Goal: Task Accomplishment & Management: Manage account settings

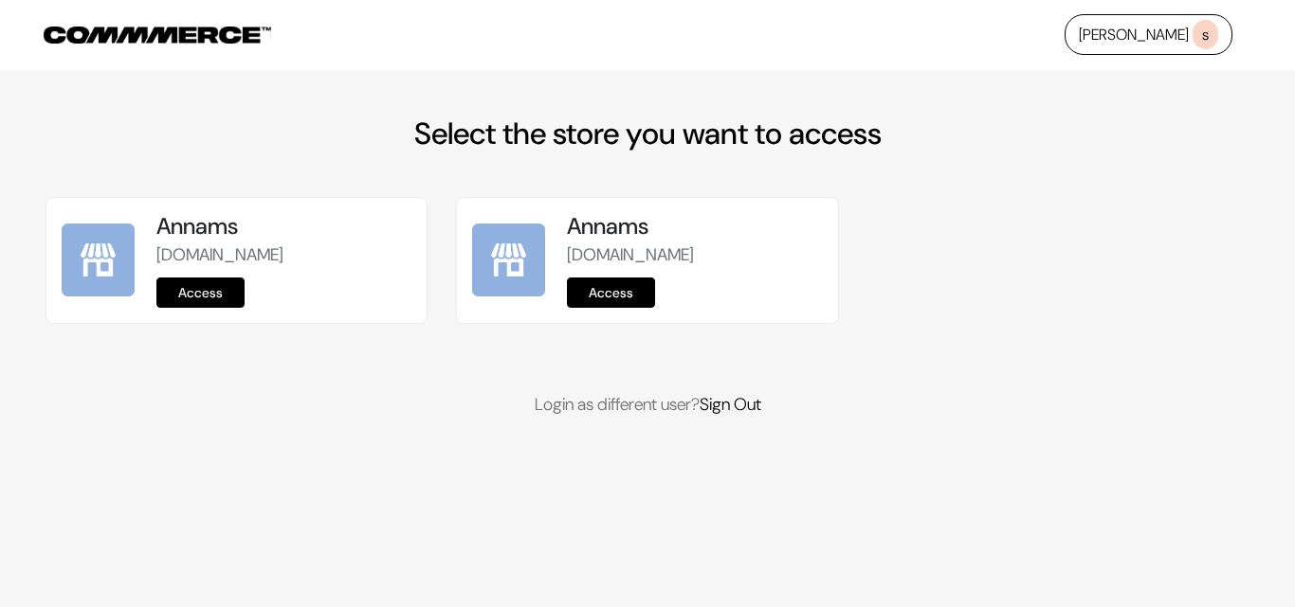
click at [259, 288] on div "Annams [DOMAIN_NAME] Access" at bounding box center [283, 260] width 255 height 95
click at [235, 292] on link "Access" at bounding box center [200, 293] width 88 height 30
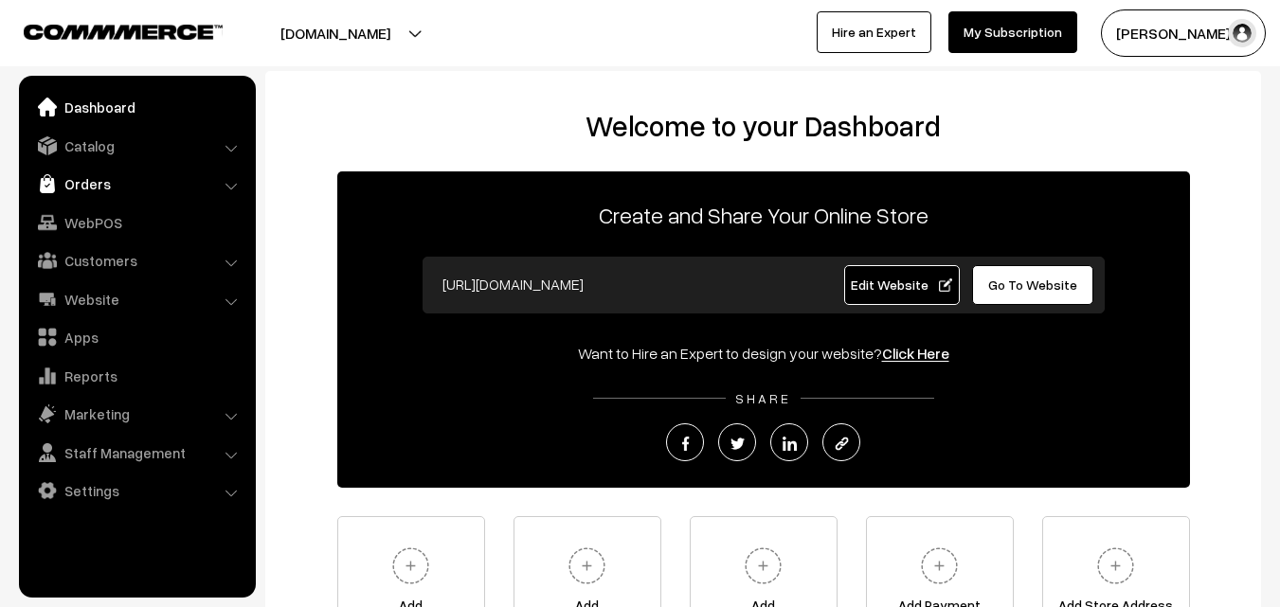
click at [77, 189] on link "Orders" at bounding box center [137, 184] width 226 height 34
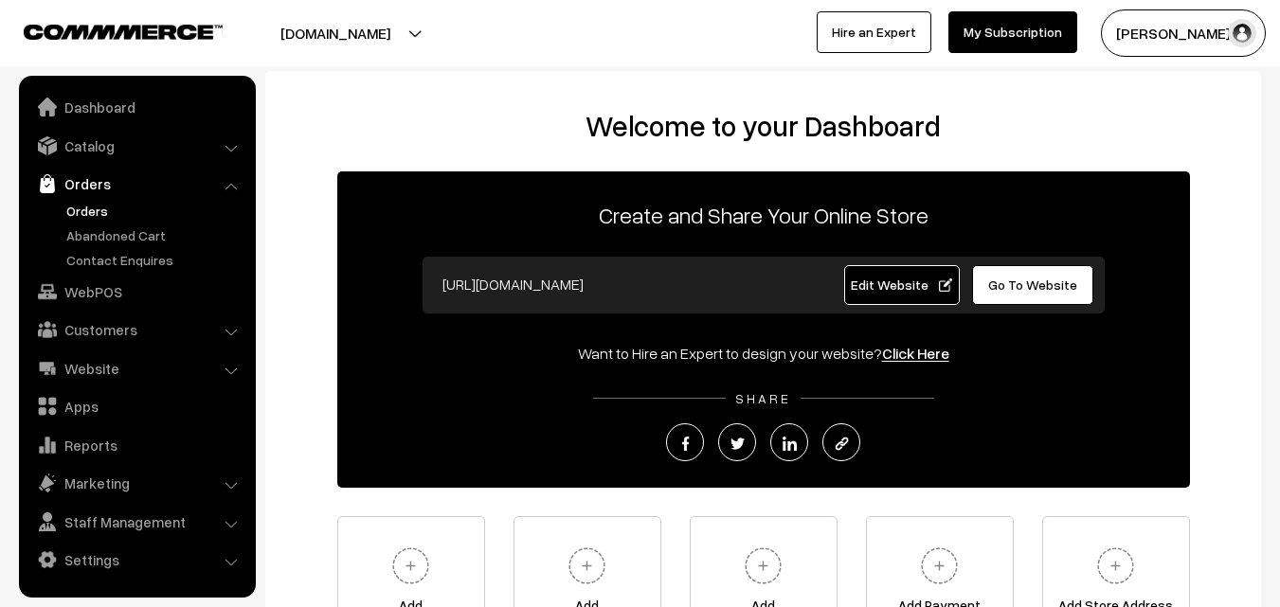
click at [91, 208] on link "Orders" at bounding box center [156, 211] width 188 height 20
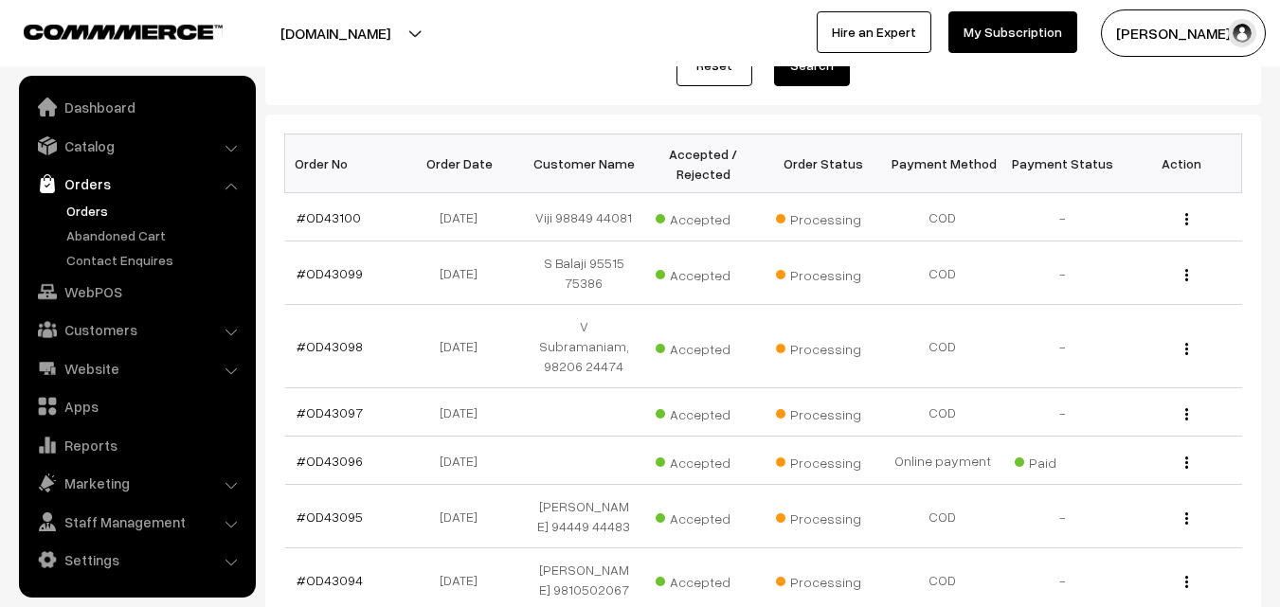
scroll to position [284, 0]
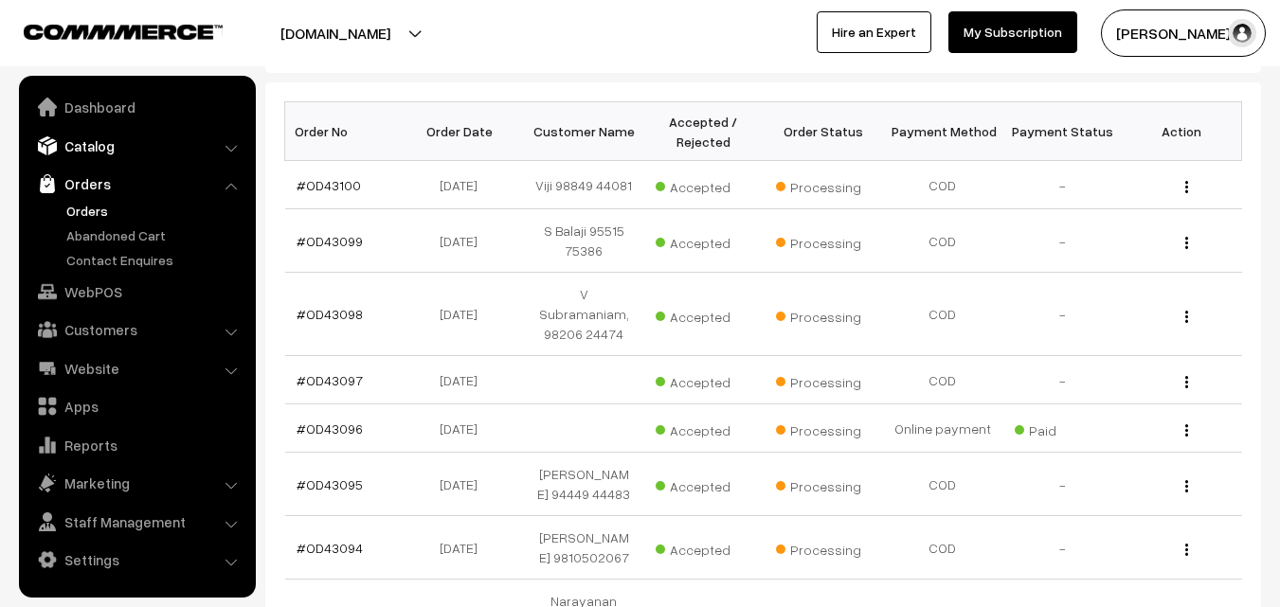
click at [108, 151] on link "Catalog" at bounding box center [137, 146] width 226 height 34
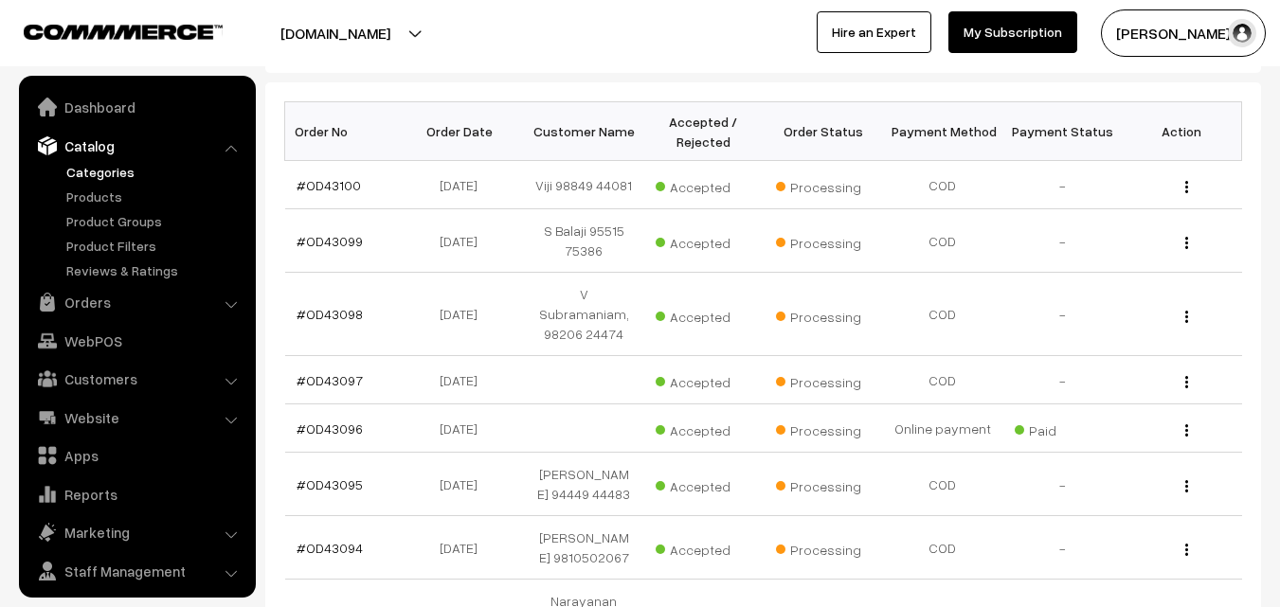
click at [108, 172] on link "Categories" at bounding box center [156, 172] width 188 height 20
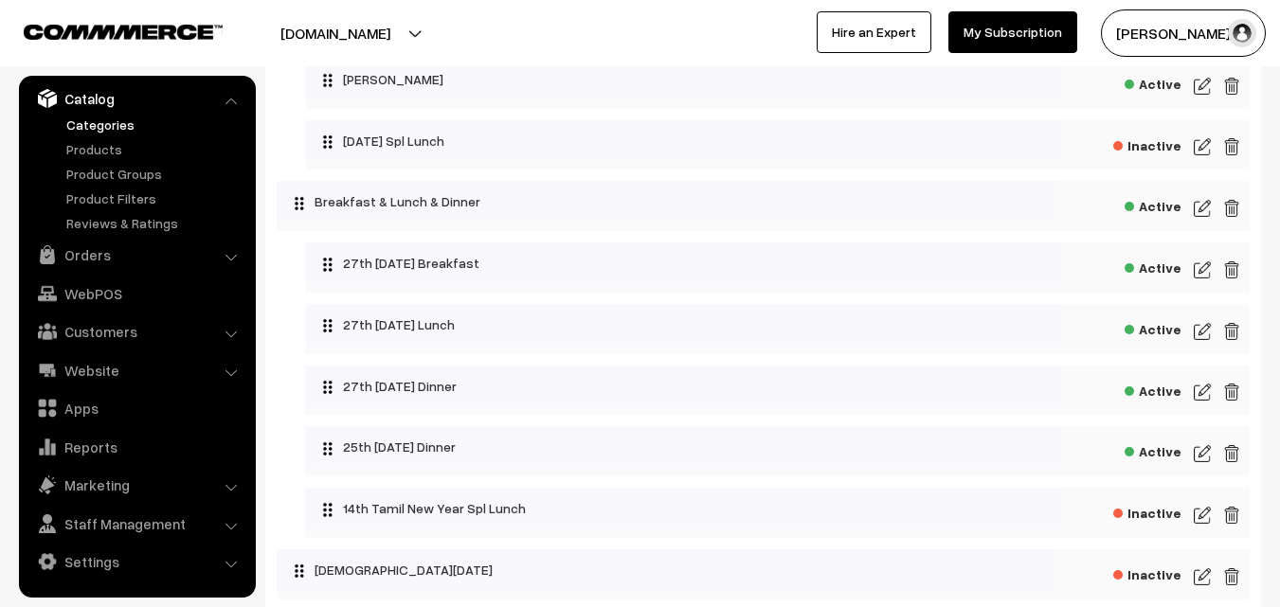
scroll to position [474, 0]
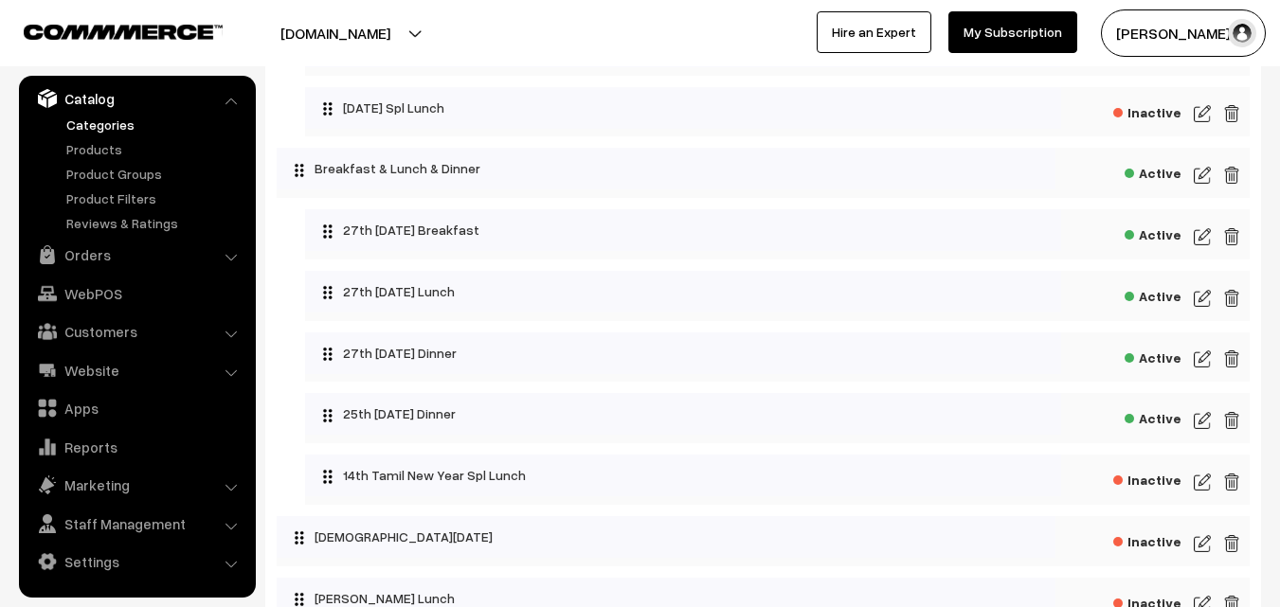
click at [1203, 235] on img at bounding box center [1202, 237] width 17 height 23
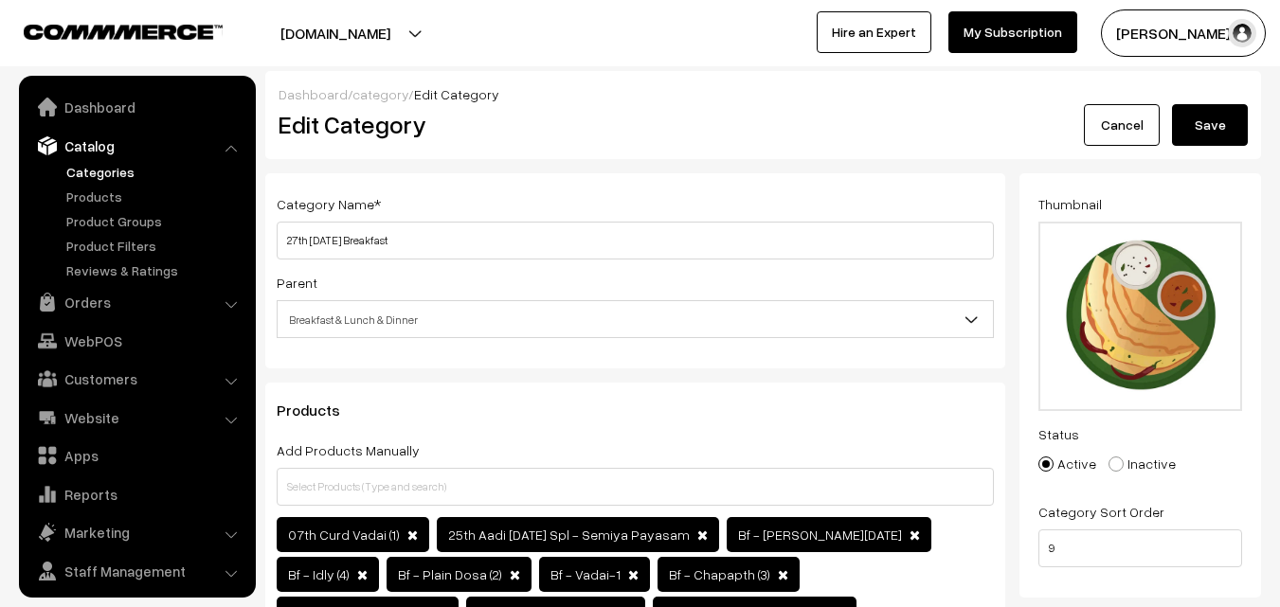
scroll to position [47, 0]
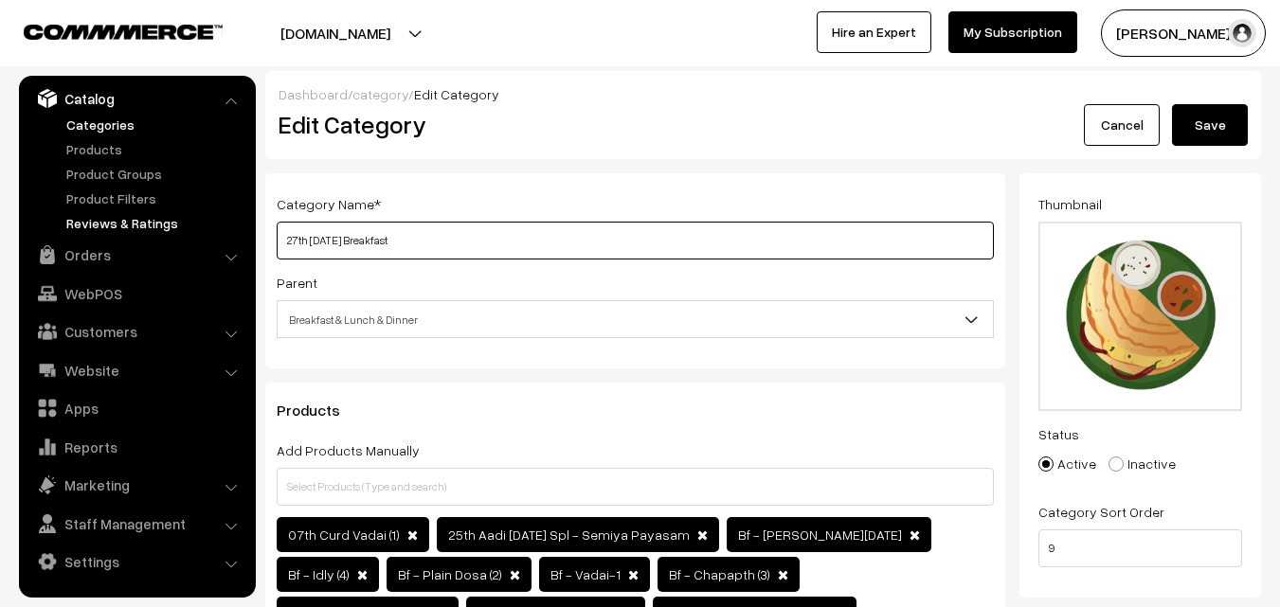
drag, startPoint x: 353, startPoint y: 236, endPoint x: 247, endPoint y: 232, distance: 105.3
click at [287, 236] on input "28th [DATE] Breakfast" at bounding box center [635, 241] width 717 height 38
type input "28th [DATE] Breakfast"
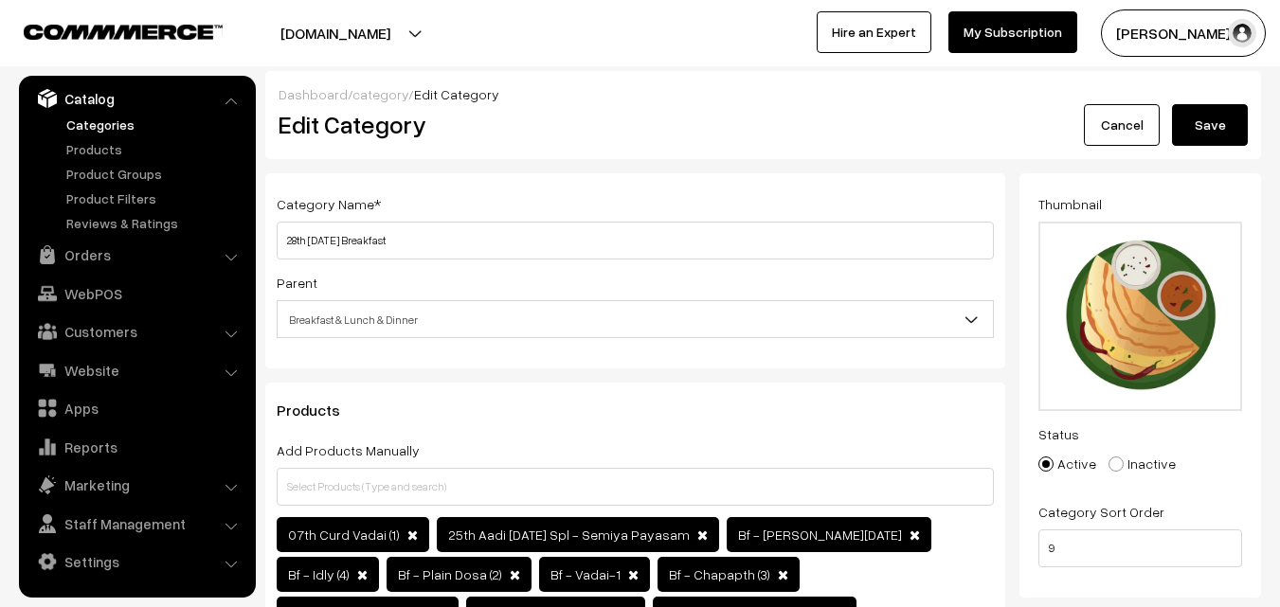
click at [1224, 125] on button "Save" at bounding box center [1210, 125] width 76 height 42
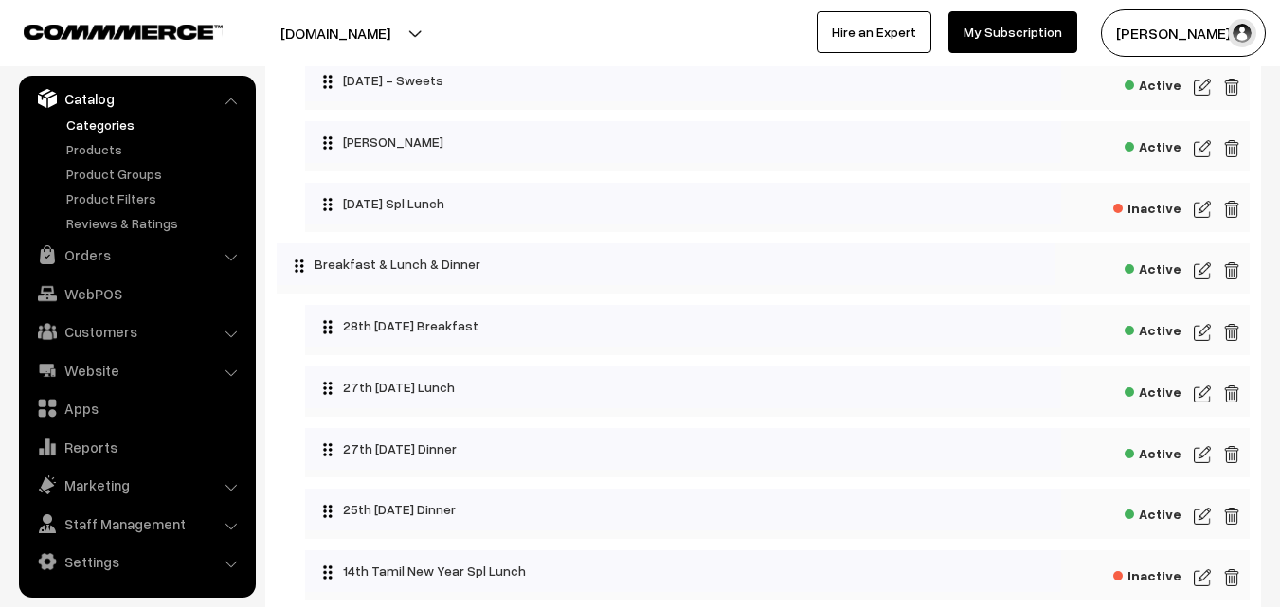
scroll to position [379, 0]
click at [1202, 392] on img at bounding box center [1202, 393] width 17 height 23
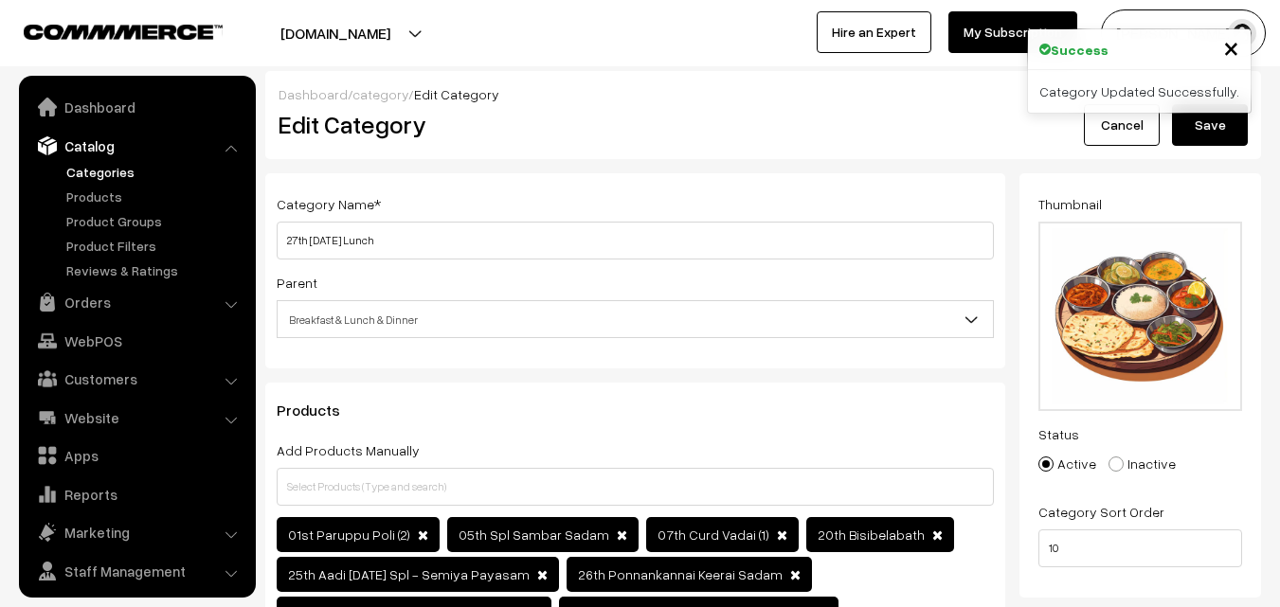
scroll to position [47, 0]
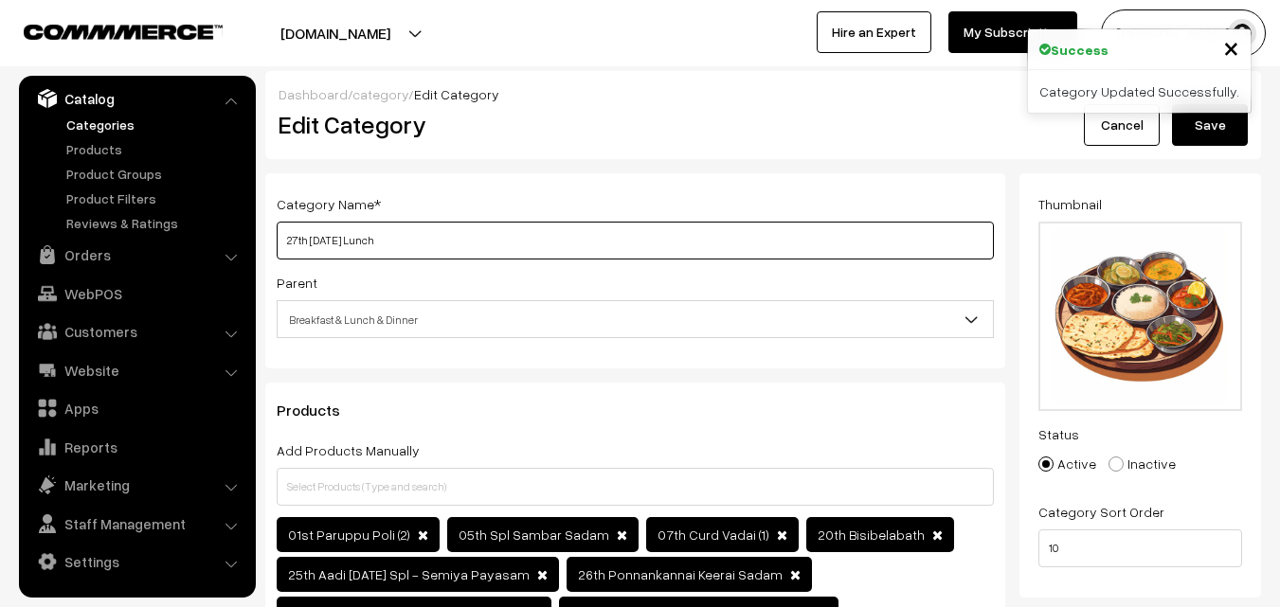
drag, startPoint x: 352, startPoint y: 235, endPoint x: 110, endPoint y: 209, distance: 243.0
paste input "8th Sun"
type input "28th [DATE] Lunch"
click at [1198, 121] on button "Save" at bounding box center [1210, 125] width 76 height 42
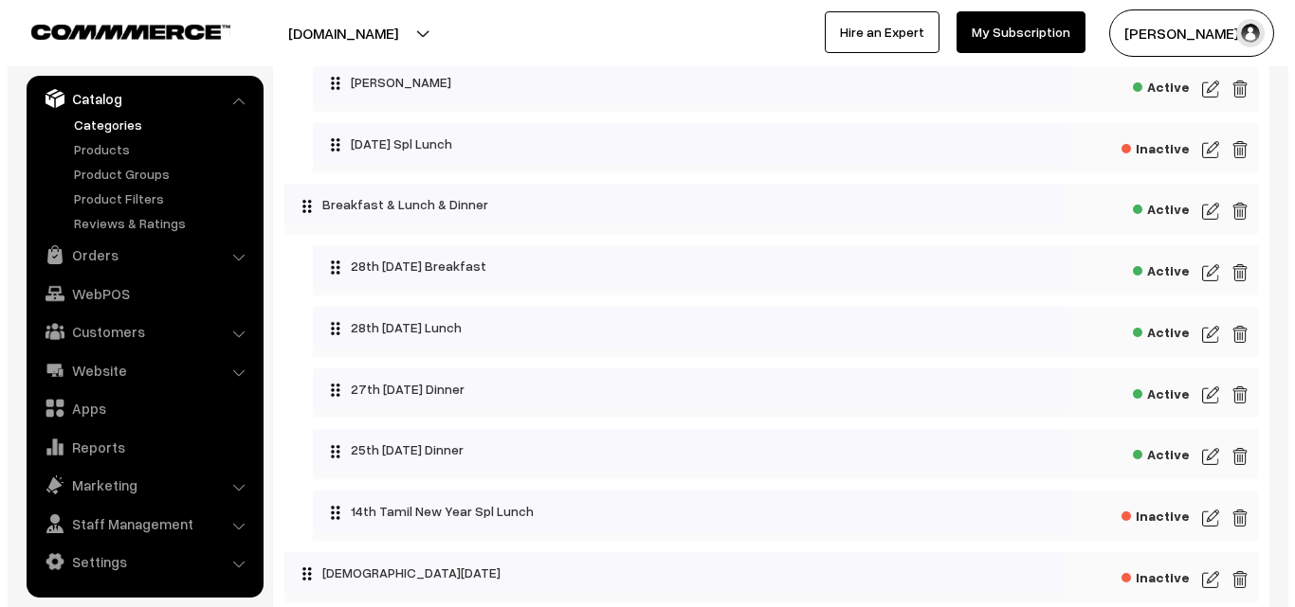
scroll to position [474, 0]
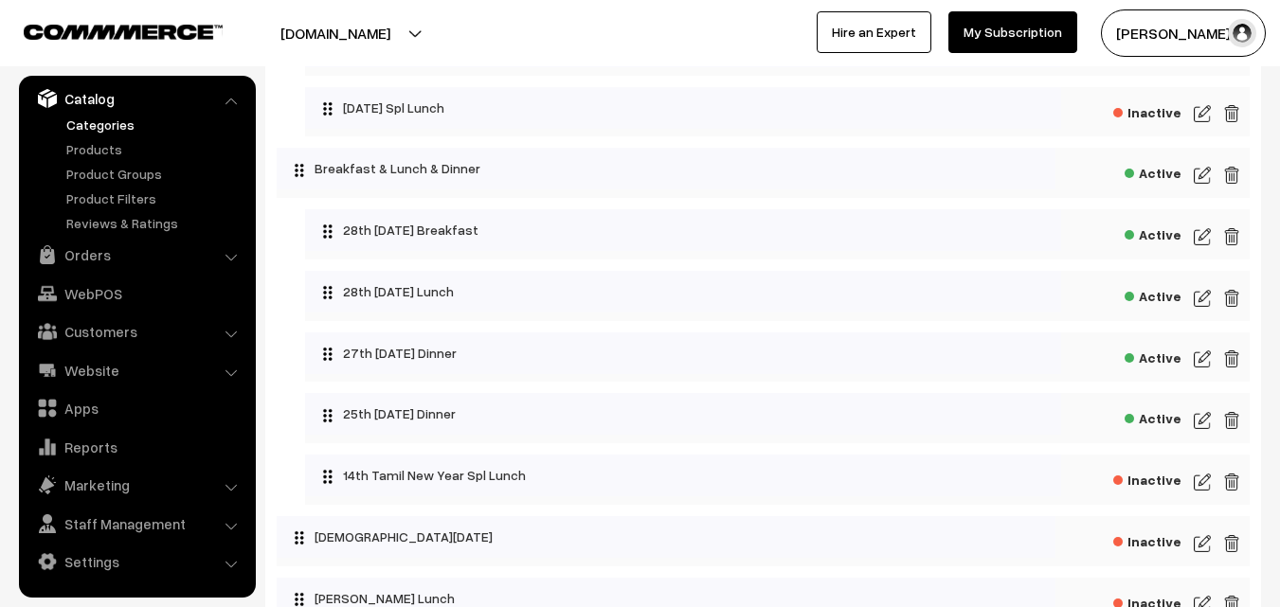
click at [1160, 419] on span "Active" at bounding box center [1153, 417] width 57 height 24
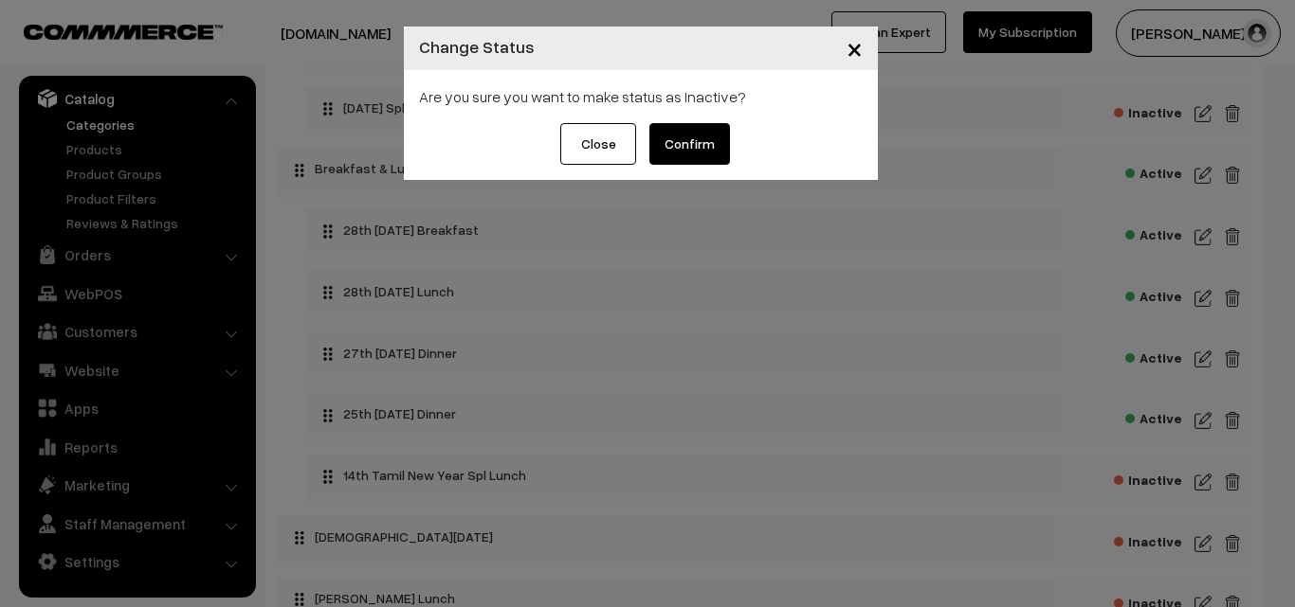
click at [680, 152] on button "Confirm" at bounding box center [689, 144] width 81 height 42
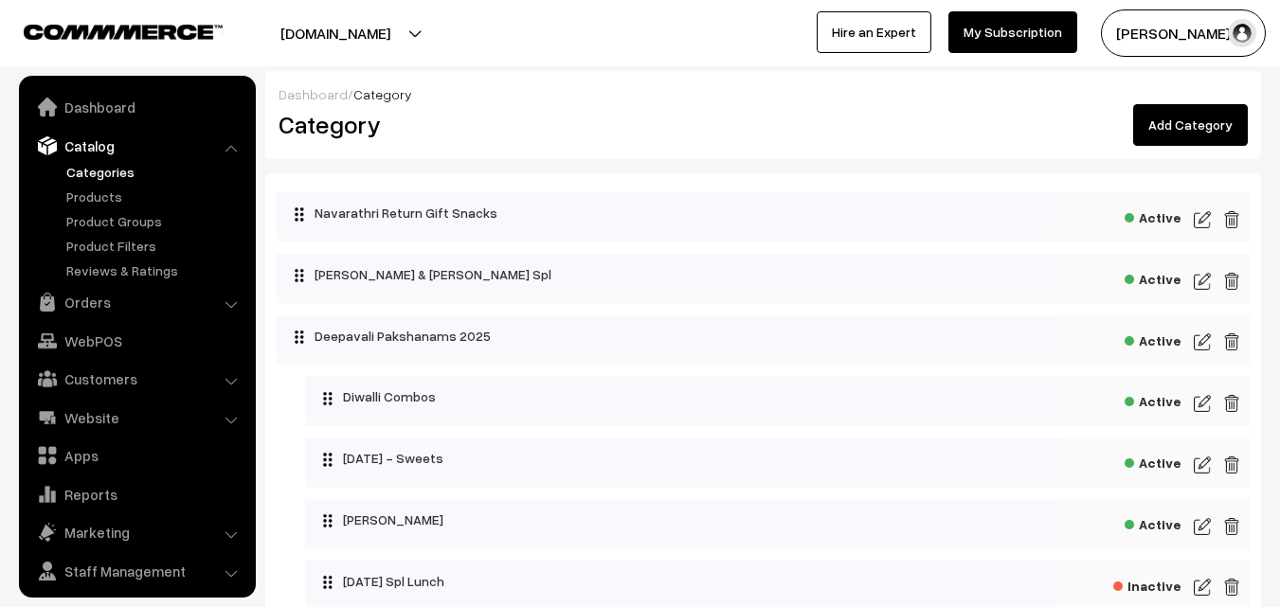
scroll to position [47, 0]
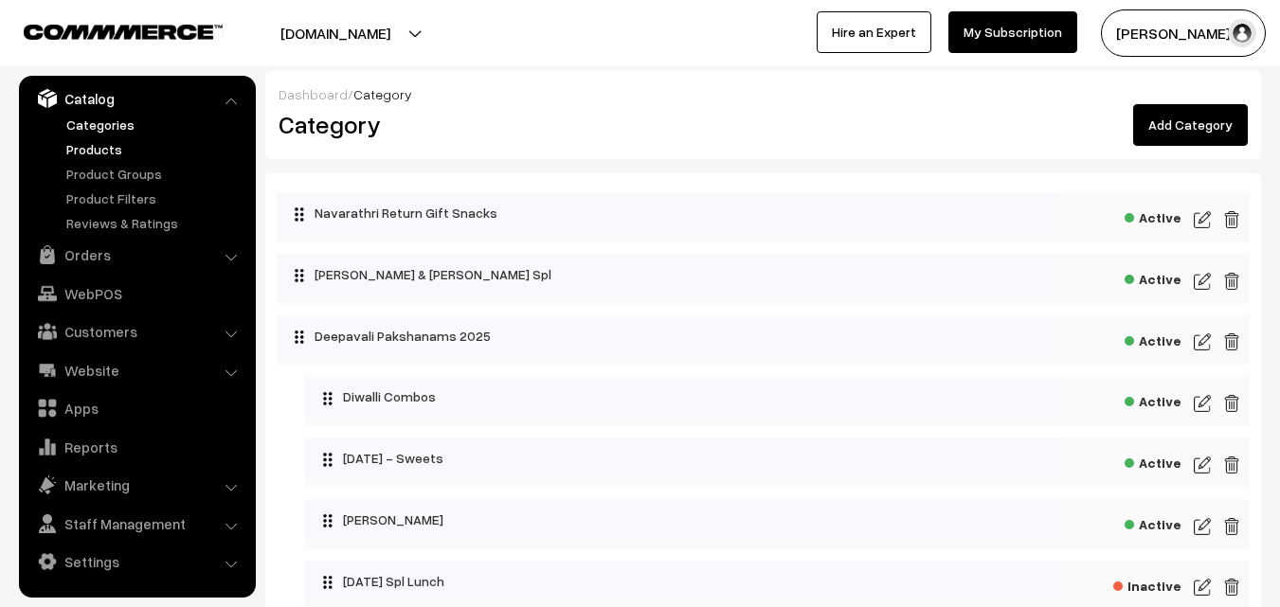
click at [105, 143] on link "Products" at bounding box center [156, 149] width 188 height 20
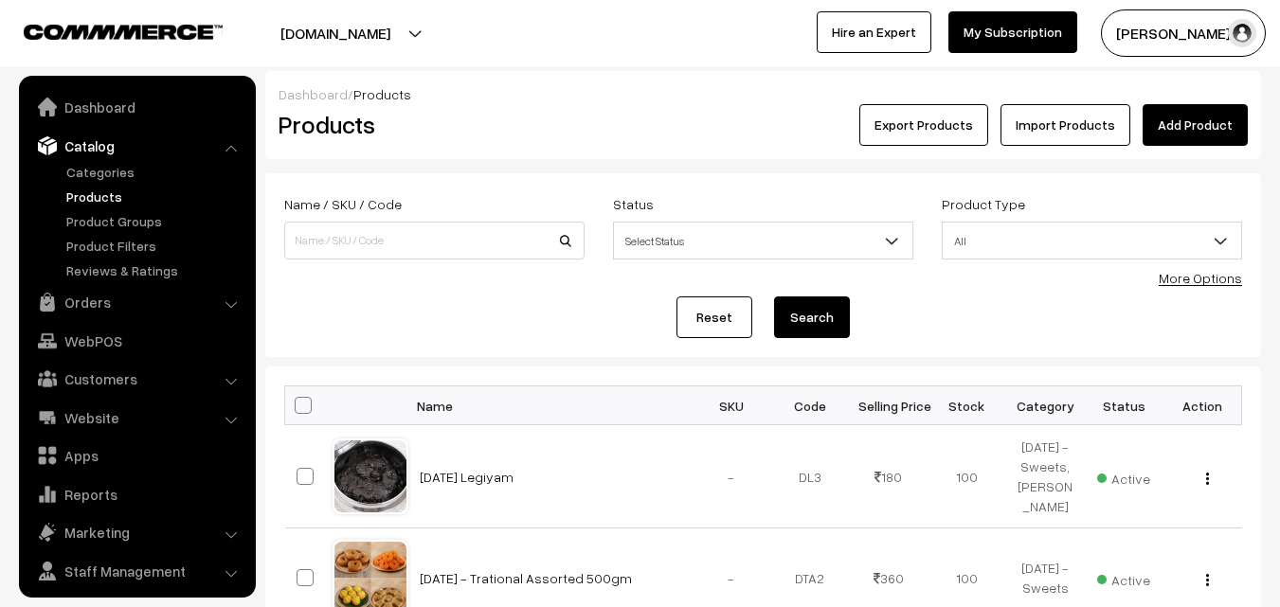
click at [1178, 271] on link "More Options" at bounding box center [1200, 278] width 83 height 16
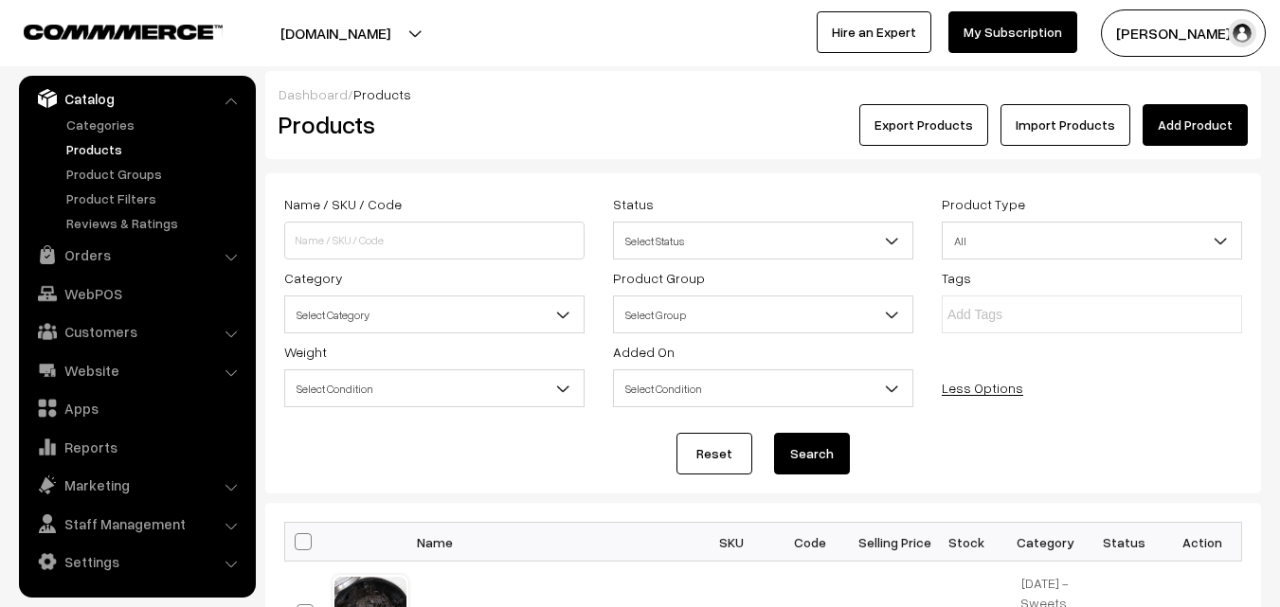
click at [408, 321] on span "Select Category" at bounding box center [434, 315] width 299 height 33
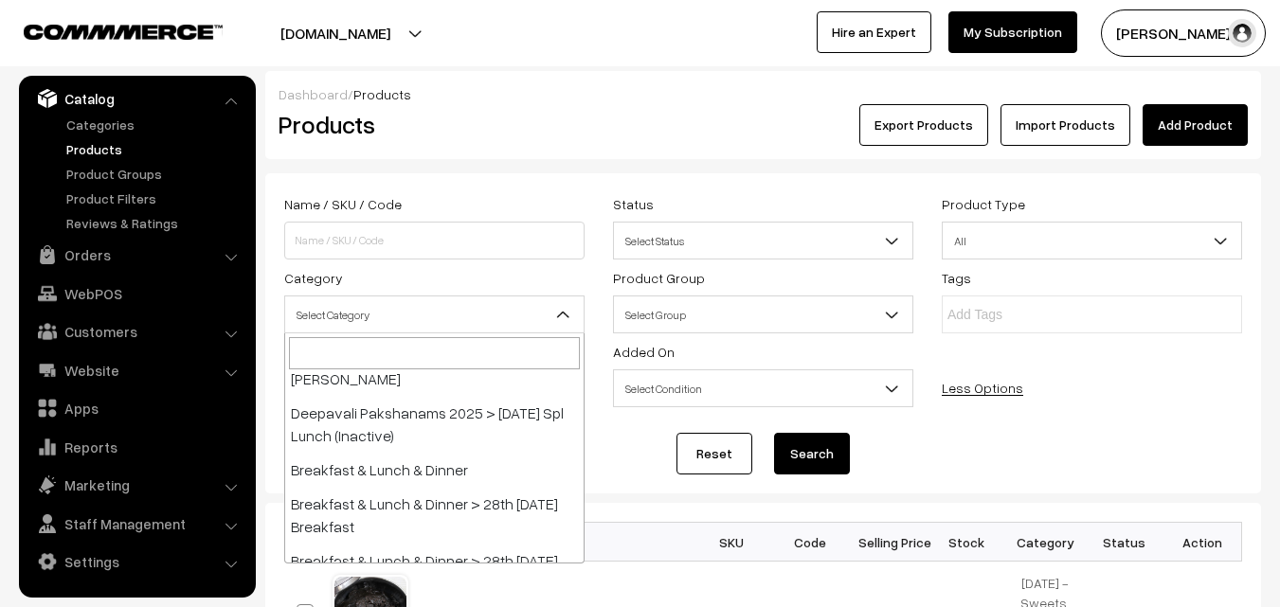
scroll to position [379, 0]
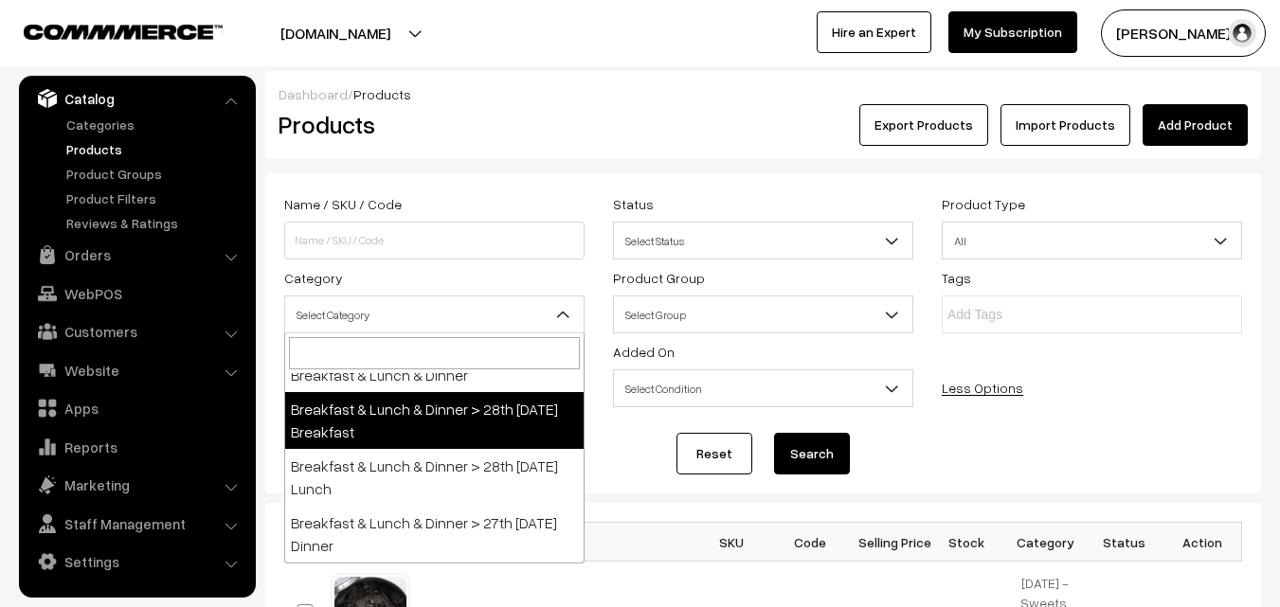
select select "91"
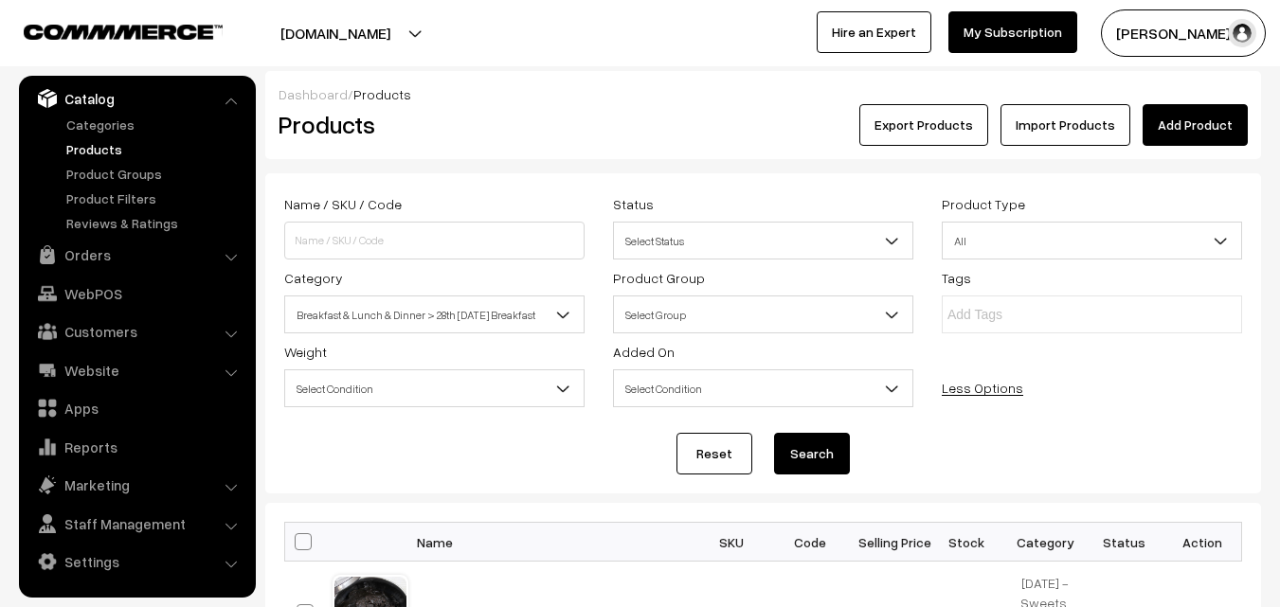
drag, startPoint x: 800, startPoint y: 449, endPoint x: 782, endPoint y: 427, distance: 28.3
click at [800, 447] on button "Search" at bounding box center [812, 454] width 76 height 42
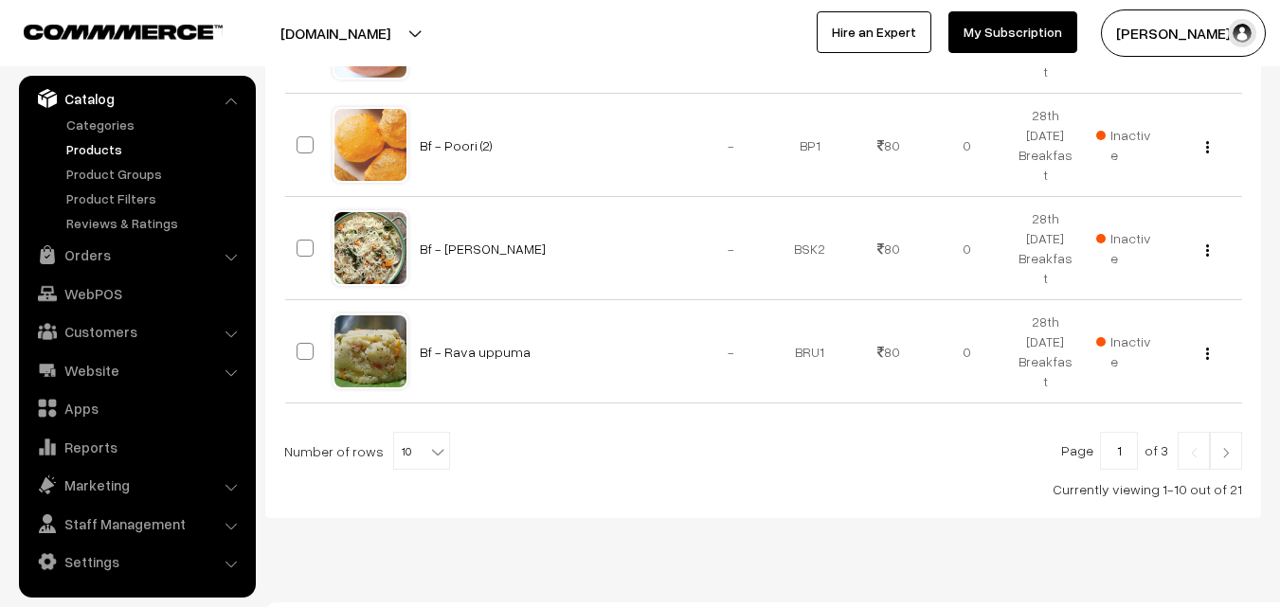
scroll to position [1275, 0]
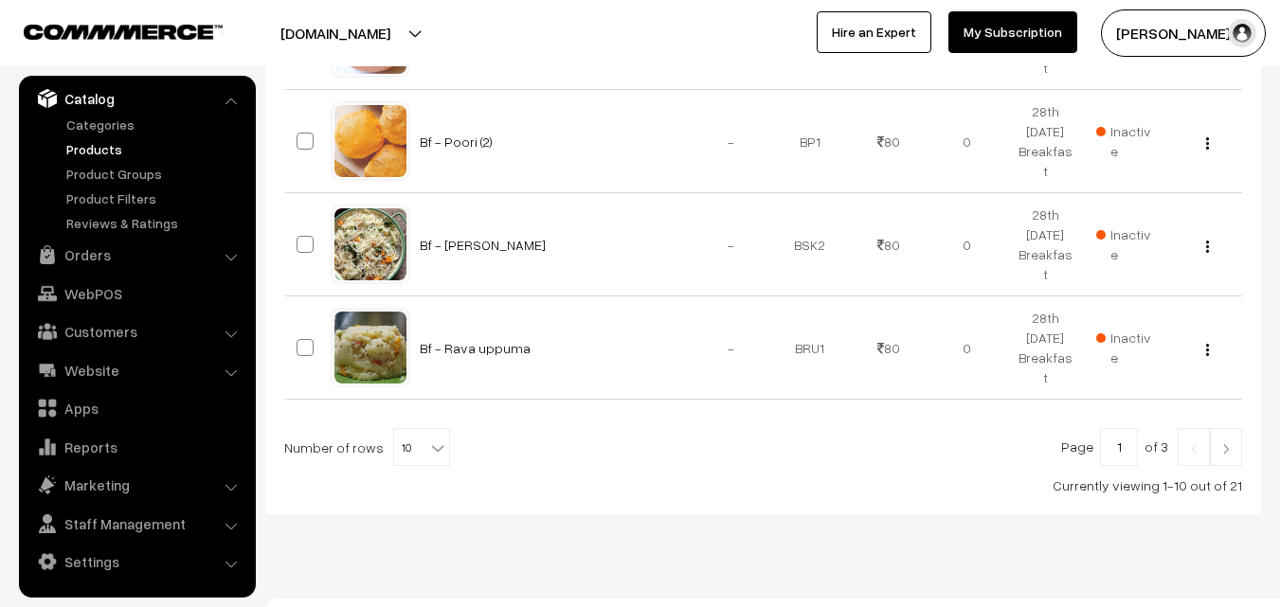
click at [428, 439] on b at bounding box center [437, 448] width 19 height 19
select select "90"
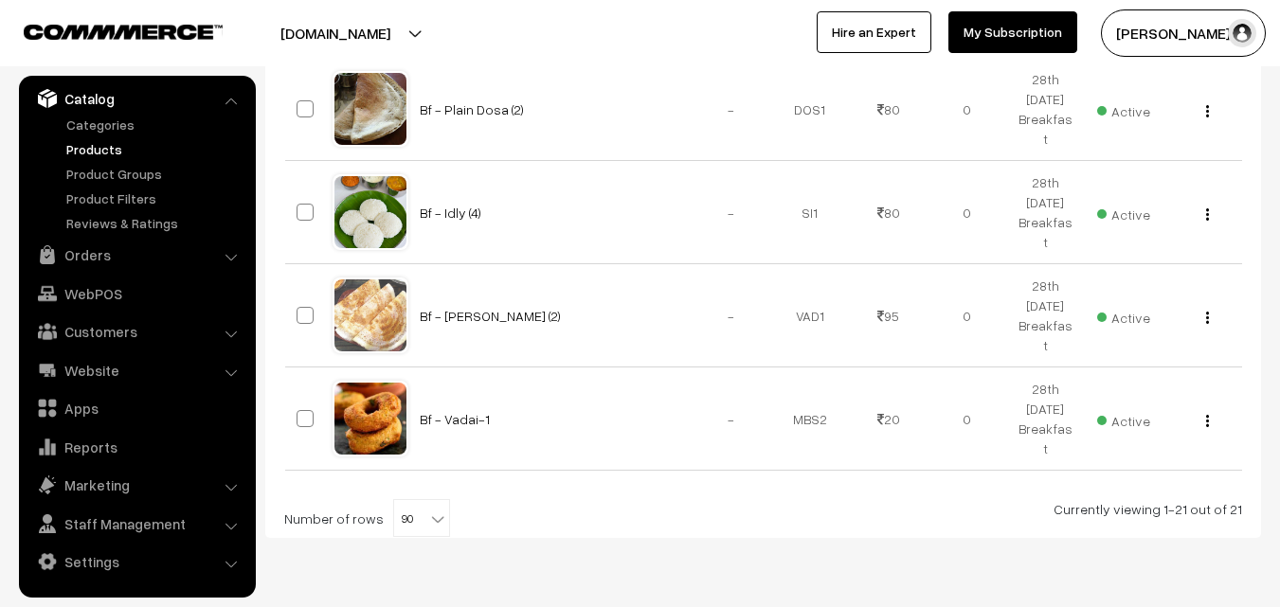
scroll to position [2540, 0]
click at [416, 499] on span "90" at bounding box center [421, 518] width 55 height 38
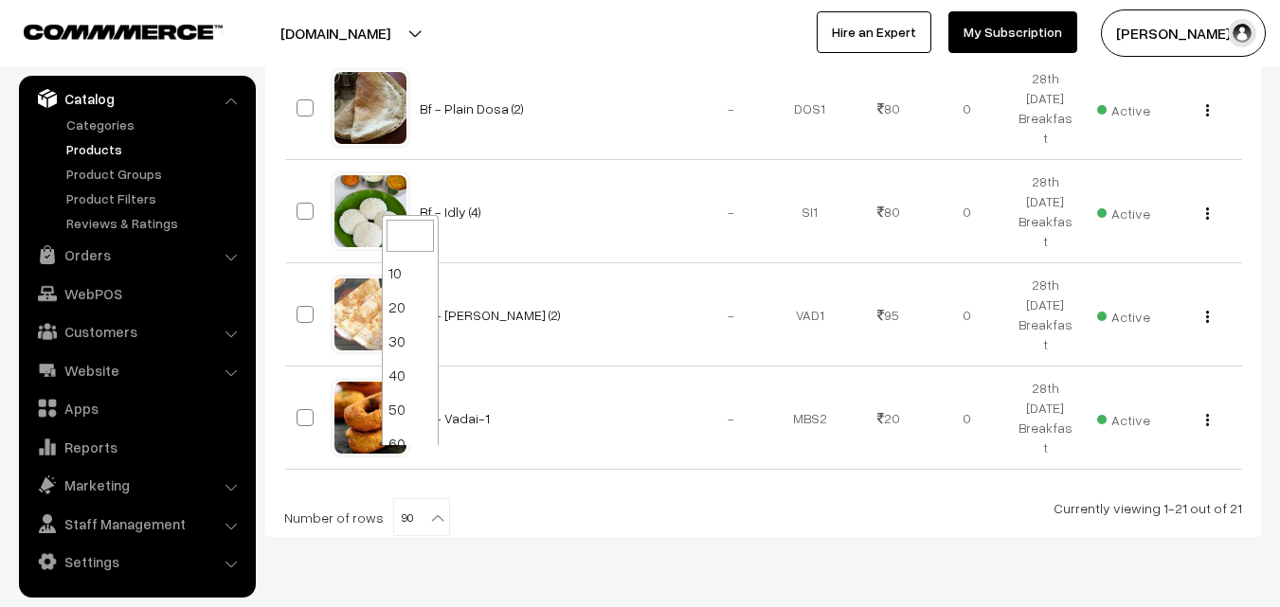
scroll to position [152, 0]
select select "100"
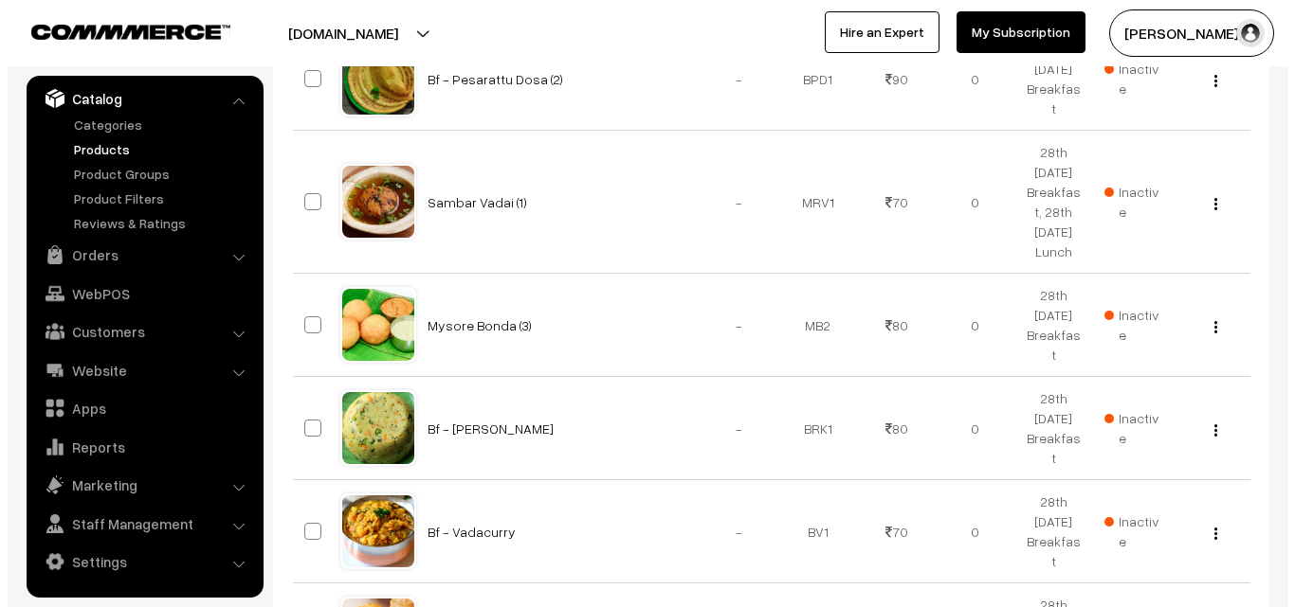
scroll to position [948, 0]
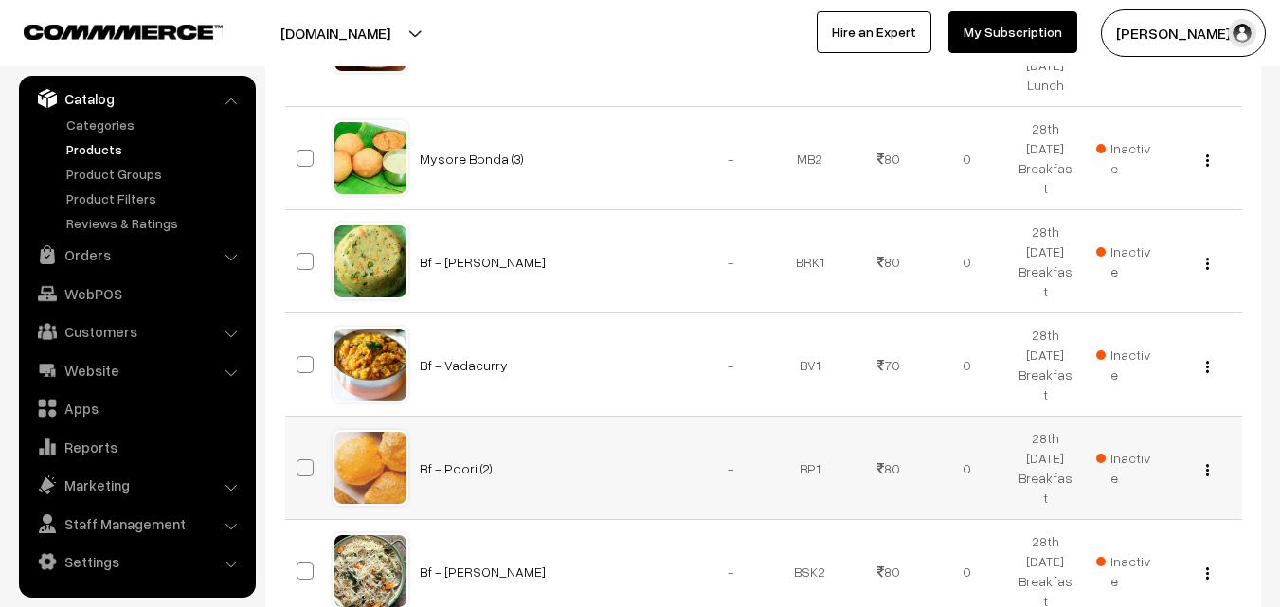
click at [1139, 448] on span "Inactive" at bounding box center [1125, 468] width 56 height 40
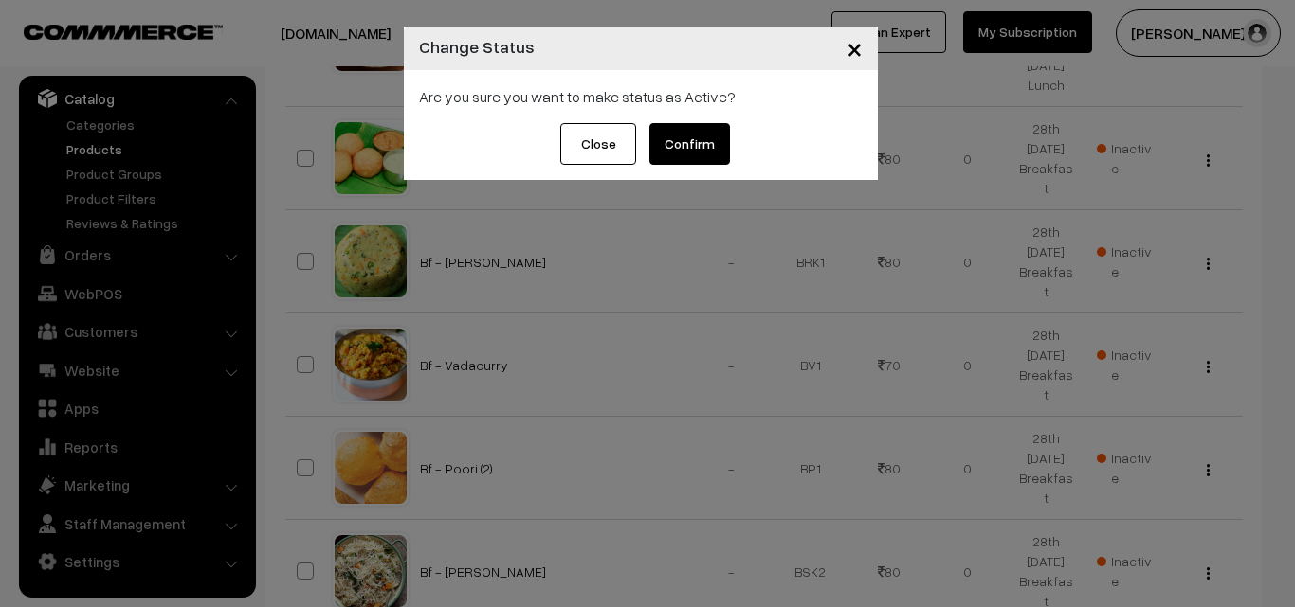
click at [674, 139] on button "Confirm" at bounding box center [689, 144] width 81 height 42
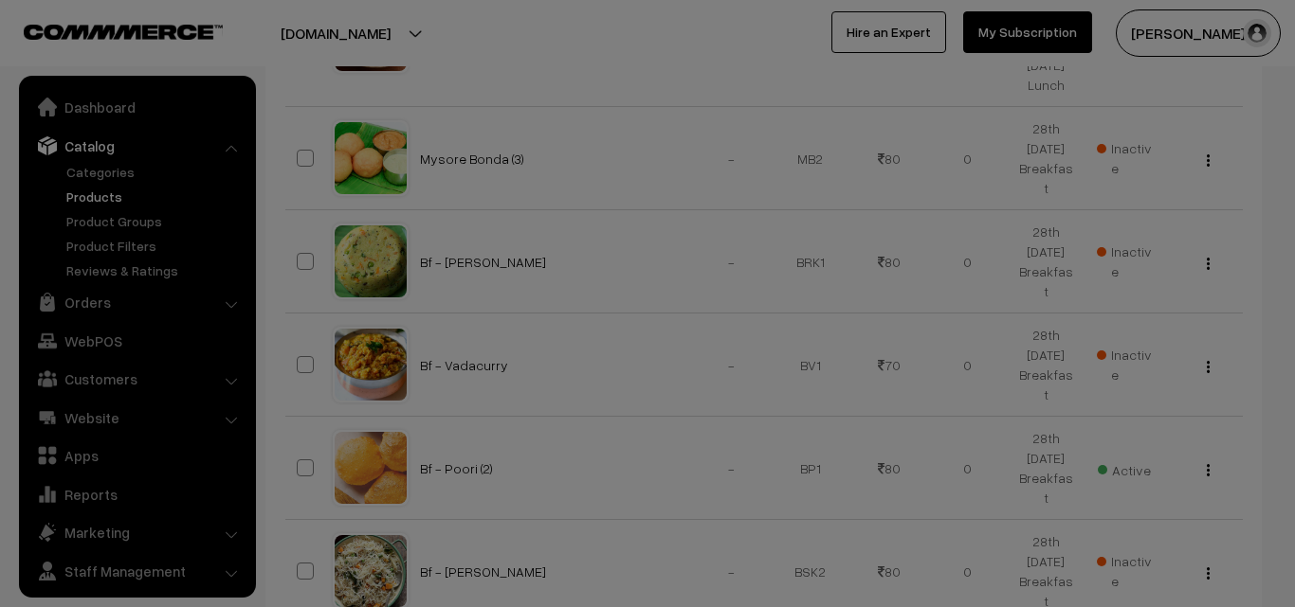
scroll to position [47, 0]
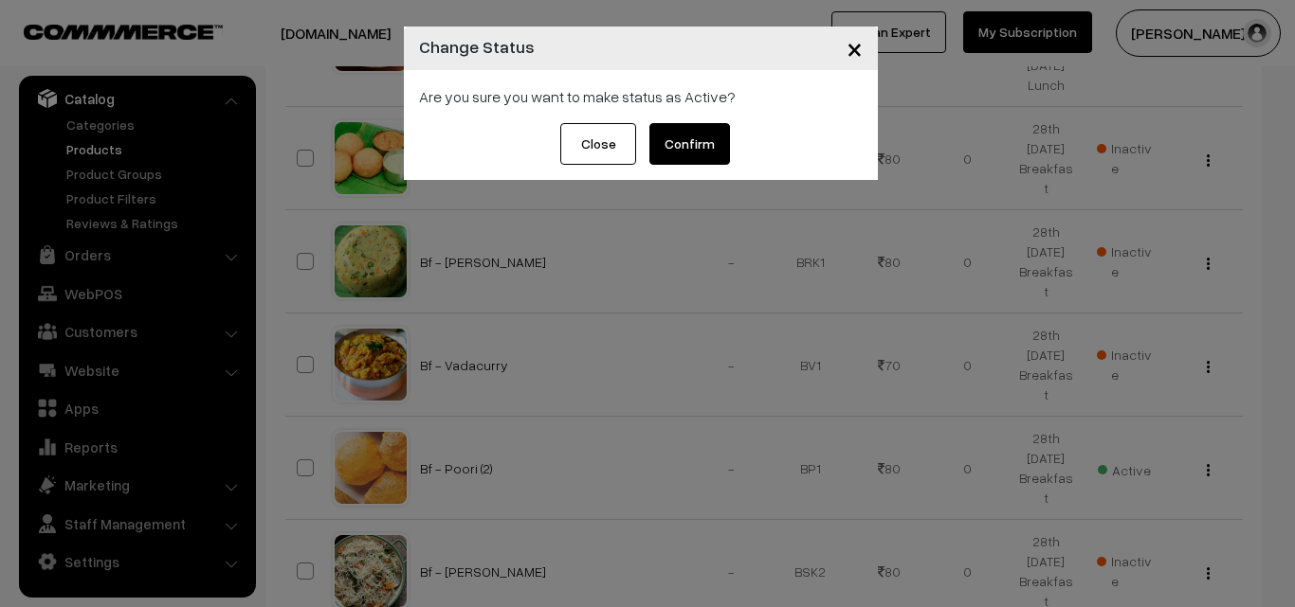
click at [700, 155] on button "Confirm" at bounding box center [689, 144] width 81 height 42
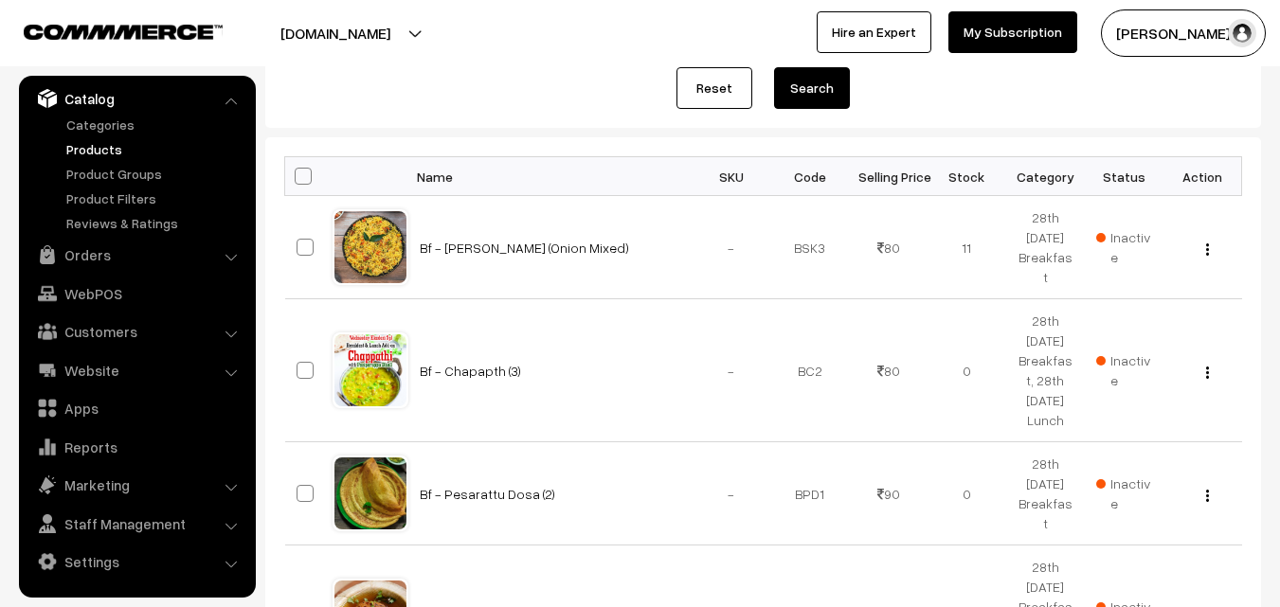
scroll to position [190, 0]
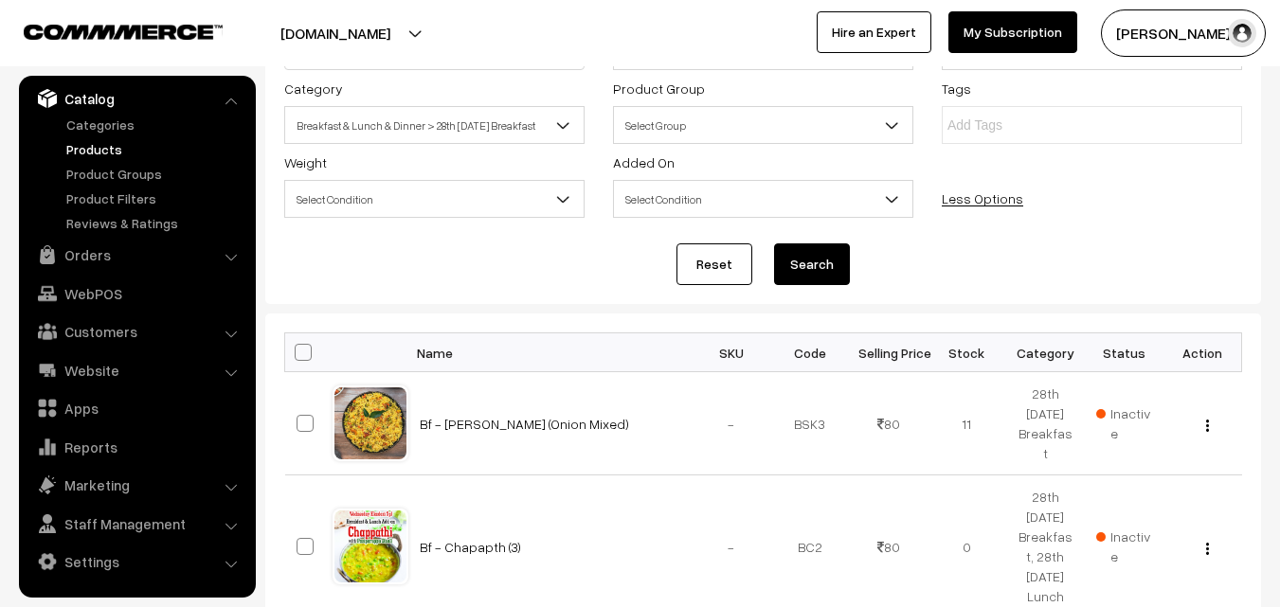
click at [303, 347] on span at bounding box center [303, 352] width 17 height 17
click at [298, 347] on input "checkbox" at bounding box center [291, 352] width 12 height 12
checkbox input "true"
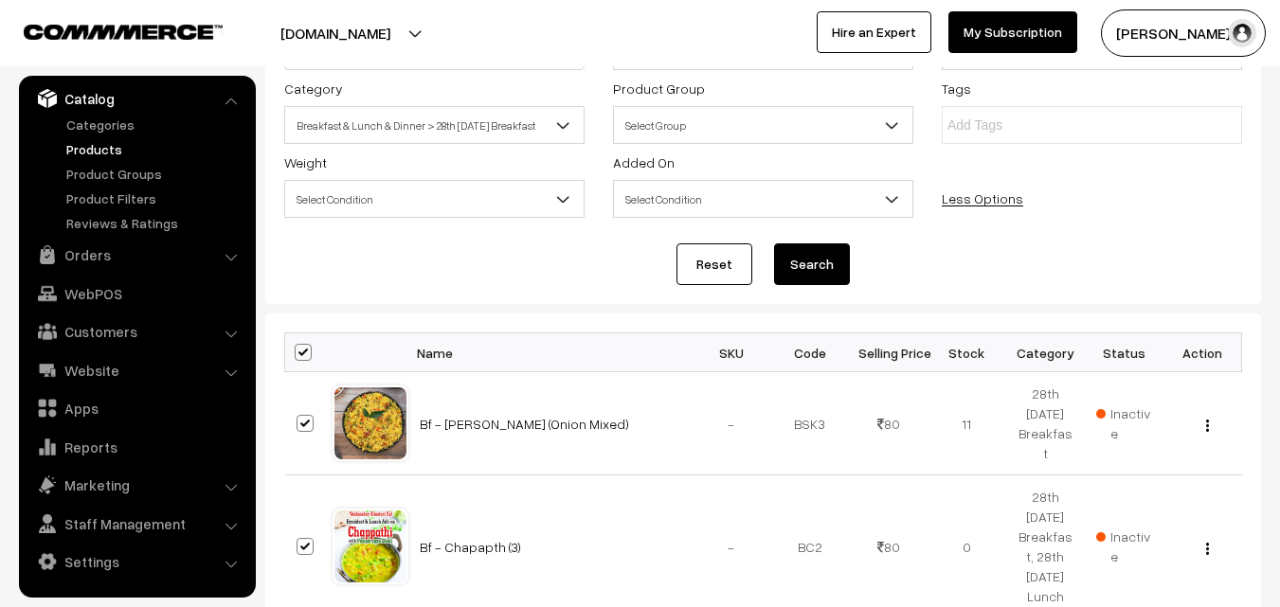
checkbox input "true"
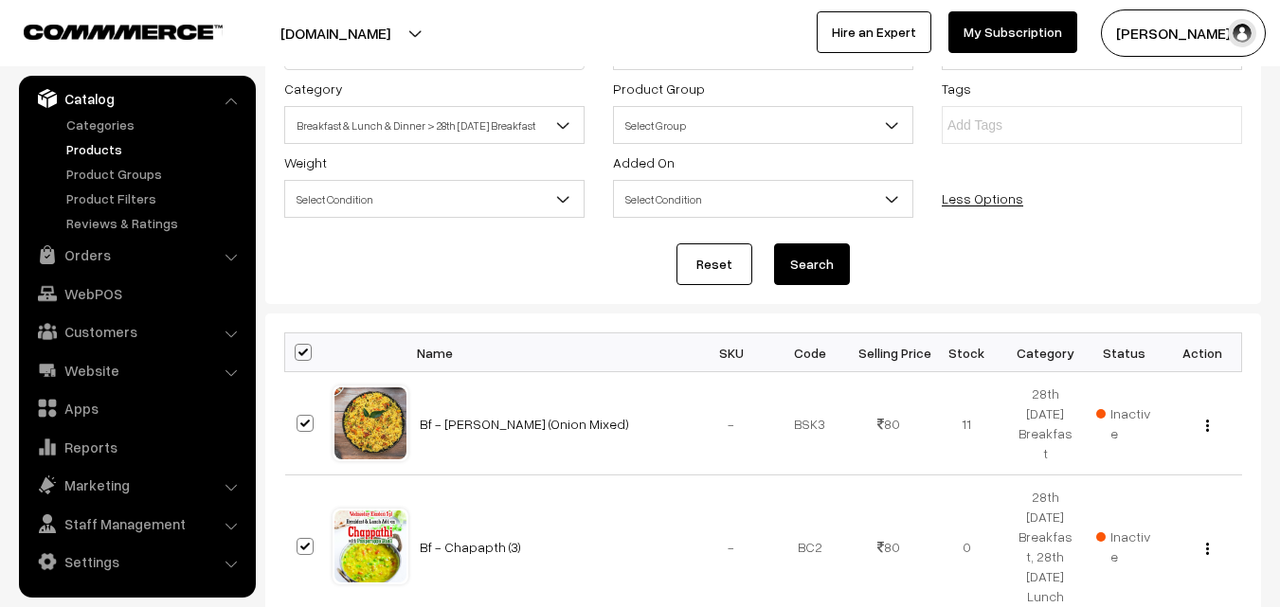
checkbox input "true"
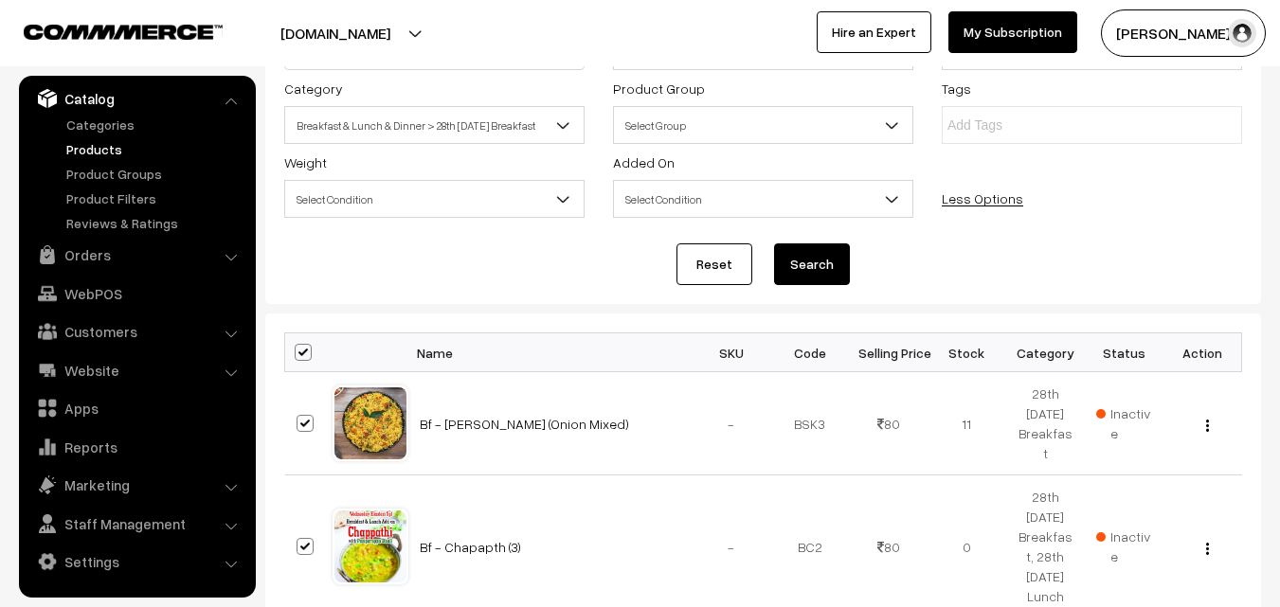
checkbox input "true"
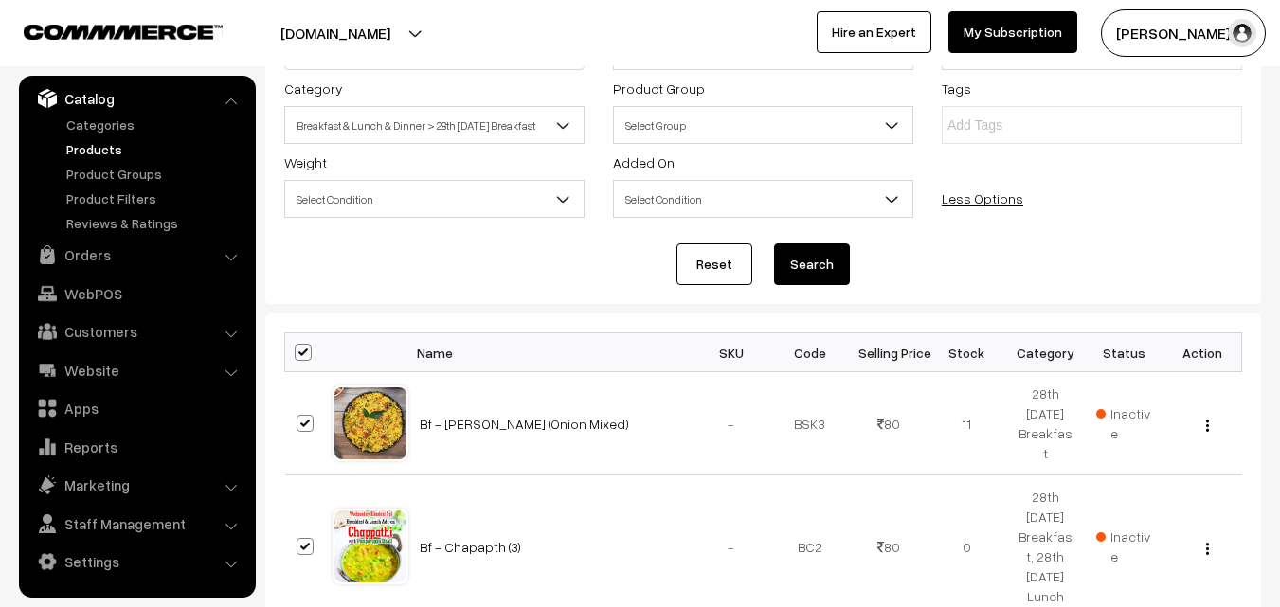
checkbox input "true"
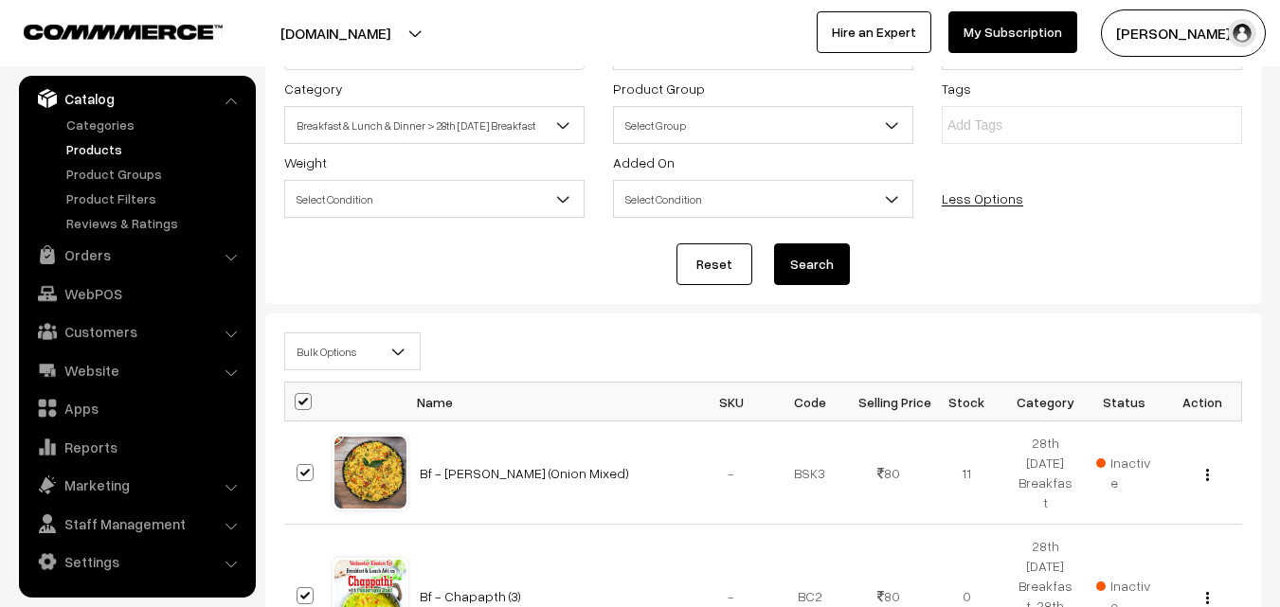
click at [329, 365] on span "Bulk Options" at bounding box center [352, 351] width 135 height 33
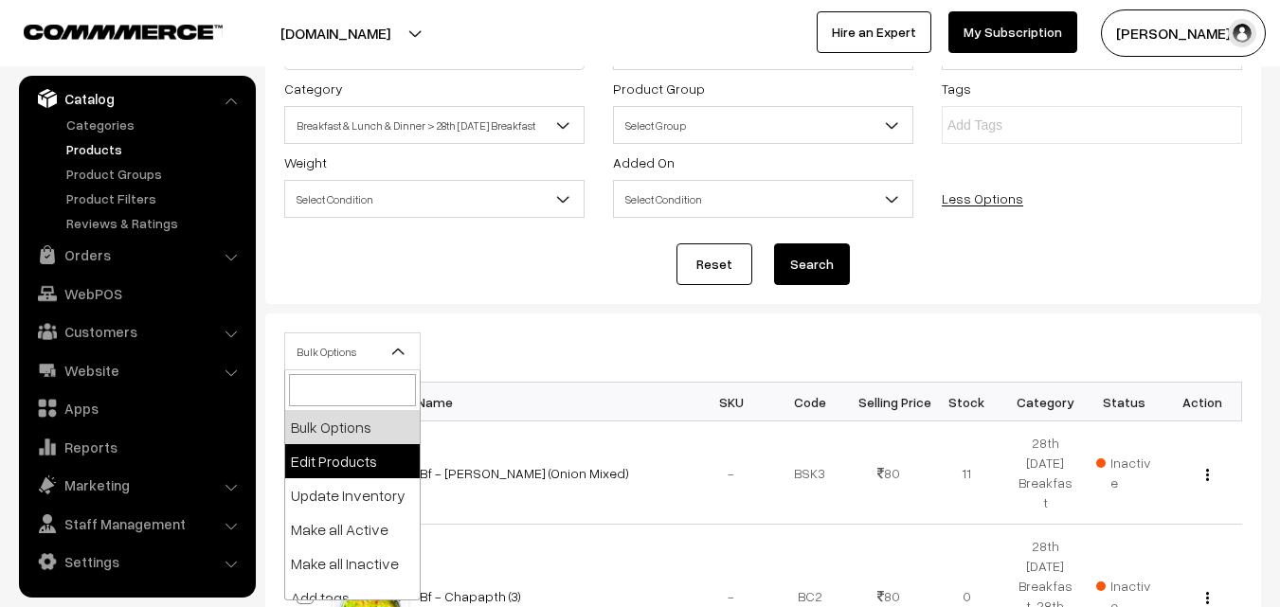
select select "editProduct"
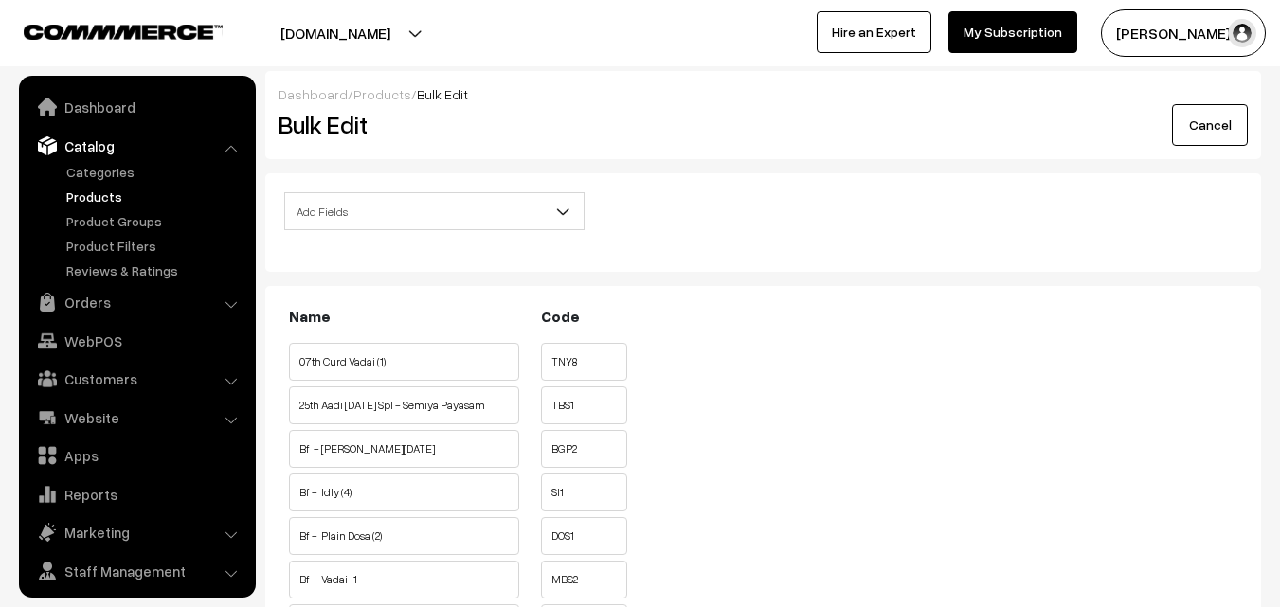
scroll to position [47, 0]
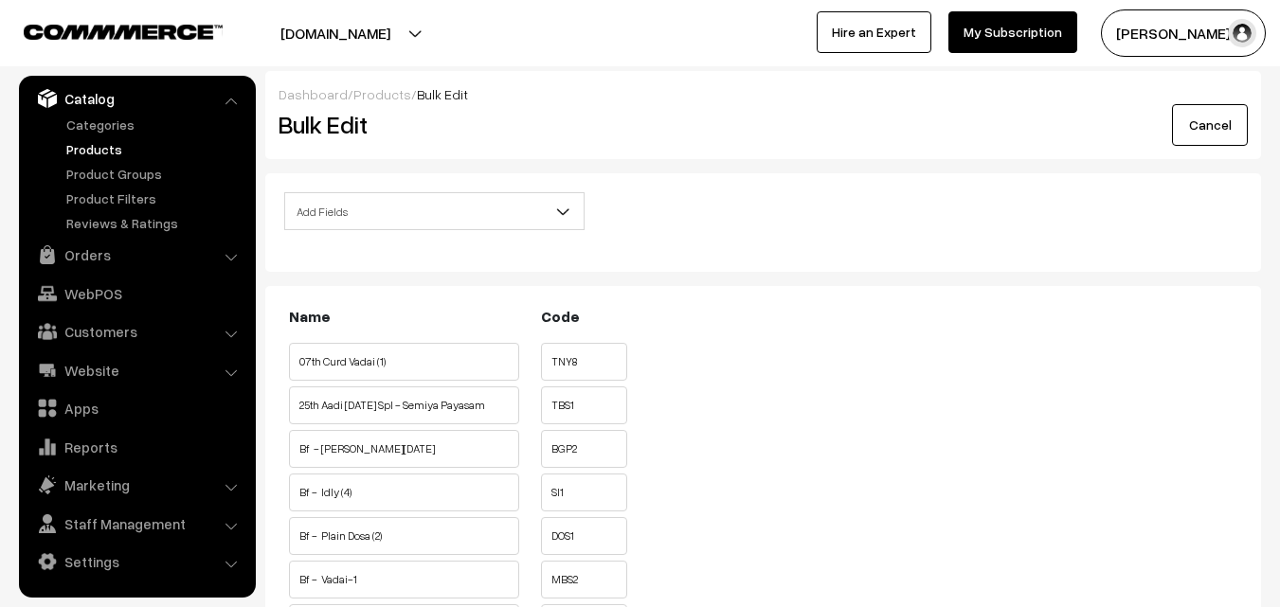
click at [446, 202] on span "Add Fields" at bounding box center [434, 211] width 299 height 33
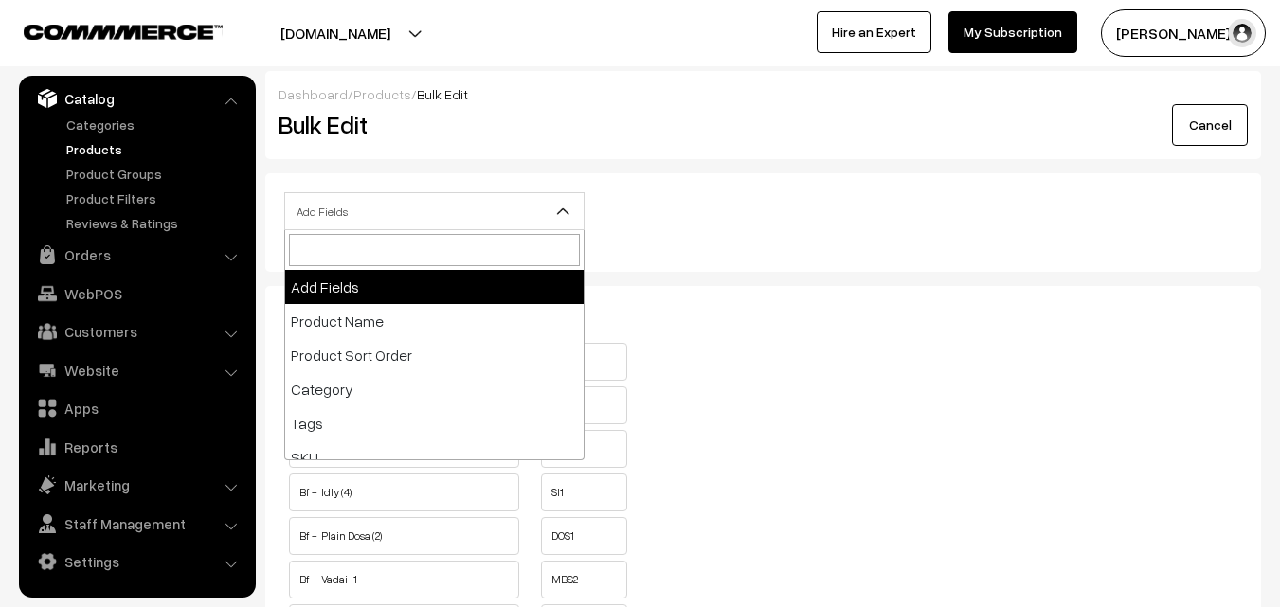
scroll to position [284, 0]
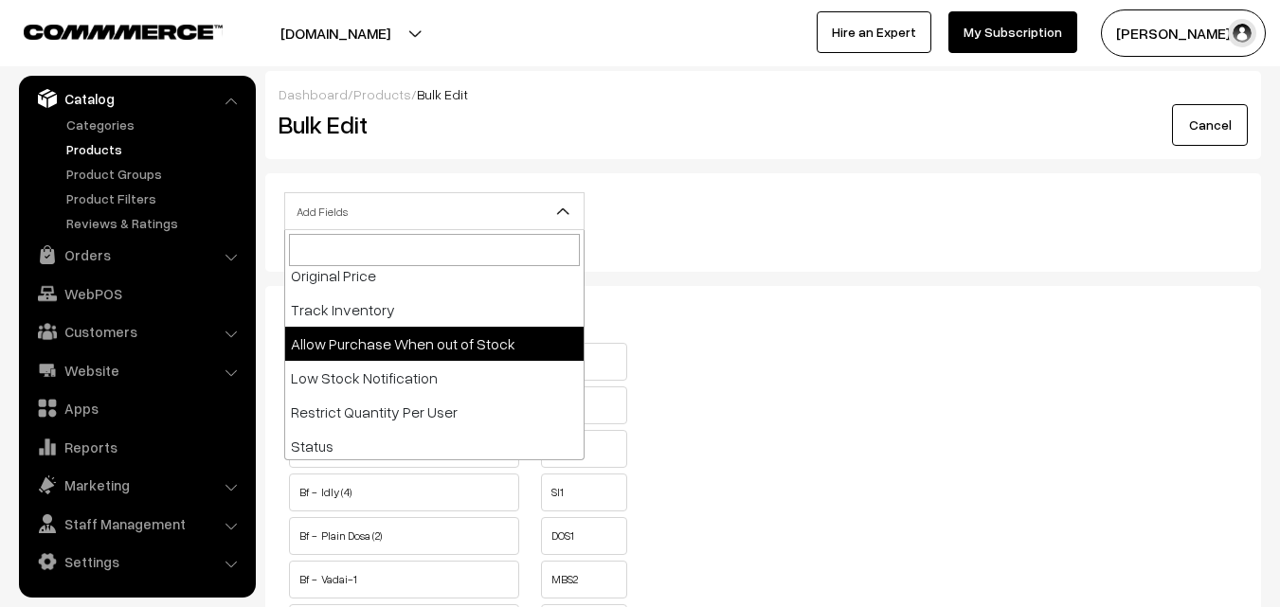
select select "allow-purchase"
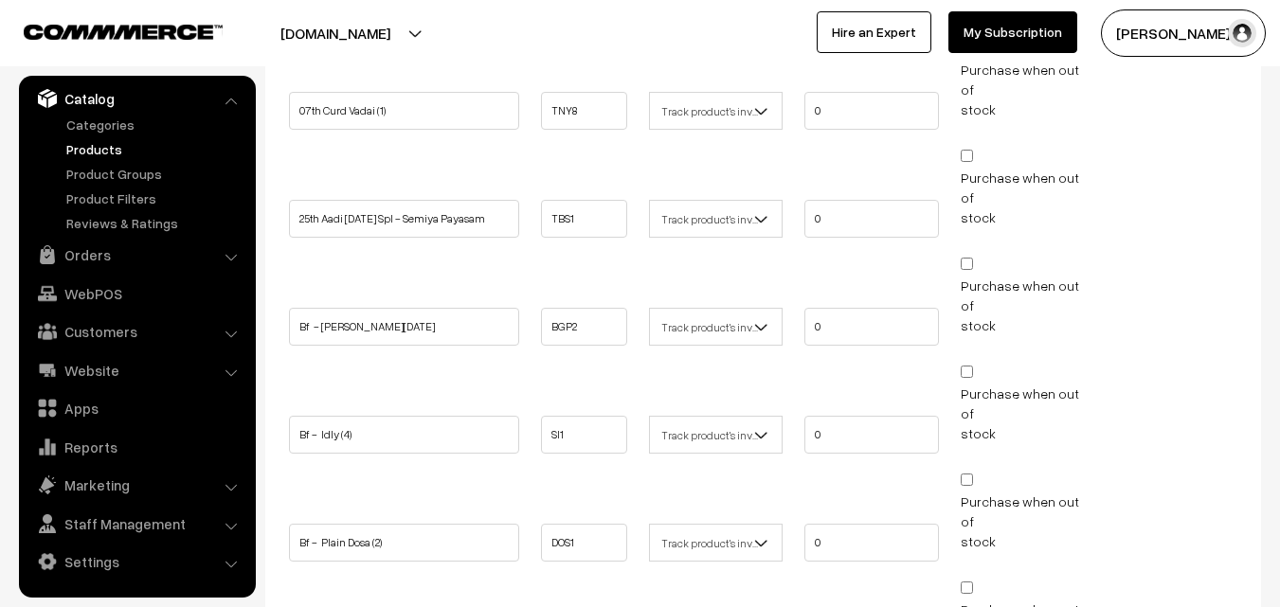
scroll to position [379, 0]
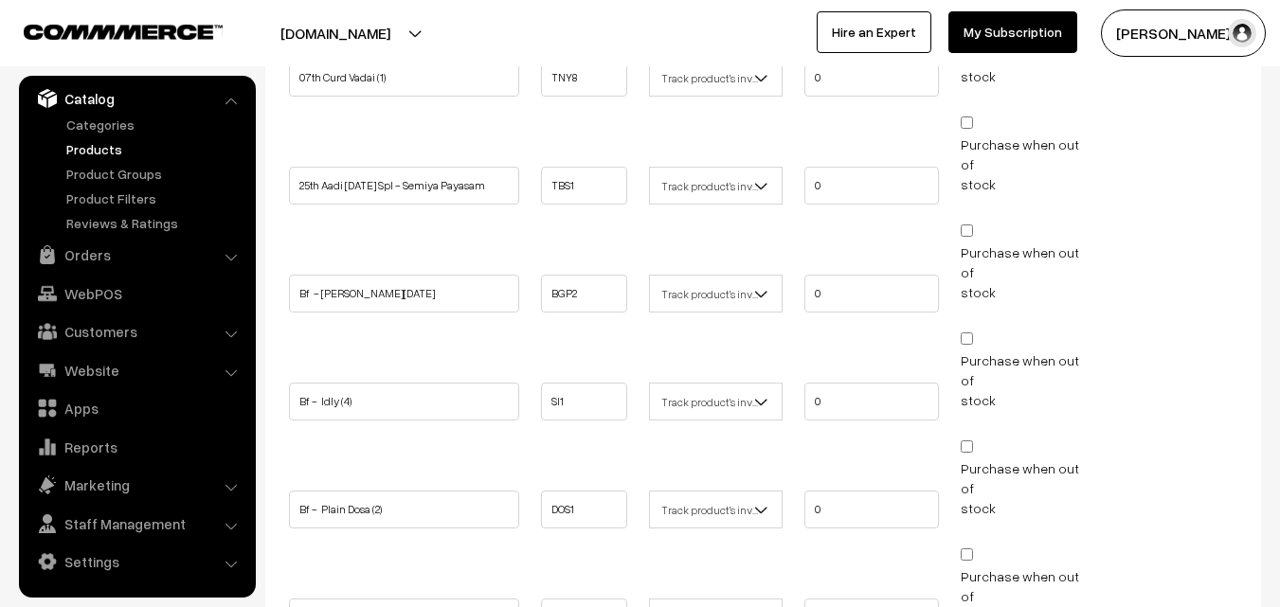
click at [969, 225] on input "Purchase when out of stock" at bounding box center [967, 231] width 12 height 12
checkbox input "true"
click at [968, 333] on input "Purchase when out of stock" at bounding box center [967, 339] width 12 height 12
checkbox input "true"
click at [961, 441] on input "Purchase when out of stock" at bounding box center [967, 447] width 12 height 12
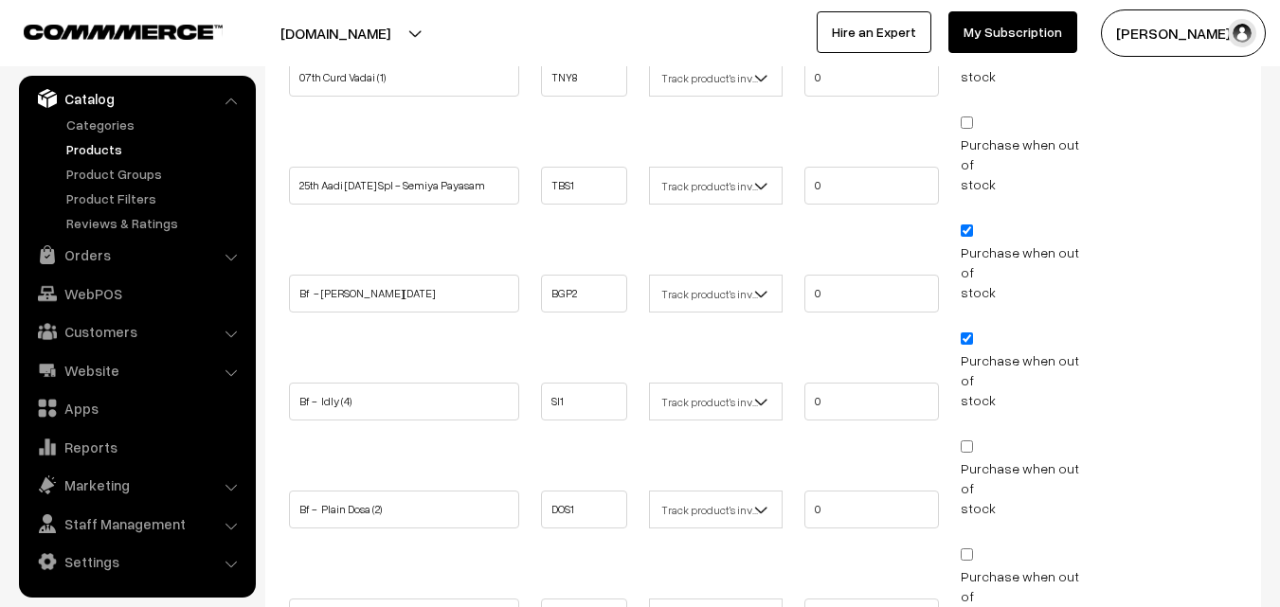
checkbox input "true"
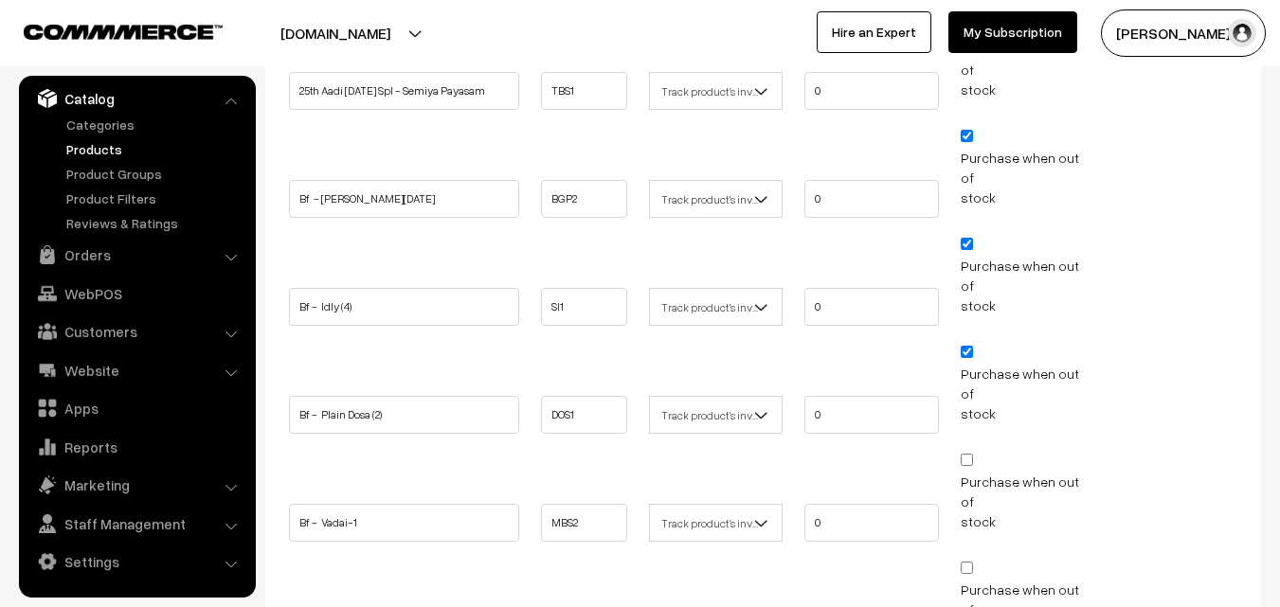
click at [969, 454] on input "Purchase when out of stock" at bounding box center [967, 460] width 12 height 12
checkbox input "true"
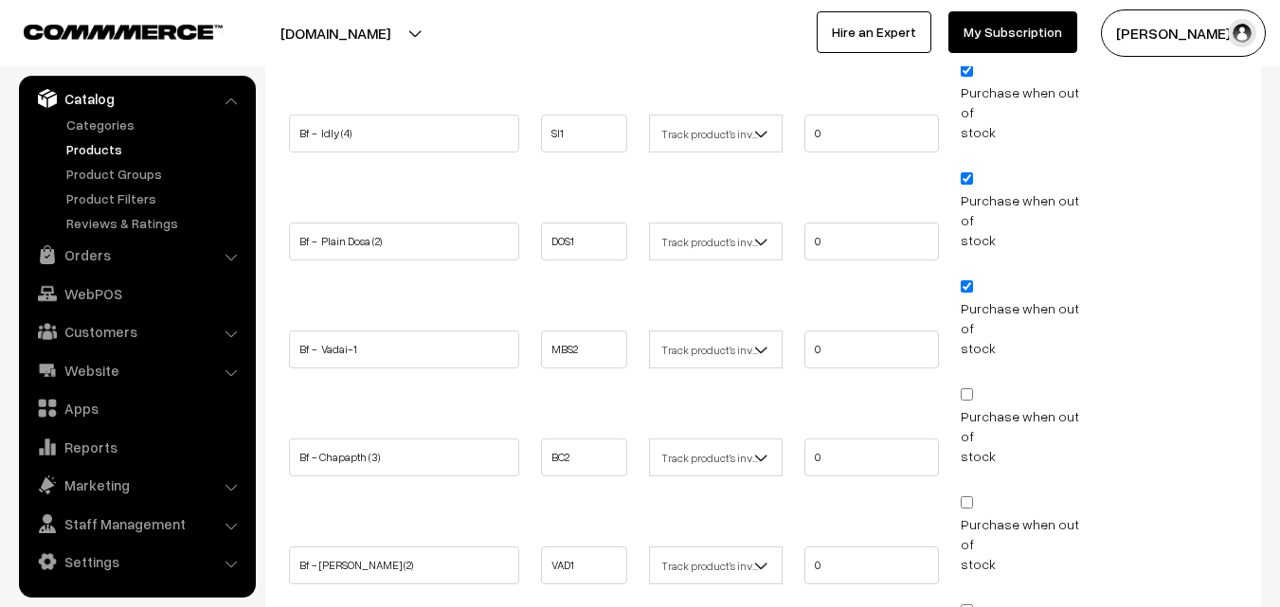
scroll to position [758, 0]
click at [970, 386] on input "Purchase when out of stock" at bounding box center [967, 392] width 12 height 12
checkbox input "true"
click at [963, 494] on input "Purchase when out of stock" at bounding box center [967, 500] width 12 height 12
checkbox input "true"
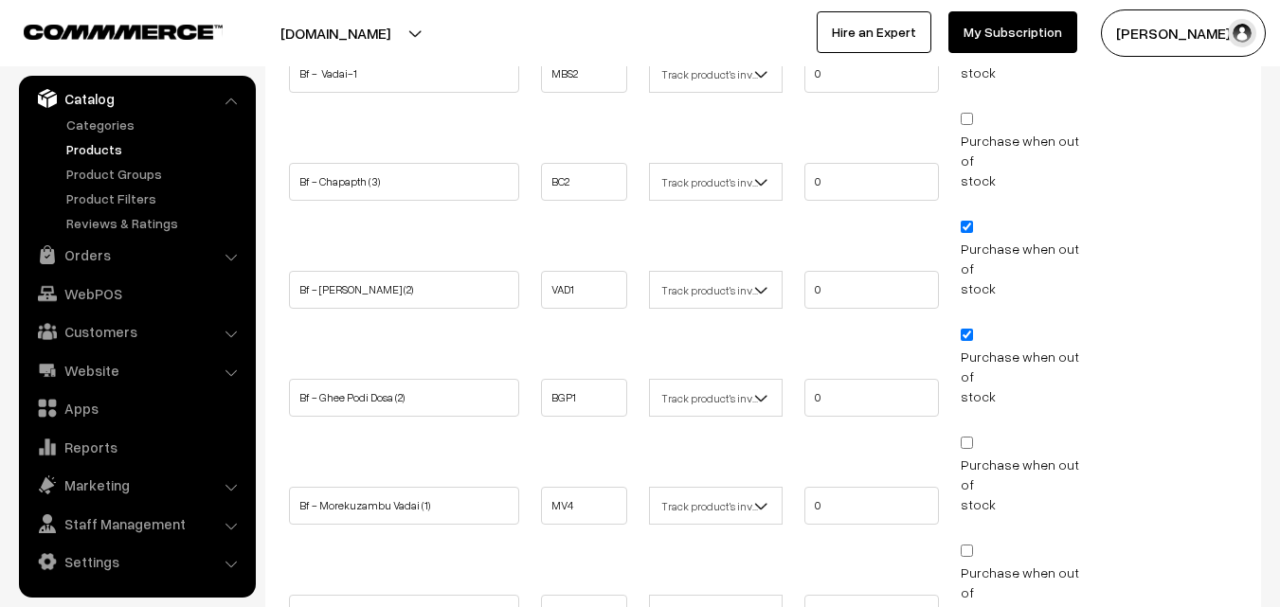
scroll to position [1042, 0]
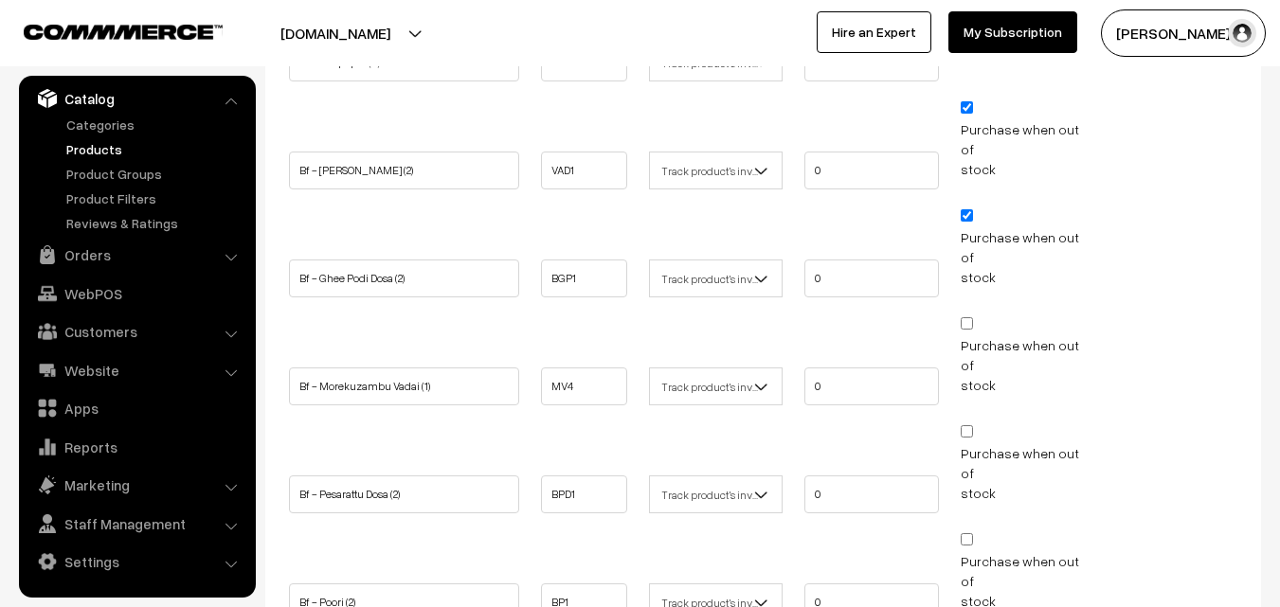
click at [972, 534] on input "Purchase when out of stock" at bounding box center [967, 540] width 12 height 12
checkbox input "true"
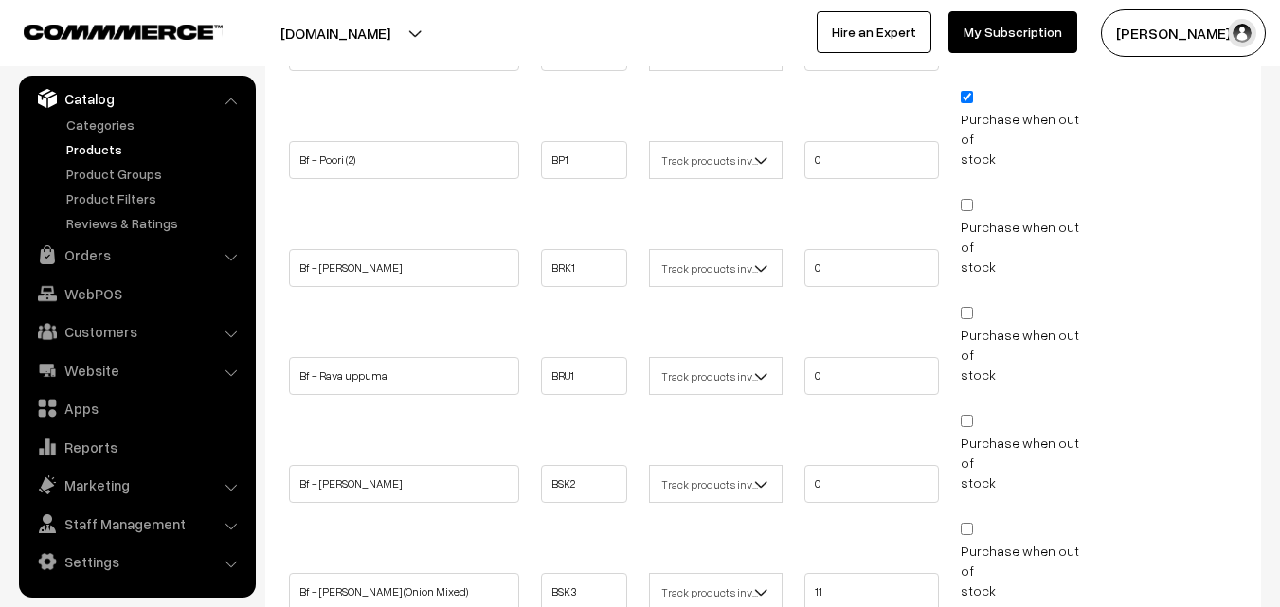
scroll to position [1516, 0]
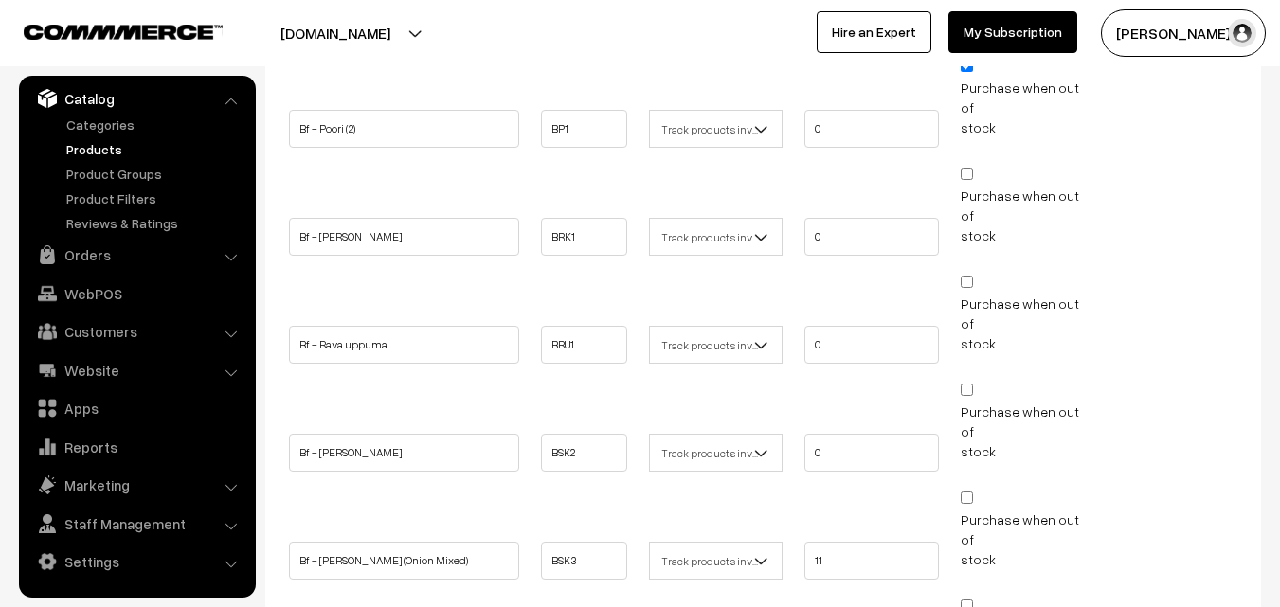
click at [971, 600] on input "Purchase when out of stock" at bounding box center [967, 606] width 12 height 12
checkbox input "true"
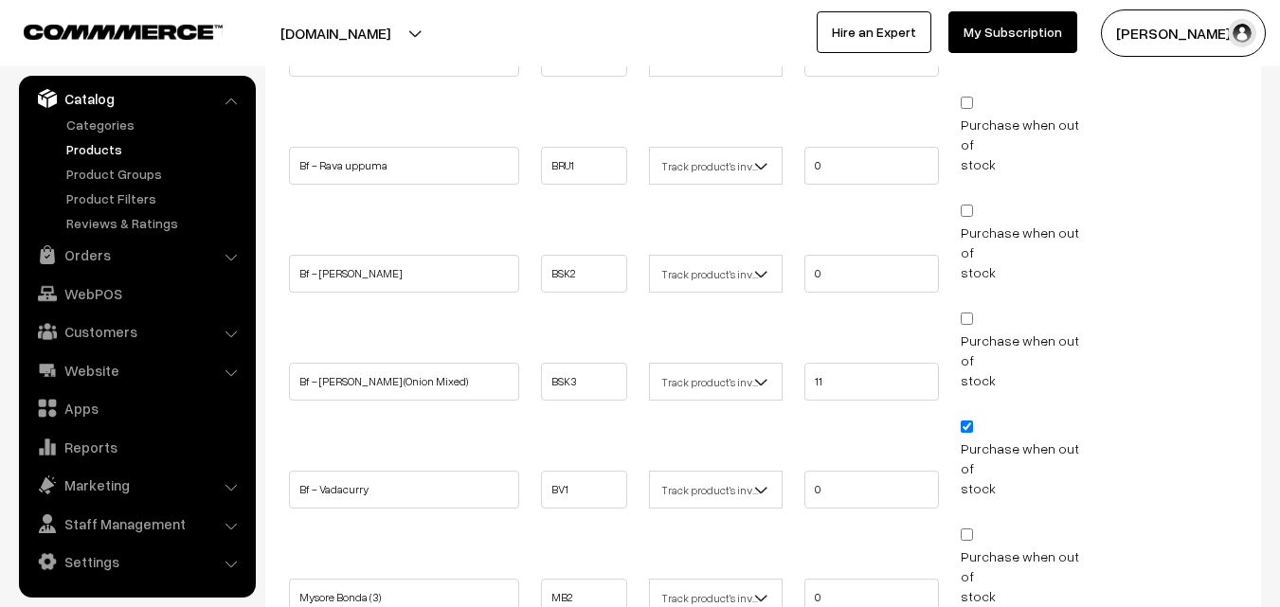
scroll to position [1833, 0]
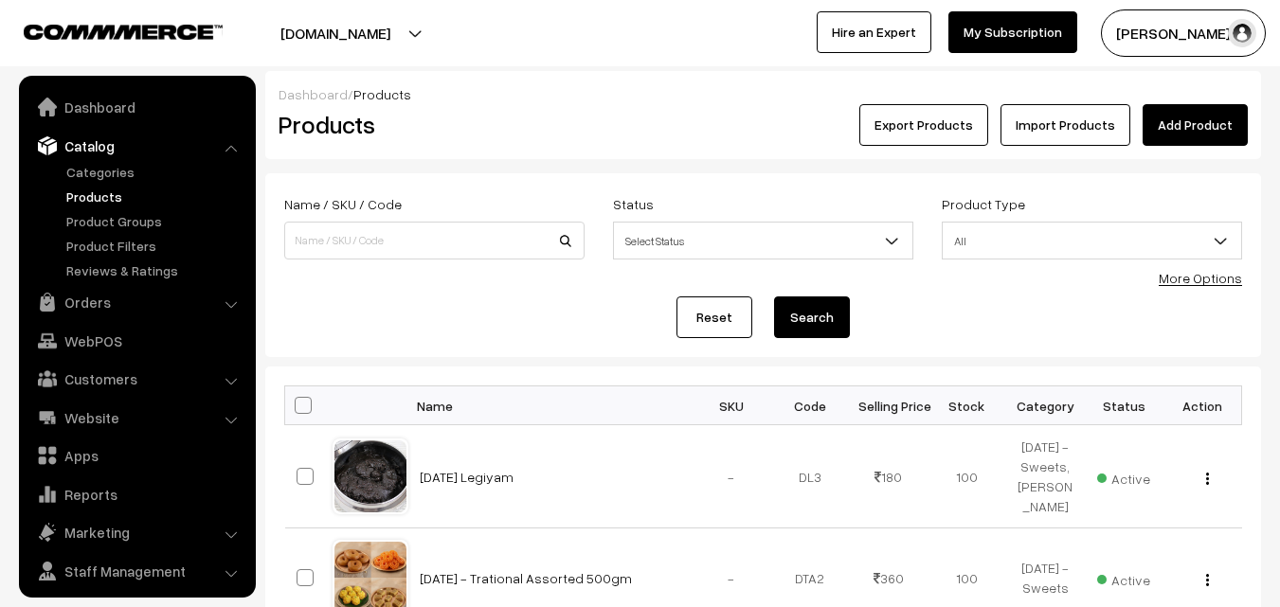
scroll to position [47, 0]
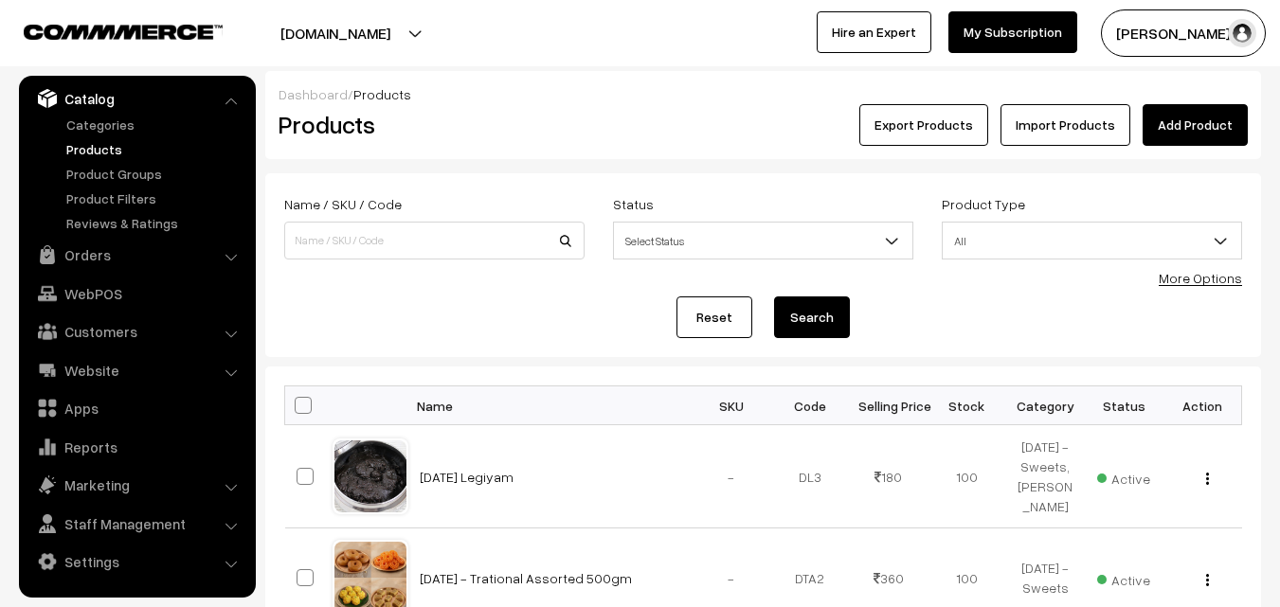
click at [124, 144] on link "Products" at bounding box center [156, 149] width 188 height 20
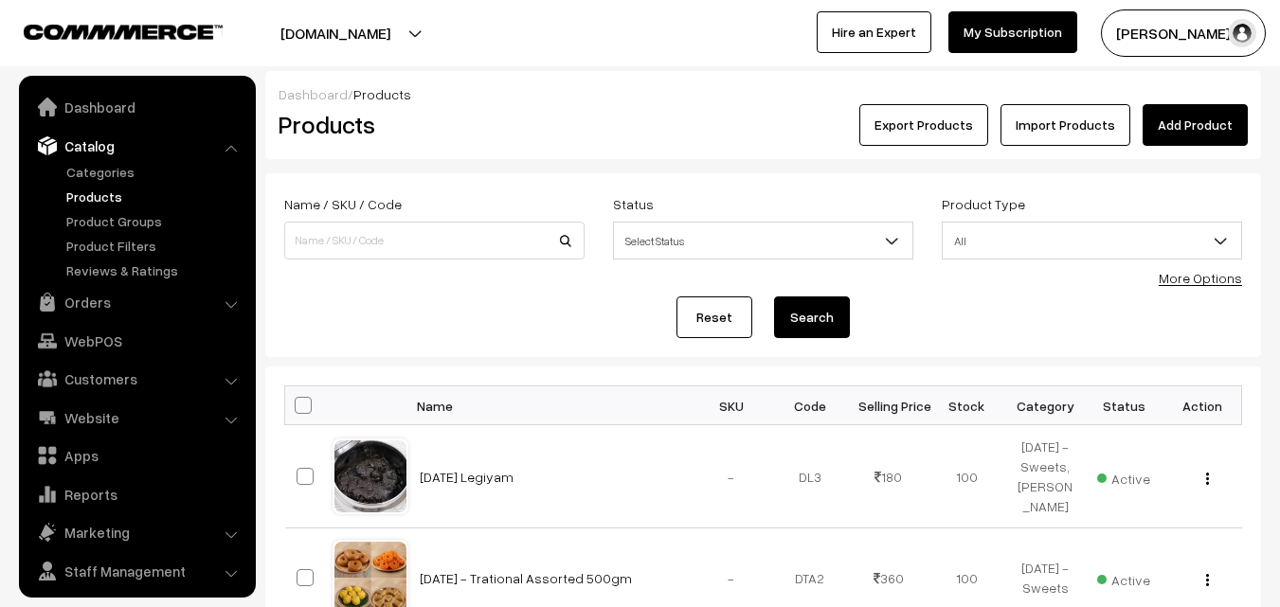
scroll to position [47, 0]
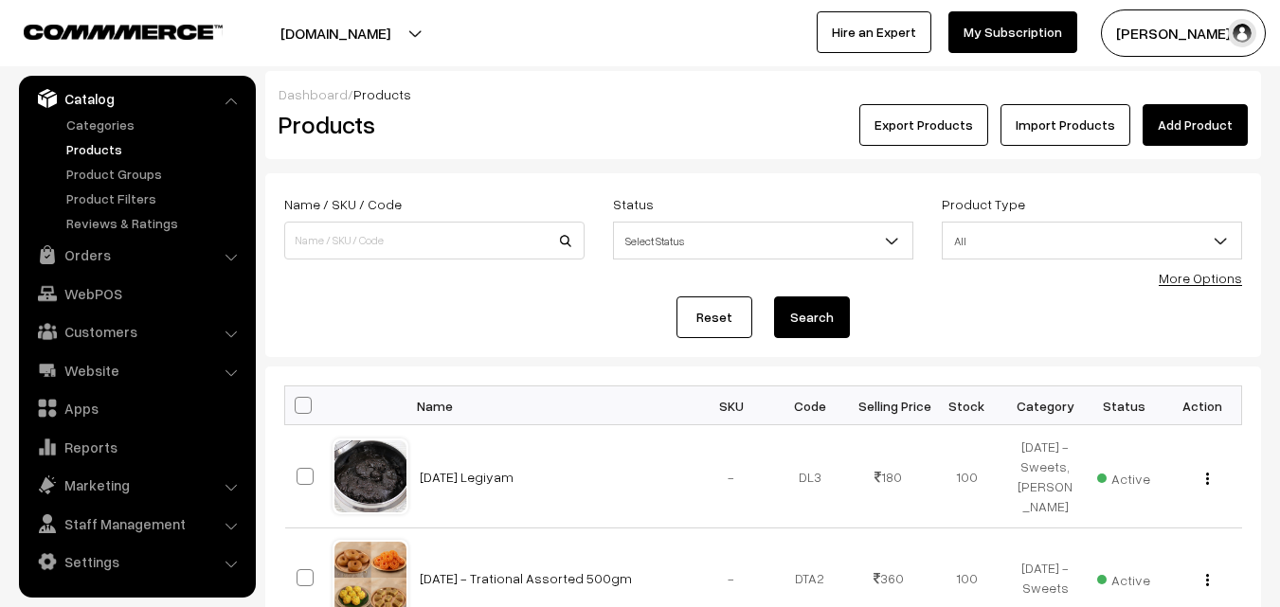
click at [99, 147] on link "Products" at bounding box center [156, 149] width 188 height 20
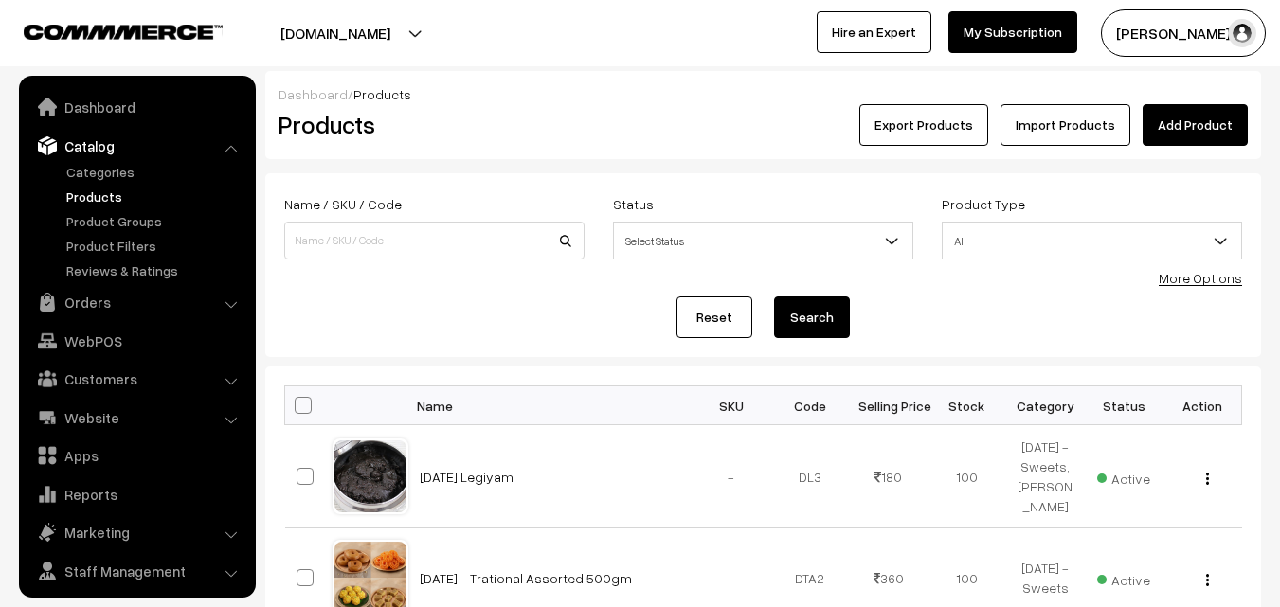
scroll to position [47, 0]
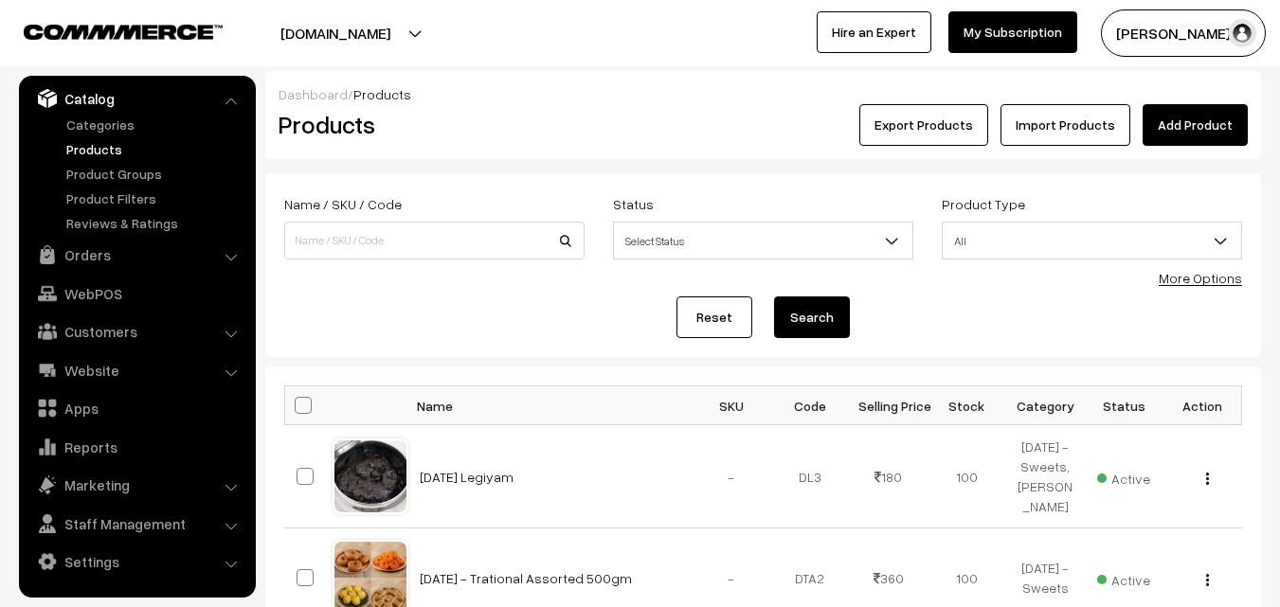
click at [1185, 275] on link "More Options" at bounding box center [1200, 278] width 83 height 16
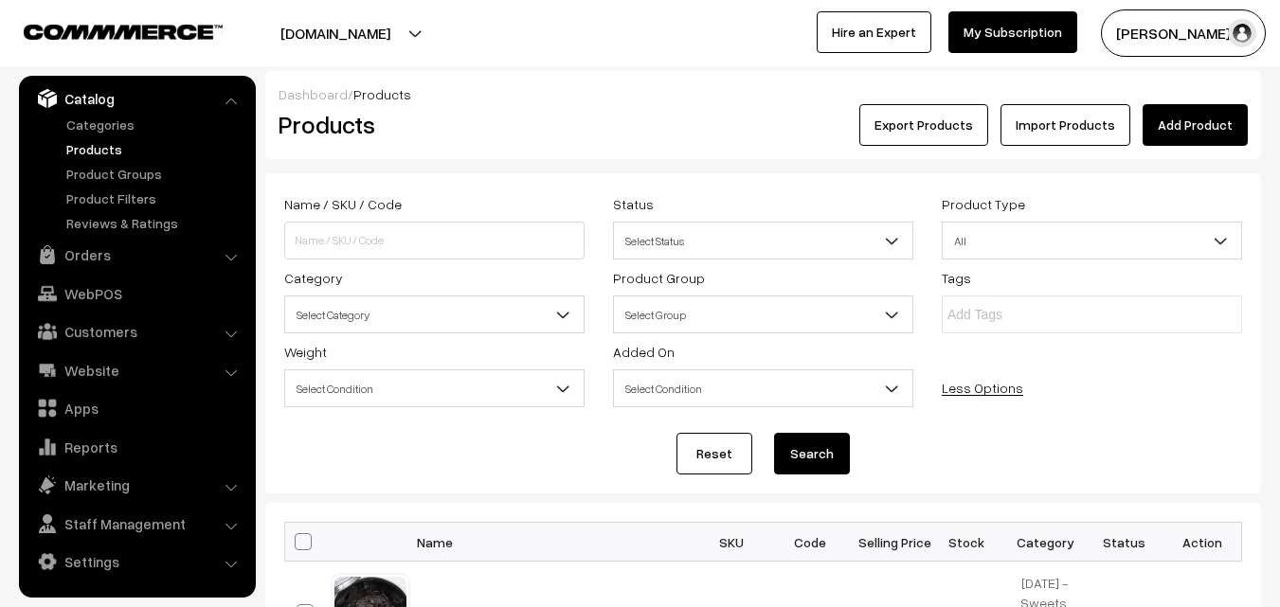
click at [408, 309] on span "Select Category" at bounding box center [434, 315] width 299 height 33
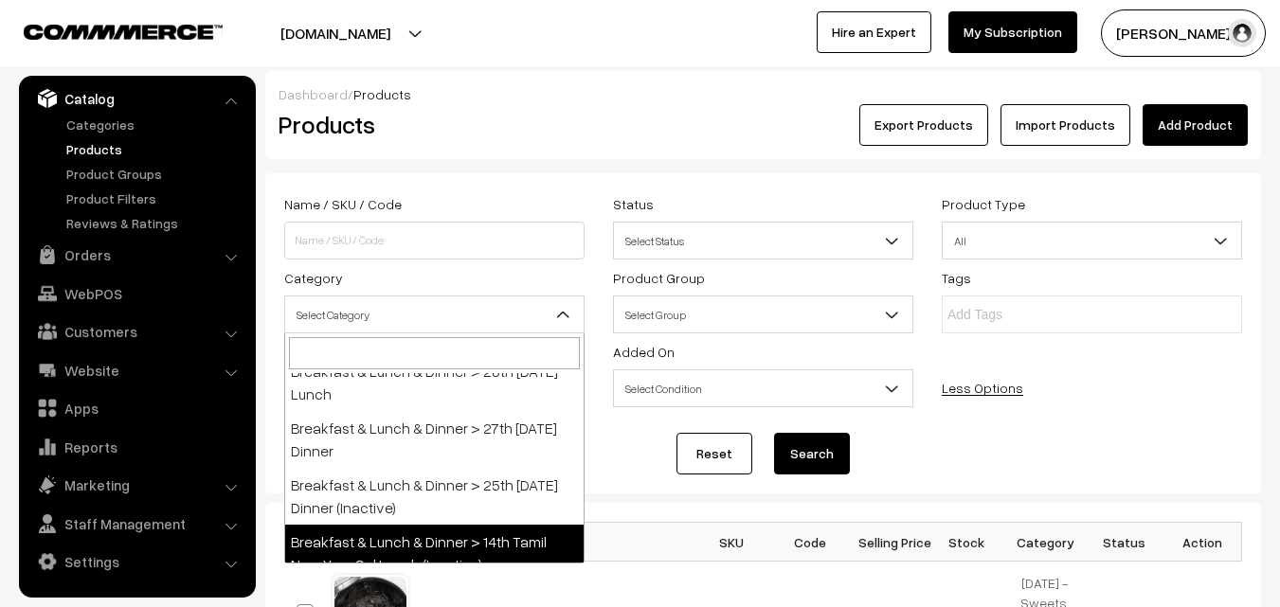
scroll to position [379, 0]
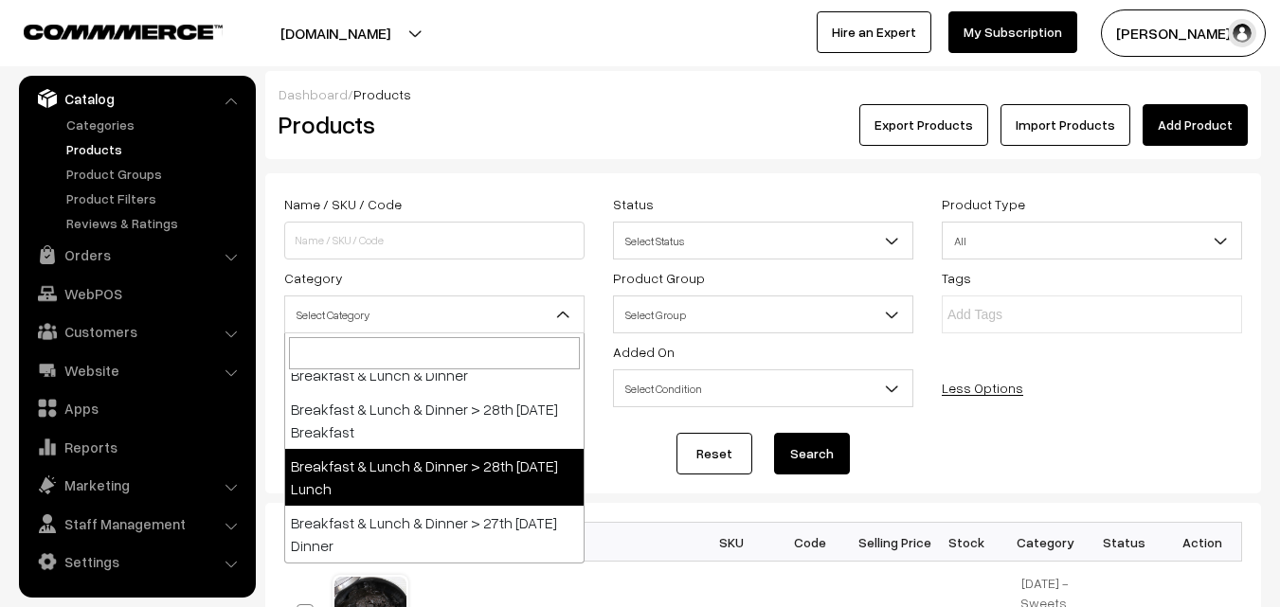
select select "95"
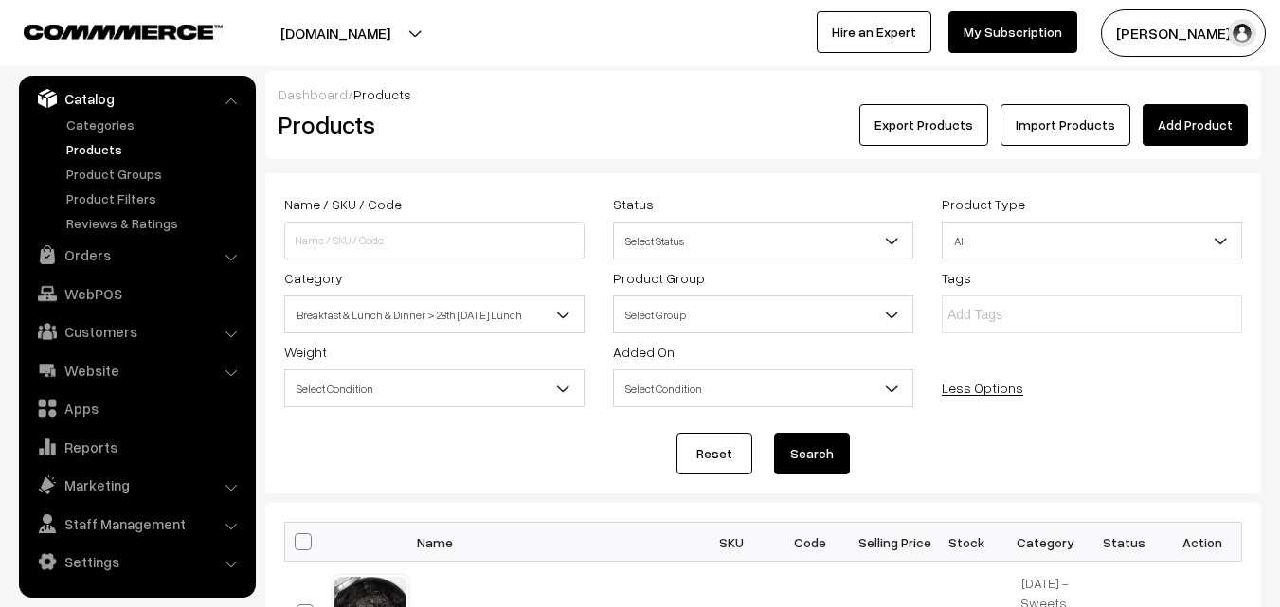
click at [825, 460] on button "Search" at bounding box center [812, 454] width 76 height 42
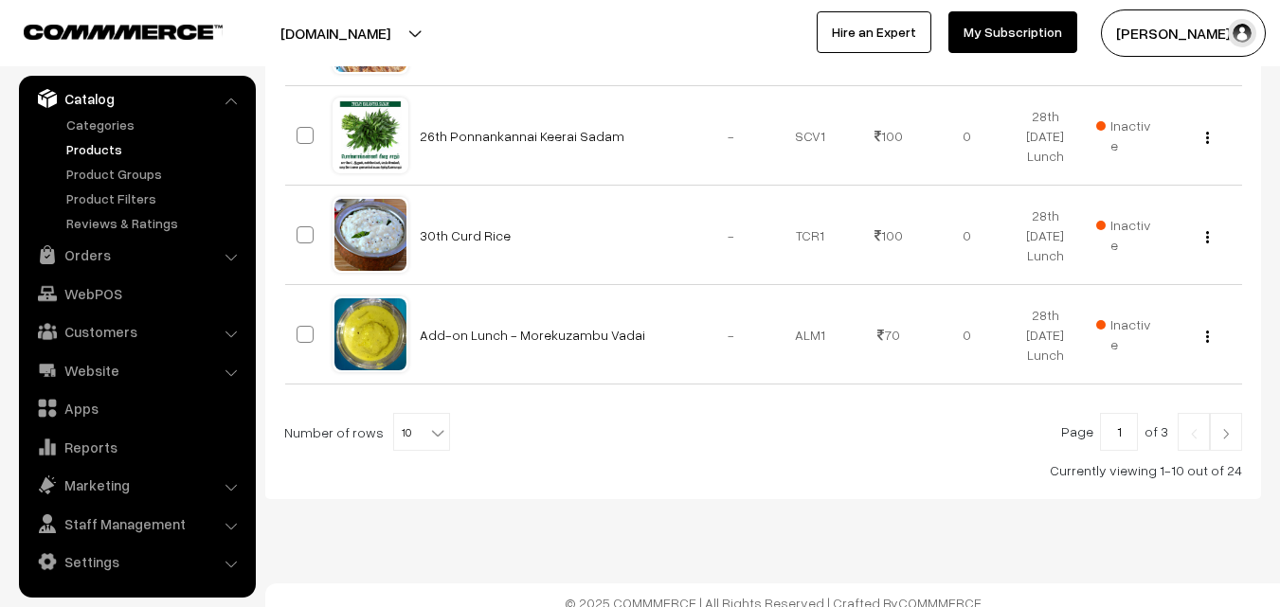
scroll to position [1275, 0]
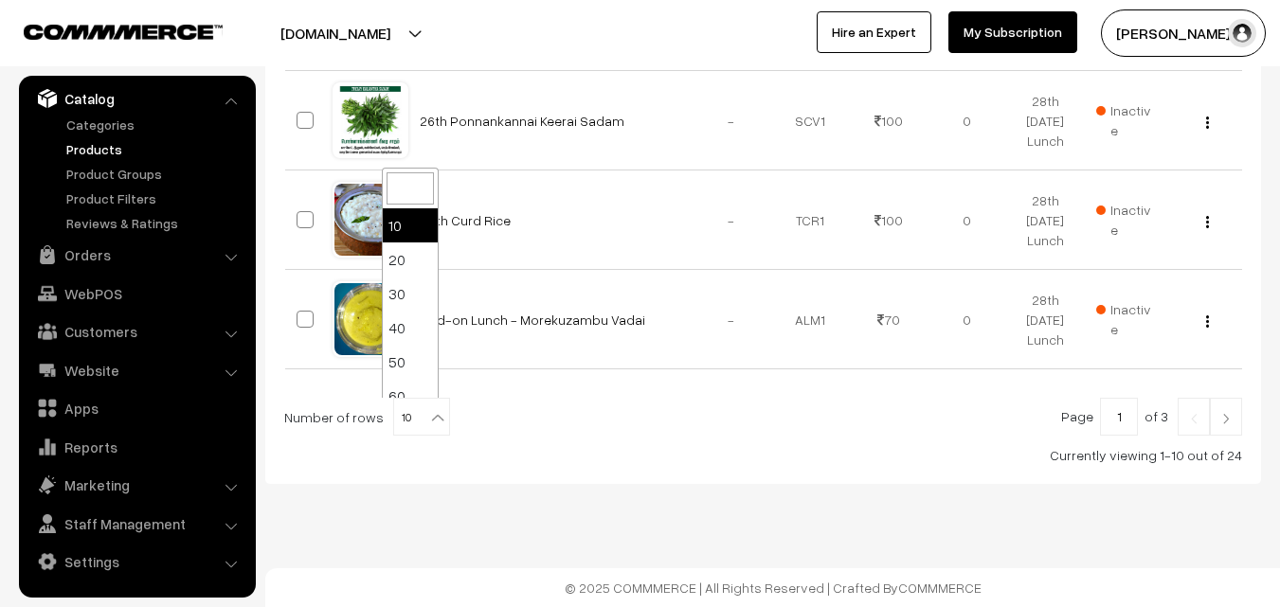
click at [410, 408] on span "10" at bounding box center [421, 418] width 55 height 38
select select "100"
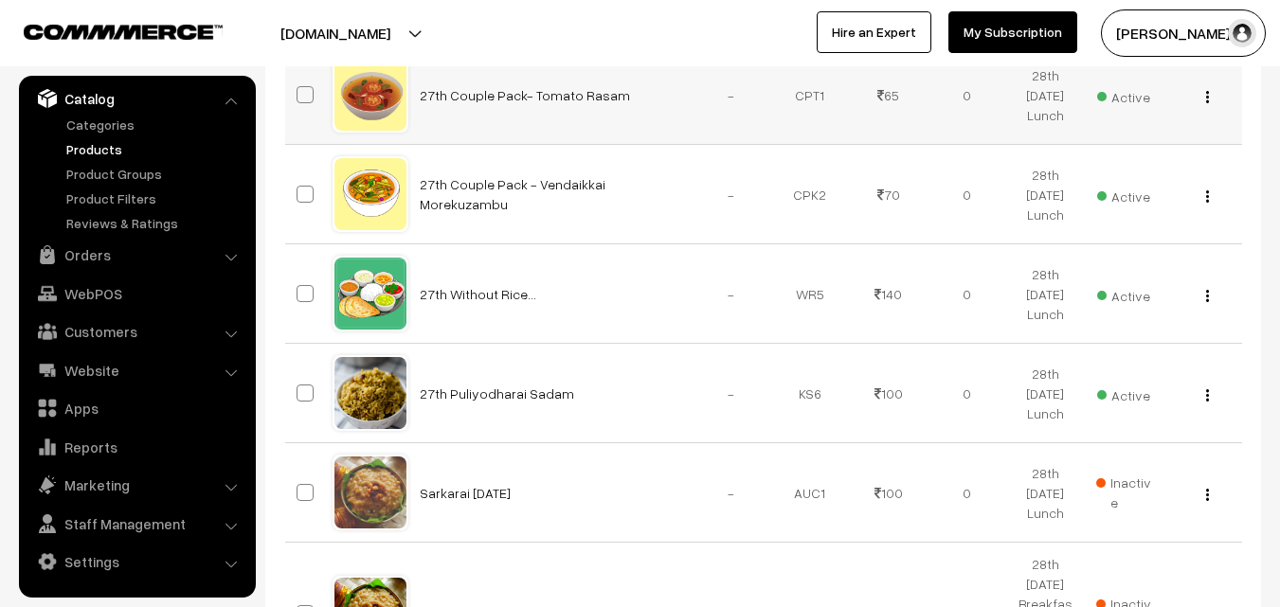
scroll to position [2085, 0]
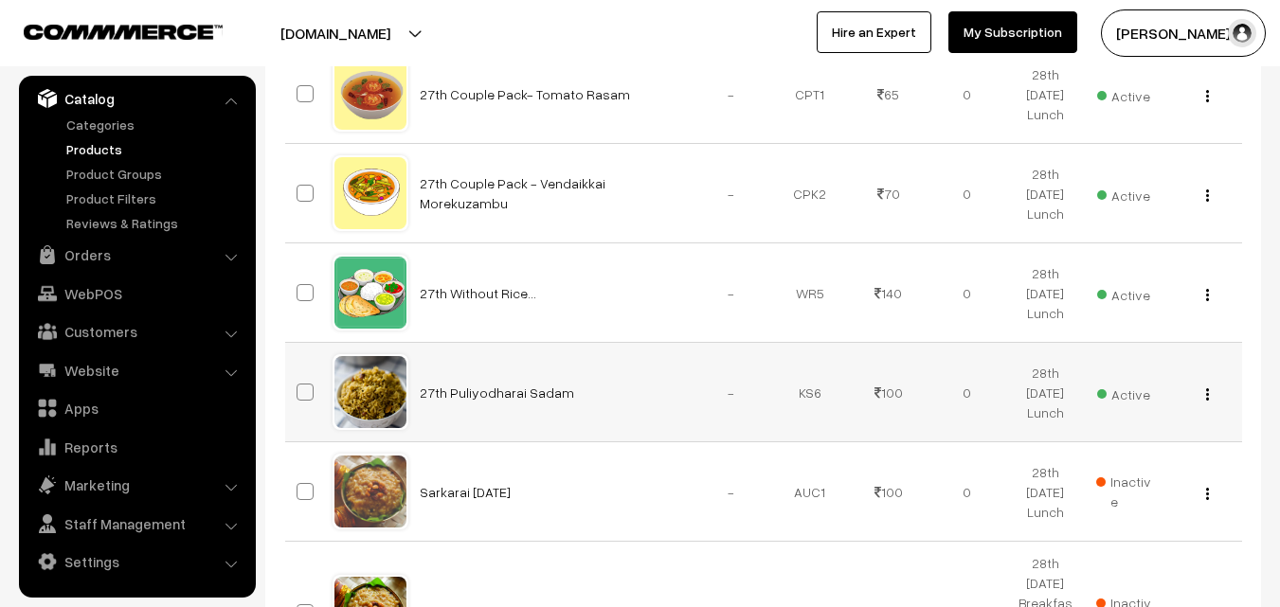
click at [1207, 392] on img "button" at bounding box center [1207, 395] width 3 height 12
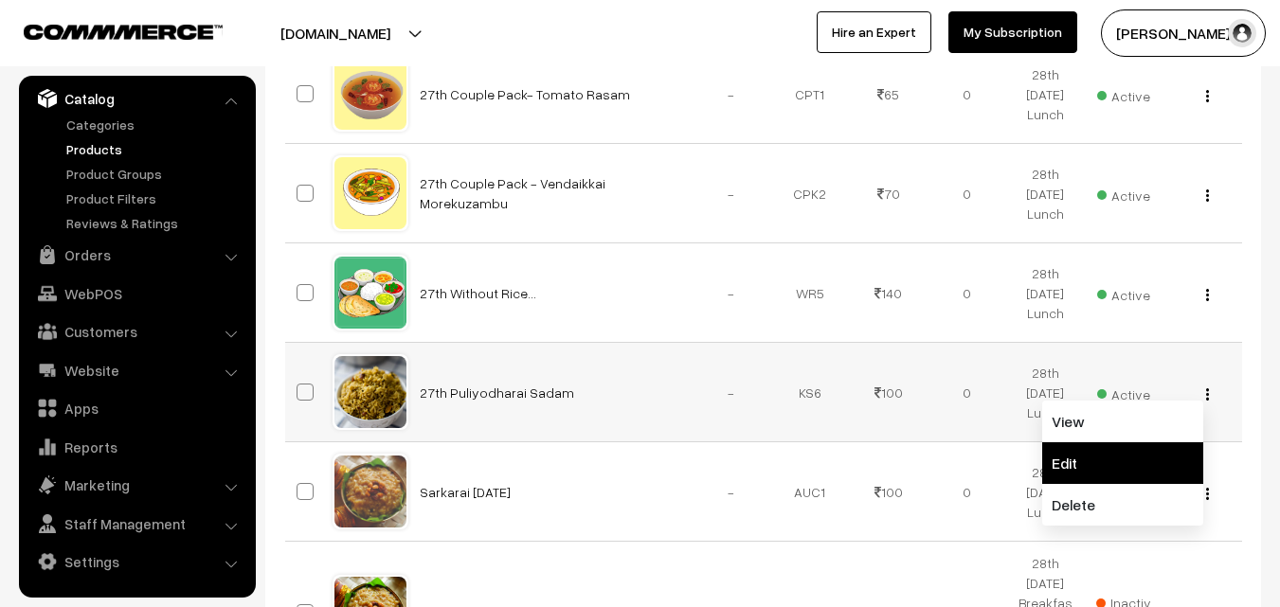
click at [1098, 457] on link "Edit" at bounding box center [1122, 464] width 161 height 42
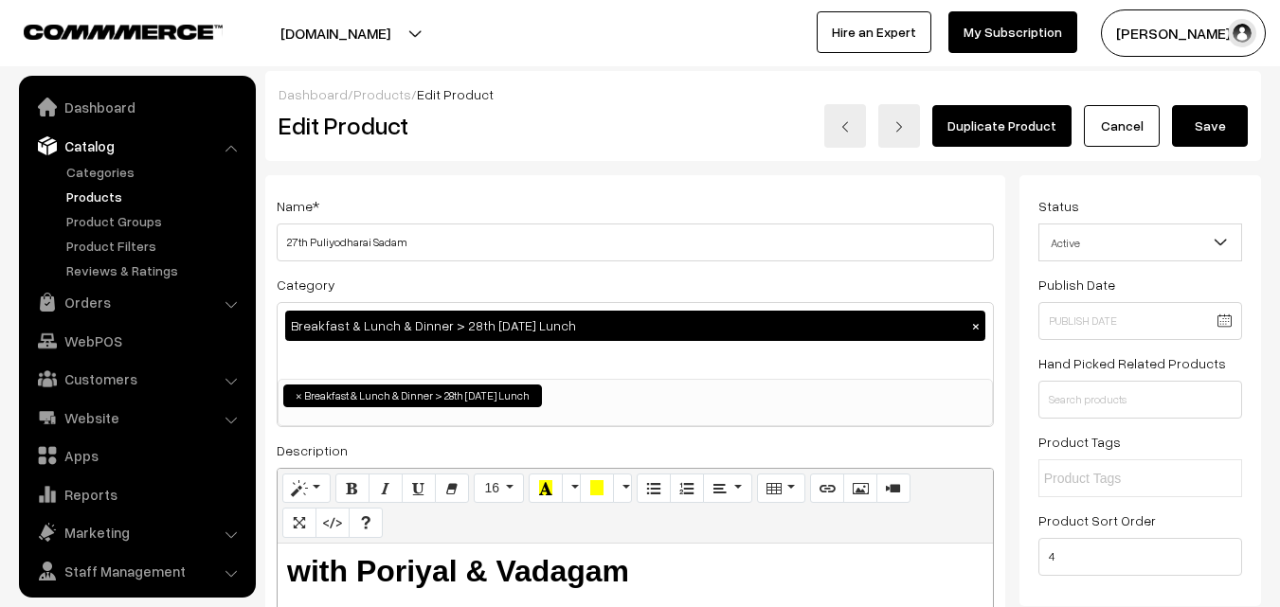
scroll to position [47, 0]
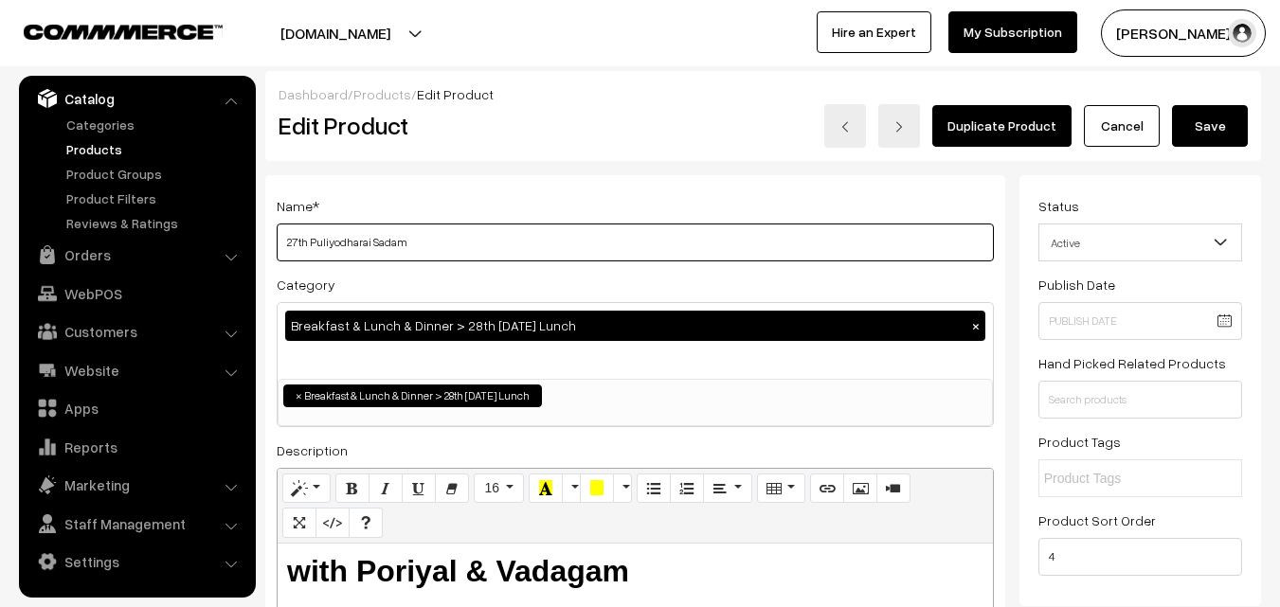
drag, startPoint x: 372, startPoint y: 238, endPoint x: 234, endPoint y: 204, distance: 142.5
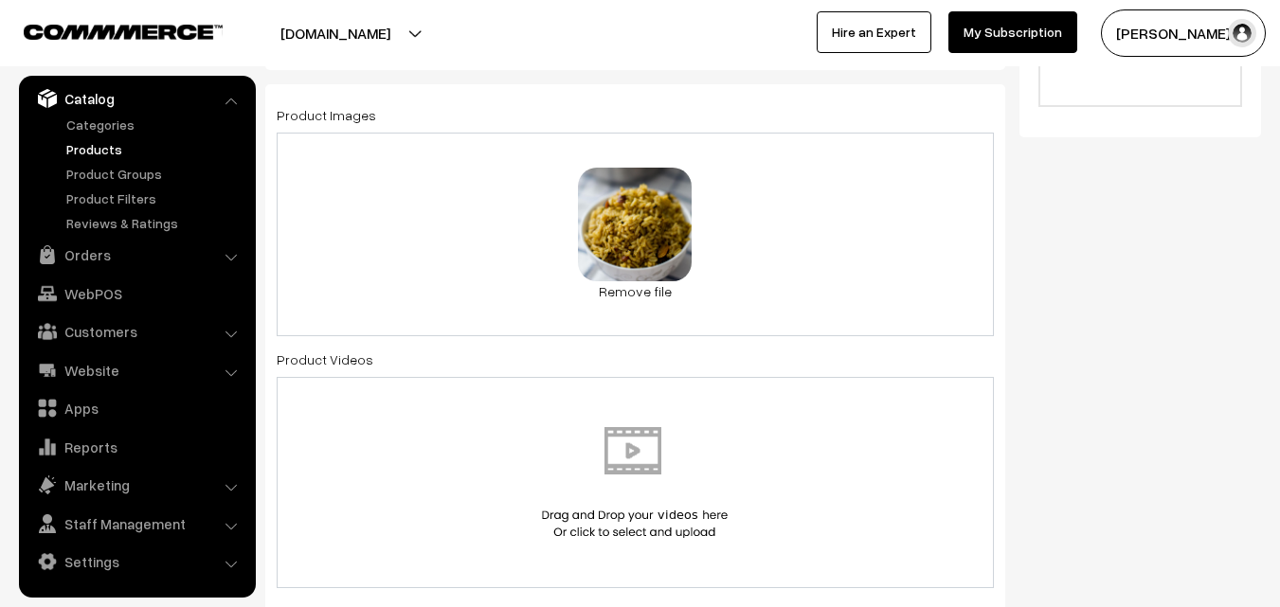
scroll to position [758, 0]
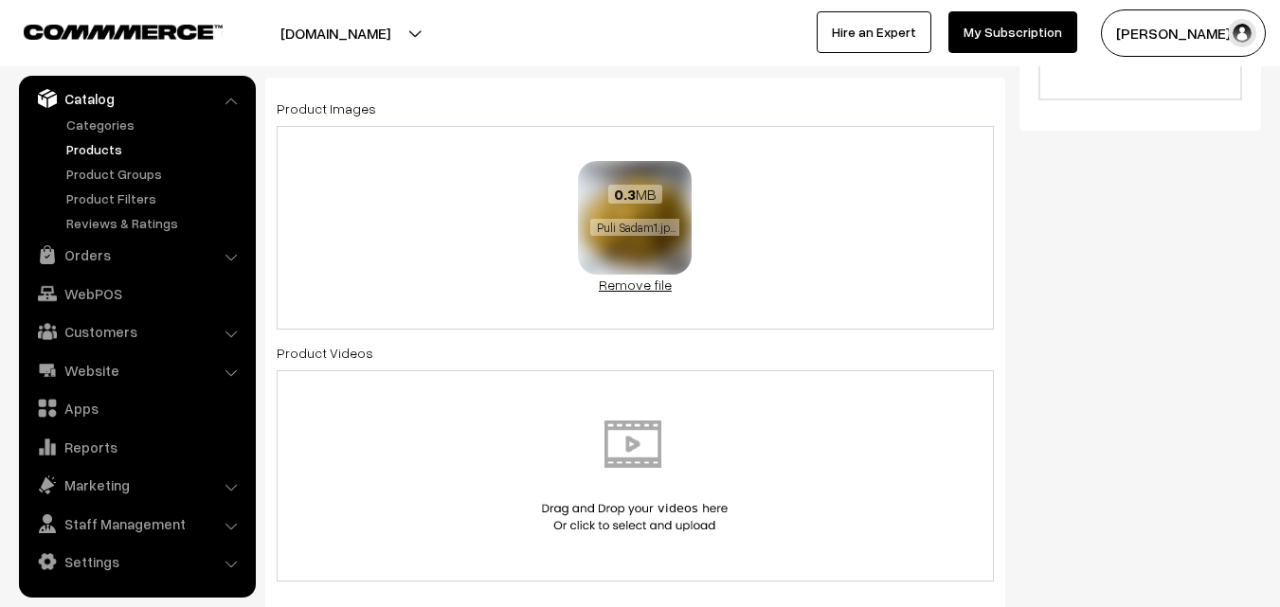
type input "28th [PERSON_NAME]"
click at [639, 287] on link "Remove file" at bounding box center [635, 285] width 114 height 20
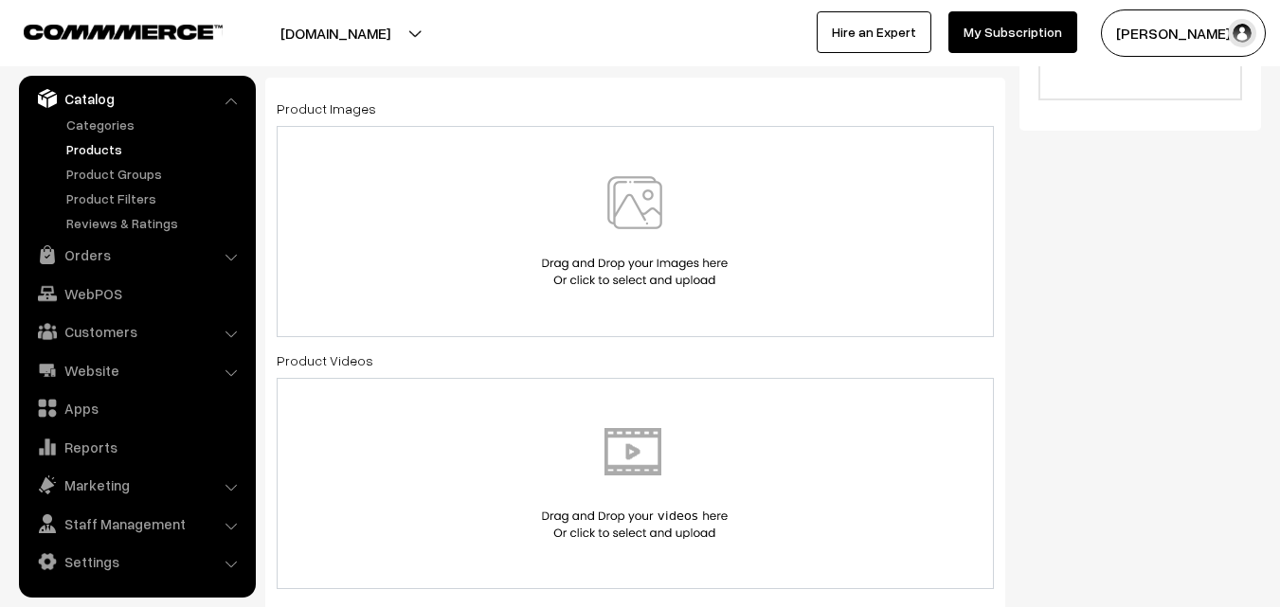
click at [643, 230] on img at bounding box center [634, 231] width 195 height 111
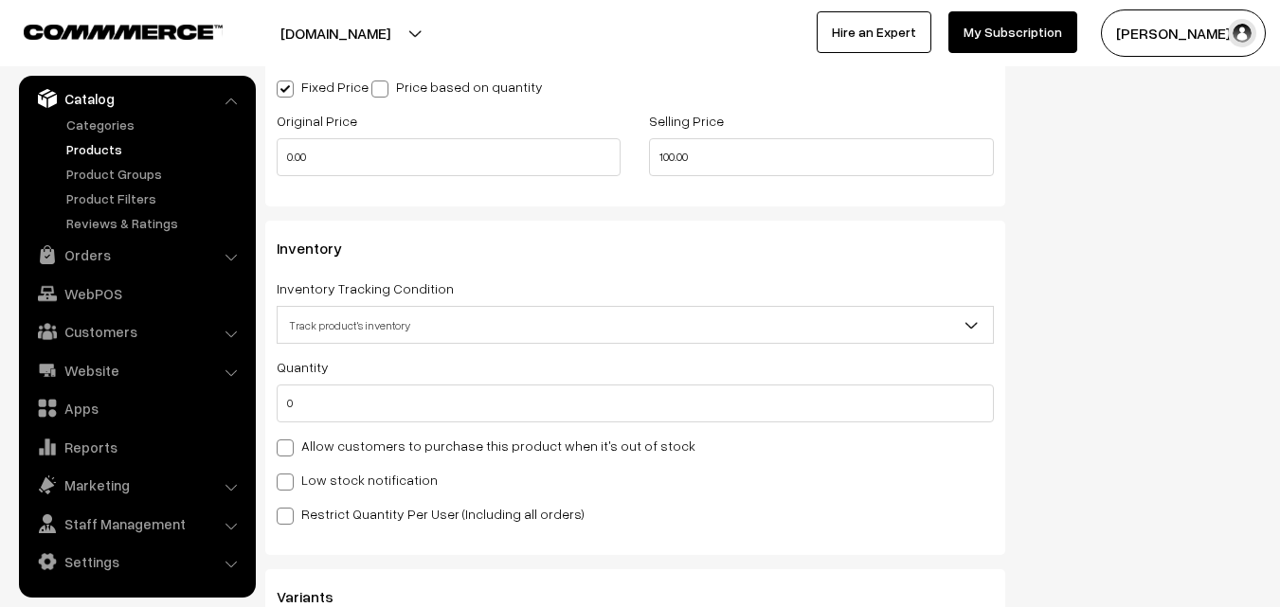
click at [324, 441] on label "Allow customers to purchase this product when it's out of stock" at bounding box center [486, 446] width 419 height 20
click at [289, 441] on input "Allow customers to purchase this product when it's out of stock" at bounding box center [283, 445] width 12 height 12
checkbox input "true"
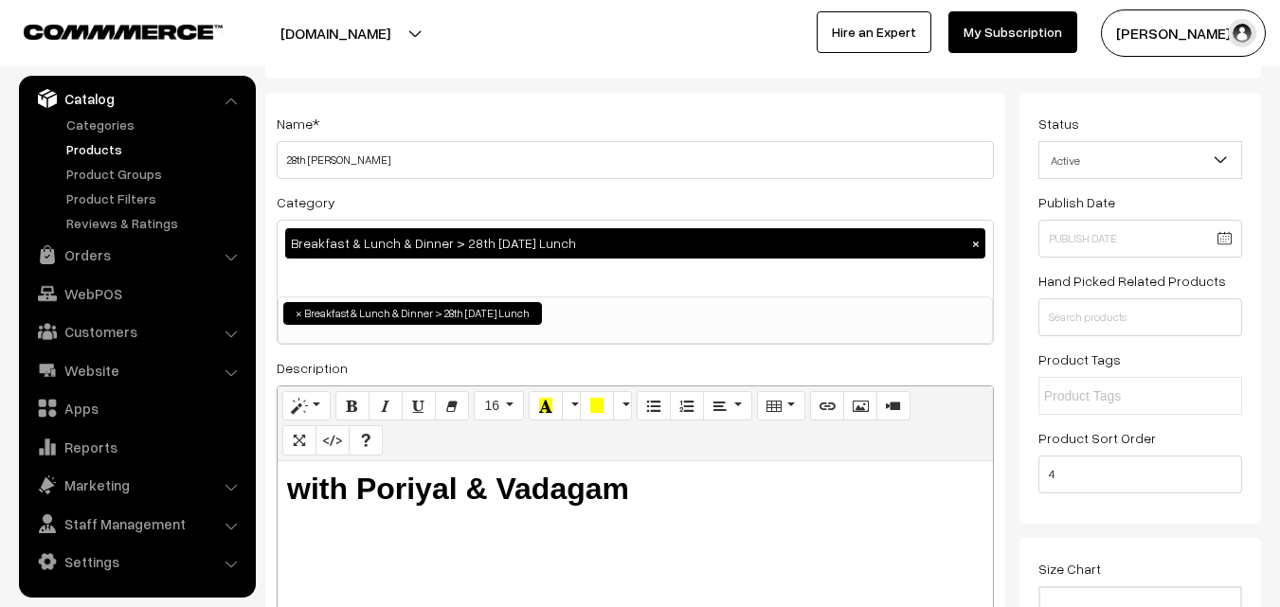
scroll to position [0, 0]
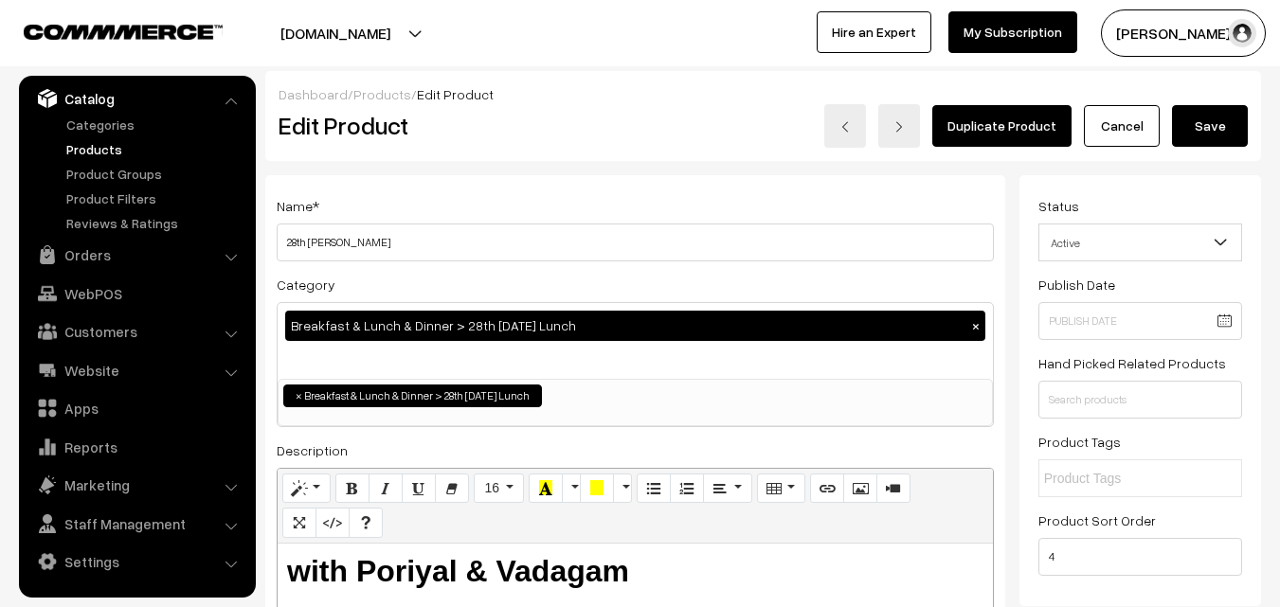
click at [1223, 121] on button "Save" at bounding box center [1210, 126] width 76 height 42
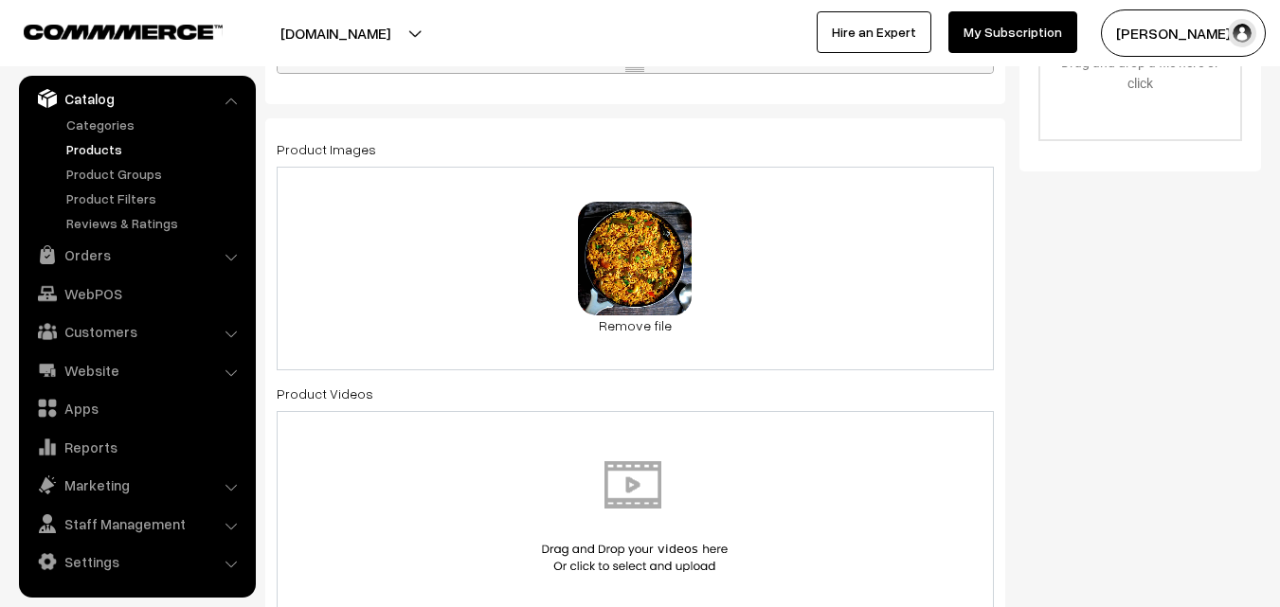
scroll to position [853, 0]
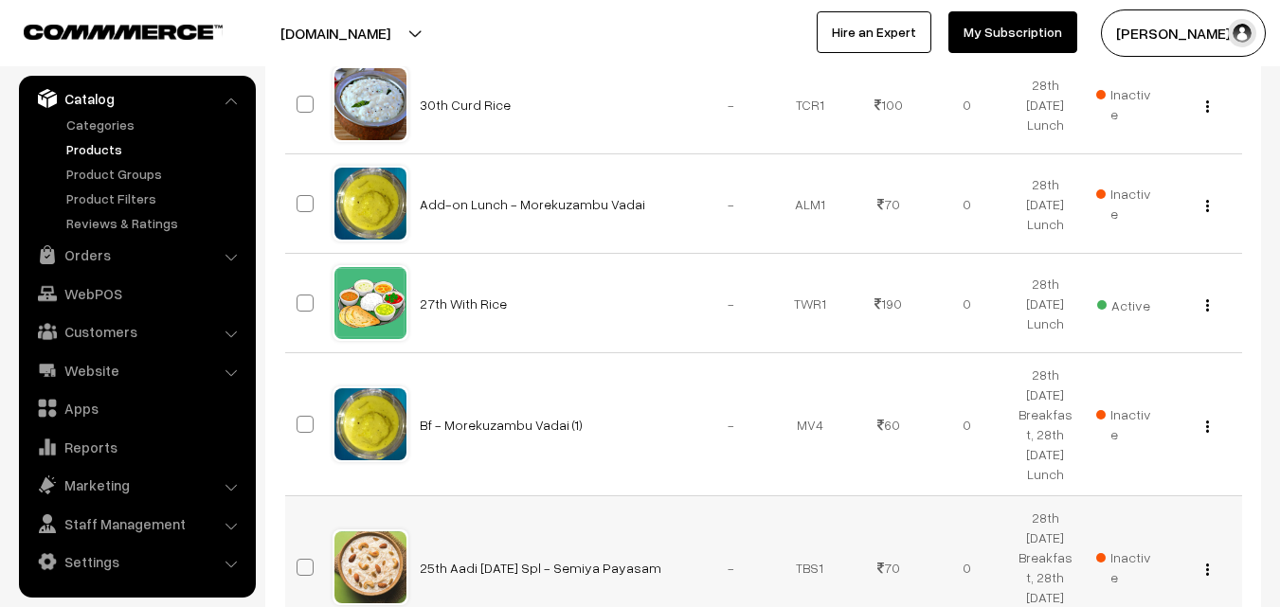
scroll to position [1327, 0]
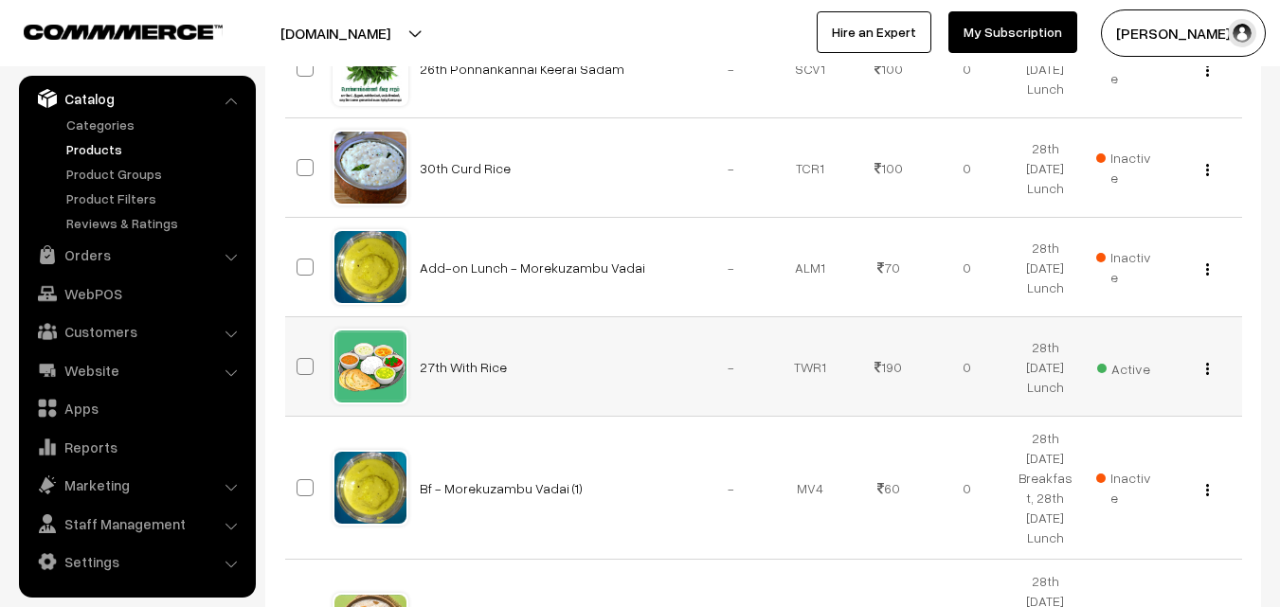
click at [1207, 367] on img "button" at bounding box center [1207, 369] width 3 height 12
click at [621, 281] on td "Add-on Lunch - Morekuzambu Vadai" at bounding box center [550, 268] width 284 height 100
click at [1206, 366] on img "button" at bounding box center [1207, 369] width 3 height 12
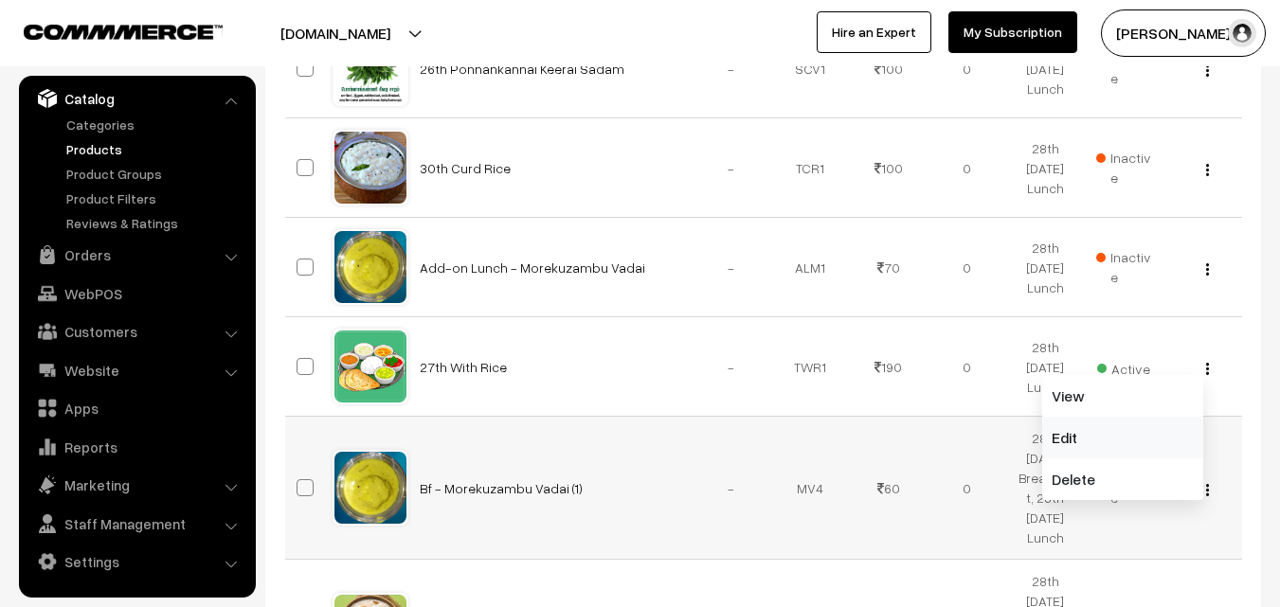
click at [1054, 436] on link "Edit" at bounding box center [1122, 438] width 161 height 42
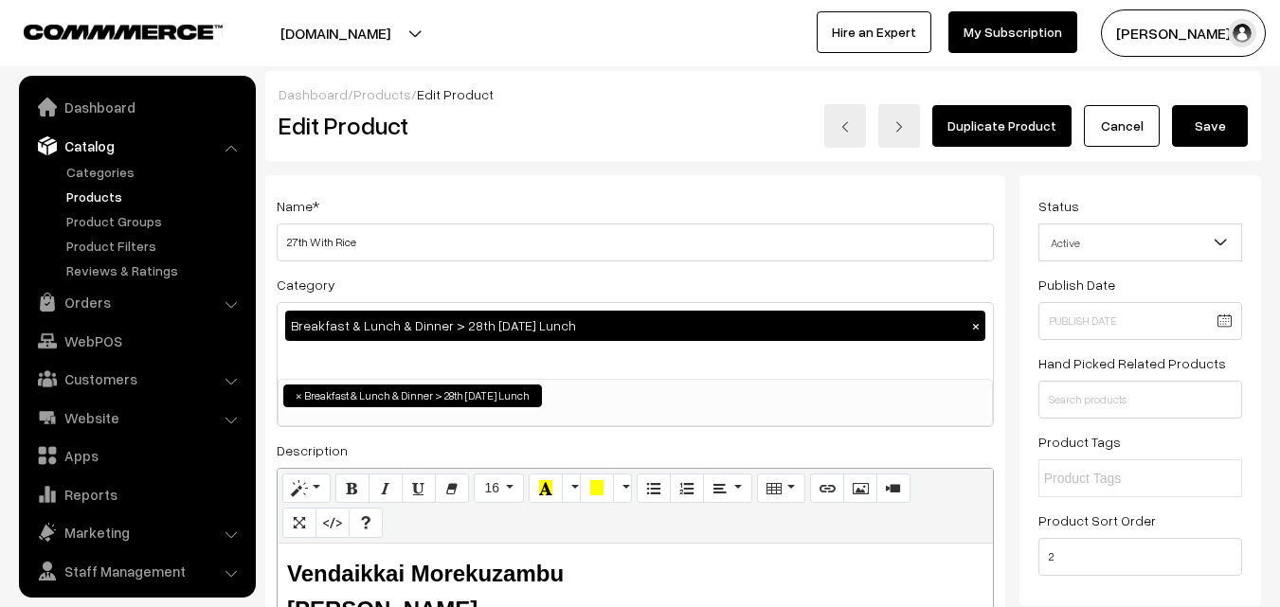
scroll to position [47, 0]
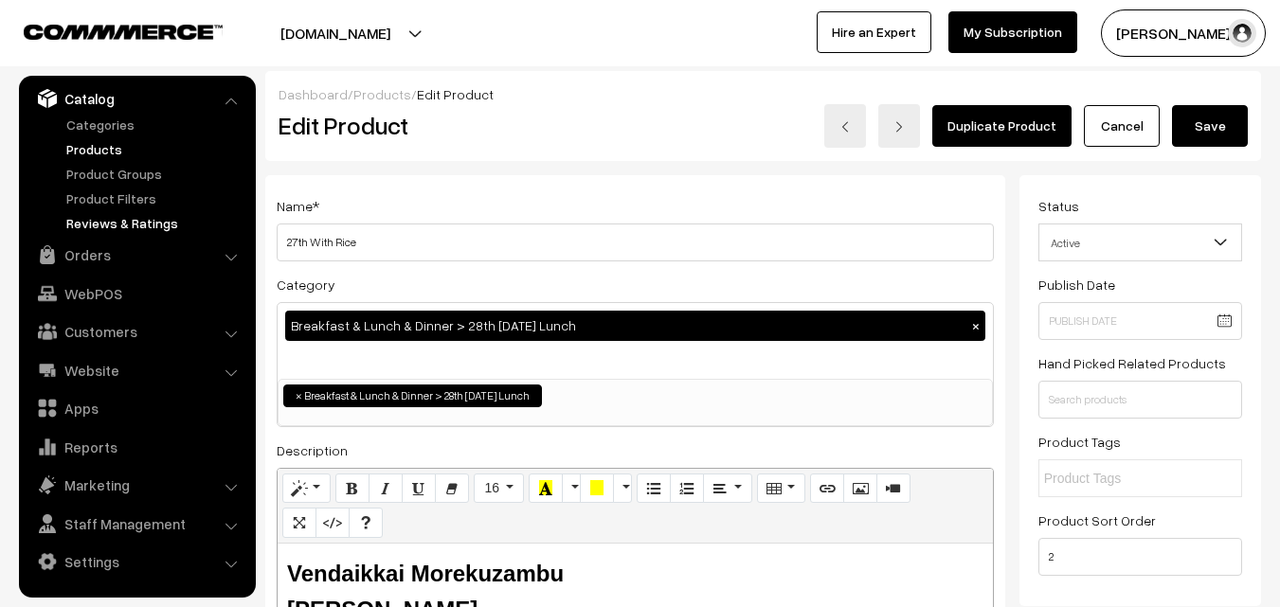
drag, startPoint x: 305, startPoint y: 238, endPoint x: 205, endPoint y: 227, distance: 101.0
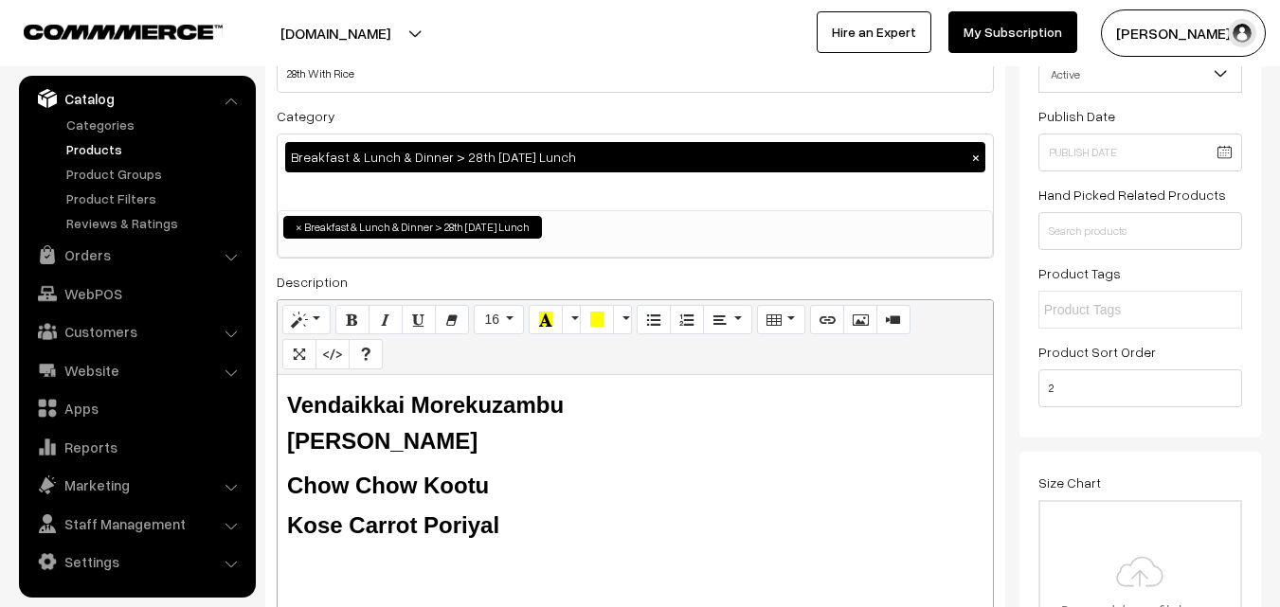
scroll to position [284, 0]
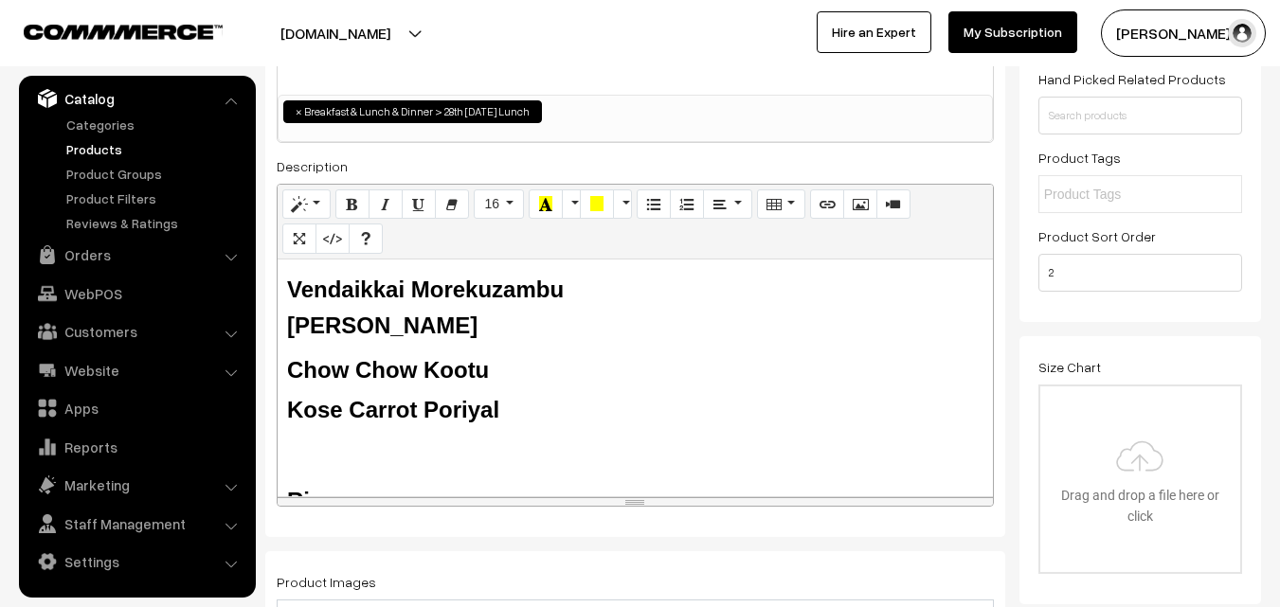
type input "28th With Rice"
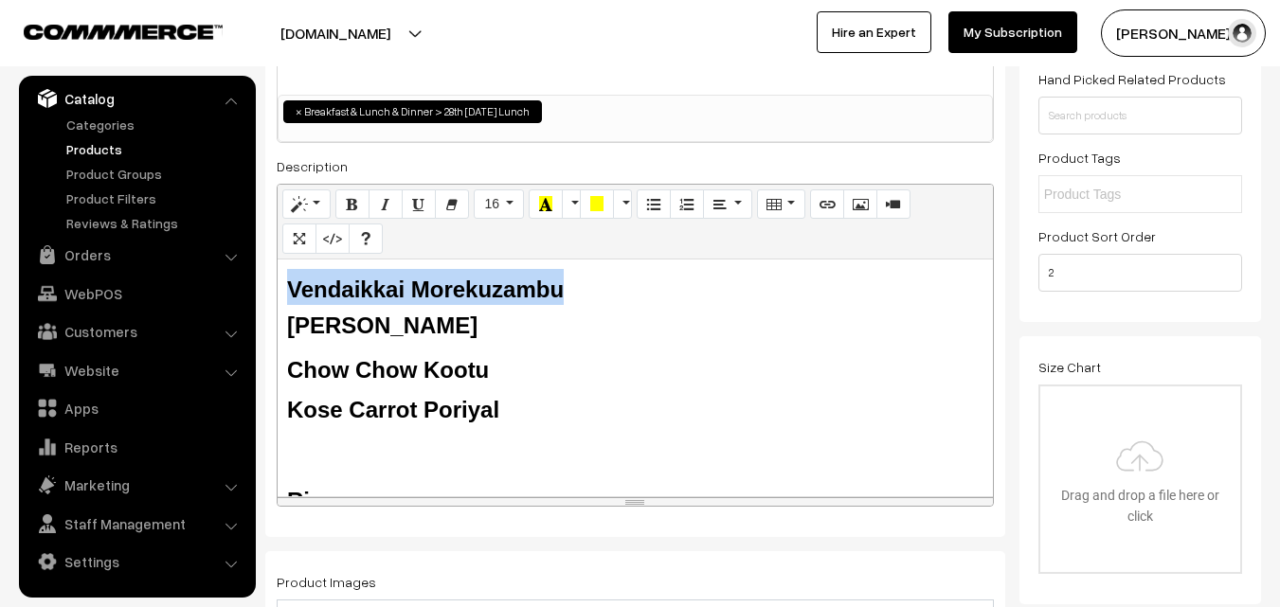
drag, startPoint x: 561, startPoint y: 293, endPoint x: 285, endPoint y: 293, distance: 275.8
click at [285, 293] on div "Vendaikkai Morekuzambu Tomato Rasam Chow Chow Kootu Kose Carrot Poriyal Rice Bu…" at bounding box center [636, 378] width 716 height 237
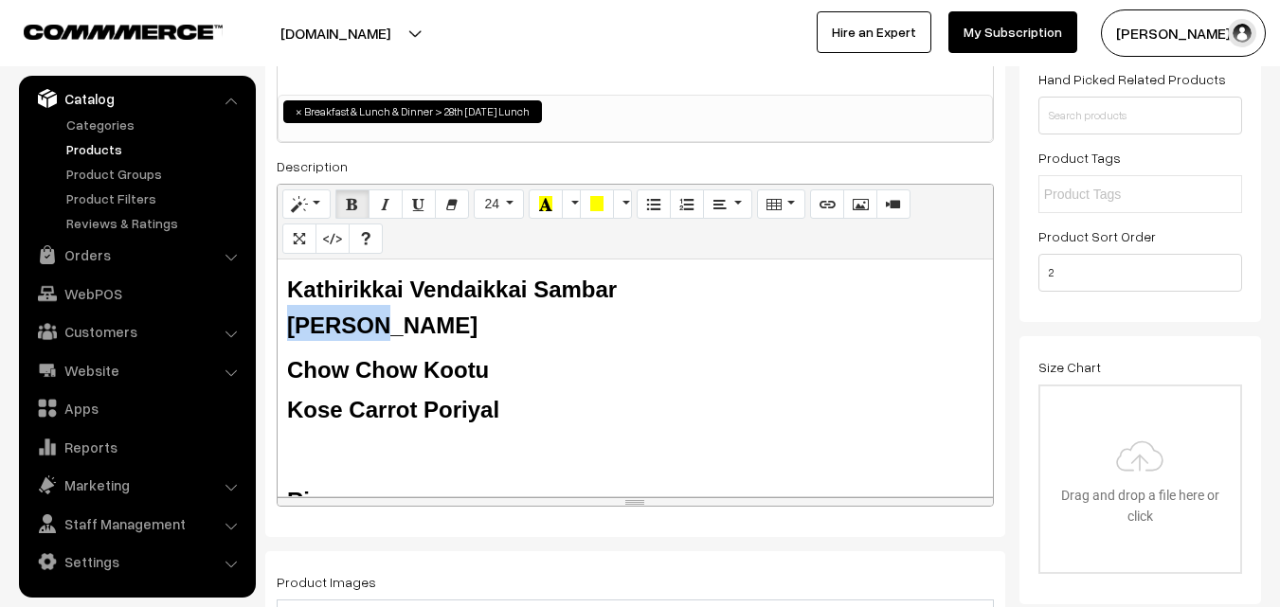
drag, startPoint x: 295, startPoint y: 324, endPoint x: 280, endPoint y: 325, distance: 15.2
click at [280, 325] on div "Kathirikkai Vendaikkai Sambar Tomato Rasam Chow Chow Kootu Kose Carrot Poriyal …" at bounding box center [636, 378] width 716 height 237
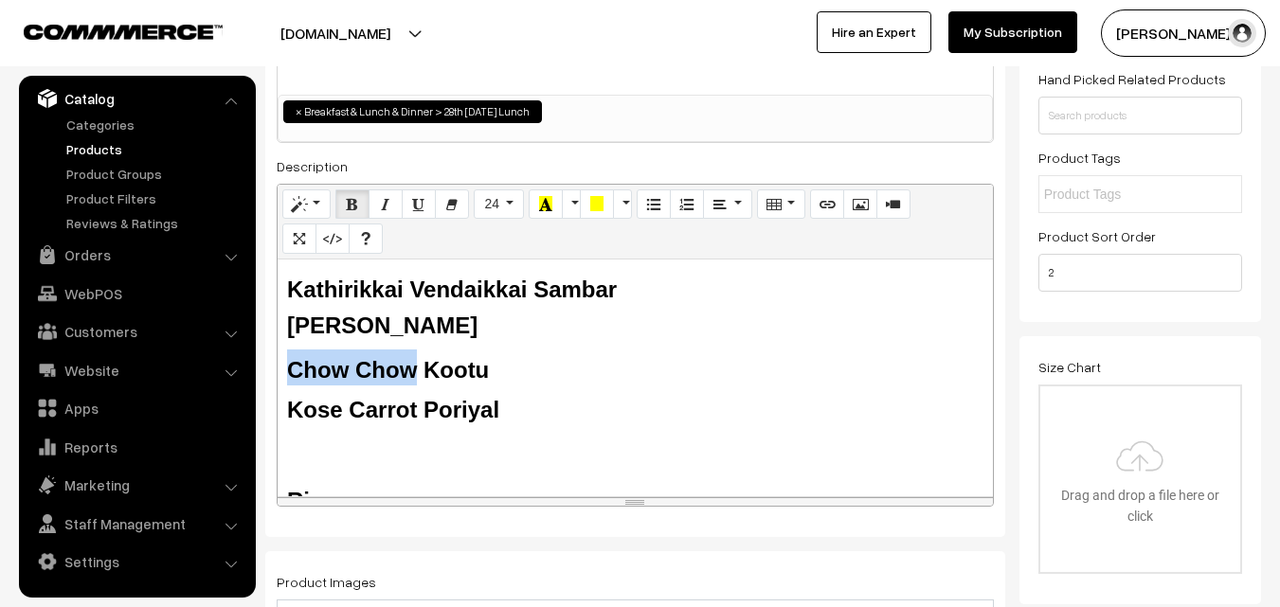
drag, startPoint x: 411, startPoint y: 359, endPoint x: 285, endPoint y: 366, distance: 126.2
click at [285, 366] on div "Kathirikkai Vendaikkai Sambar Kalyana Rasam Chow Chow Kootu Kose Carrot Poriyal…" at bounding box center [636, 378] width 716 height 237
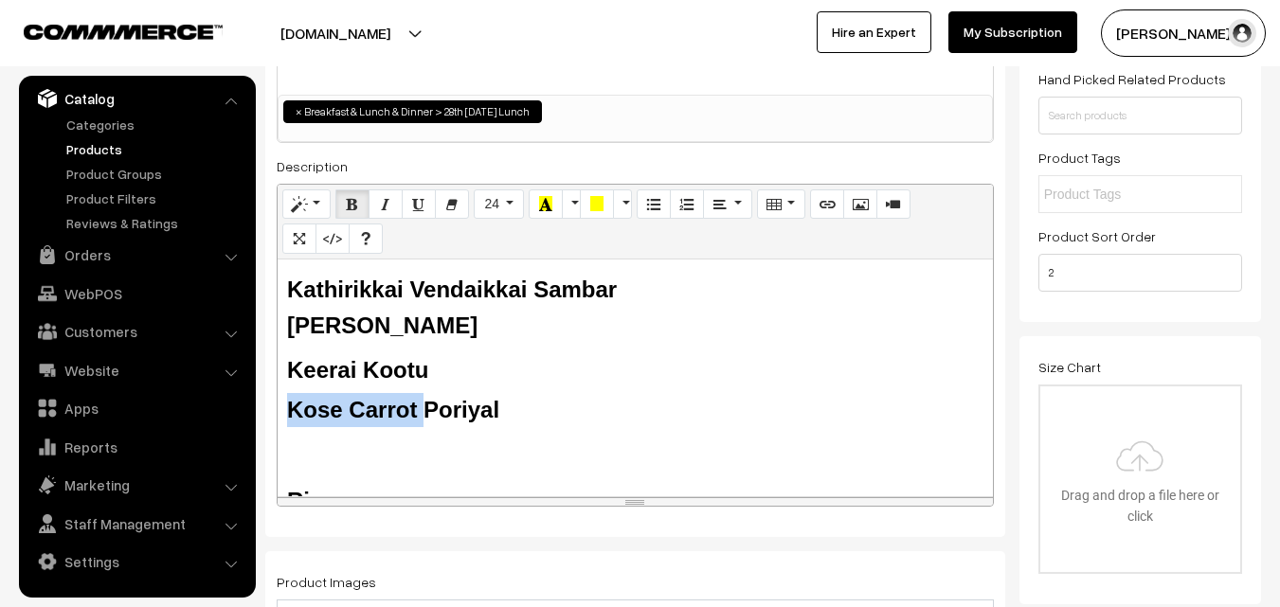
drag, startPoint x: 426, startPoint y: 410, endPoint x: 288, endPoint y: 408, distance: 138.4
click at [288, 408] on b "Kose Carrot Poriyal" at bounding box center [393, 410] width 212 height 26
drag, startPoint x: 435, startPoint y: 376, endPoint x: 216, endPoint y: 235, distance: 260.5
copy div "Kathirikkai Vendaikkai Sambar Kalyana Rasam Keerai Kootu Pototo Poriyal"
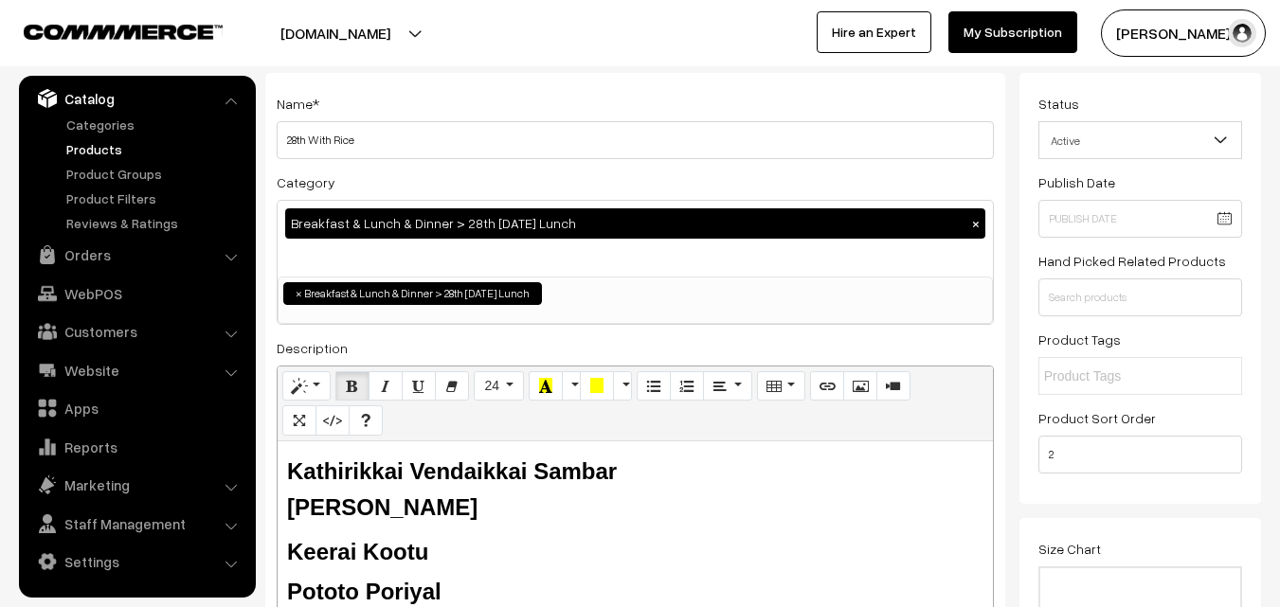
scroll to position [0, 0]
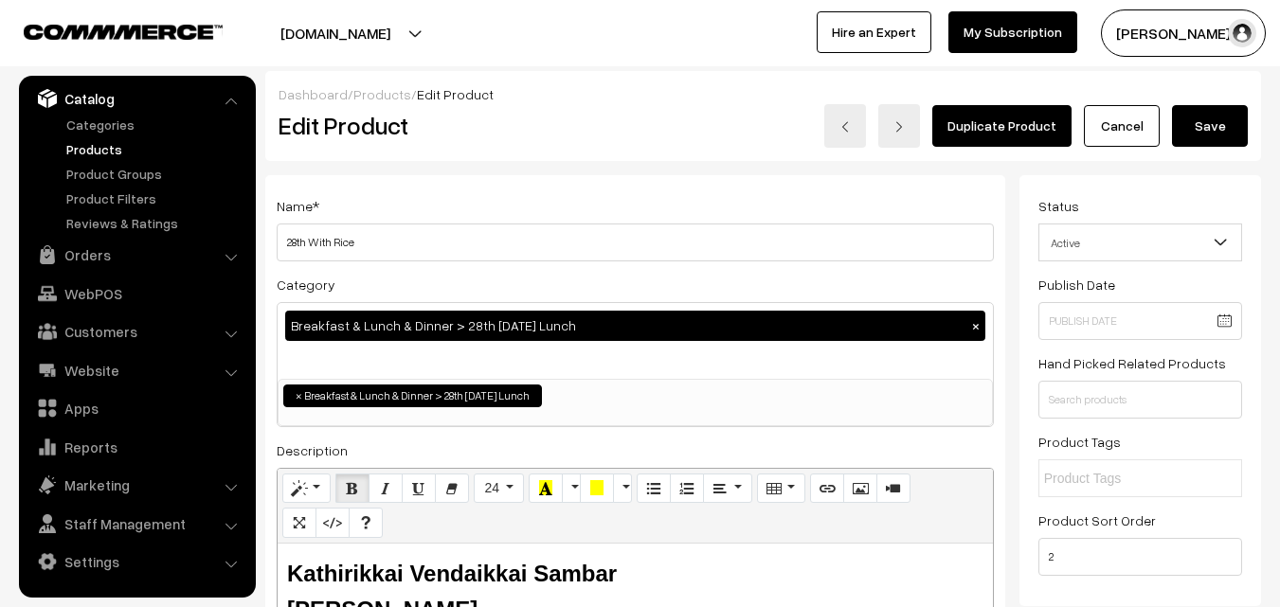
click at [1223, 131] on button "Save" at bounding box center [1210, 126] width 76 height 42
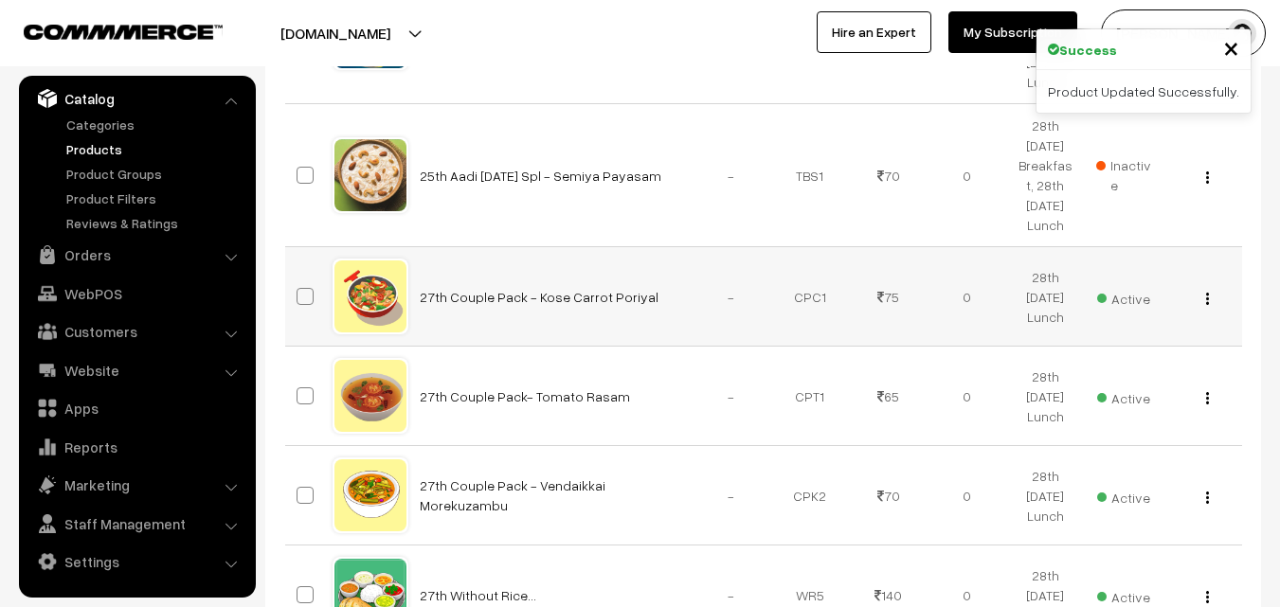
scroll to position [1895, 0]
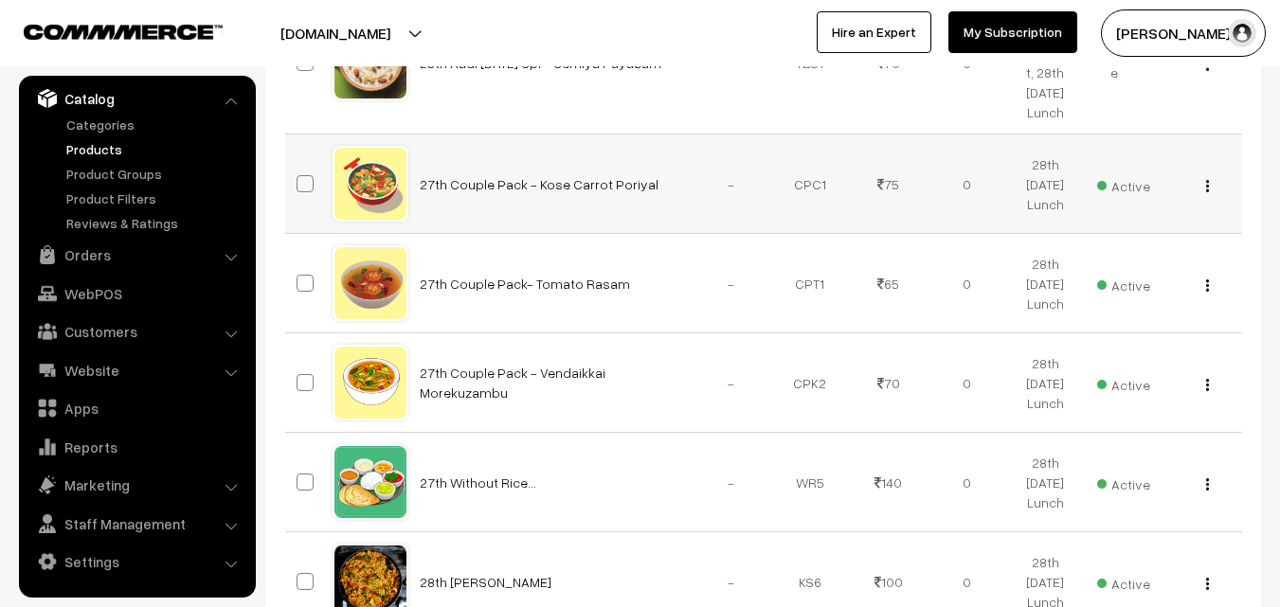
click at [1206, 184] on button "button" at bounding box center [1208, 185] width 5 height 15
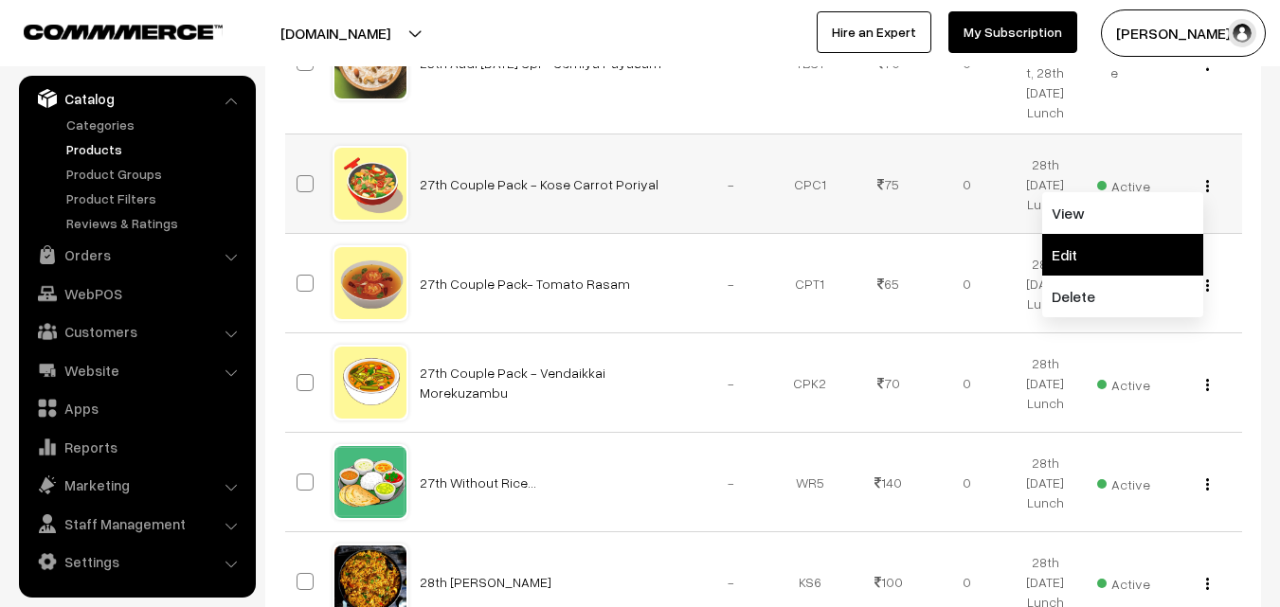
click at [1069, 258] on link "Edit" at bounding box center [1122, 255] width 161 height 42
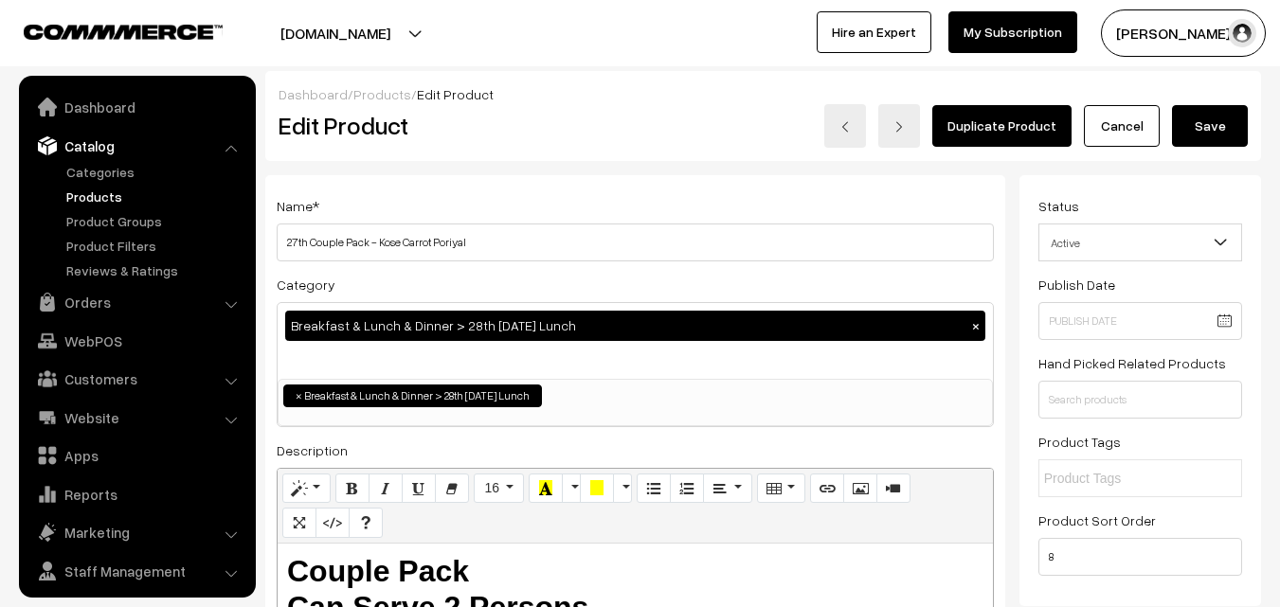
scroll to position [47, 0]
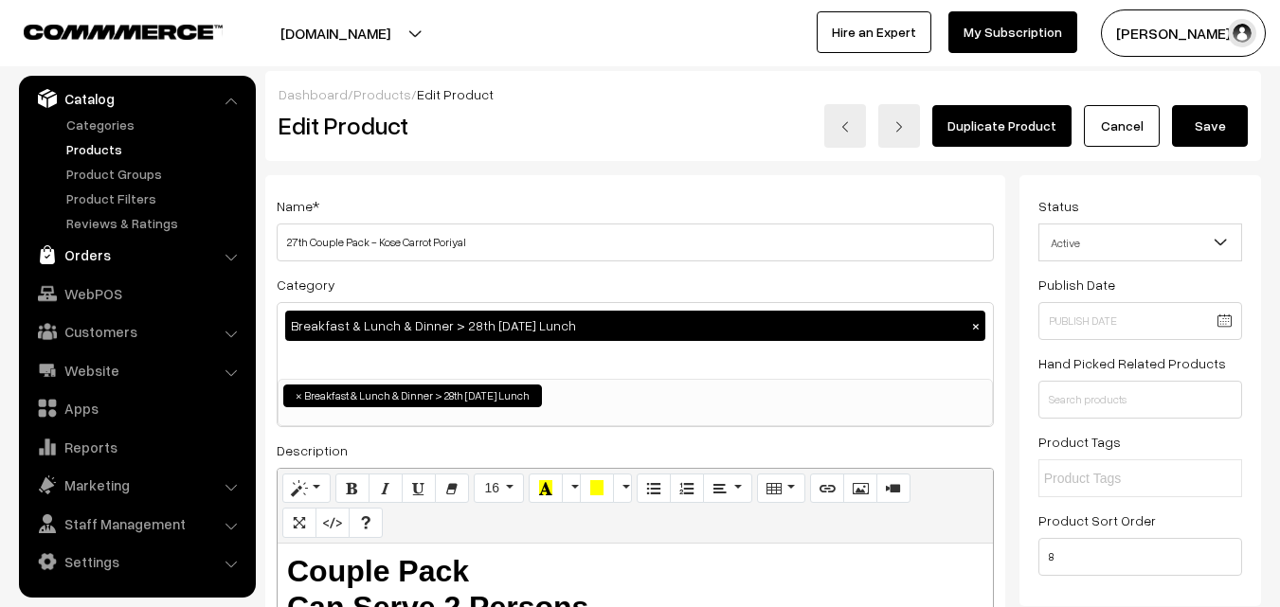
drag, startPoint x: 311, startPoint y: 244, endPoint x: 208, endPoint y: 244, distance: 102.4
click at [401, 228] on input "27th Couple Pack - Kose Carrot Poriyal" at bounding box center [635, 243] width 717 height 38
drag, startPoint x: 305, startPoint y: 240, endPoint x: 259, endPoint y: 233, distance: 46.9
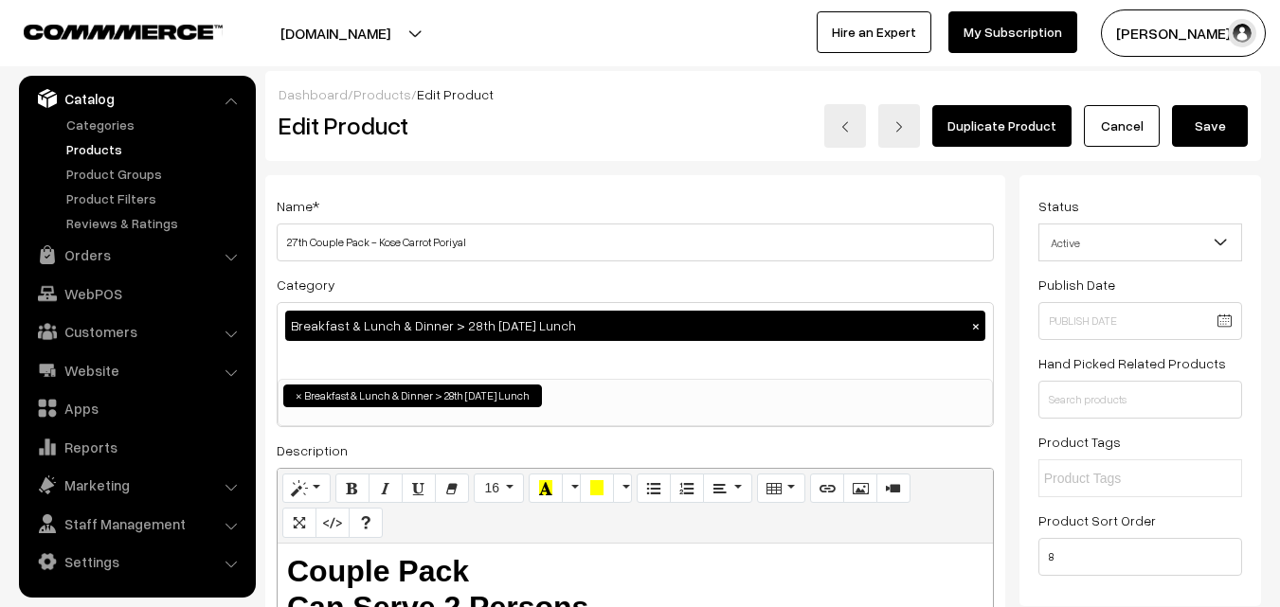
click at [315, 232] on input "27th Couple Pack - Kose Carrot Poriyal" at bounding box center [635, 243] width 717 height 38
drag, startPoint x: 306, startPoint y: 235, endPoint x: 268, endPoint y: 238, distance: 38.0
click at [268, 238] on div "Name * 27th Couple Pack - Kose Carrot Poriyal Category Breakfast & Lunch & Dinn…" at bounding box center [635, 498] width 740 height 646
drag, startPoint x: 381, startPoint y: 240, endPoint x: 875, endPoint y: 319, distance: 500.1
click at [875, 319] on div "Name * 28th Couple Pack - Kose Carrot Poriyal Category Breakfast & Lunch & Dinn…" at bounding box center [635, 498] width 740 height 646
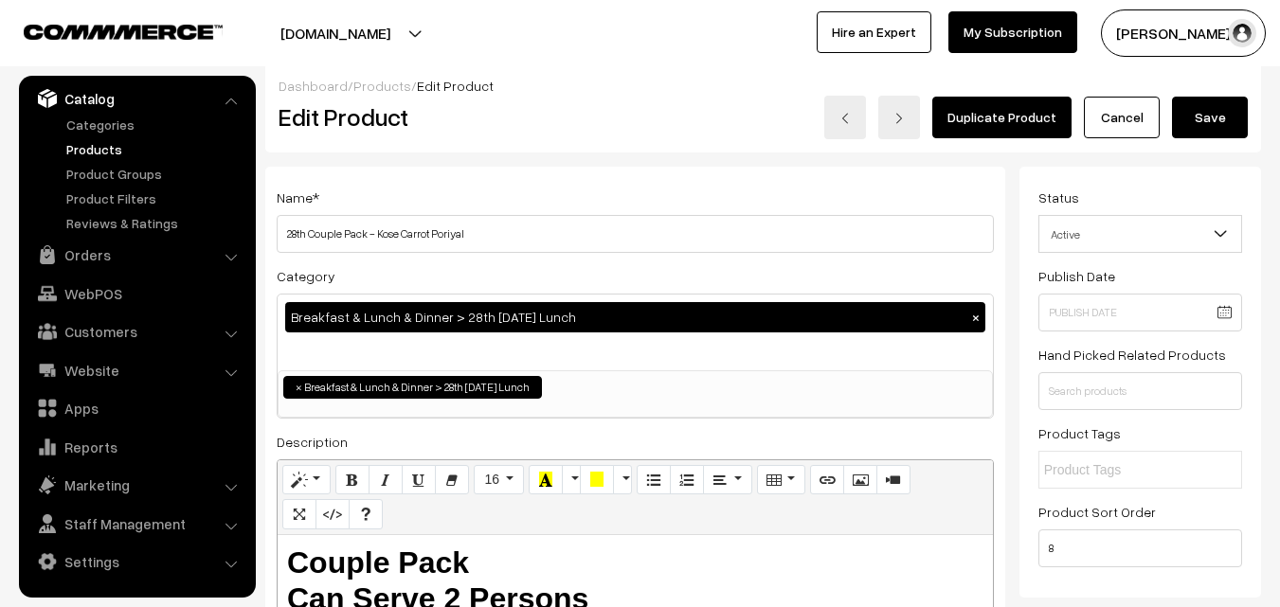
scroll to position [0, 0]
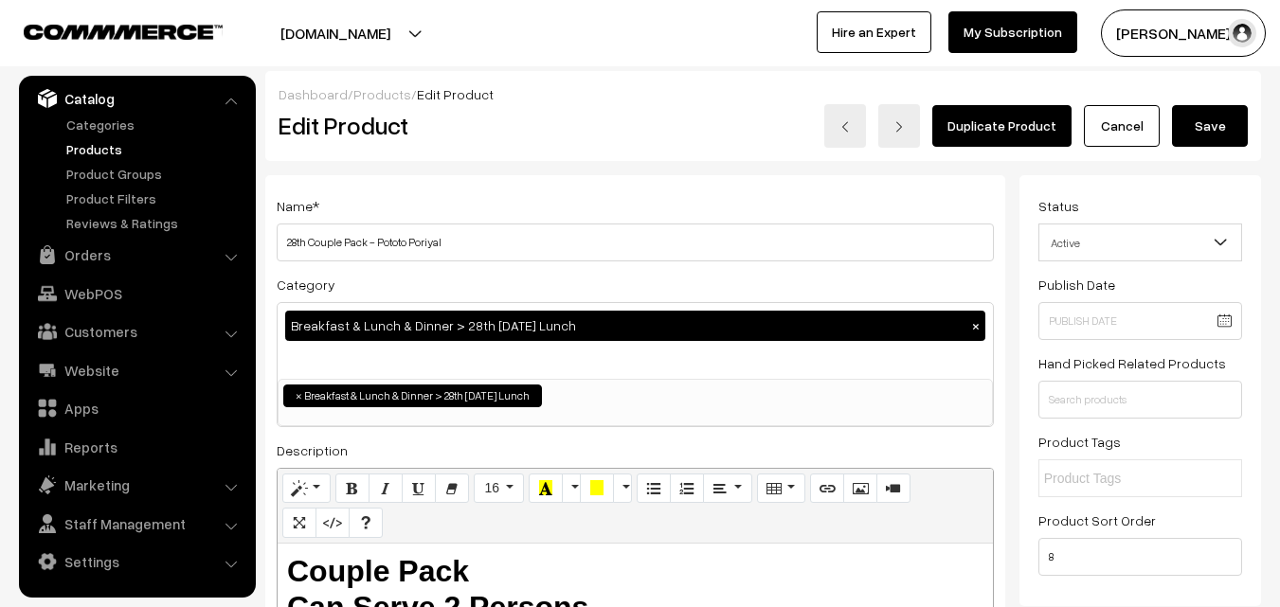
type input "28th Couple Pack - Pototo Poriyal"
click at [1222, 140] on button "Save" at bounding box center [1210, 126] width 76 height 42
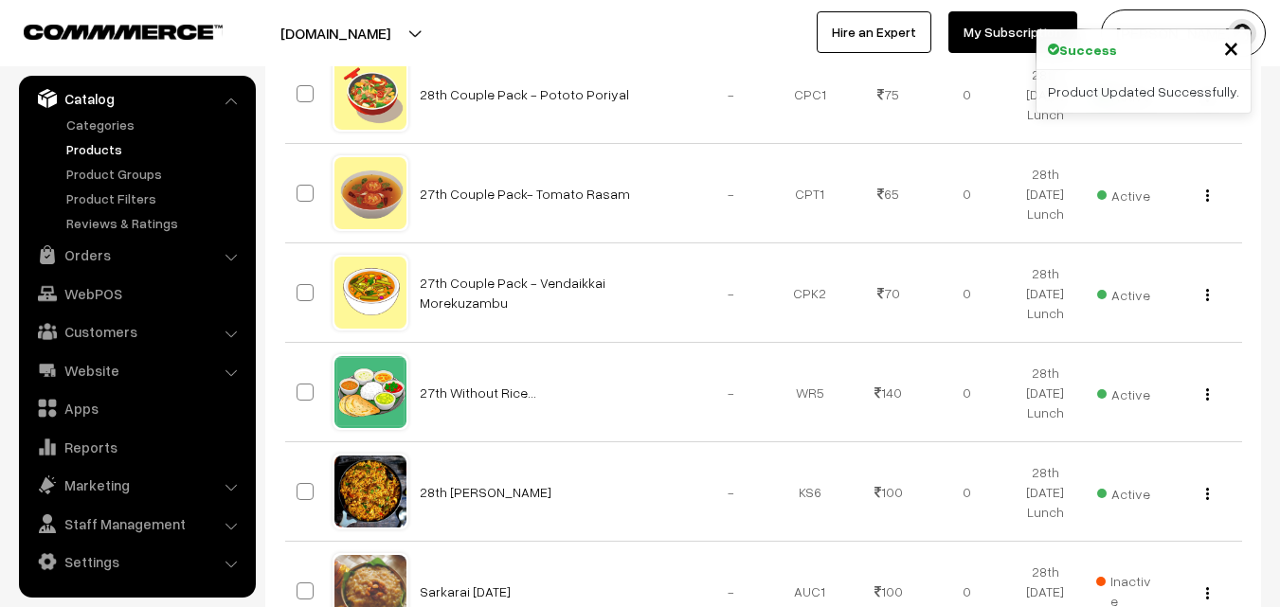
scroll to position [1990, 0]
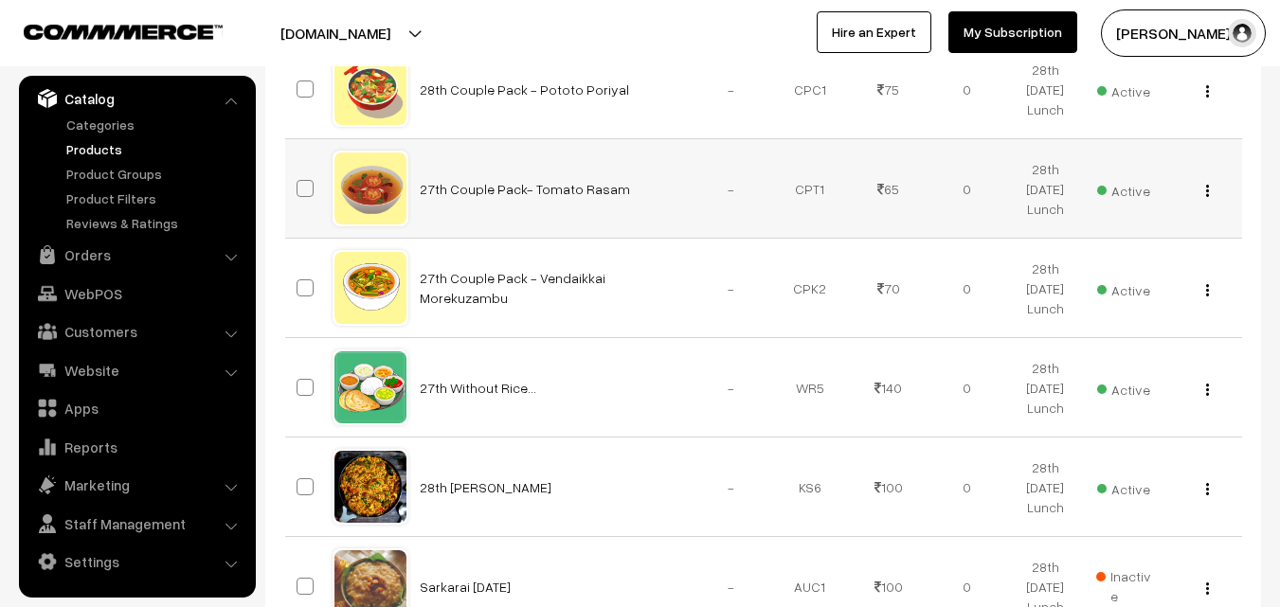
click at [1209, 190] on button "button" at bounding box center [1208, 190] width 5 height 15
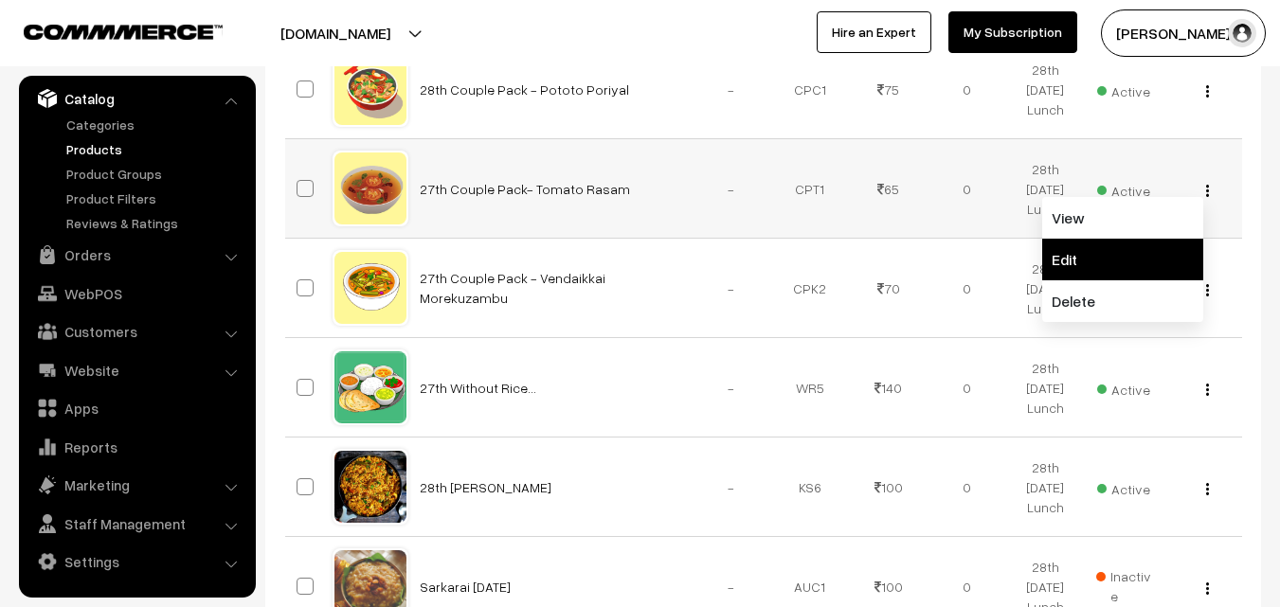
click at [1115, 249] on link "Edit" at bounding box center [1122, 260] width 161 height 42
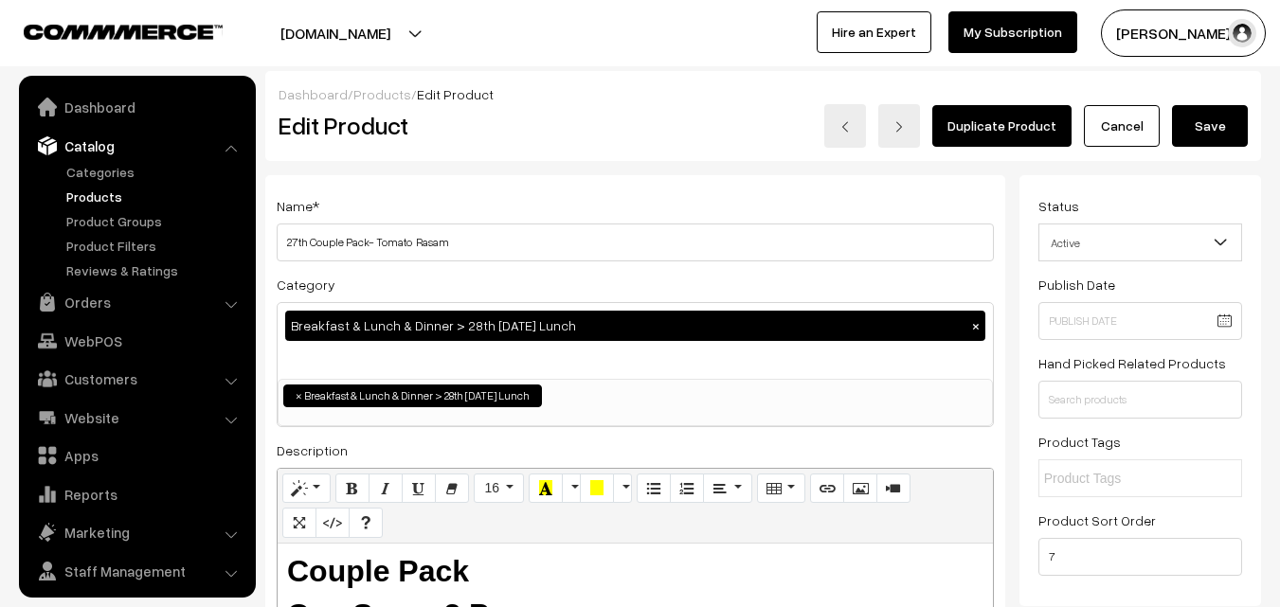
scroll to position [47, 0]
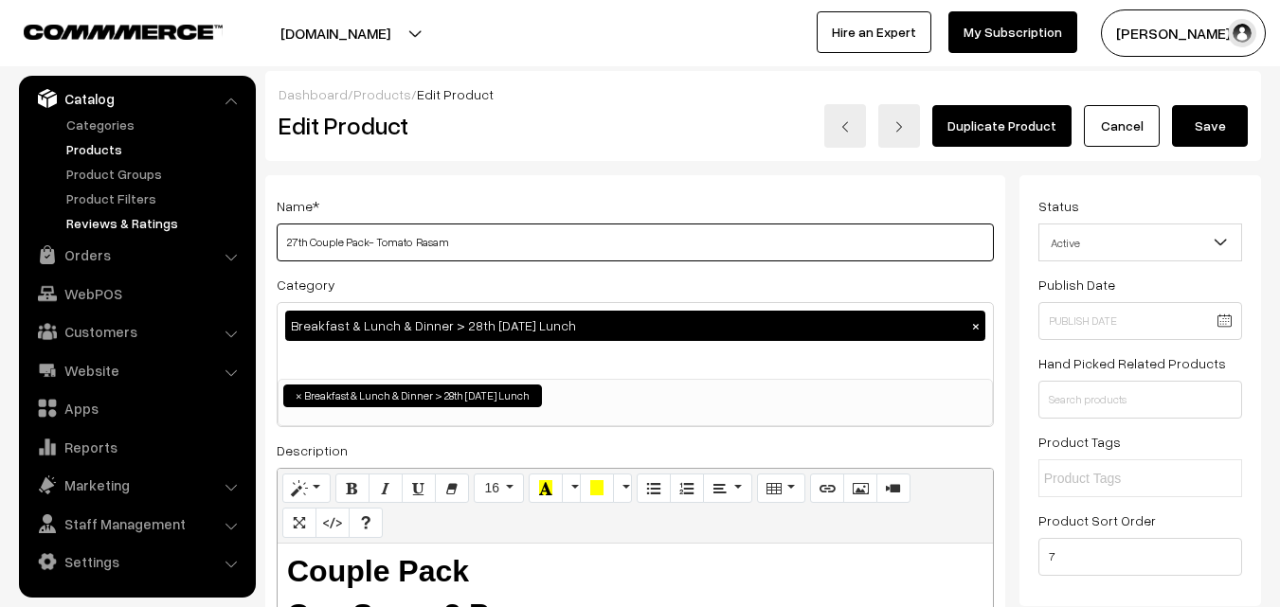
drag, startPoint x: 261, startPoint y: 244, endPoint x: 191, endPoint y: 222, distance: 72.5
drag, startPoint x: 378, startPoint y: 243, endPoint x: 412, endPoint y: 243, distance: 34.1
click at [412, 243] on input "28th Couple Pack- Tomato Rasam" at bounding box center [635, 243] width 717 height 38
type input "28th Couple Pack- Kalyana Rasam"
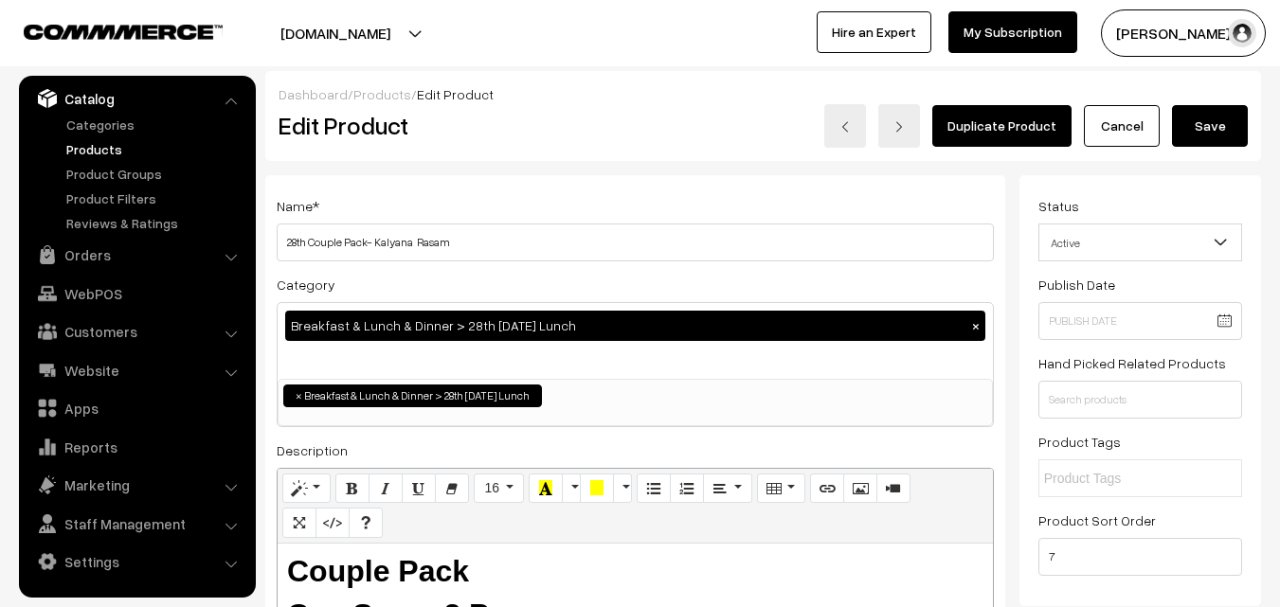
click at [1213, 124] on button "Save" at bounding box center [1210, 126] width 76 height 42
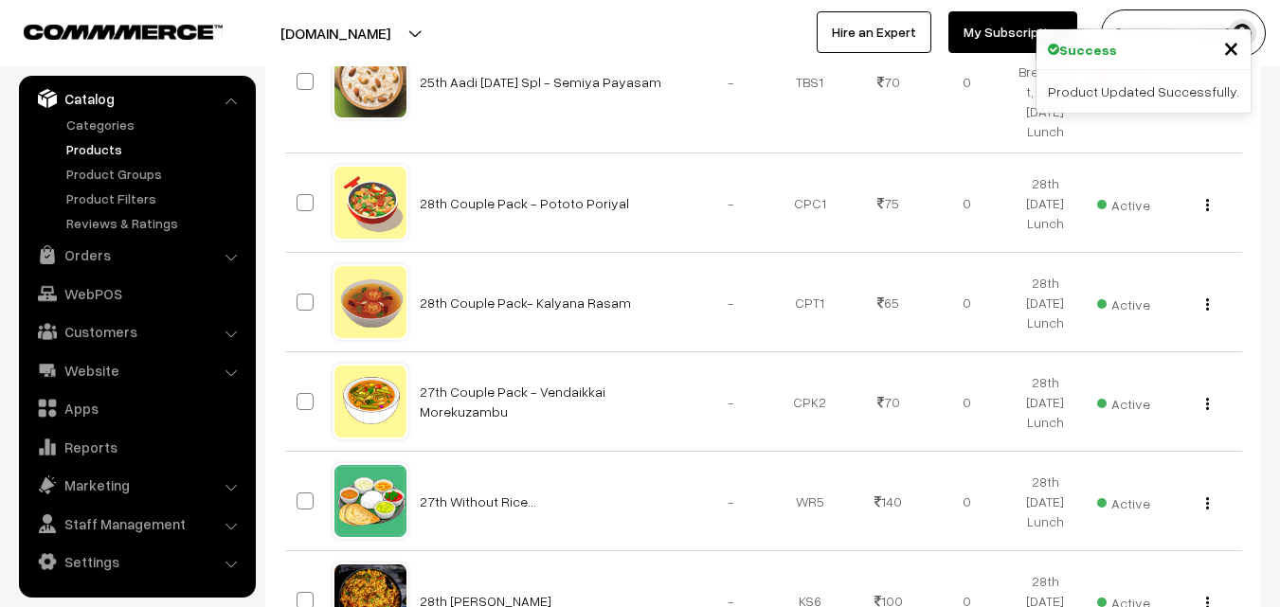
scroll to position [1990, 0]
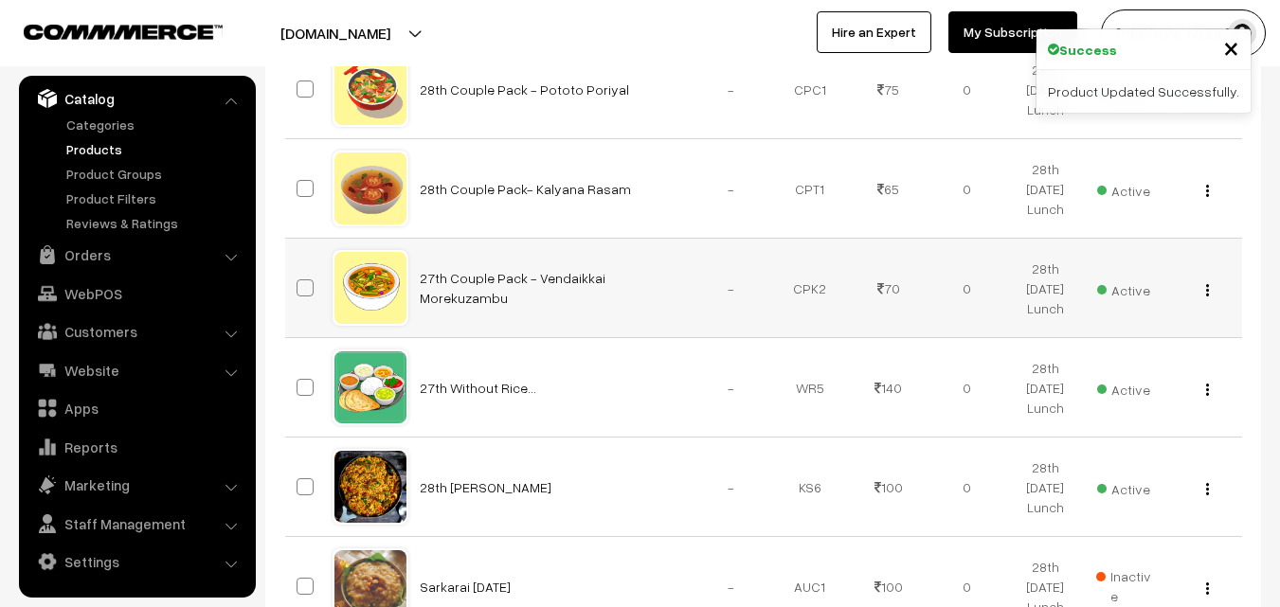
click at [1209, 287] on button "button" at bounding box center [1208, 289] width 5 height 15
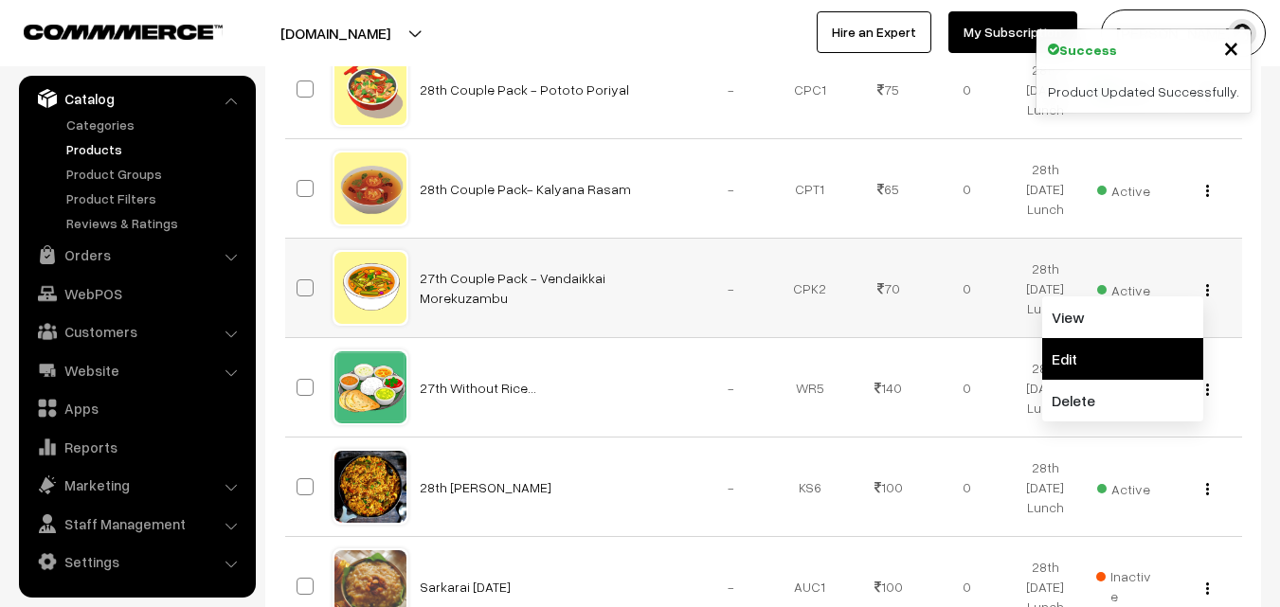
click at [1088, 350] on link "Edit" at bounding box center [1122, 359] width 161 height 42
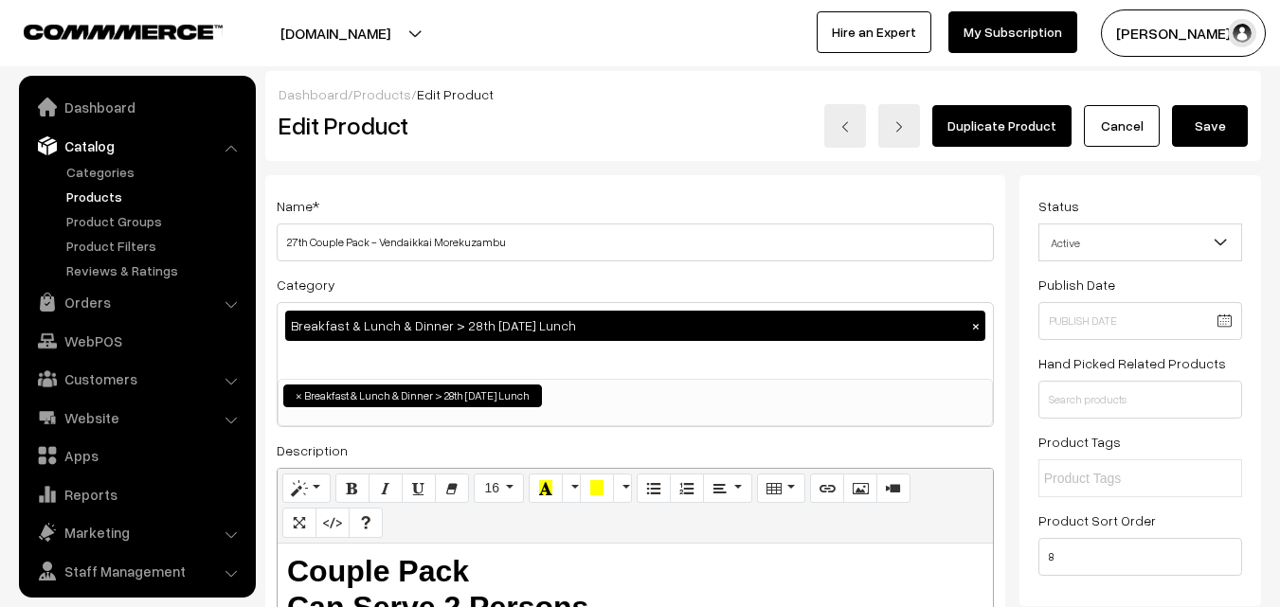
scroll to position [47, 0]
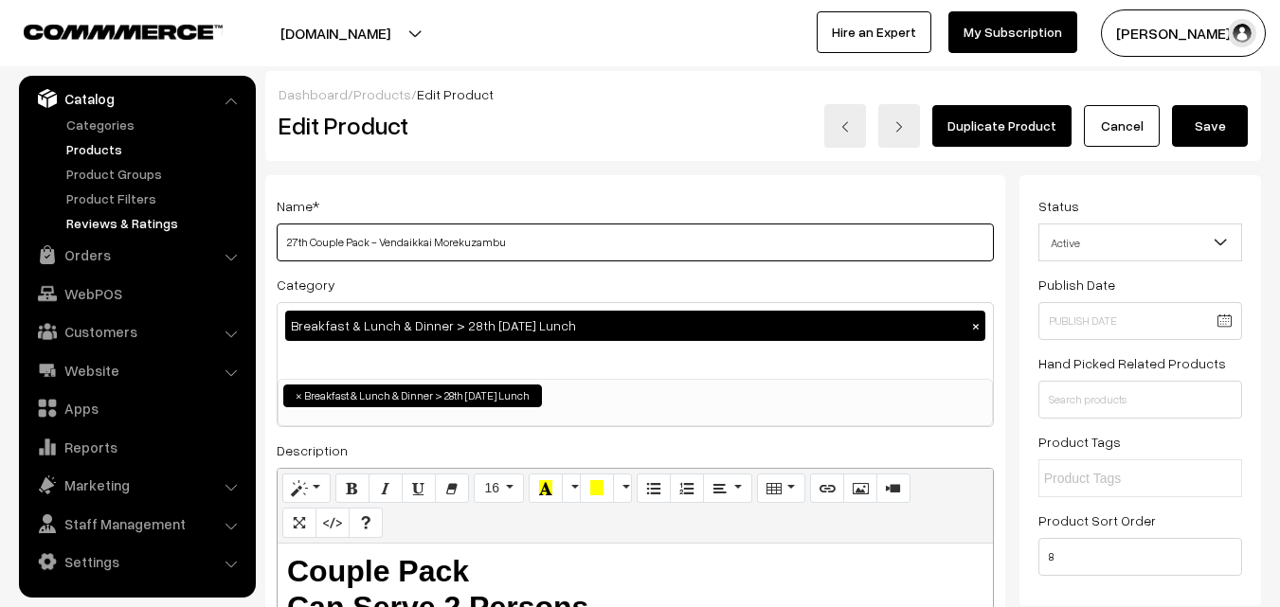
drag, startPoint x: 306, startPoint y: 242, endPoint x: 209, endPoint y: 227, distance: 97.7
drag, startPoint x: 515, startPoint y: 244, endPoint x: 379, endPoint y: 231, distance: 136.1
click at [382, 243] on input "28th Couple Pack - Vendaikkai Morekuzambu" at bounding box center [635, 243] width 717 height 38
type input "28th Couple Pack - Kathirikkai Vendaikkai Sambar"
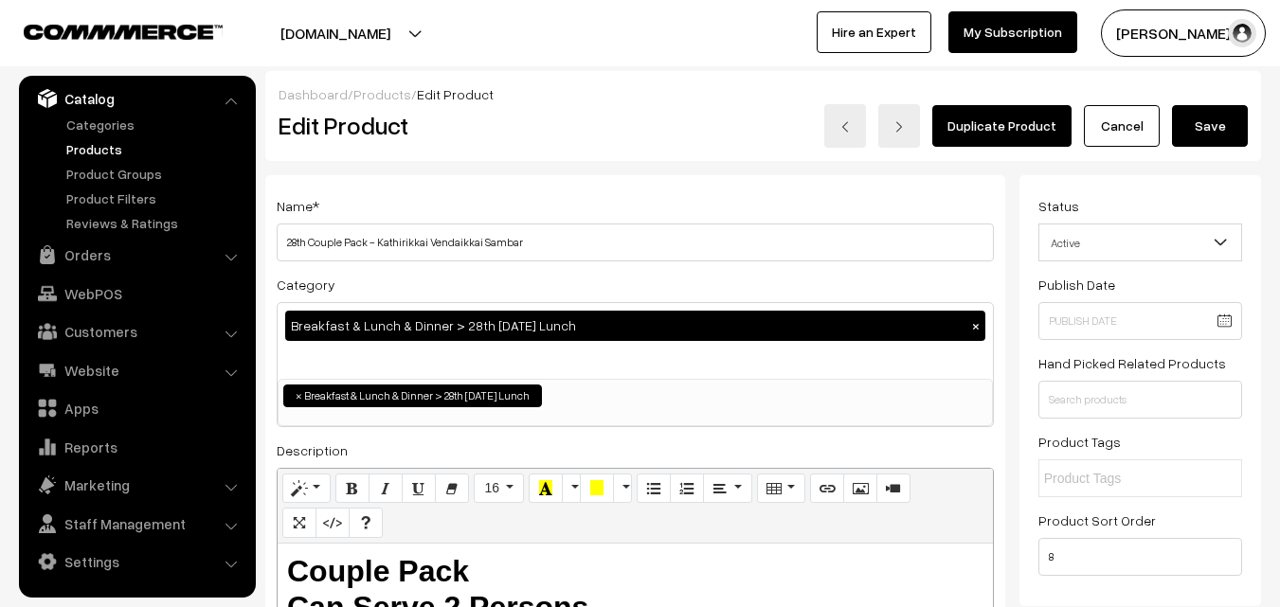
click at [1221, 127] on button "Save" at bounding box center [1210, 126] width 76 height 42
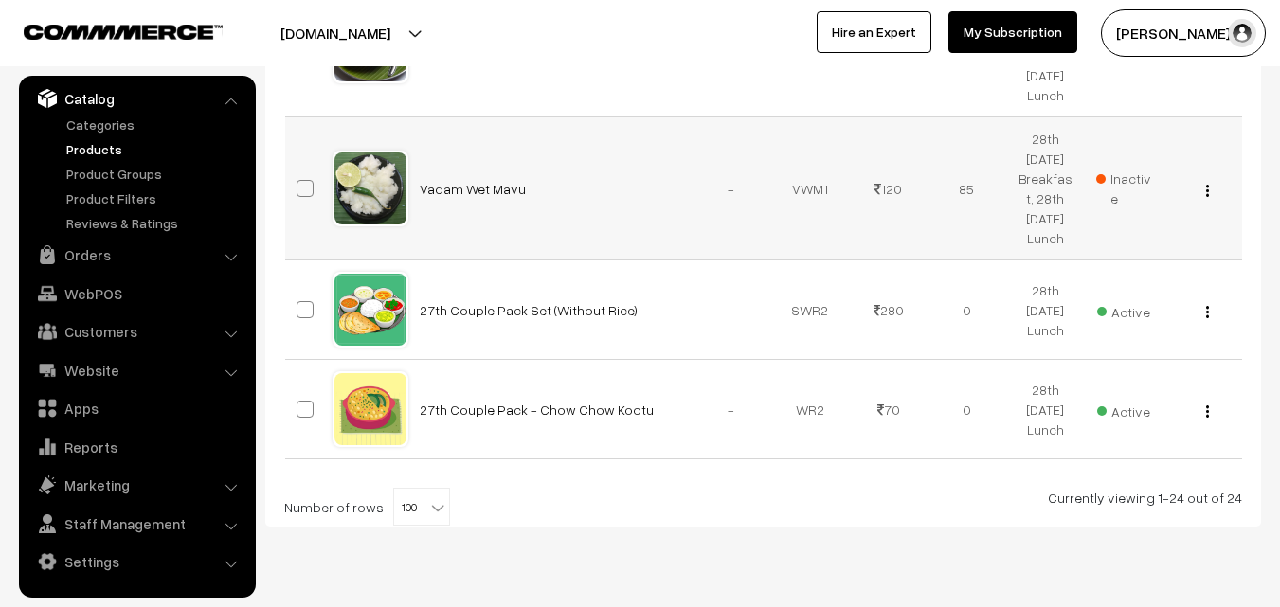
scroll to position [2838, 0]
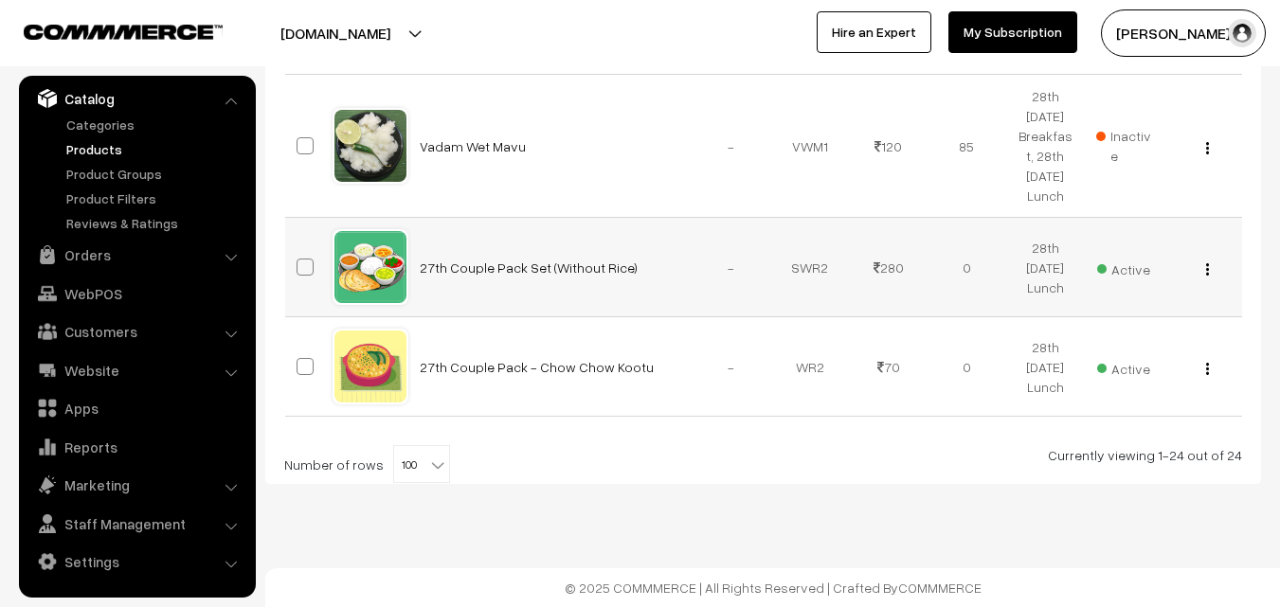
click at [1206, 271] on img "button" at bounding box center [1207, 269] width 3 height 12
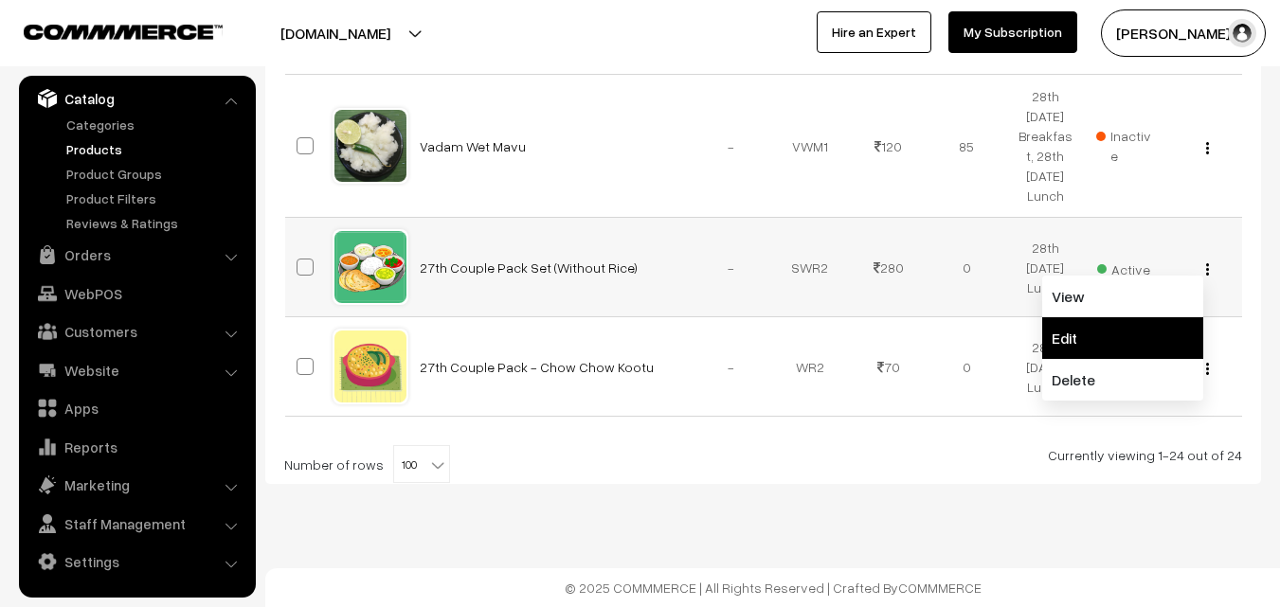
click at [1131, 322] on link "Edit" at bounding box center [1122, 338] width 161 height 42
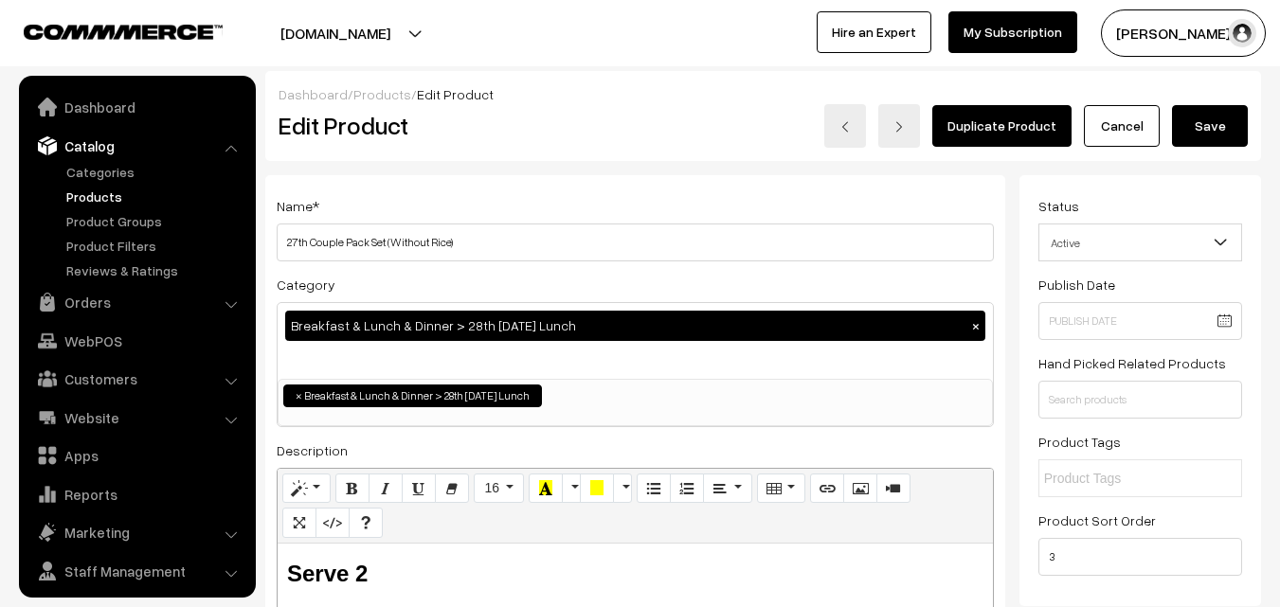
scroll to position [47, 0]
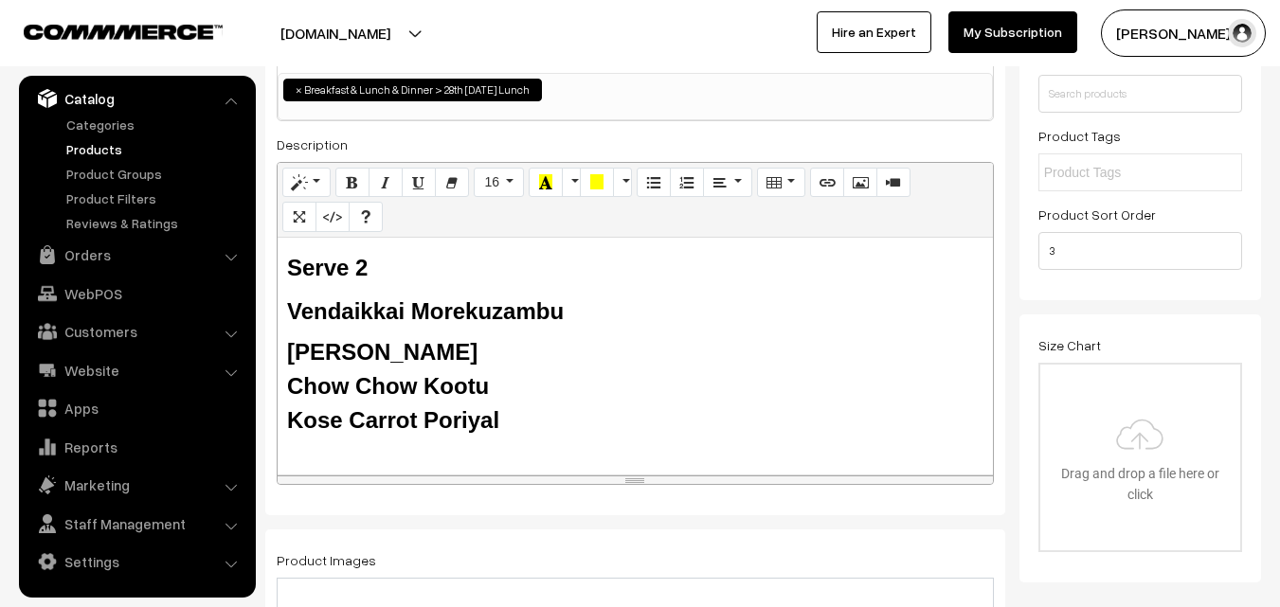
scroll to position [474, 0]
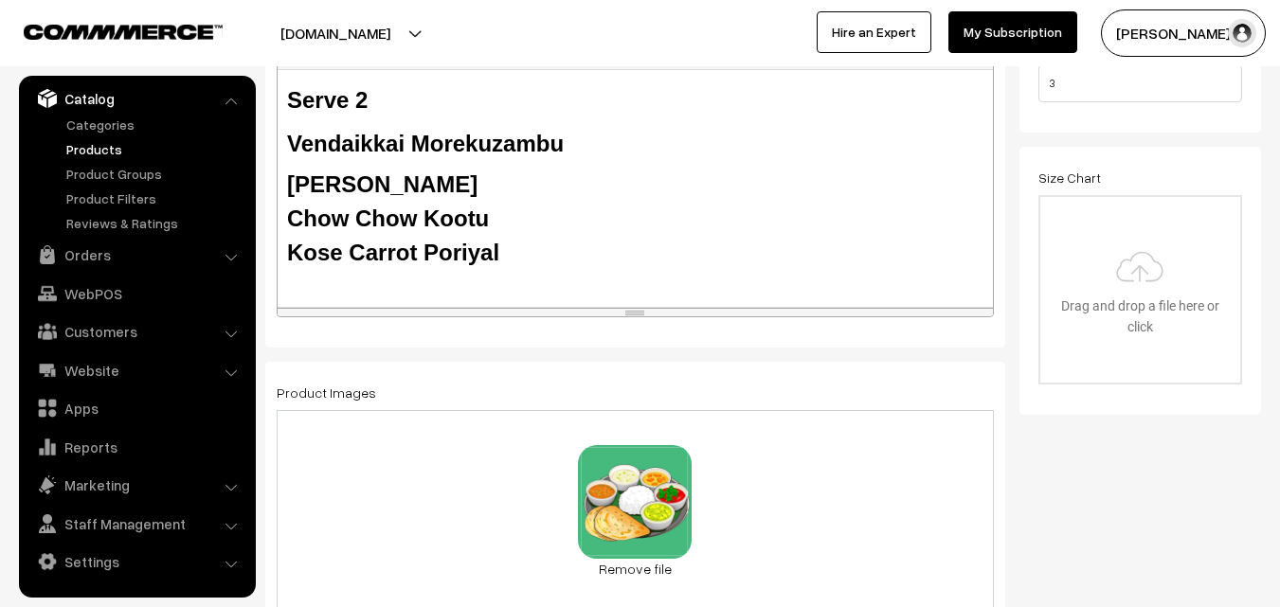
type input "28th Couple Pack Set (Without Rice)"
drag, startPoint x: 505, startPoint y: 249, endPoint x: 272, endPoint y: 154, distance: 252.0
click at [272, 154] on div "Name * 28th Couple Pack Set (Without Rice) Category Breakfast & Lunch & Dinner …" at bounding box center [635, 24] width 740 height 646
paste div
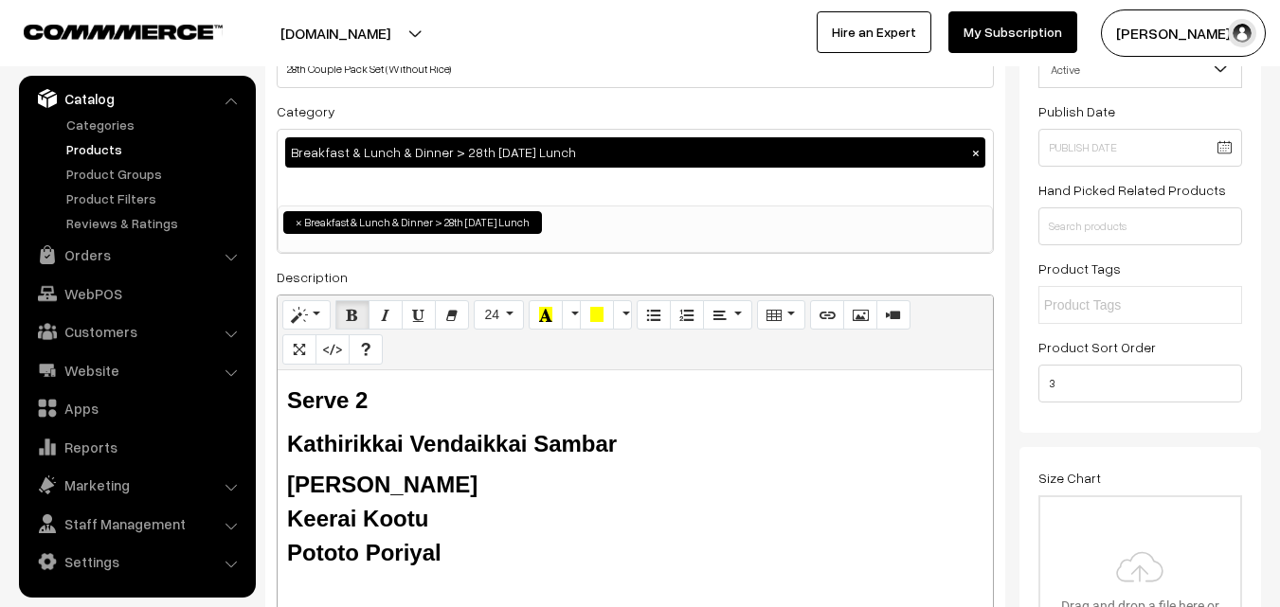
scroll to position [0, 0]
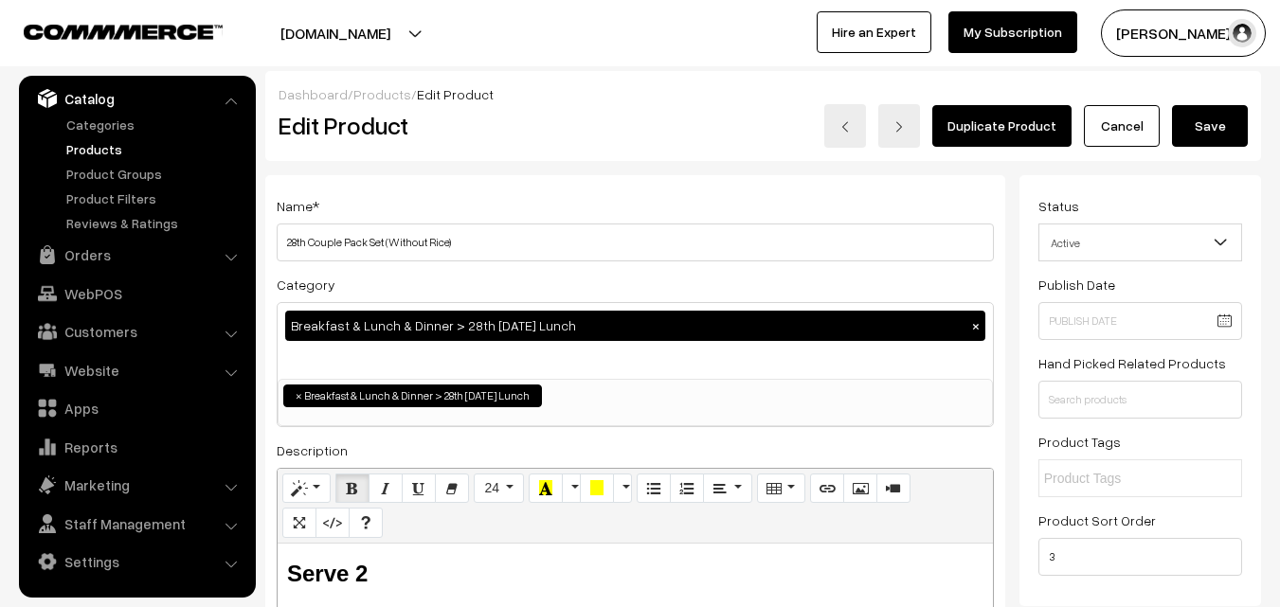
click at [1244, 116] on button "Save" at bounding box center [1210, 126] width 76 height 42
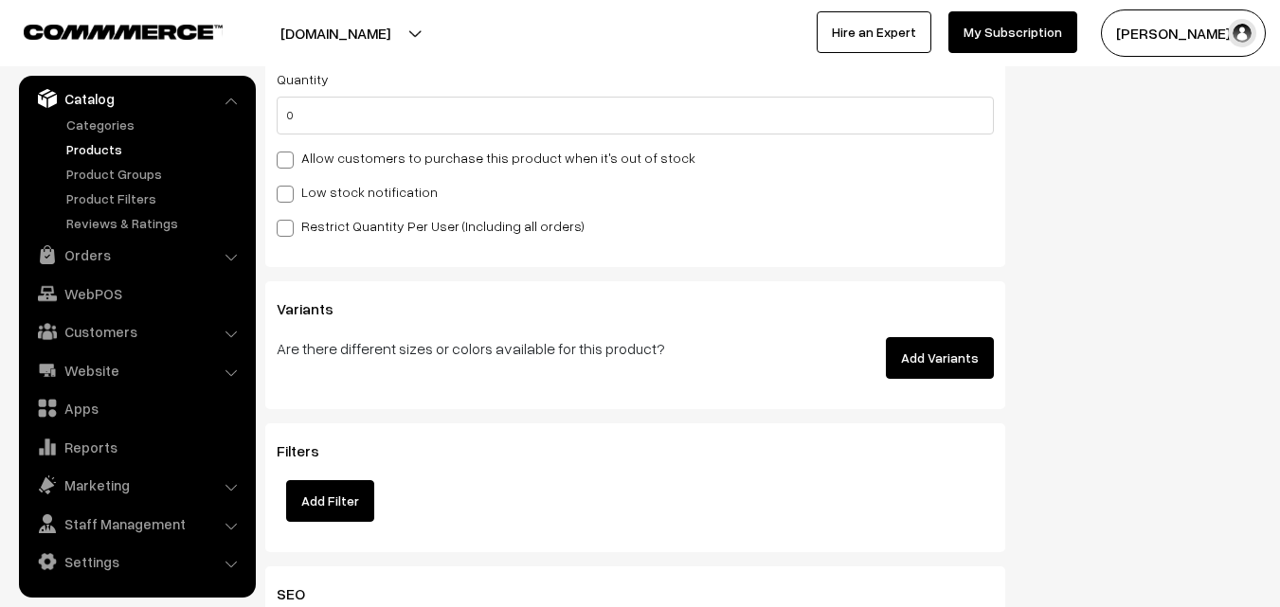
scroll to position [2180, 0]
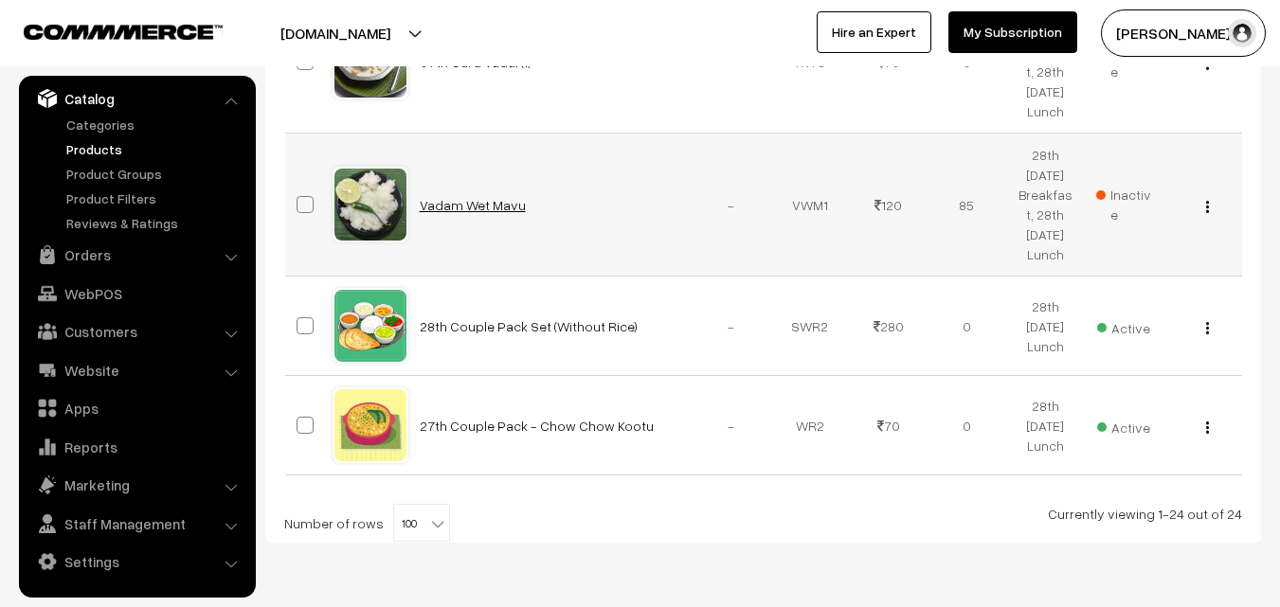
scroll to position [2838, 0]
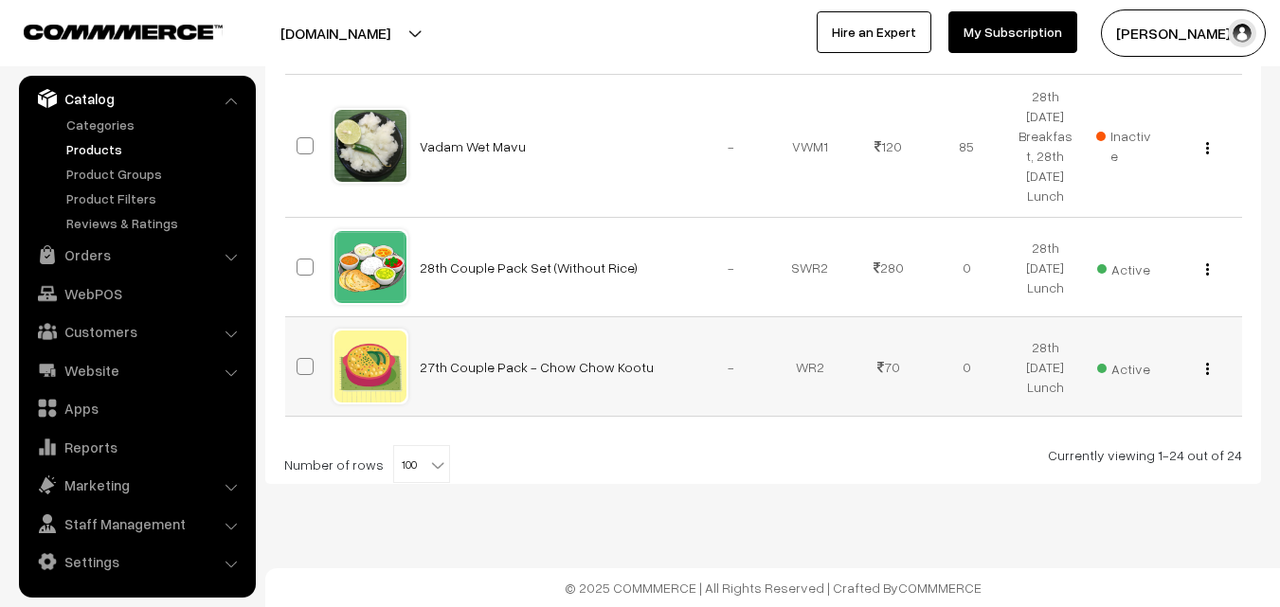
click at [1208, 369] on img "button" at bounding box center [1207, 369] width 3 height 12
click at [1131, 446] on link "Edit" at bounding box center [1122, 438] width 161 height 42
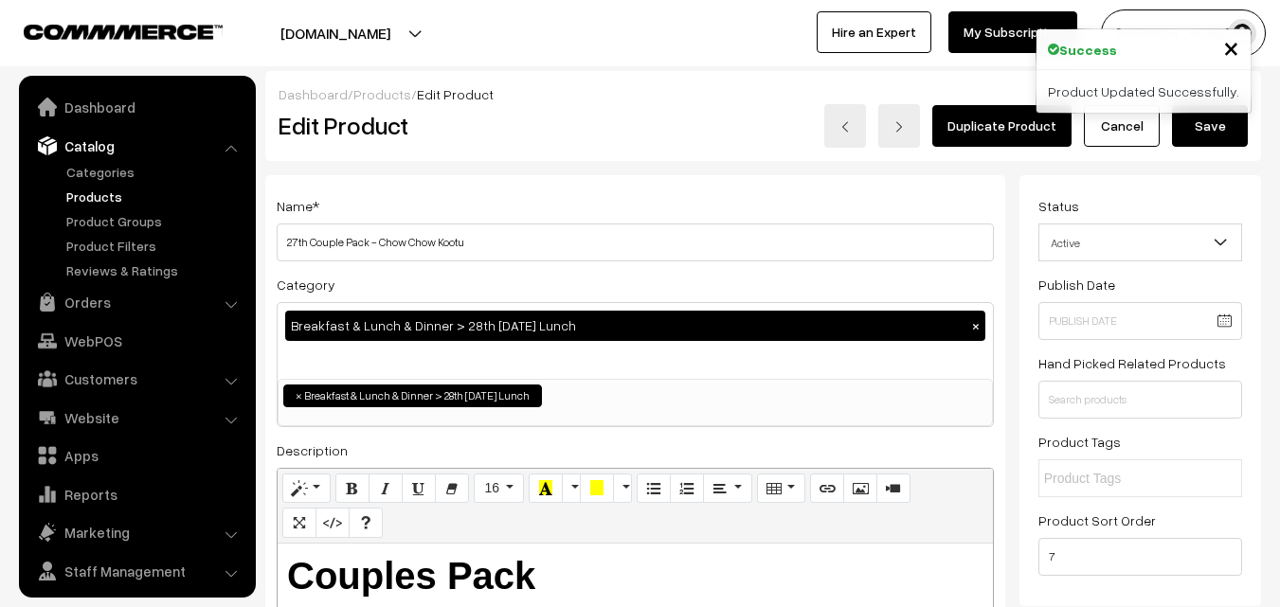
scroll to position [47, 0]
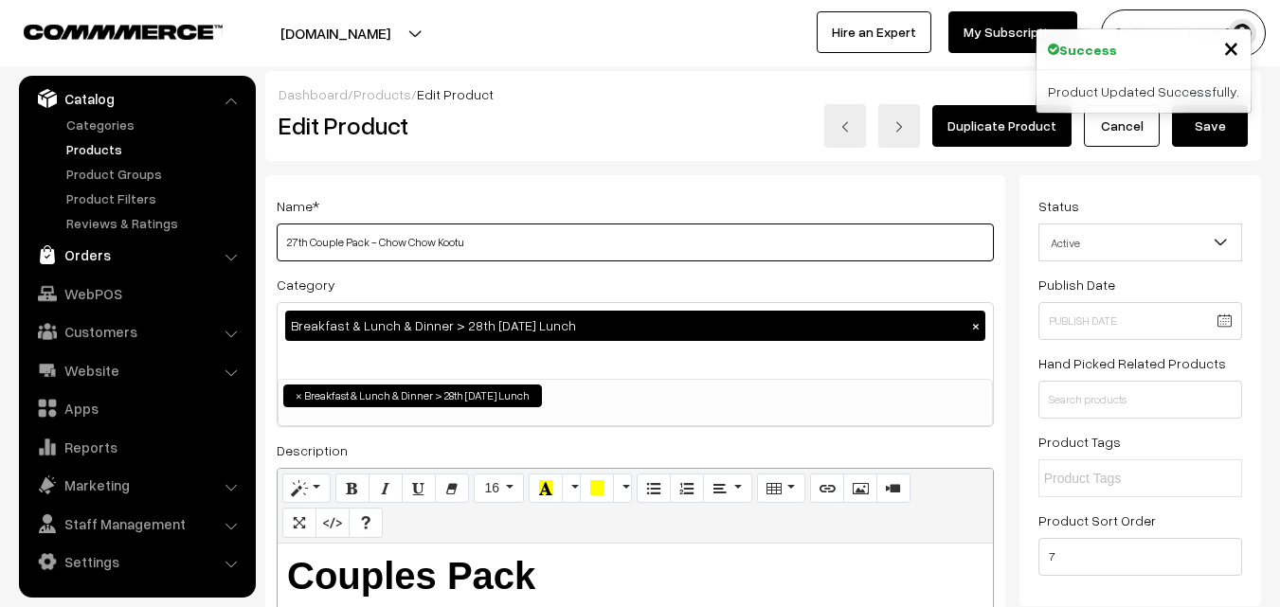
drag, startPoint x: 298, startPoint y: 241, endPoint x: 226, endPoint y: 245, distance: 72.1
click at [377, 241] on input "28th Couple Pack - Chow Chow Kootu" at bounding box center [635, 243] width 717 height 38
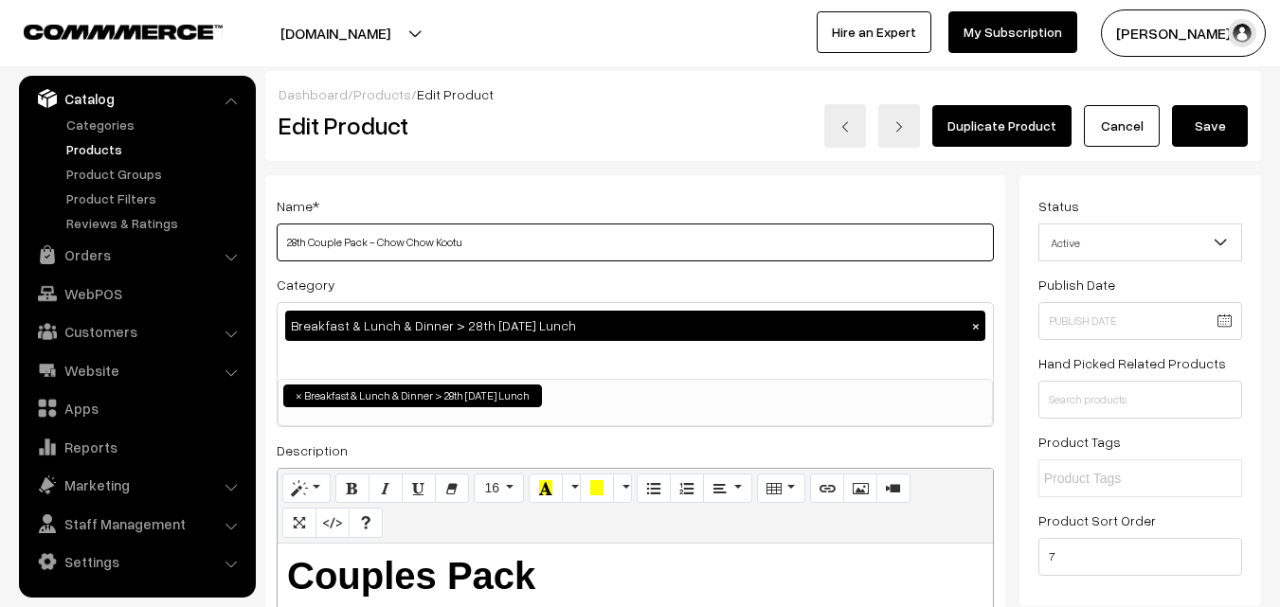
drag, startPoint x: 392, startPoint y: 238, endPoint x: 786, endPoint y: 271, distance: 394.7
click at [786, 271] on div "Name * 28th Couple Pack - Chow Chow Kootu Category Breakfast & Lunch & Dinner >…" at bounding box center [635, 498] width 740 height 646
click at [397, 244] on input "28th Couple Pack - Keeai Kootu" at bounding box center [635, 243] width 717 height 38
type input "28th Couple Pack - Keerai Kootu"
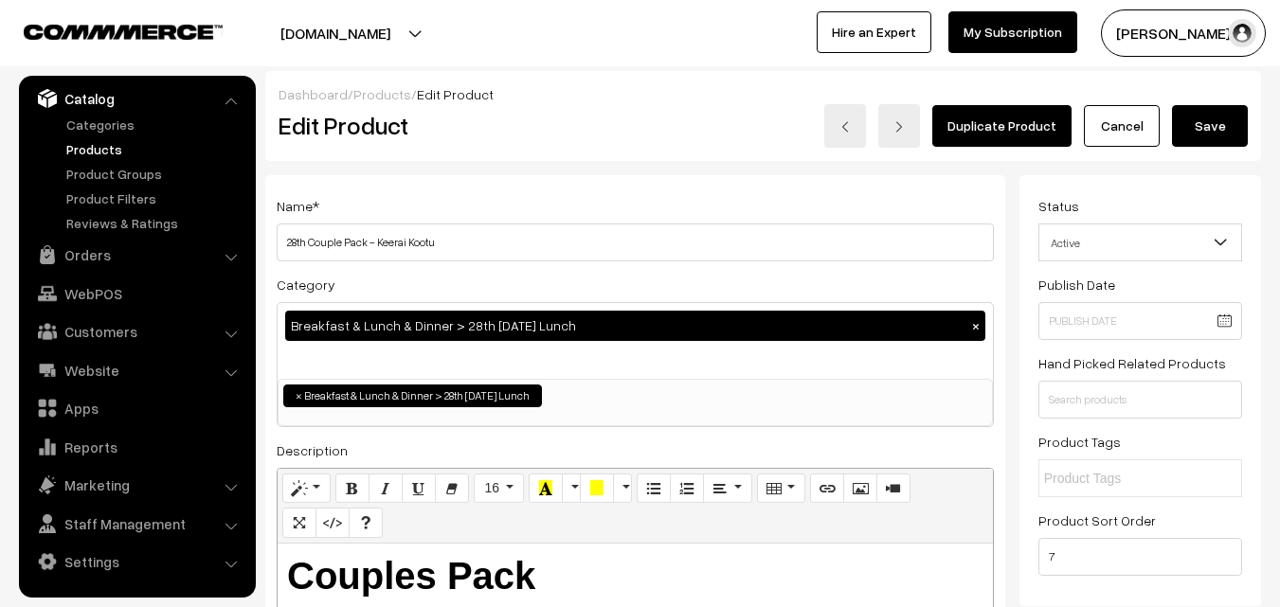
click at [1223, 136] on button "Save" at bounding box center [1210, 126] width 76 height 42
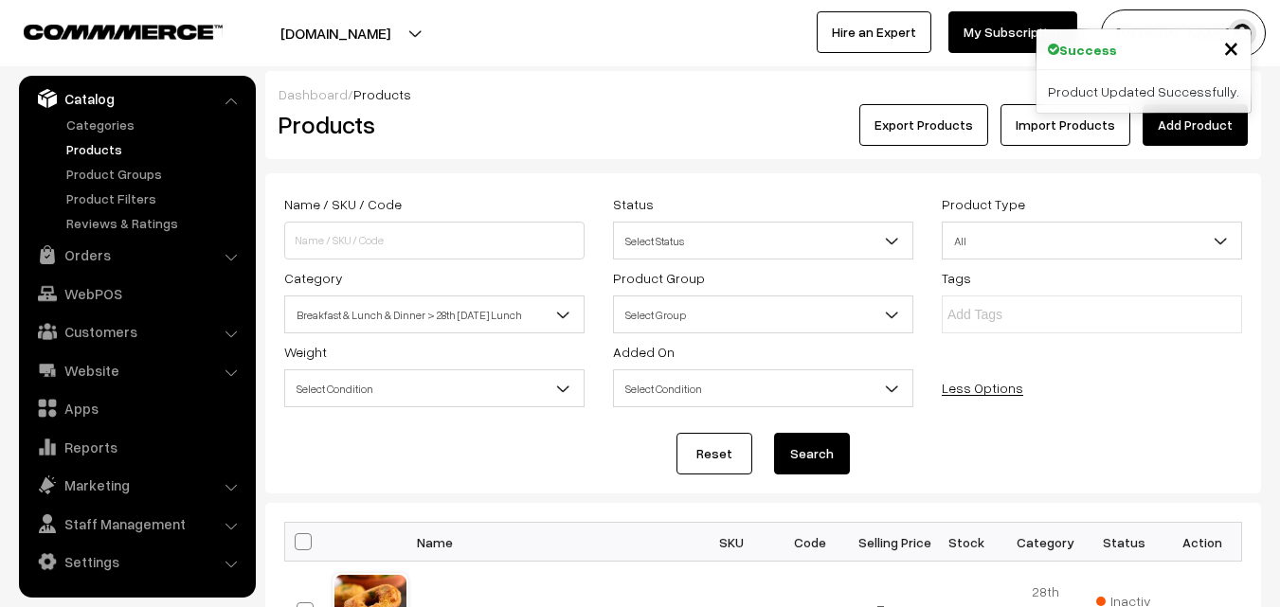
click at [303, 547] on span at bounding box center [303, 542] width 17 height 17
click at [298, 547] on input "checkbox" at bounding box center [291, 541] width 12 height 12
checkbox input "true"
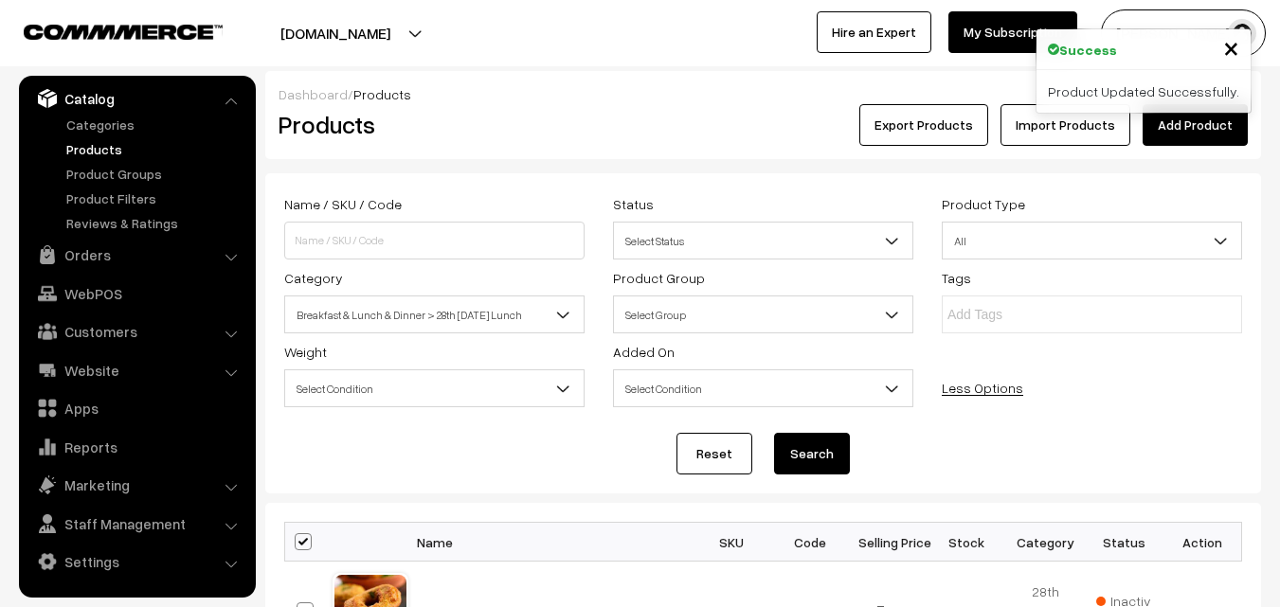
checkbox input "true"
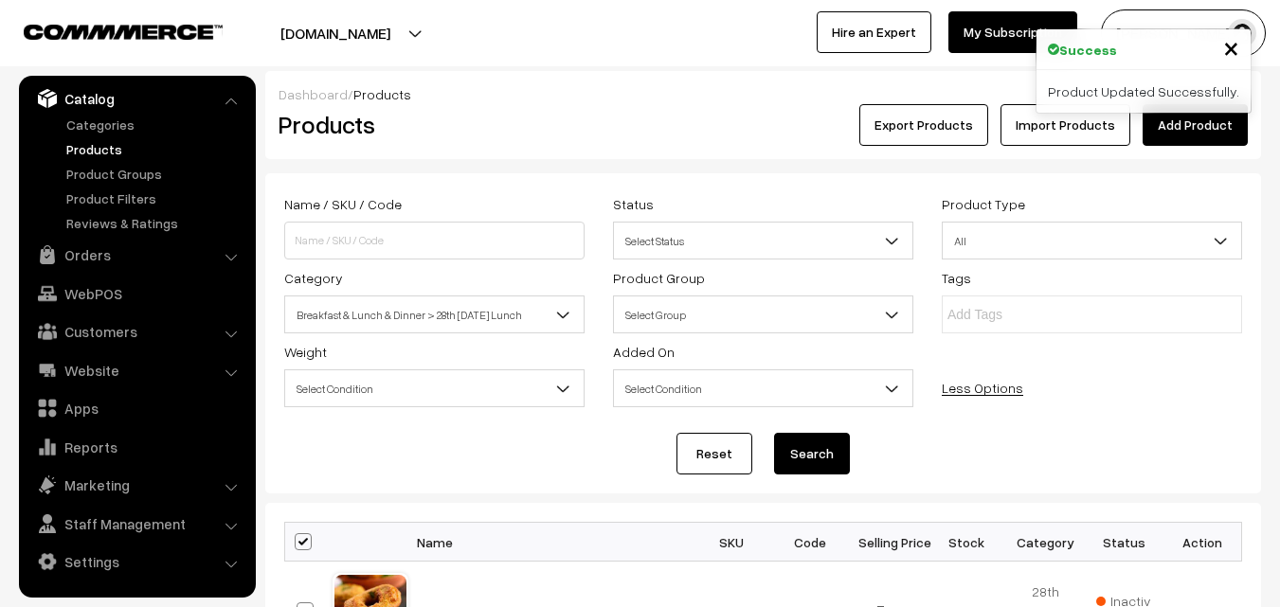
checkbox input "true"
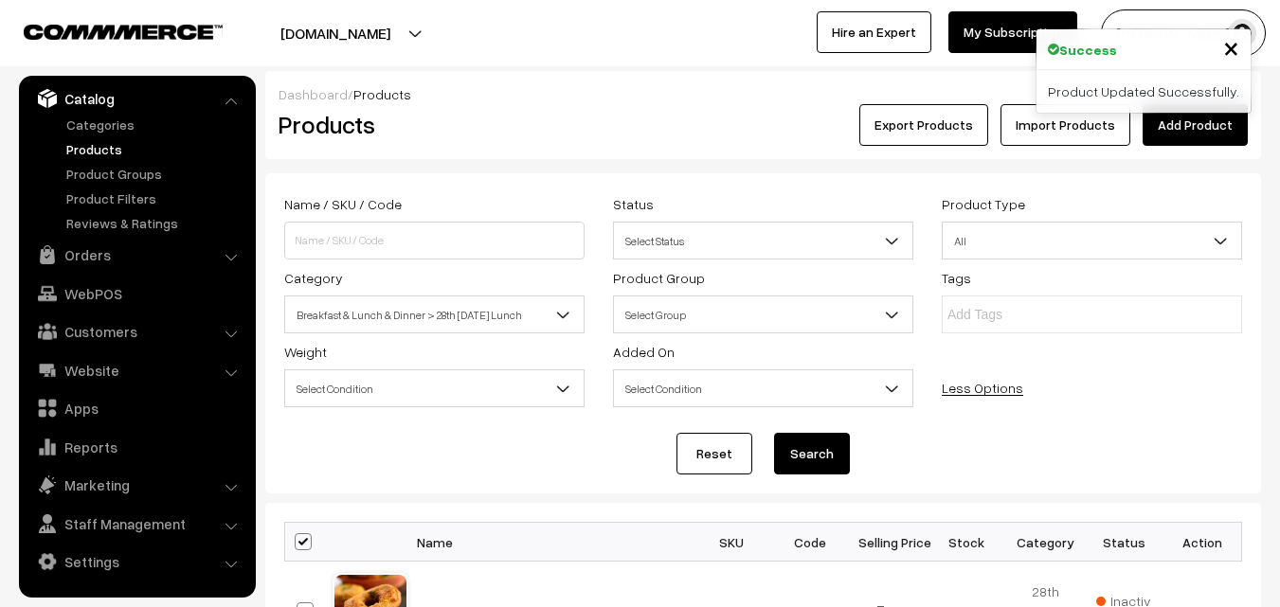
checkbox input "true"
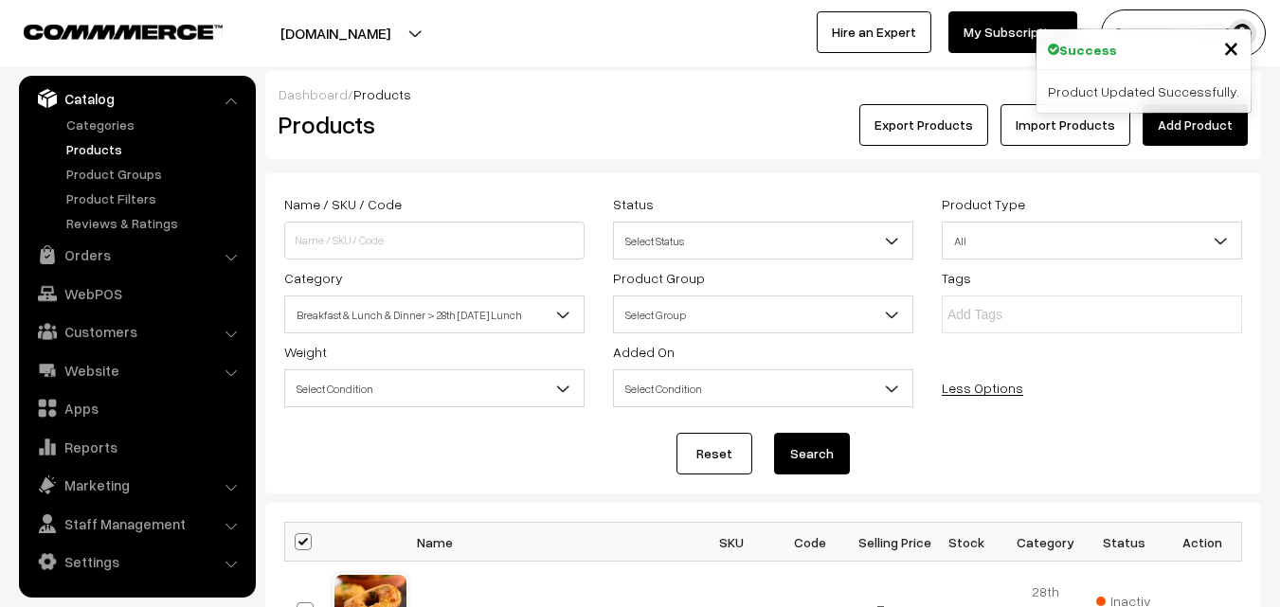
checkbox input "true"
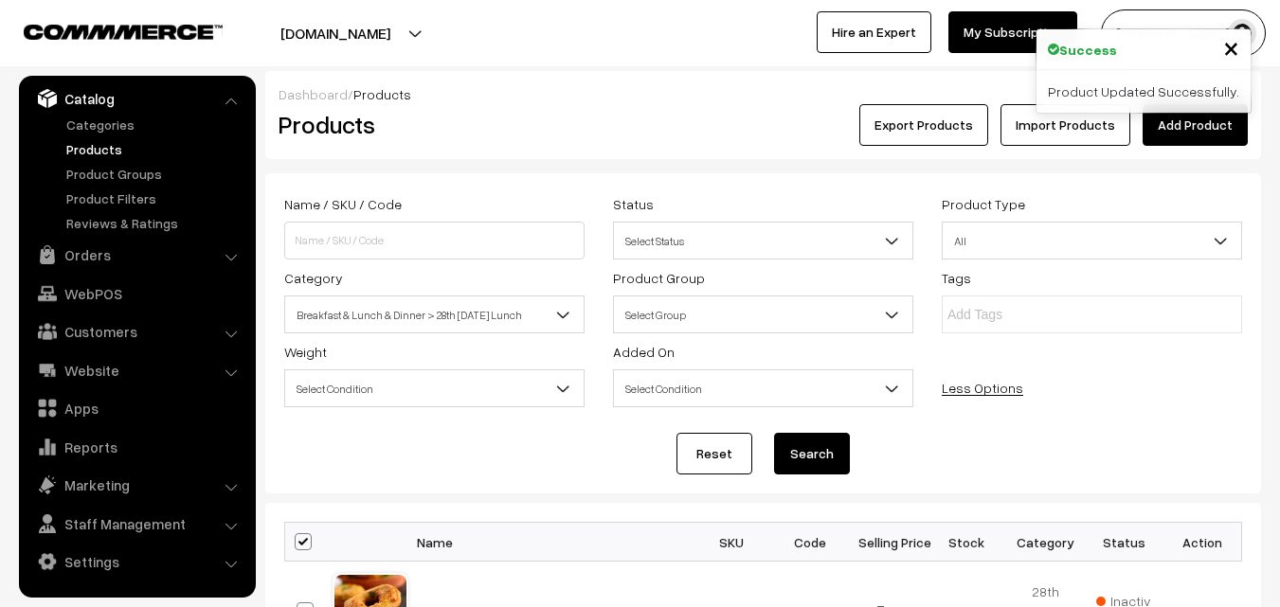
checkbox input "true"
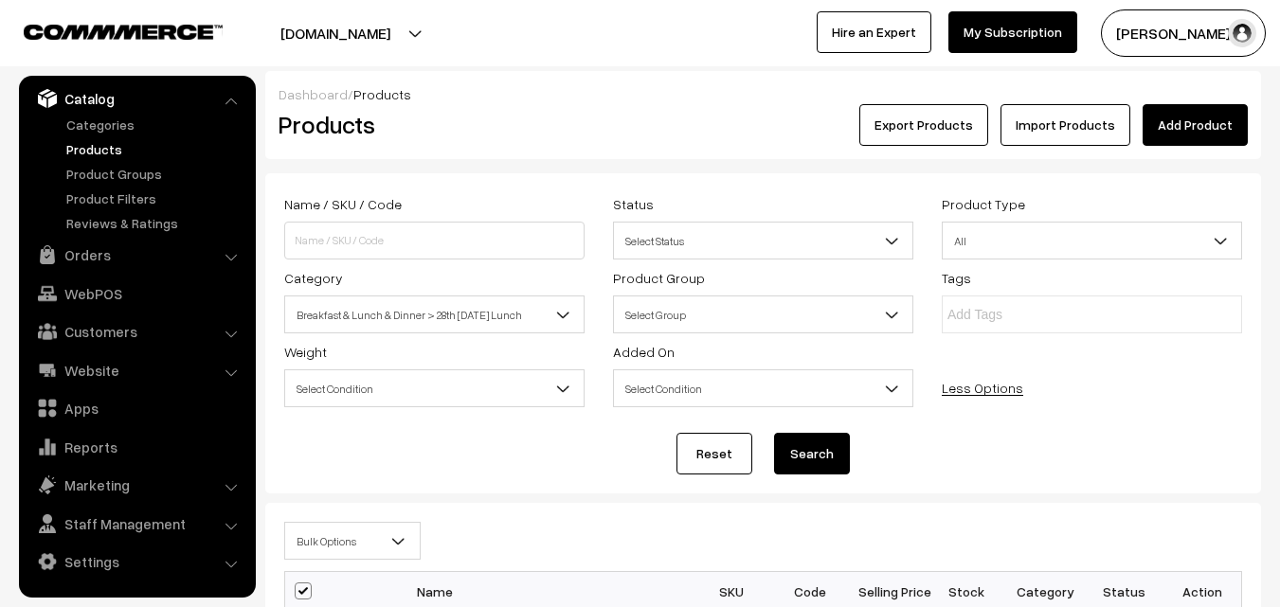
click at [315, 535] on span "Bulk Options" at bounding box center [352, 541] width 135 height 33
select select "editProduct"
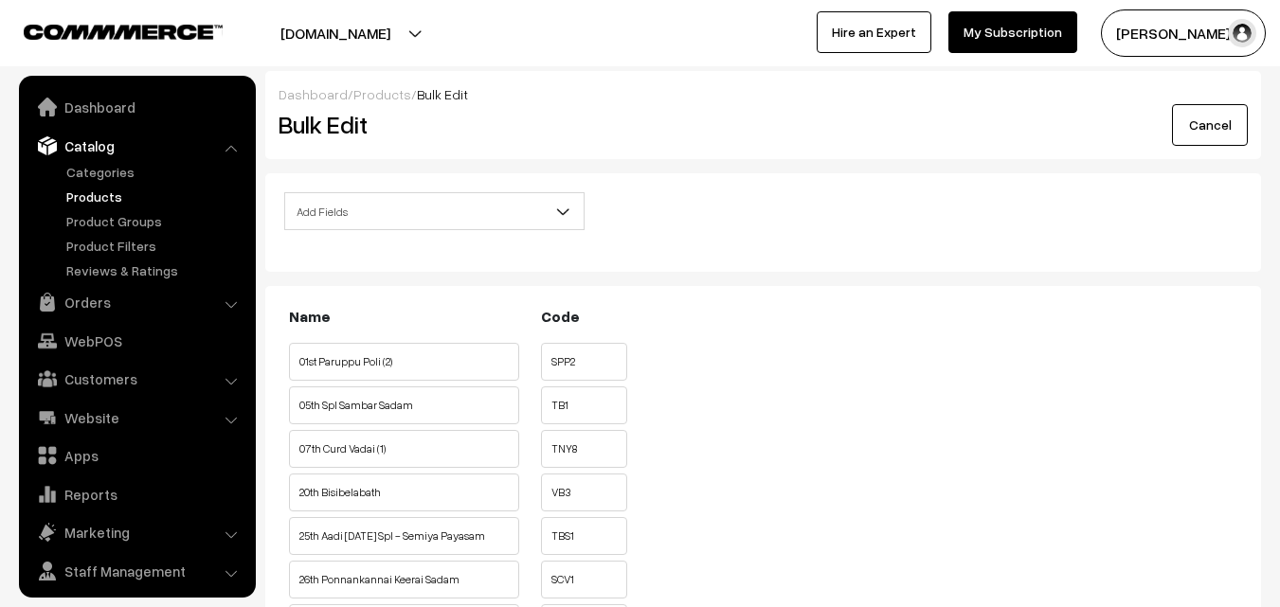
scroll to position [47, 0]
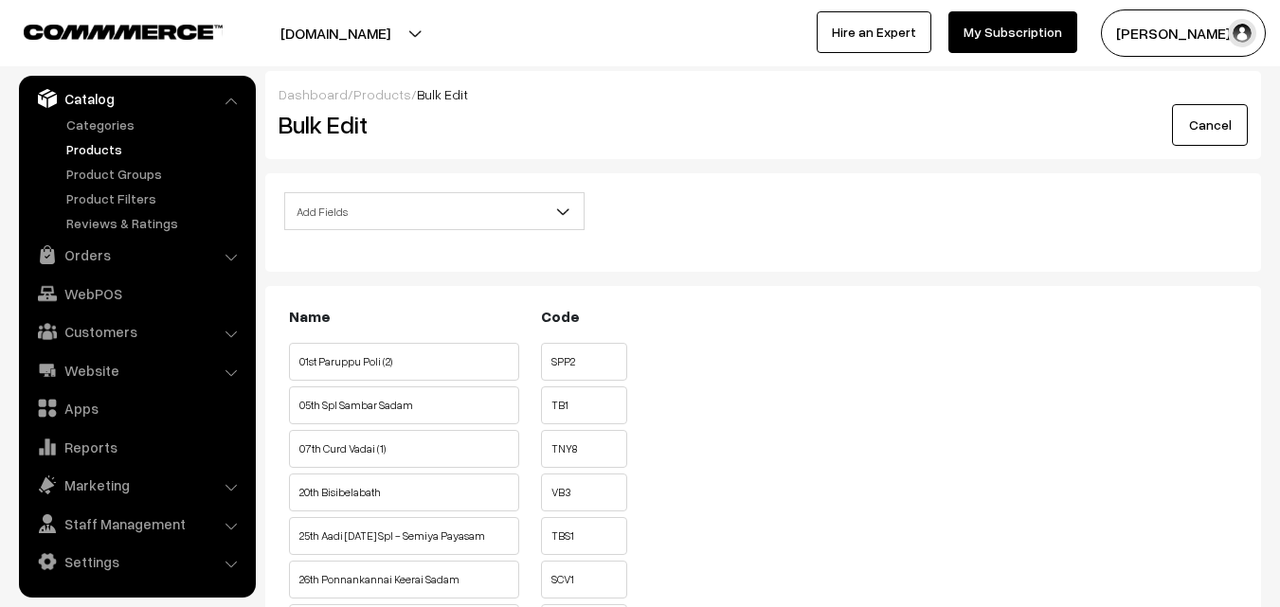
click at [408, 190] on div "Add Fields Product Name Product Sort Order Category Tags SKU Weight Selling Pri…" at bounding box center [763, 222] width 996 height 99
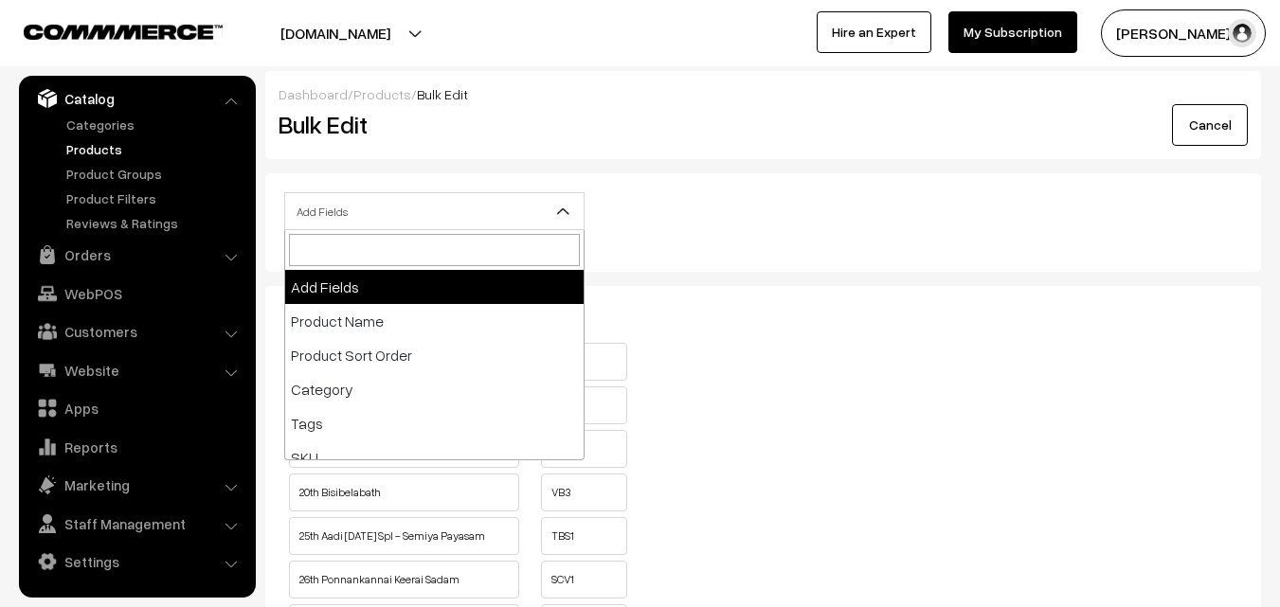
click at [426, 204] on span "Add Fields" at bounding box center [434, 211] width 299 height 33
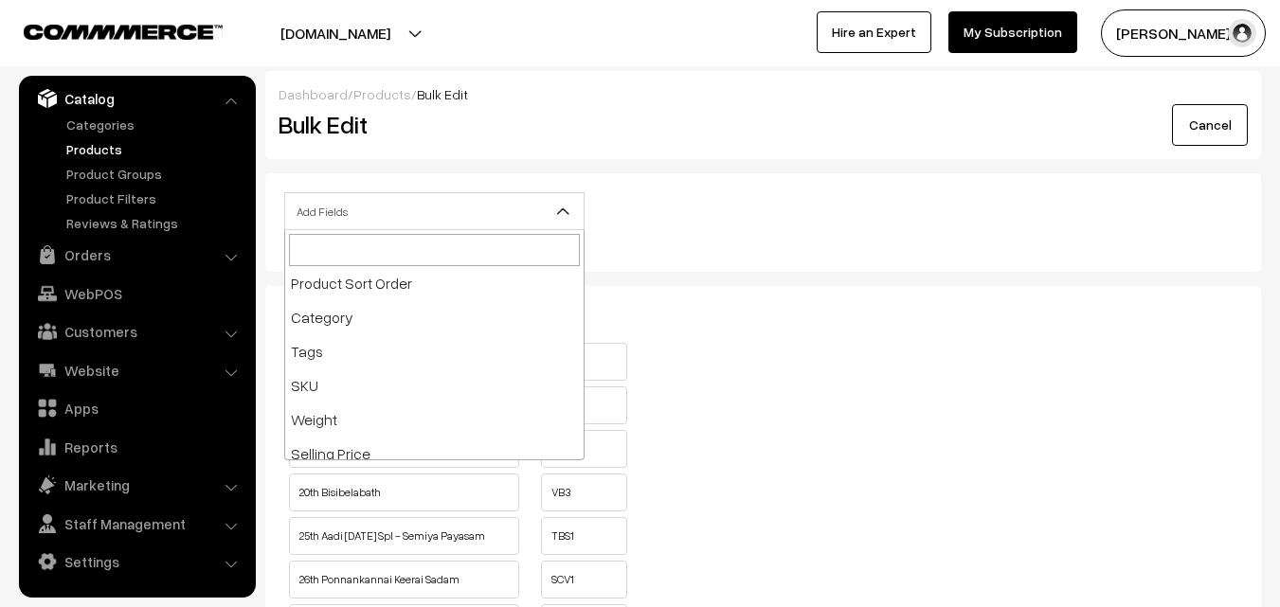
scroll to position [379, 0]
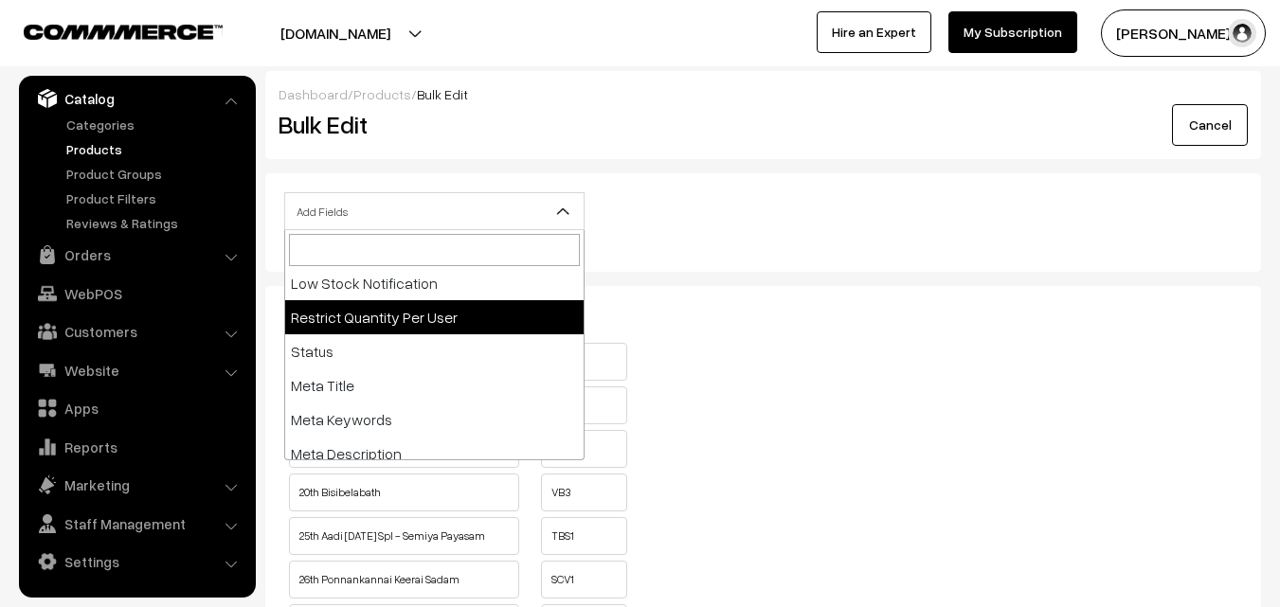
select select "restrict"
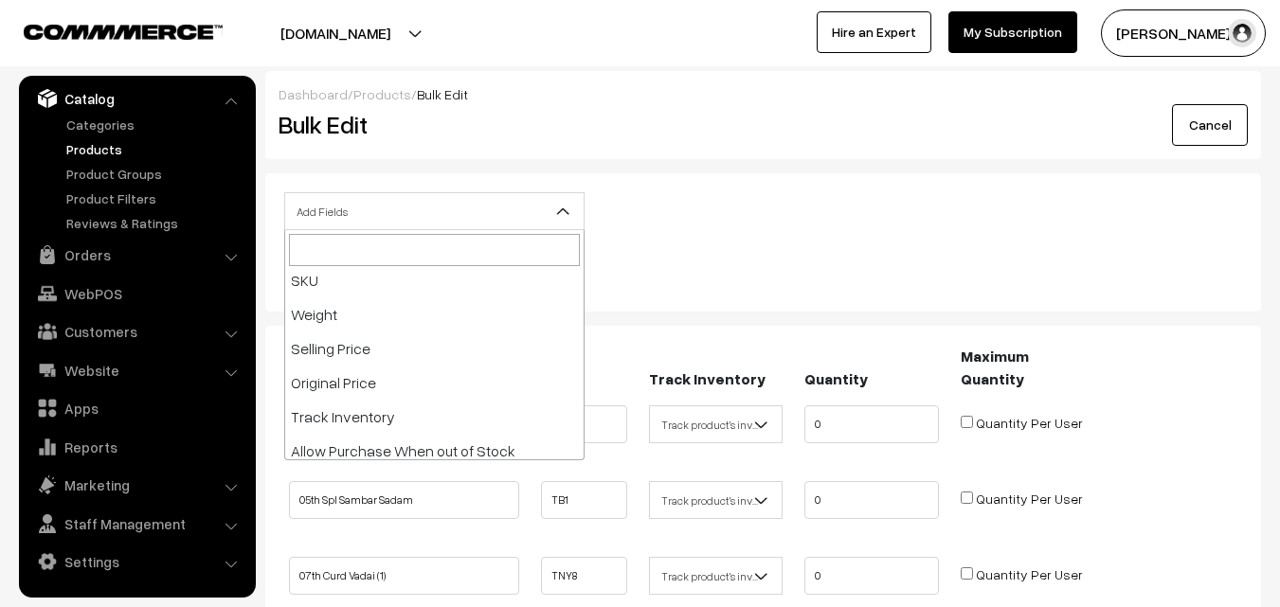
scroll to position [284, 0]
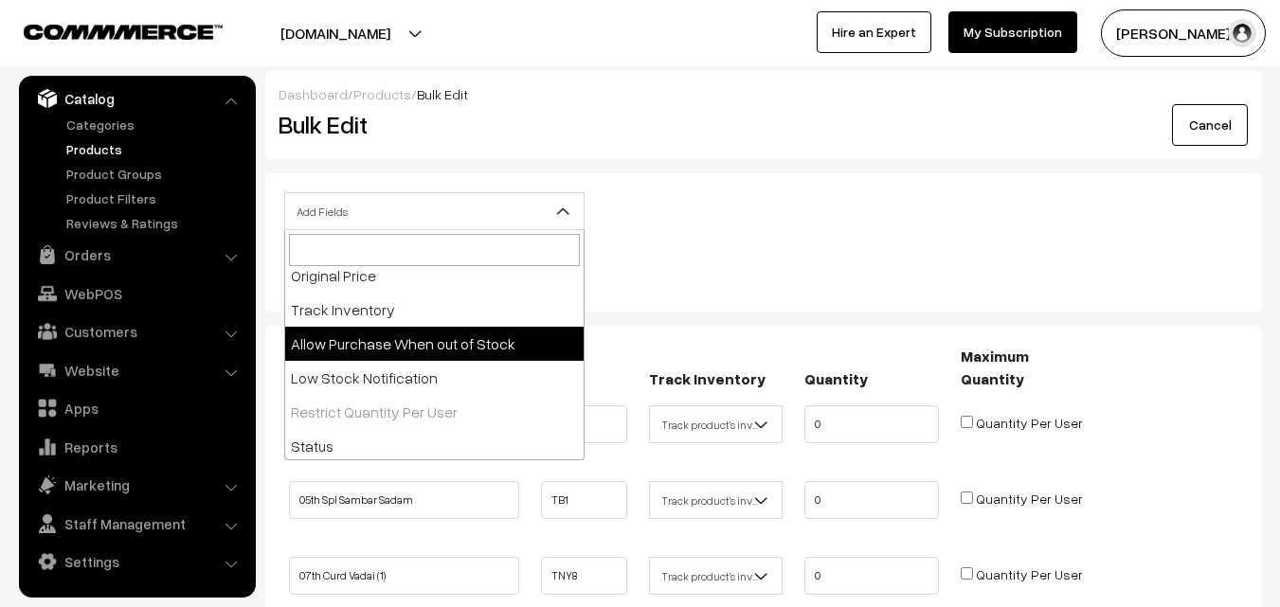
drag, startPoint x: 439, startPoint y: 336, endPoint x: 480, endPoint y: 336, distance: 40.8
select select "allow-purchase"
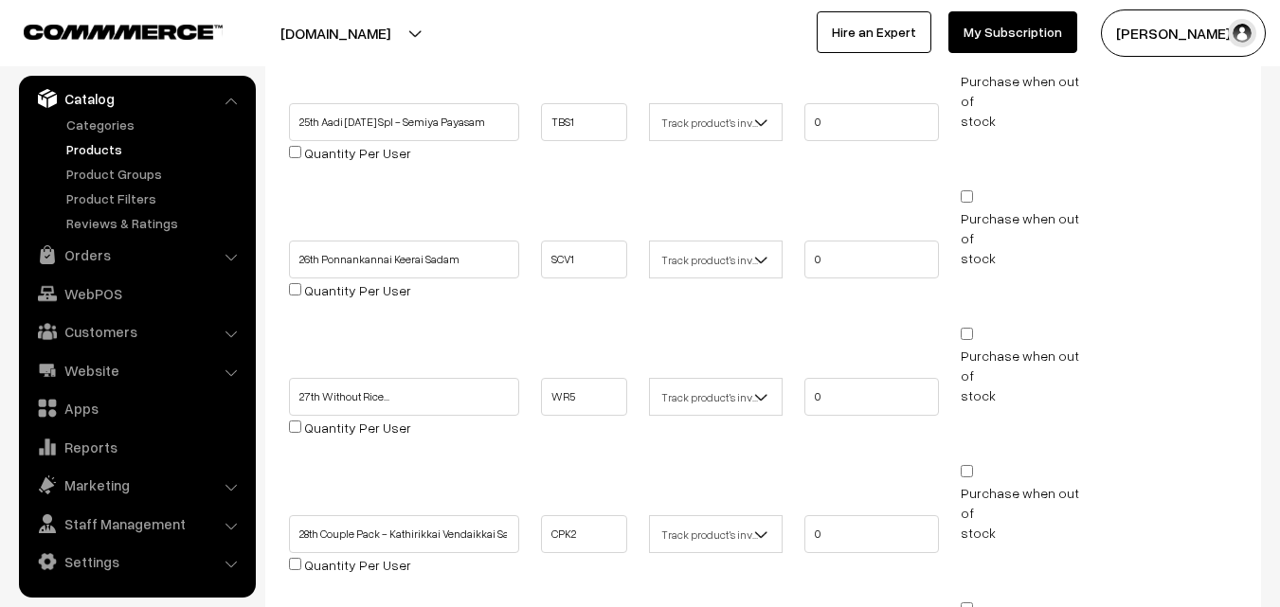
scroll to position [948, 0]
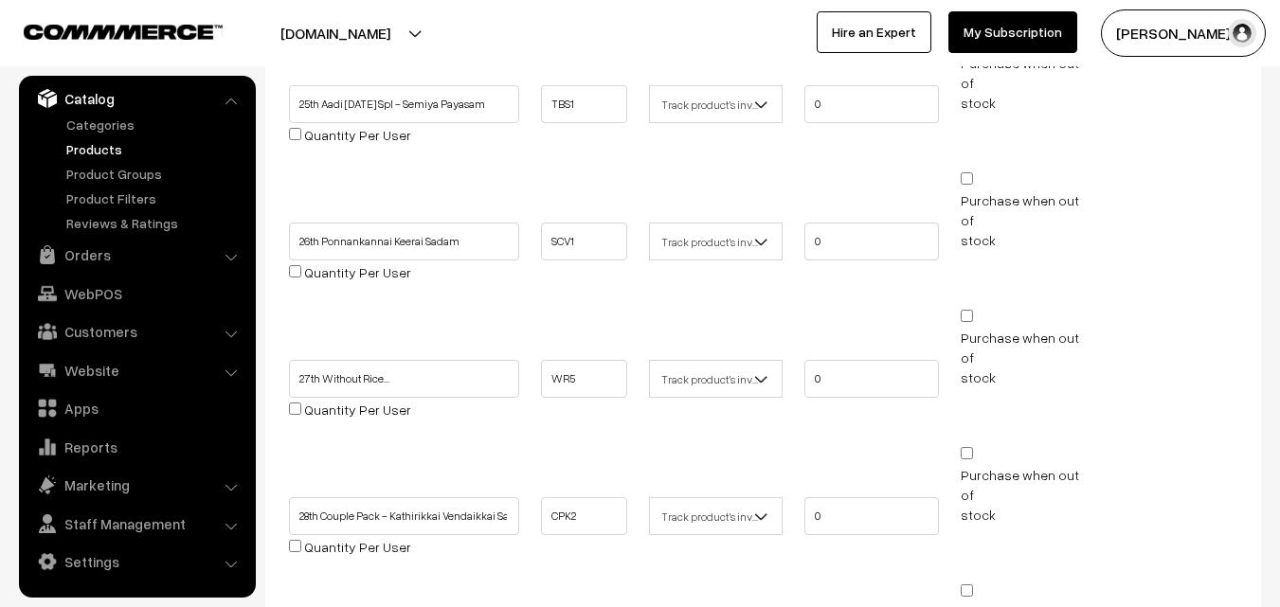
click at [966, 310] on input "Purchase when out of stock" at bounding box center [967, 316] width 12 height 12
checkbox input "true"
click at [971, 447] on input "Purchase when out of stock" at bounding box center [967, 453] width 12 height 12
checkbox input "true"
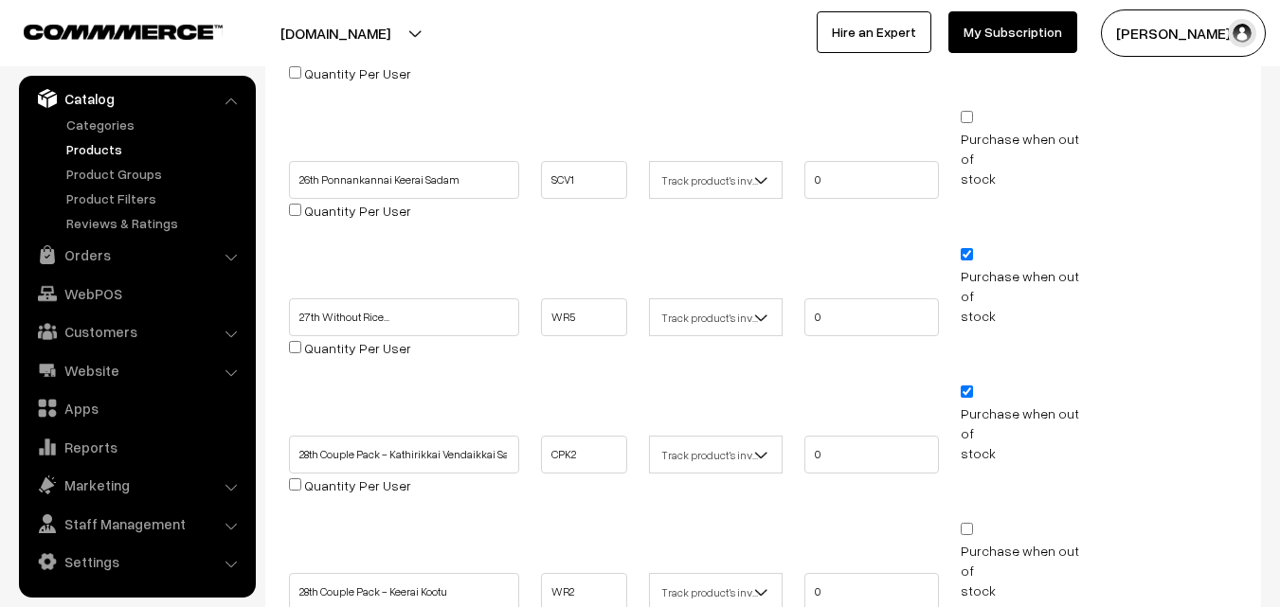
scroll to position [1042, 0]
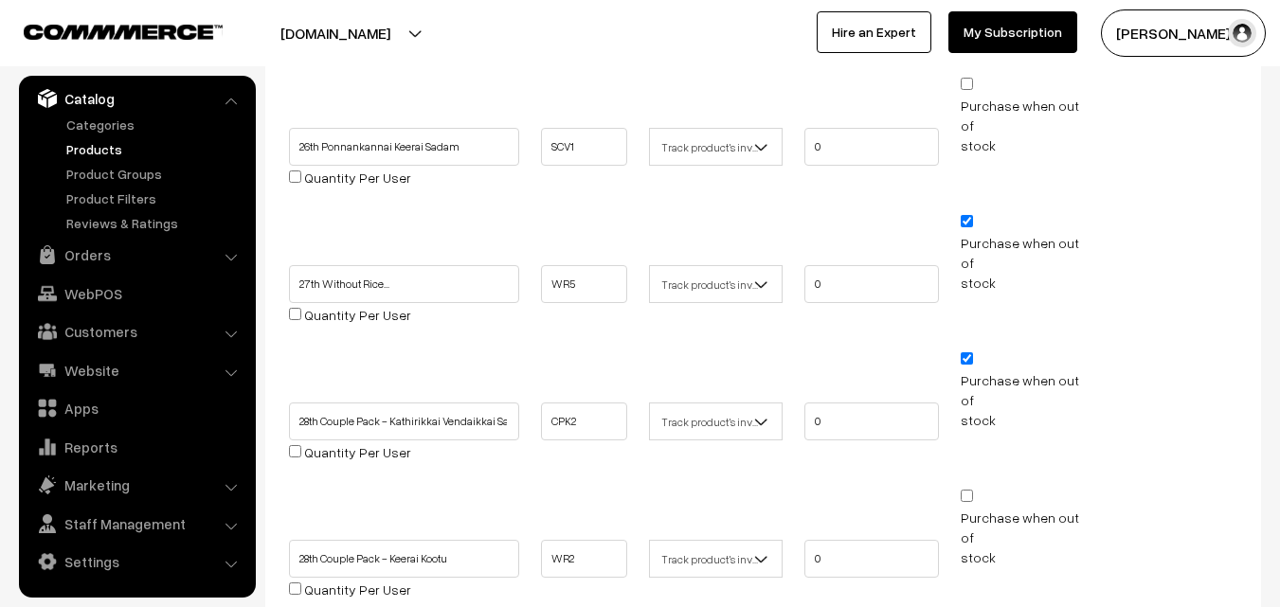
click at [966, 490] on input "Purchase when out of stock" at bounding box center [967, 496] width 12 height 12
checkbox input "true"
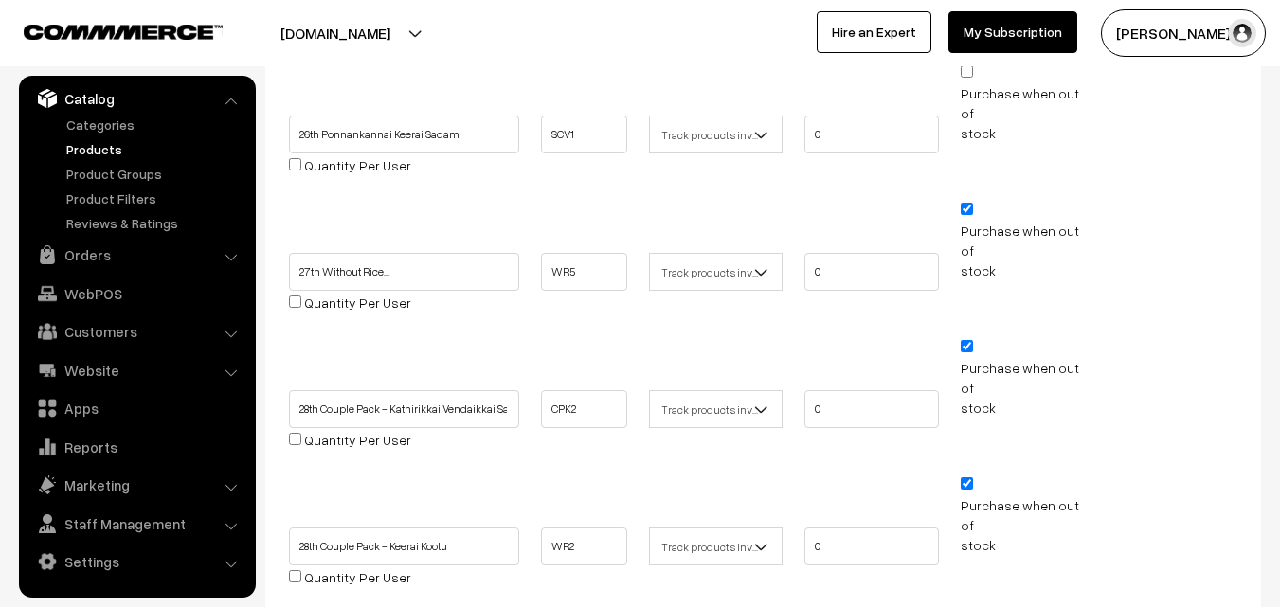
scroll to position [1232, 0]
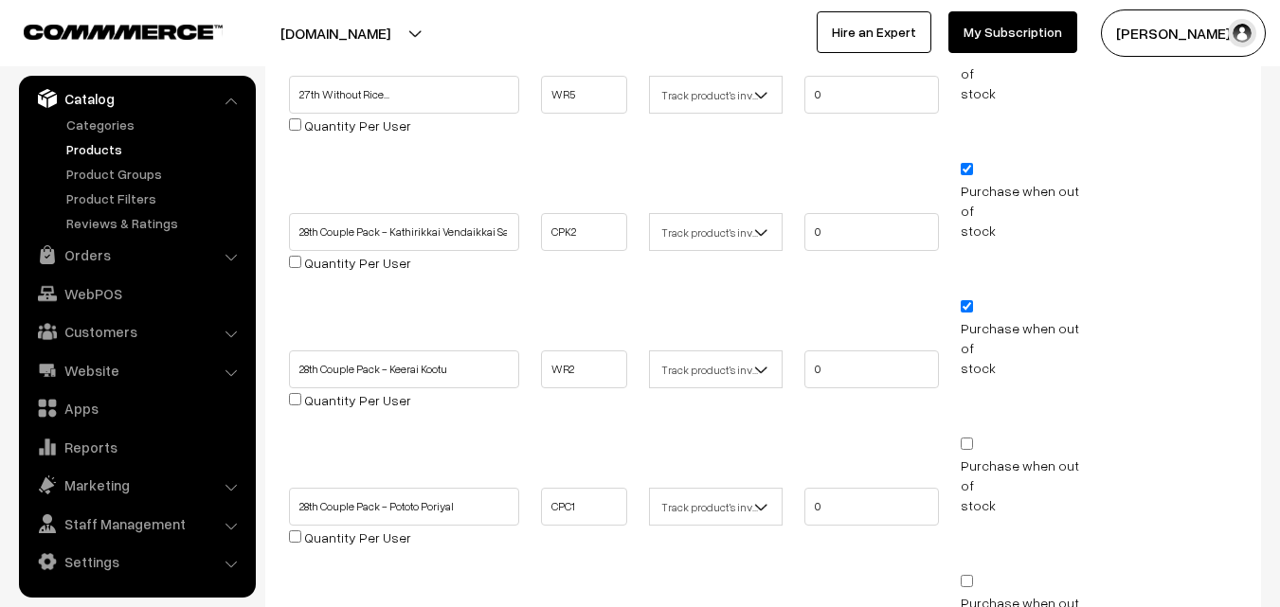
click at [971, 438] on input "Purchase when out of stock" at bounding box center [967, 444] width 12 height 12
checkbox input "true"
click at [972, 575] on input "Purchase when out of stock" at bounding box center [967, 581] width 12 height 12
checkbox input "true"
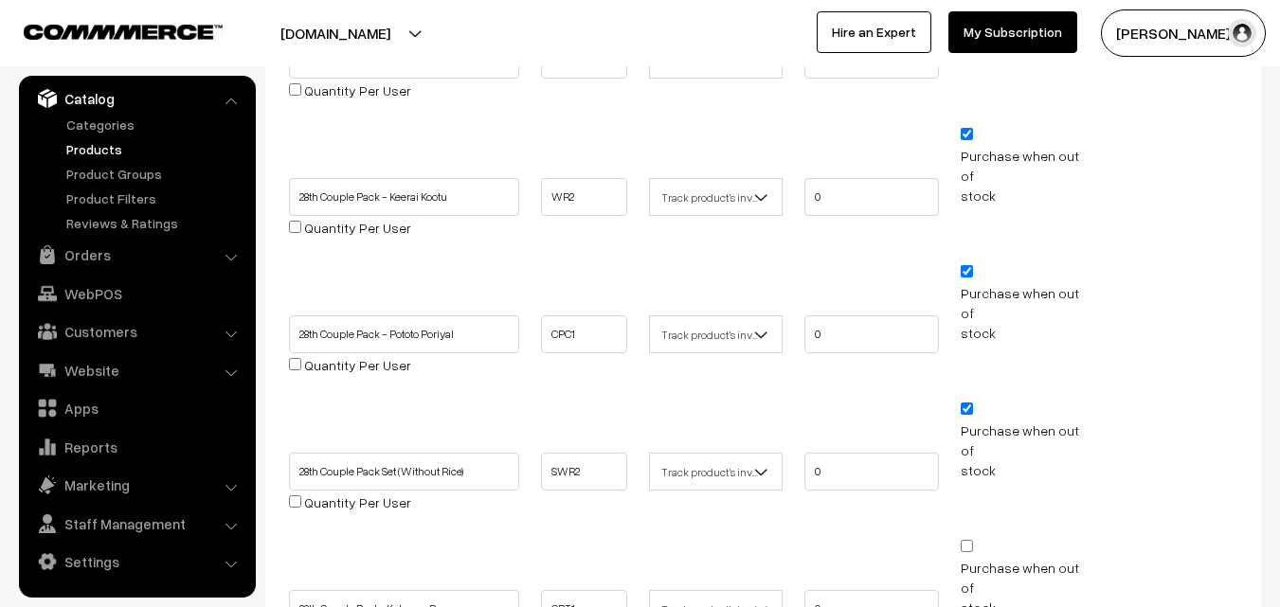
scroll to position [1422, 0]
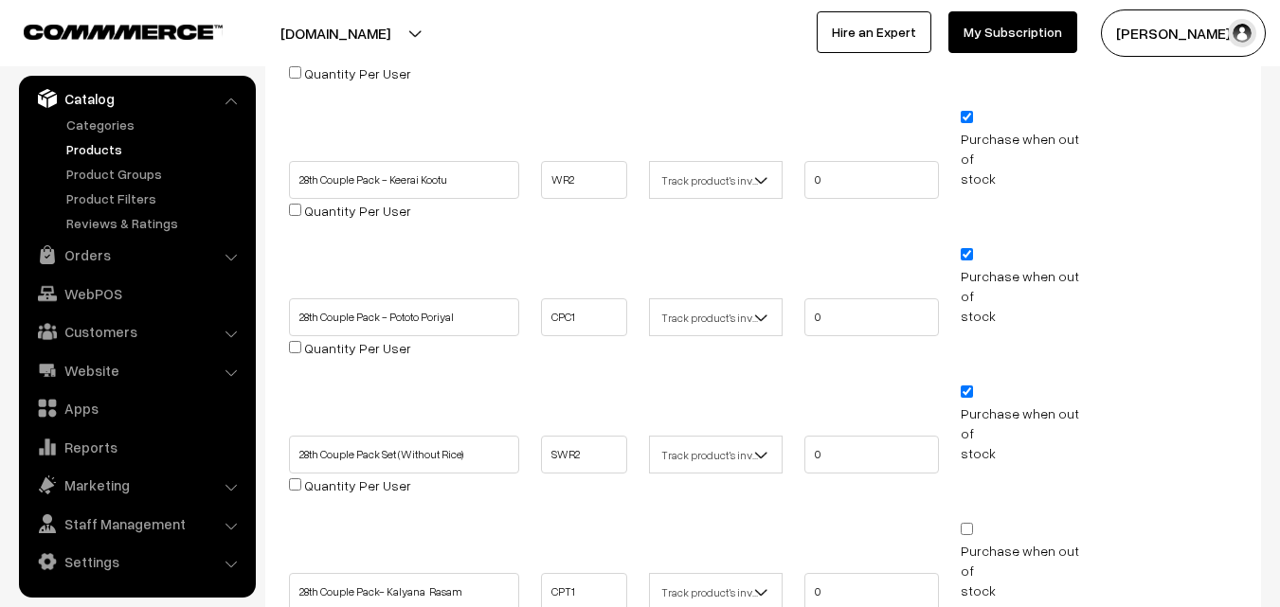
click at [969, 523] on input "Purchase when out of stock" at bounding box center [967, 529] width 12 height 12
checkbox input "true"
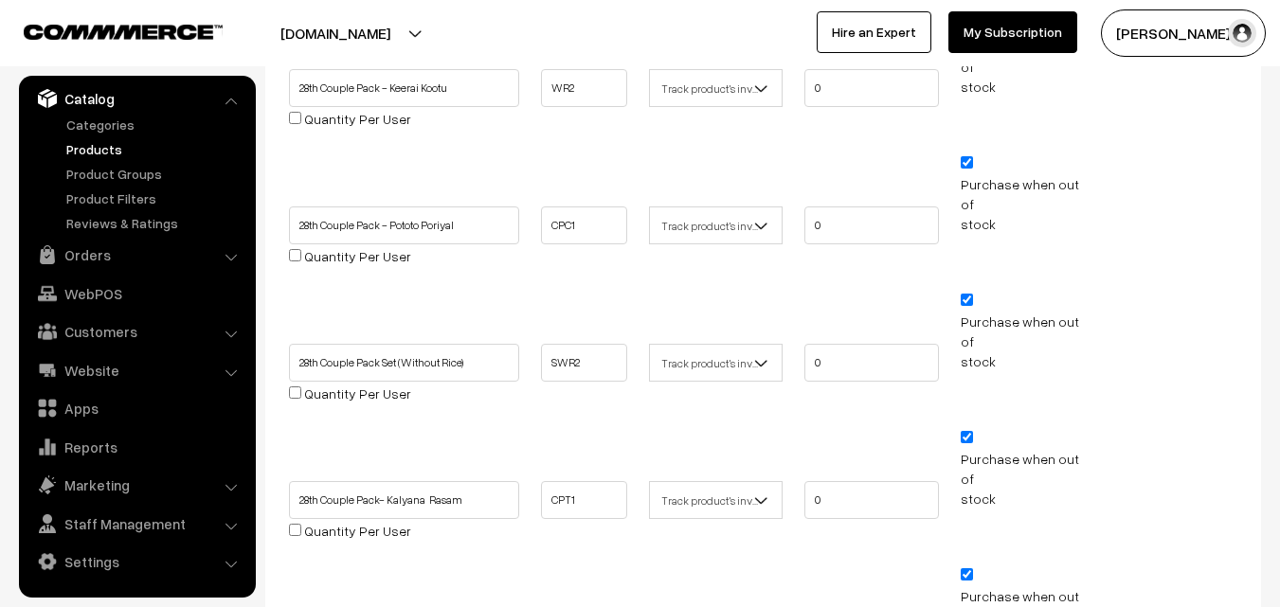
scroll to position [1611, 0]
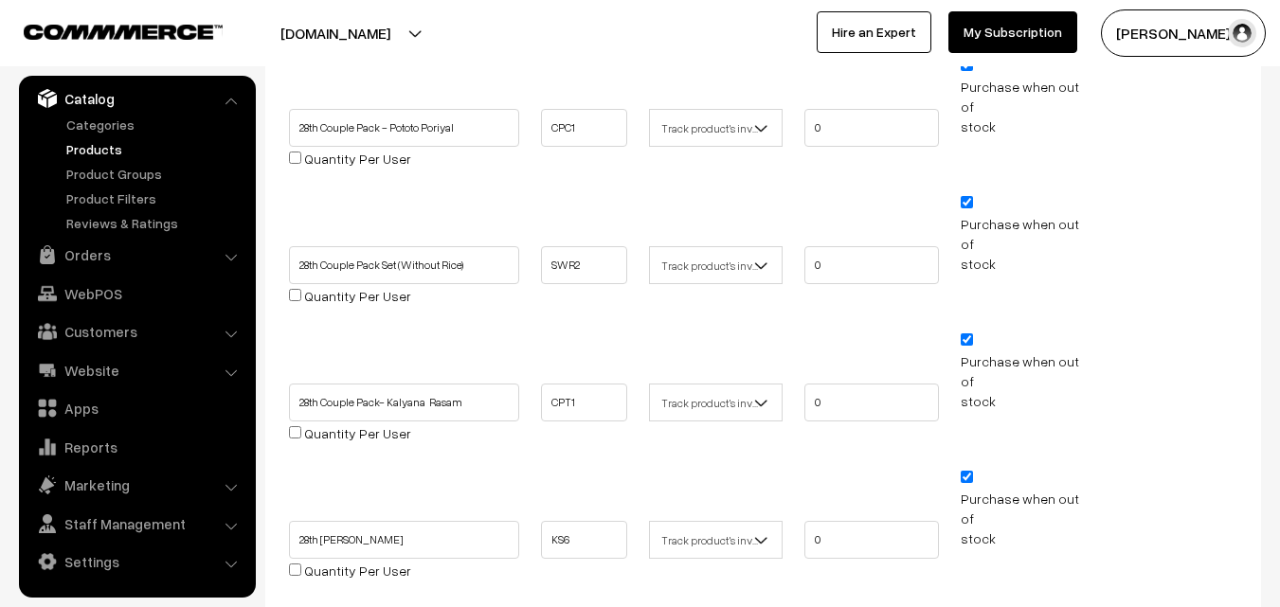
click at [970, 607] on input "Purchase when out of stock" at bounding box center [967, 614] width 12 height 12
checkbox input "true"
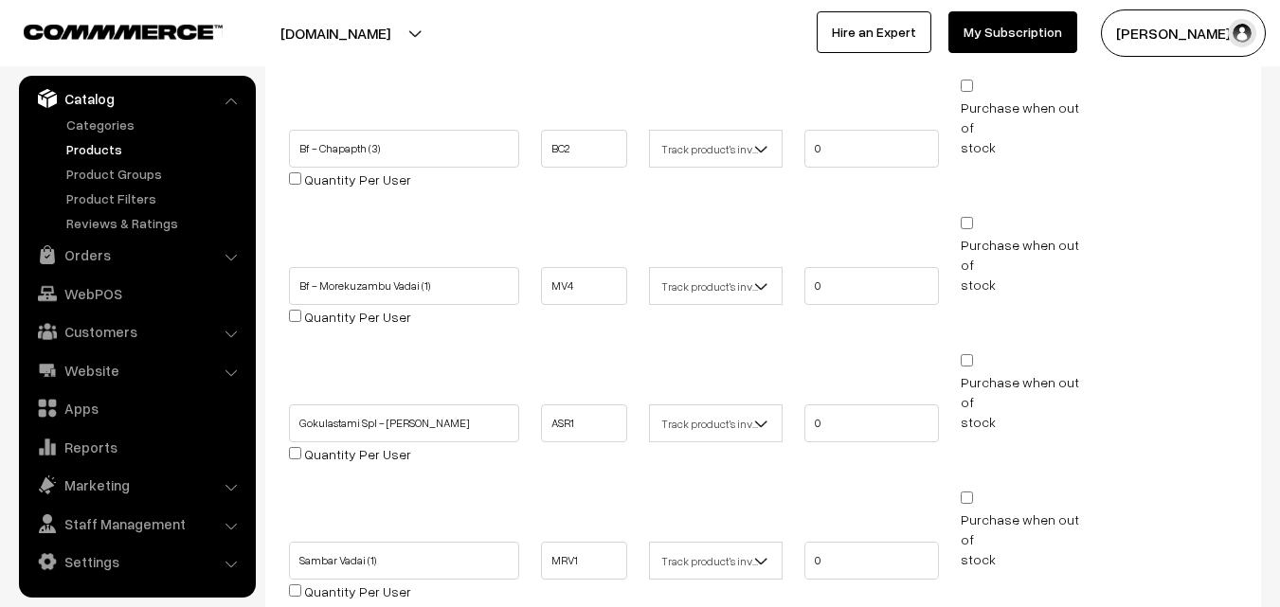
scroll to position [2825, 0]
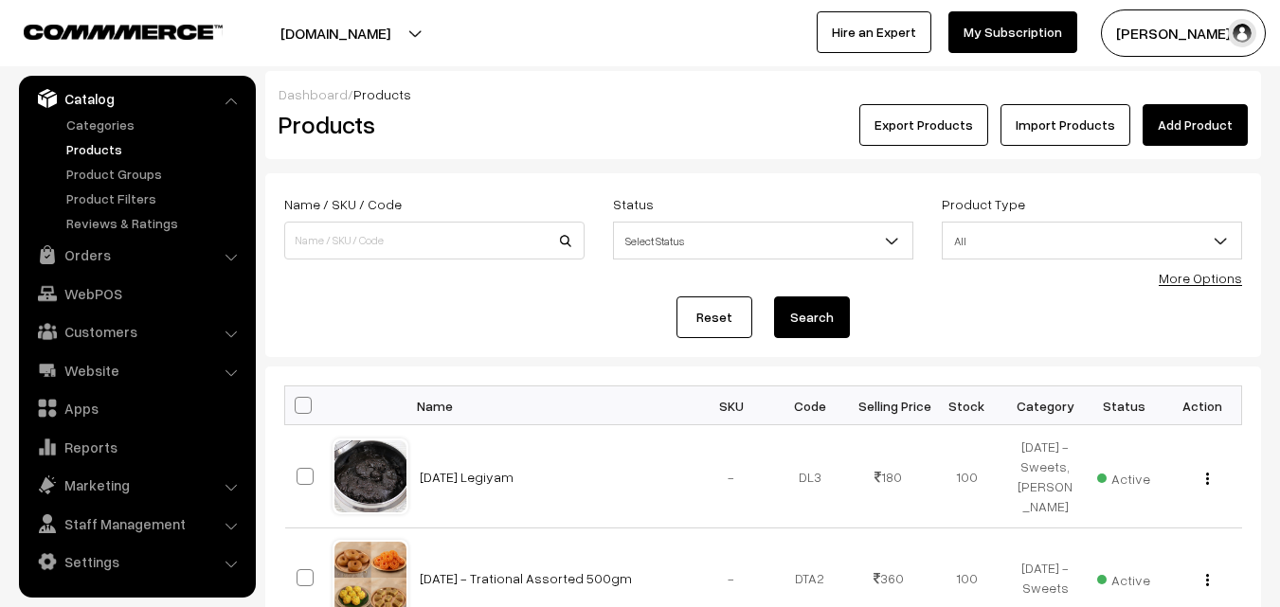
click at [1200, 290] on form "Name / SKU / Code Status Select Status Active Inactive Select Status Product Ty…" at bounding box center [763, 265] width 996 height 184
click at [1195, 280] on link "More Options" at bounding box center [1200, 278] width 83 height 16
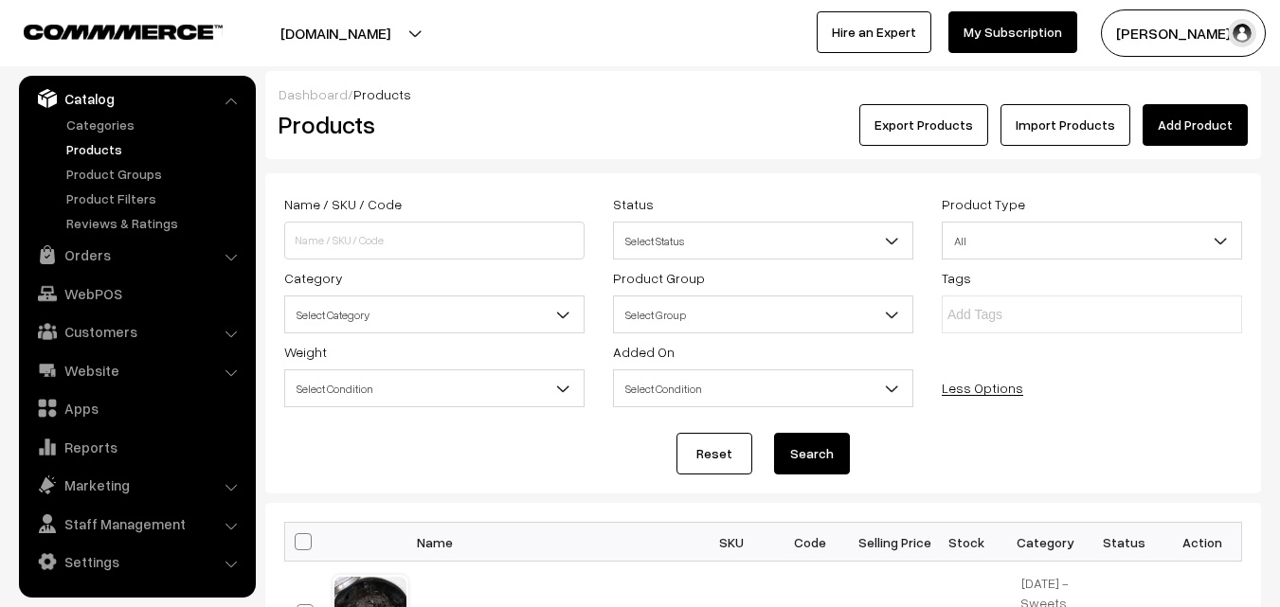
click at [408, 321] on span "Select Category" at bounding box center [434, 315] width 299 height 33
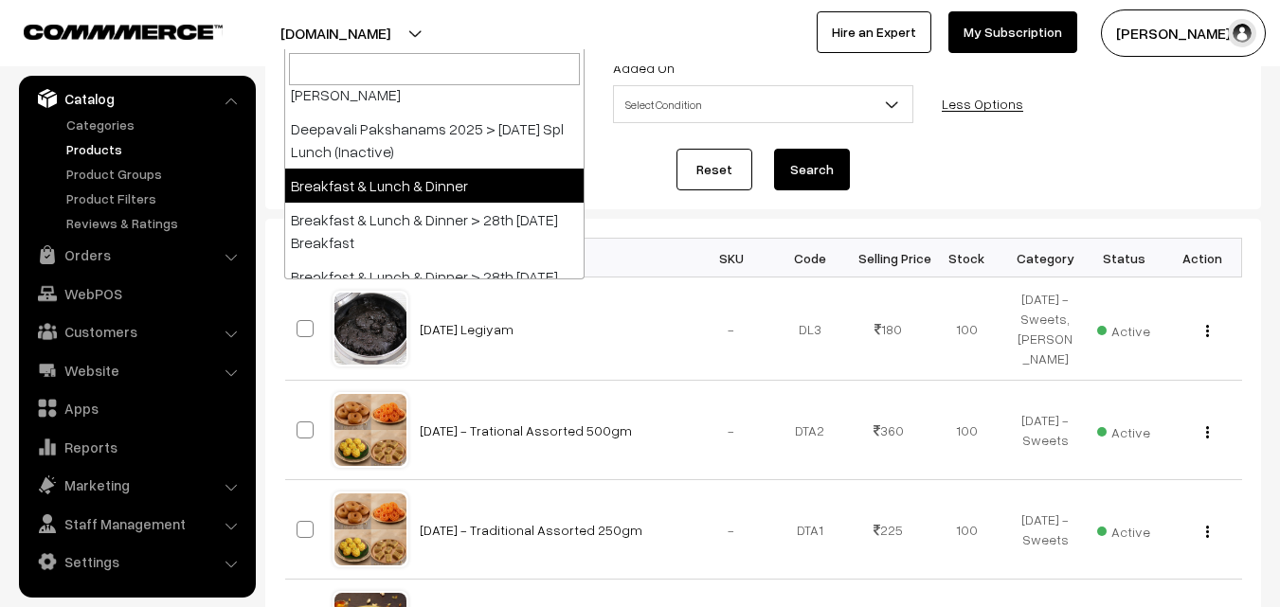
scroll to position [379, 0]
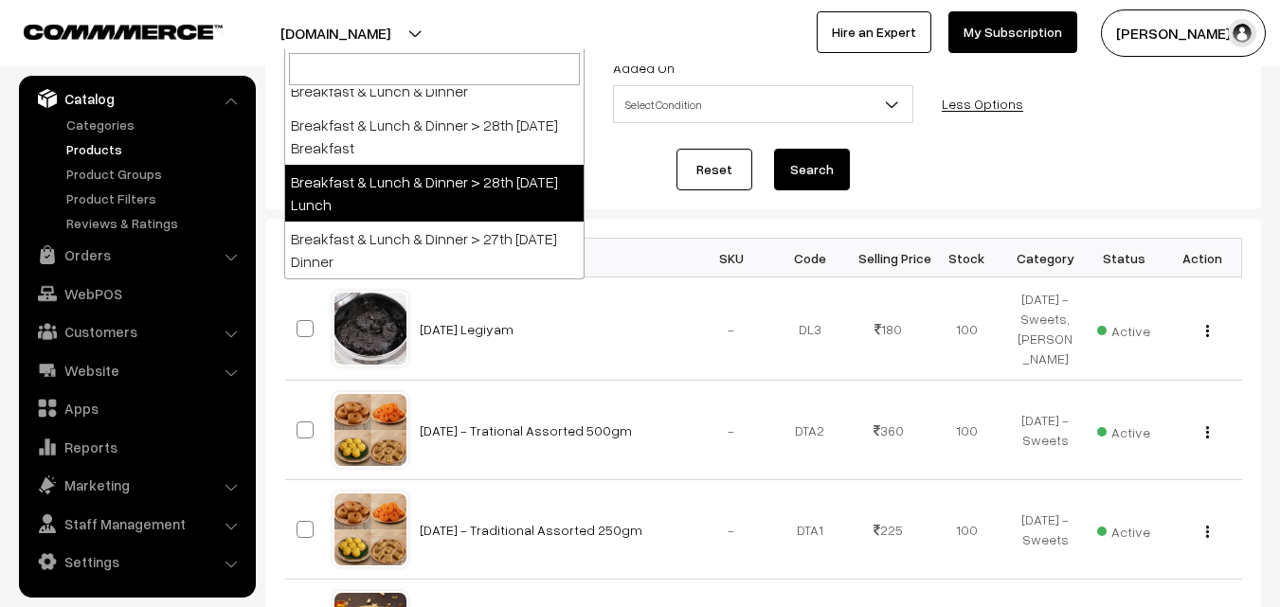
select select "95"
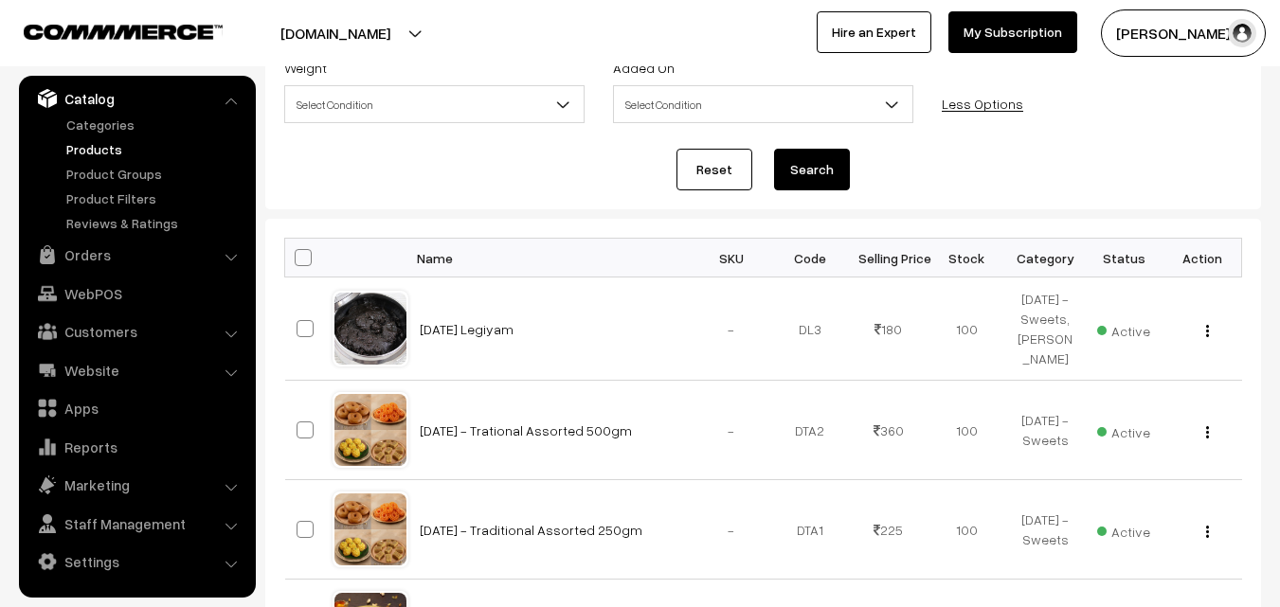
click at [799, 163] on button "Search" at bounding box center [812, 170] width 76 height 42
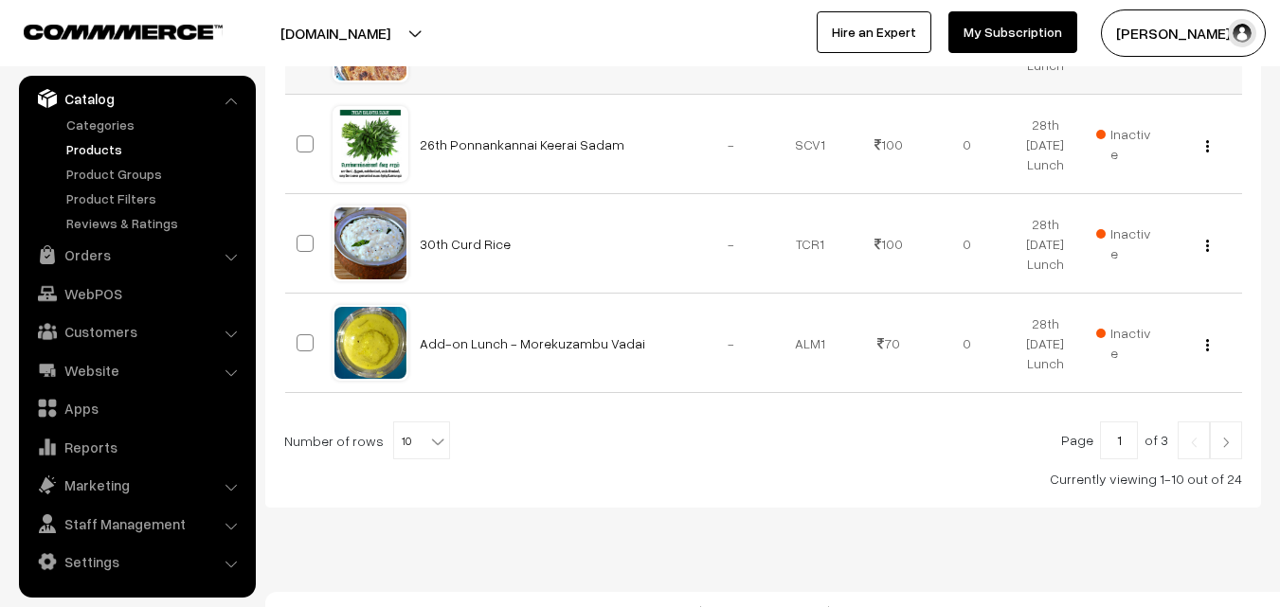
scroll to position [1275, 0]
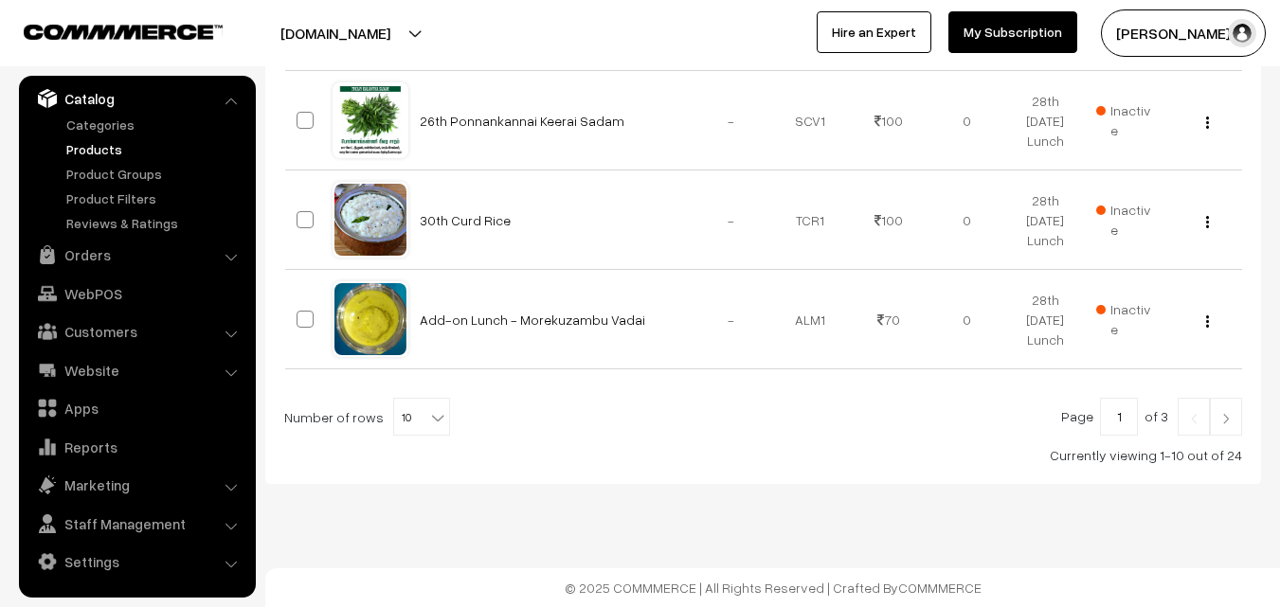
click at [415, 411] on span "10" at bounding box center [421, 418] width 55 height 38
select select "90"
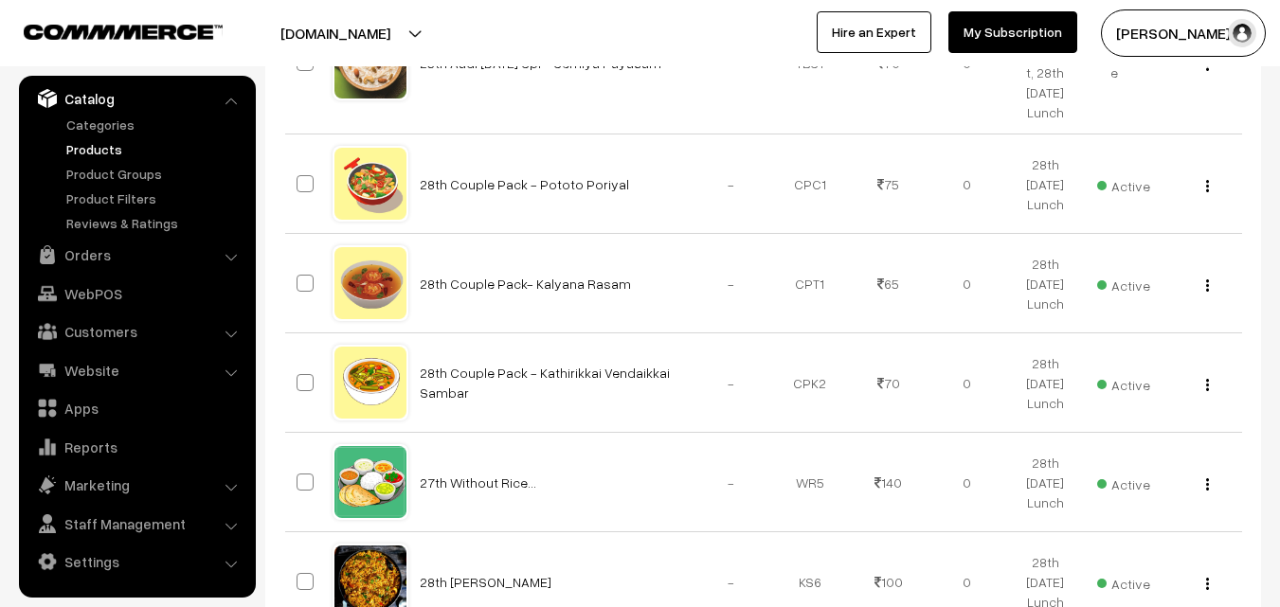
scroll to position [2085, 0]
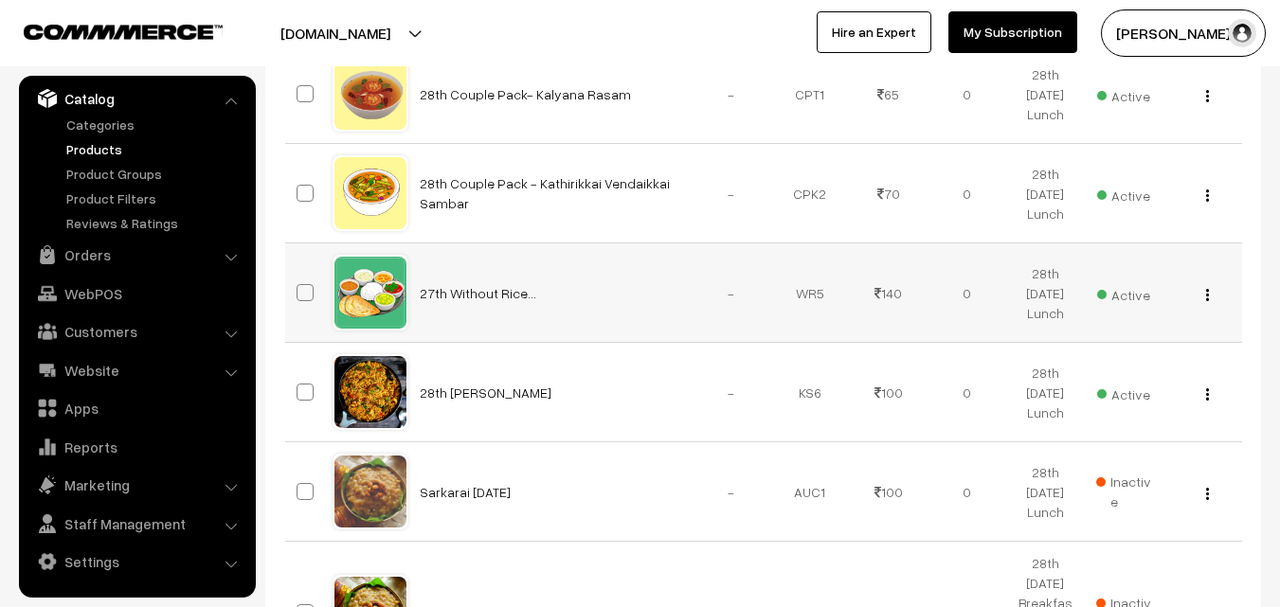
click at [1209, 299] on button "button" at bounding box center [1208, 294] width 5 height 15
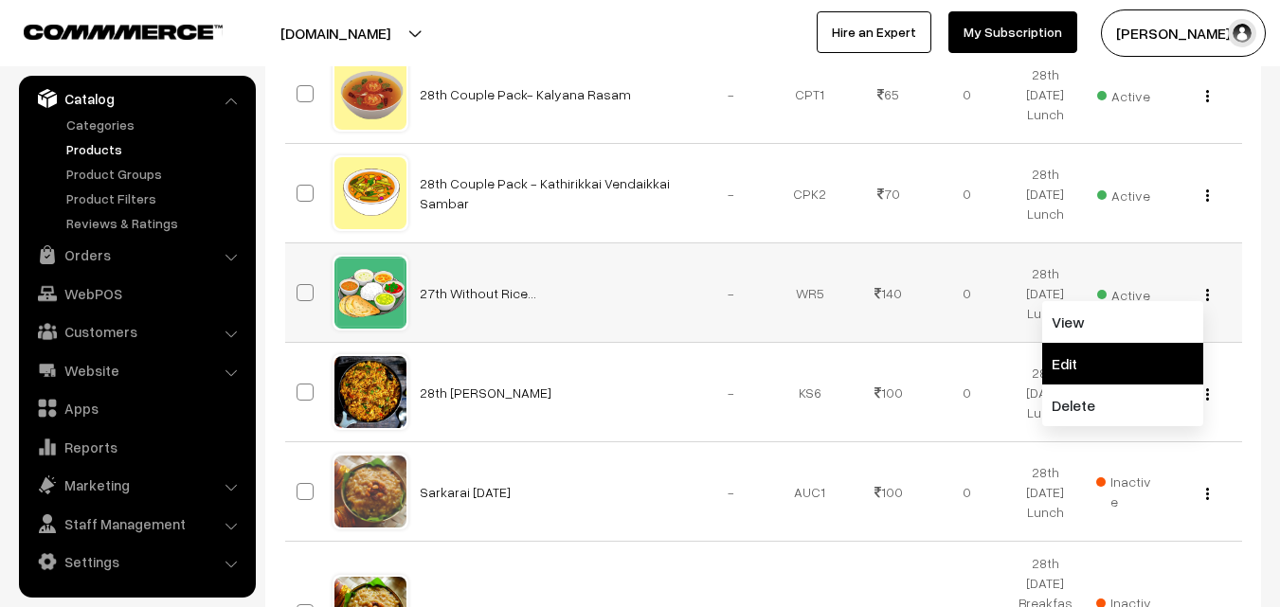
click at [1106, 367] on link "Edit" at bounding box center [1122, 364] width 161 height 42
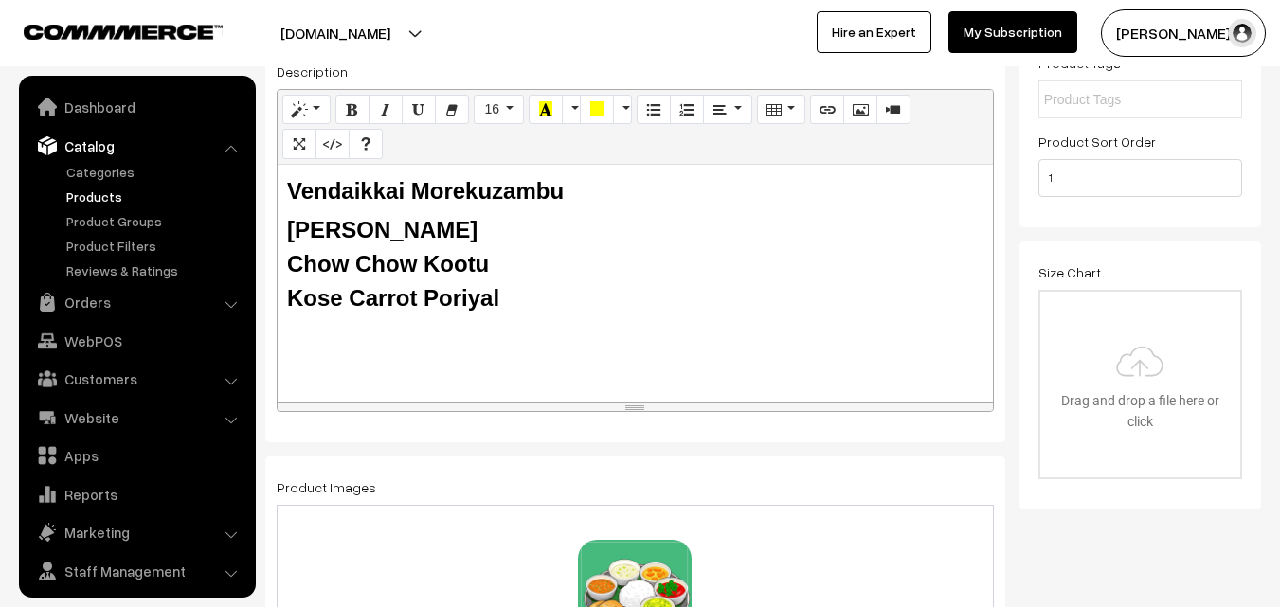
scroll to position [47, 0]
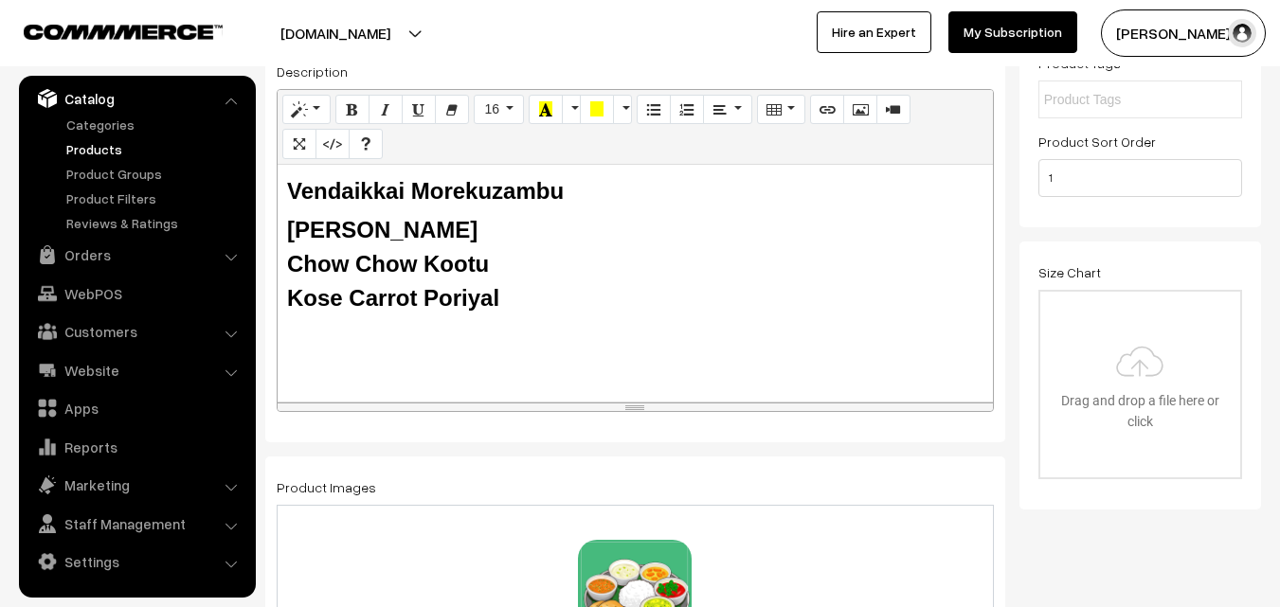
drag, startPoint x: 546, startPoint y: 325, endPoint x: 278, endPoint y: 188, distance: 301.4
click at [278, 188] on div "Vendaikkai Morekuzambu Tomato Rasam Chow Chow Kootu Kose Carrot Poriyal" at bounding box center [636, 283] width 716 height 237
paste div
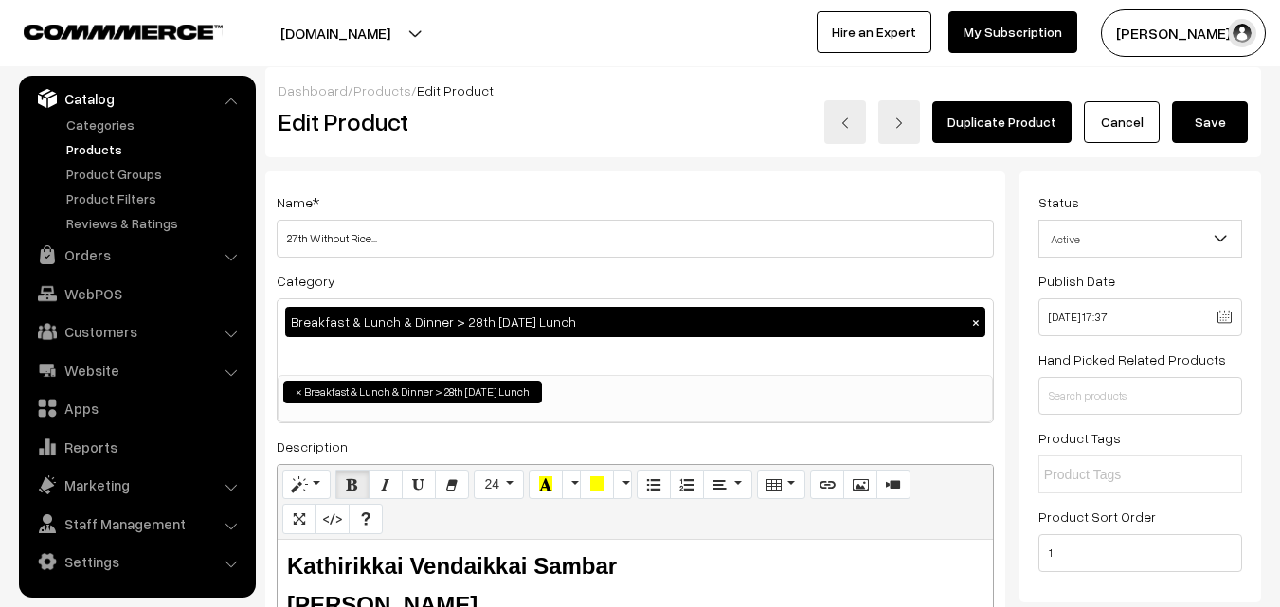
scroll to position [0, 0]
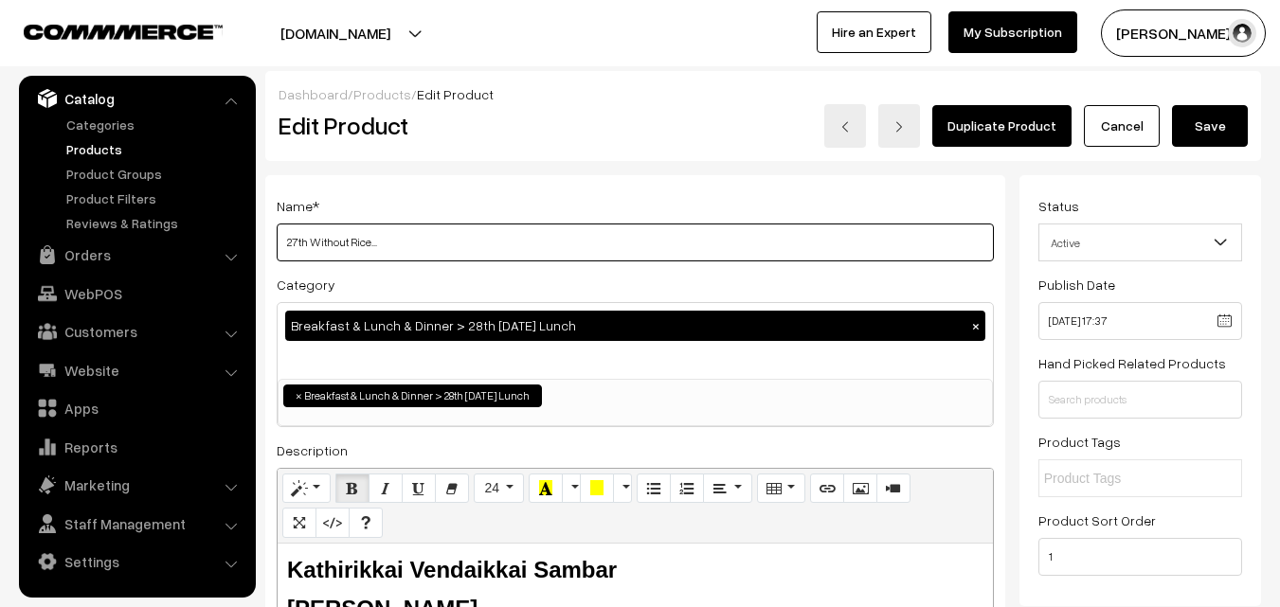
drag, startPoint x: 307, startPoint y: 243, endPoint x: 230, endPoint y: 221, distance: 79.8
type input "28th Without Rice..."
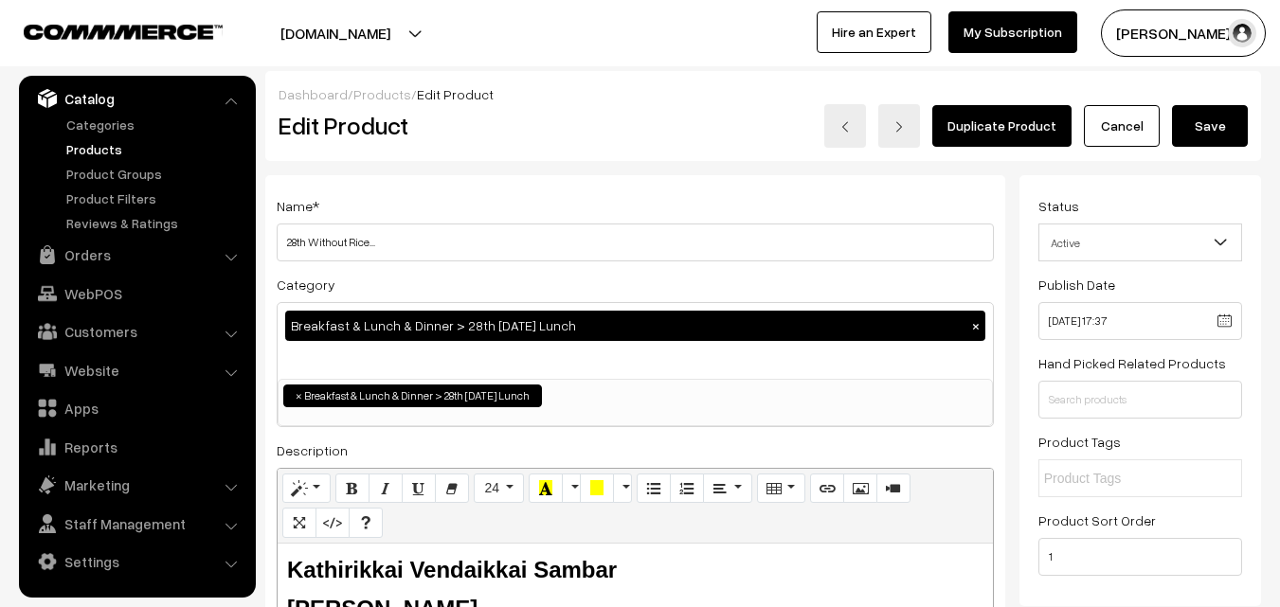
click at [1205, 128] on button "Save" at bounding box center [1210, 126] width 76 height 42
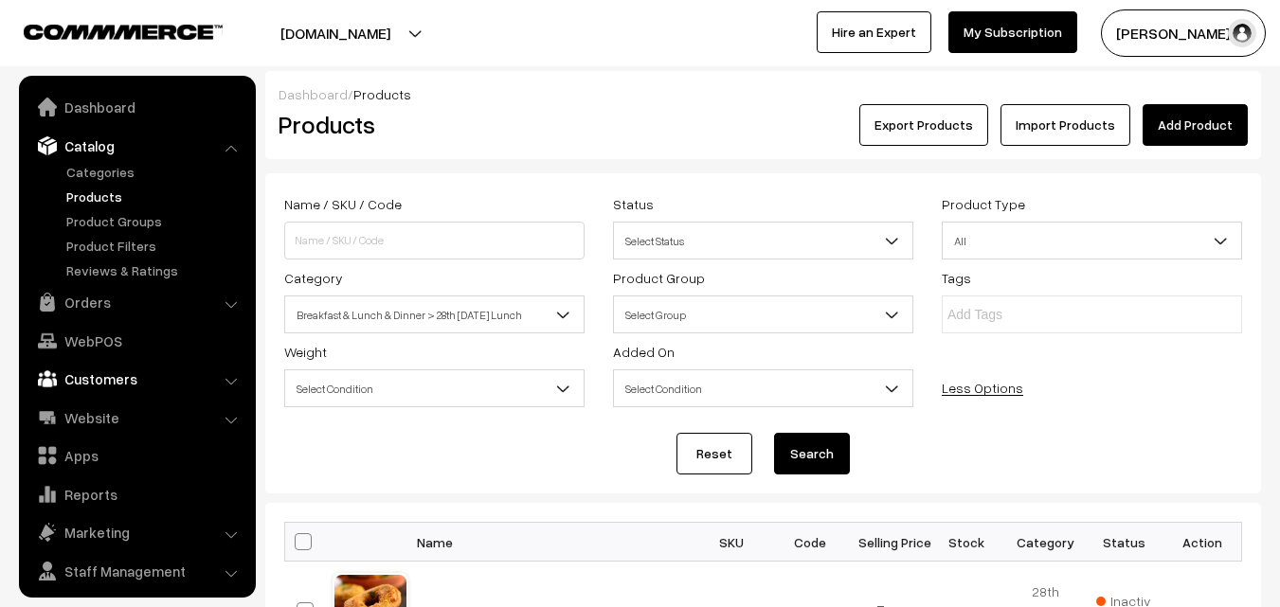
scroll to position [47, 0]
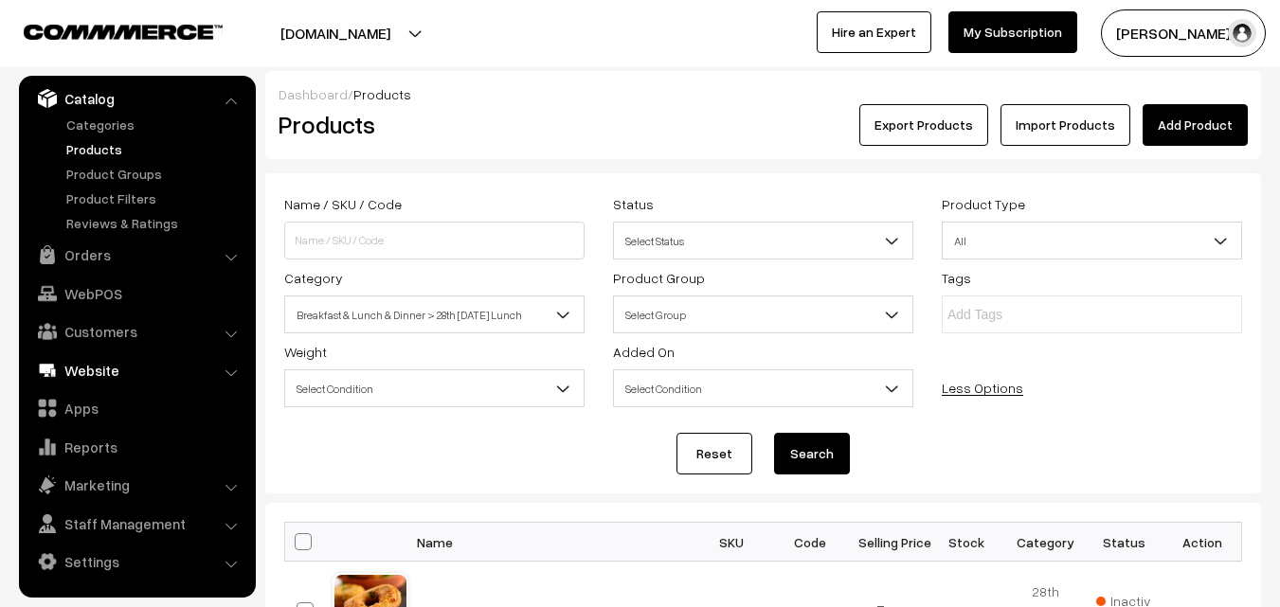
click at [96, 370] on link "Website" at bounding box center [137, 371] width 226 height 34
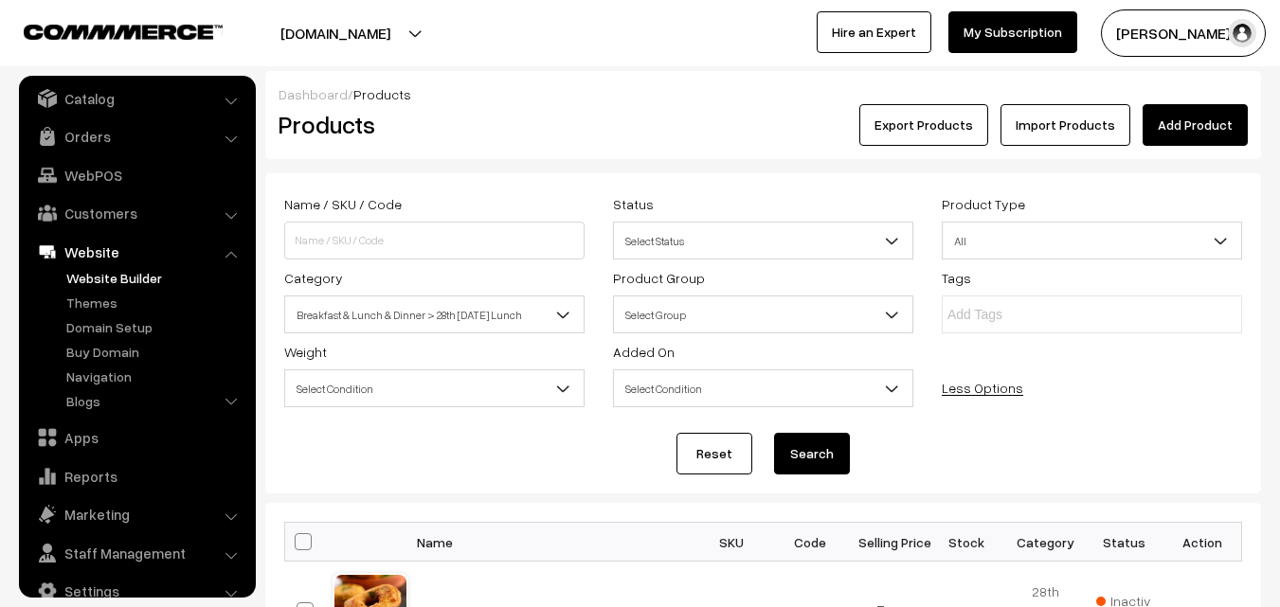
click at [125, 279] on link "Website Builder" at bounding box center [156, 278] width 188 height 20
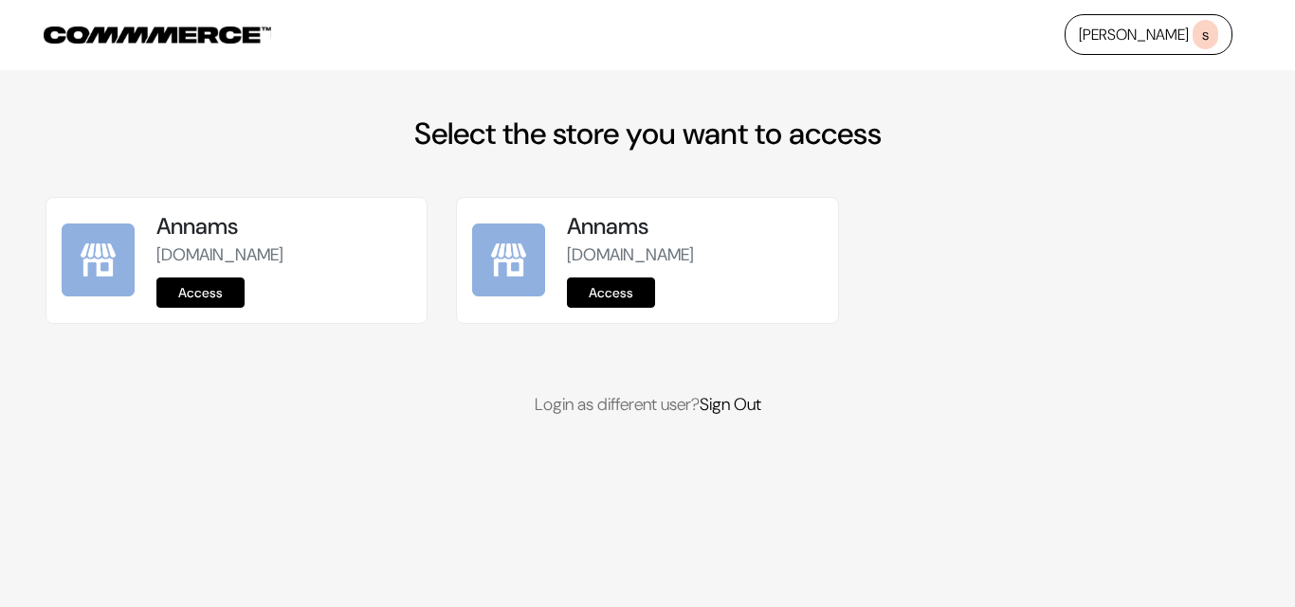
click at [174, 288] on link "Access" at bounding box center [200, 293] width 88 height 30
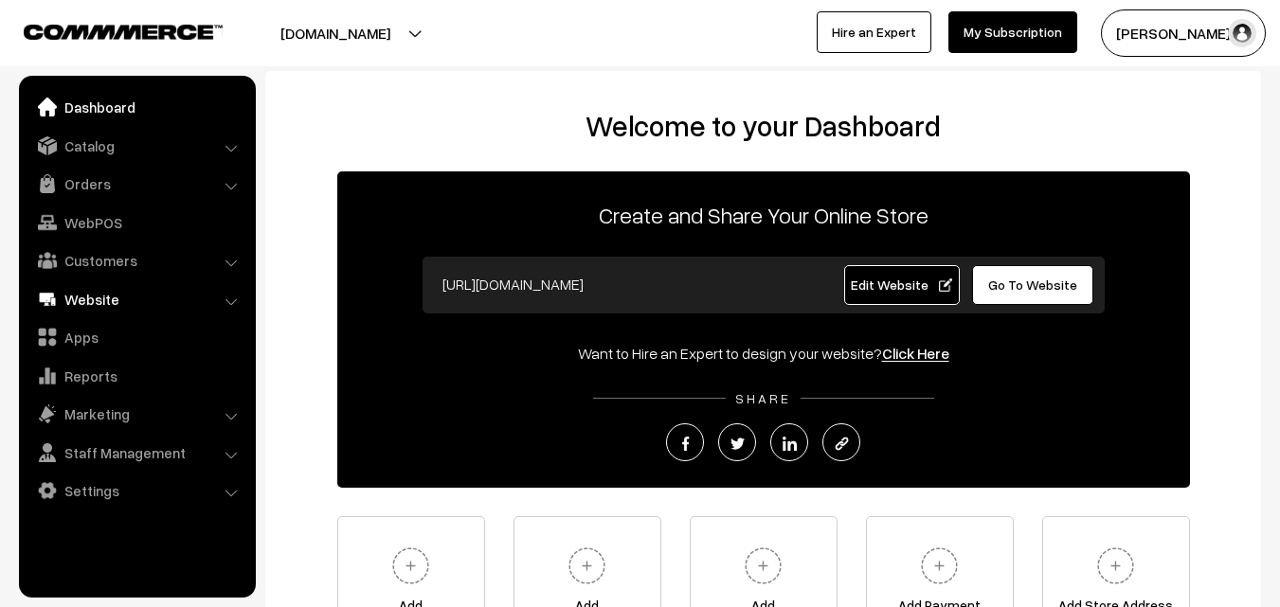
click at [89, 297] on link "Website" at bounding box center [137, 299] width 226 height 34
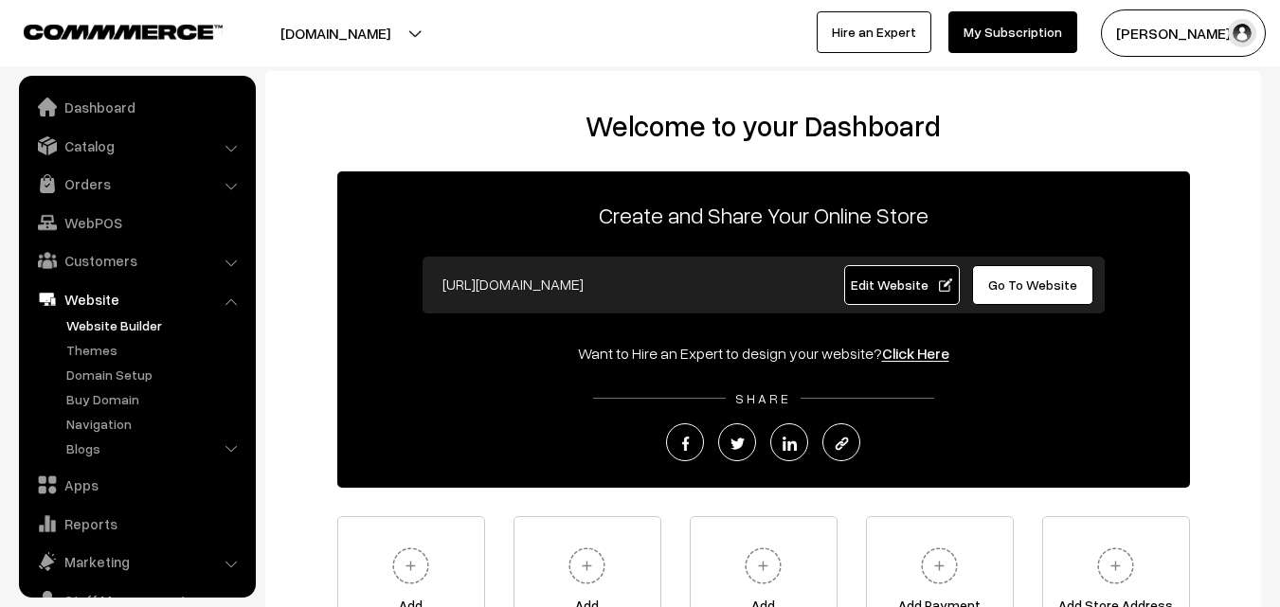
click at [89, 317] on link "Website Builder" at bounding box center [156, 326] width 188 height 20
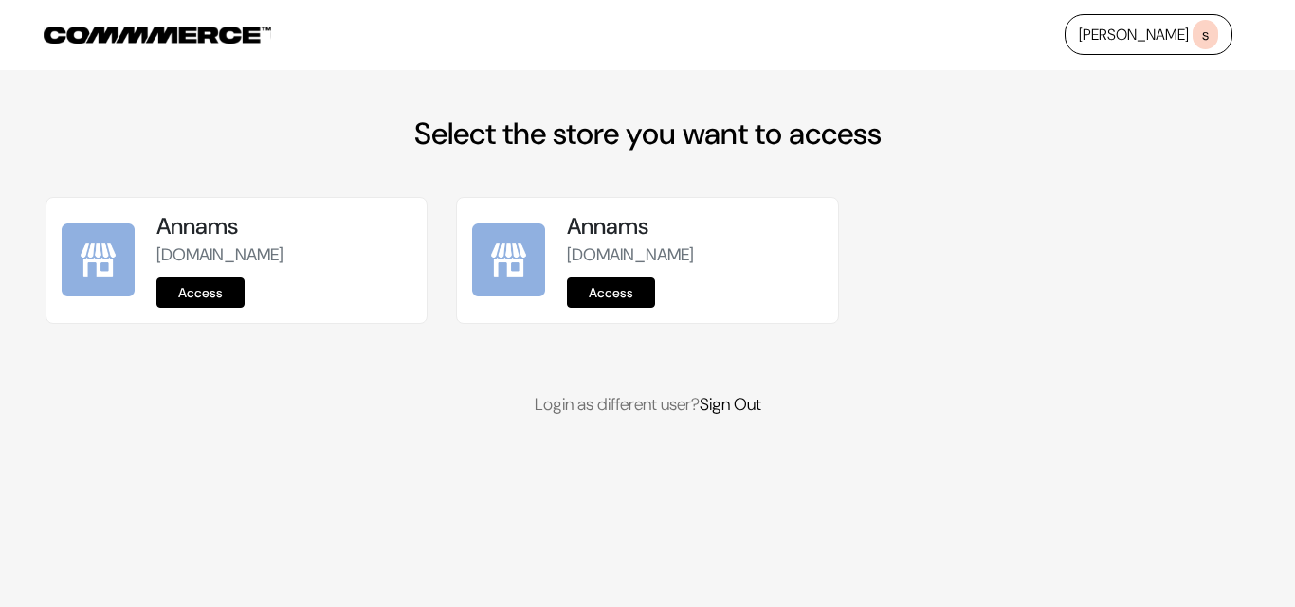
click at [238, 284] on link "Access" at bounding box center [200, 293] width 88 height 30
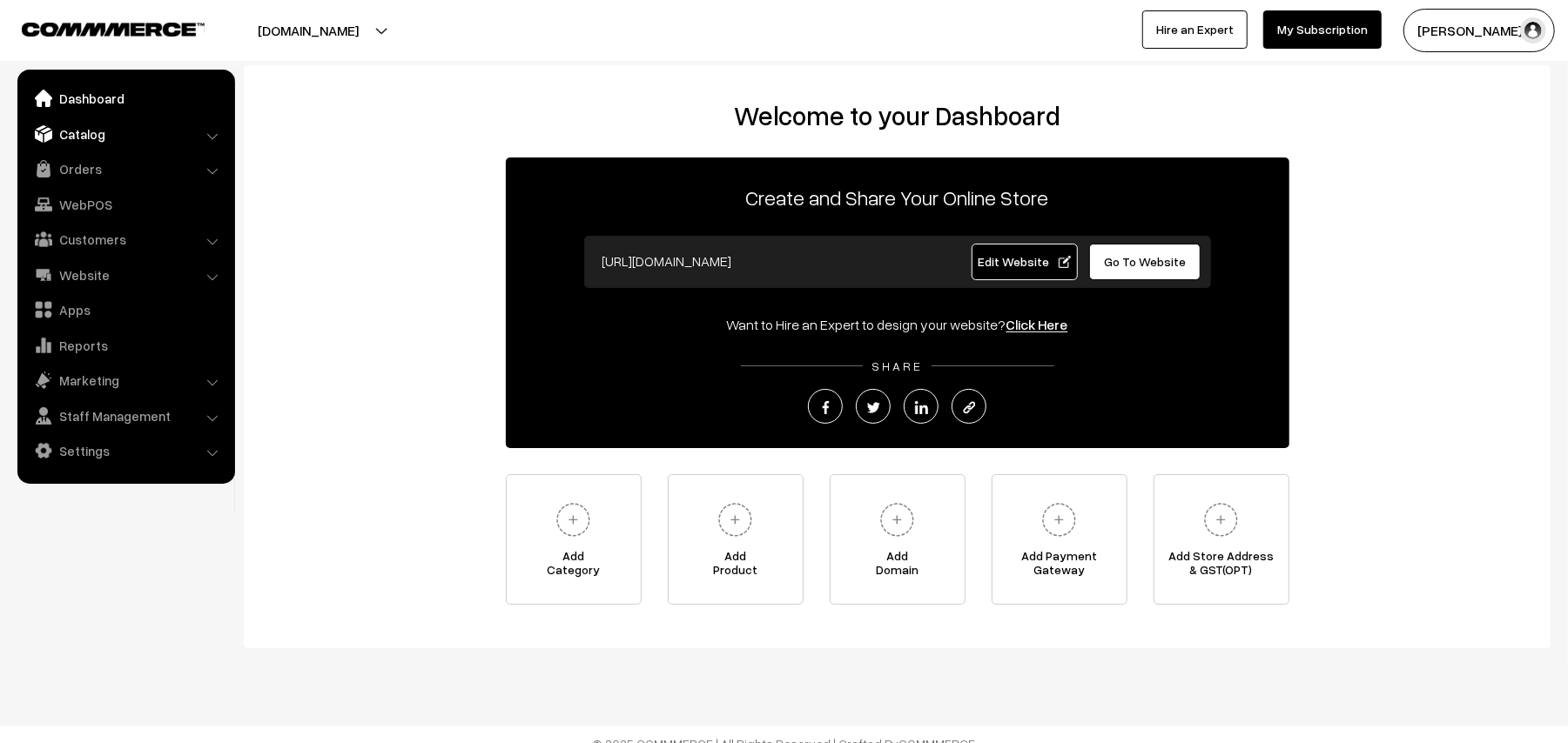
click at [53, 140] on link "Catalog" at bounding box center [126, 134] width 208 height 31
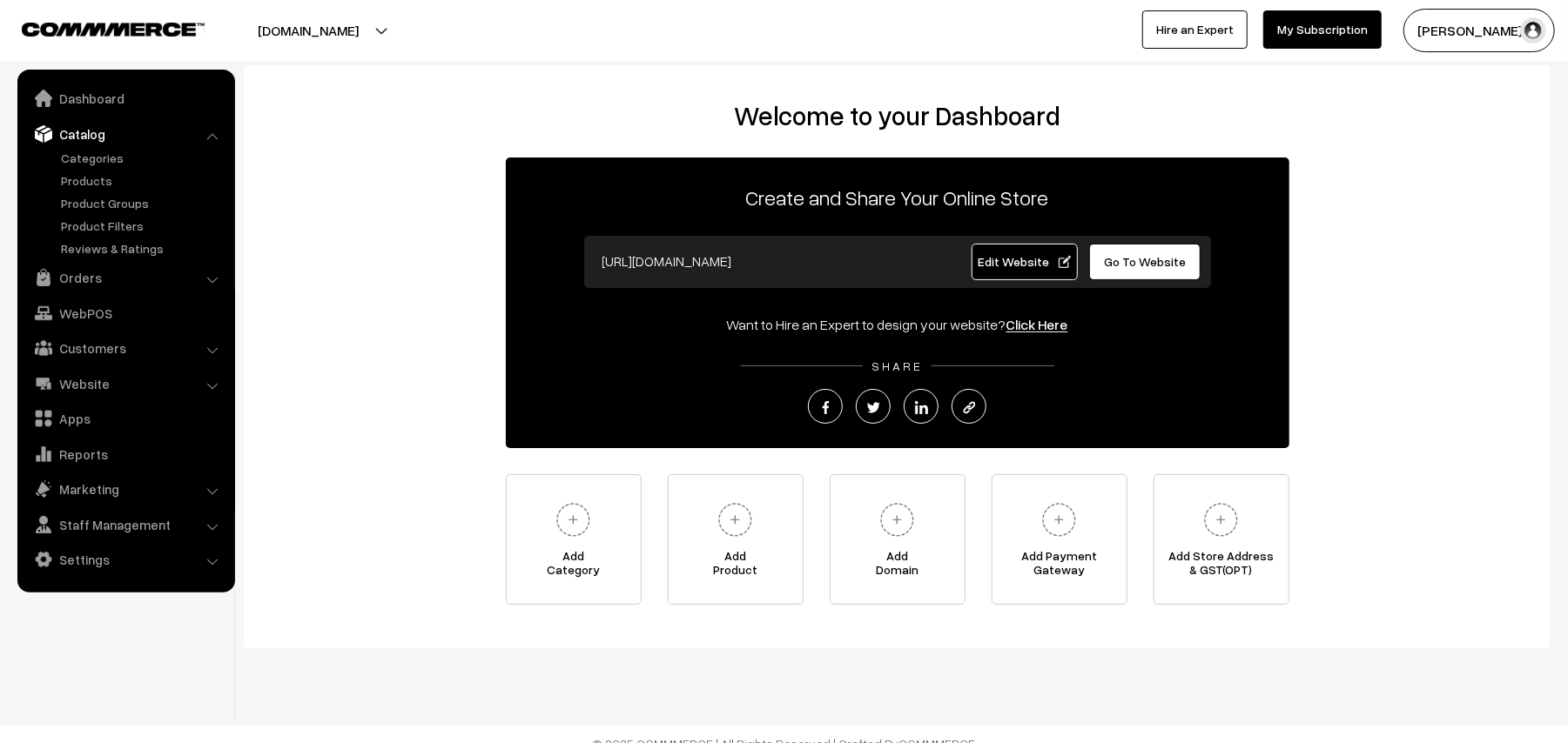
click at [54, 141] on link "Catalog" at bounding box center [126, 134] width 208 height 31
click at [63, 270] on link "Orders" at bounding box center [126, 277] width 208 height 31
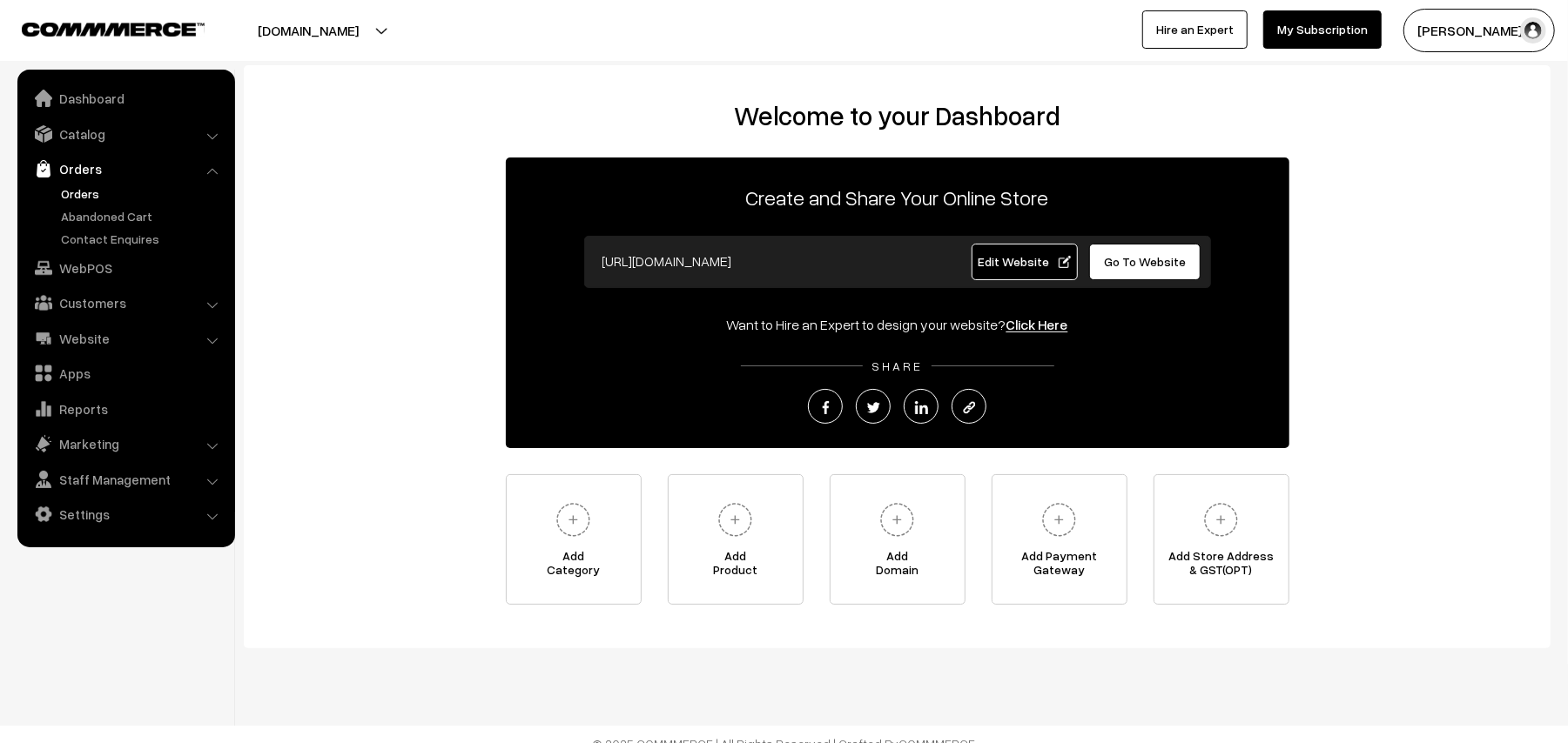
click at [87, 189] on link "Orders" at bounding box center [143, 194] width 173 height 18
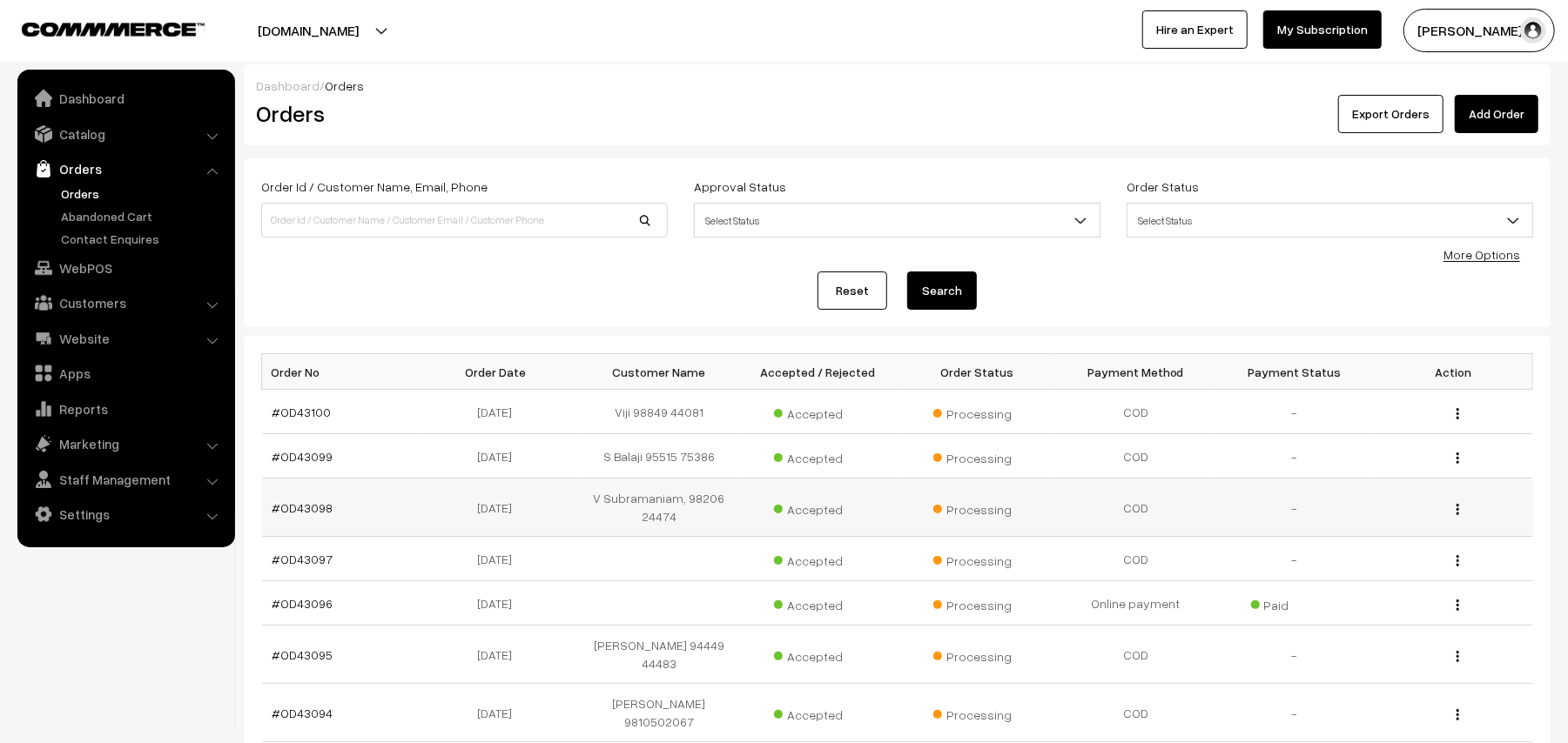
scroll to position [116, 0]
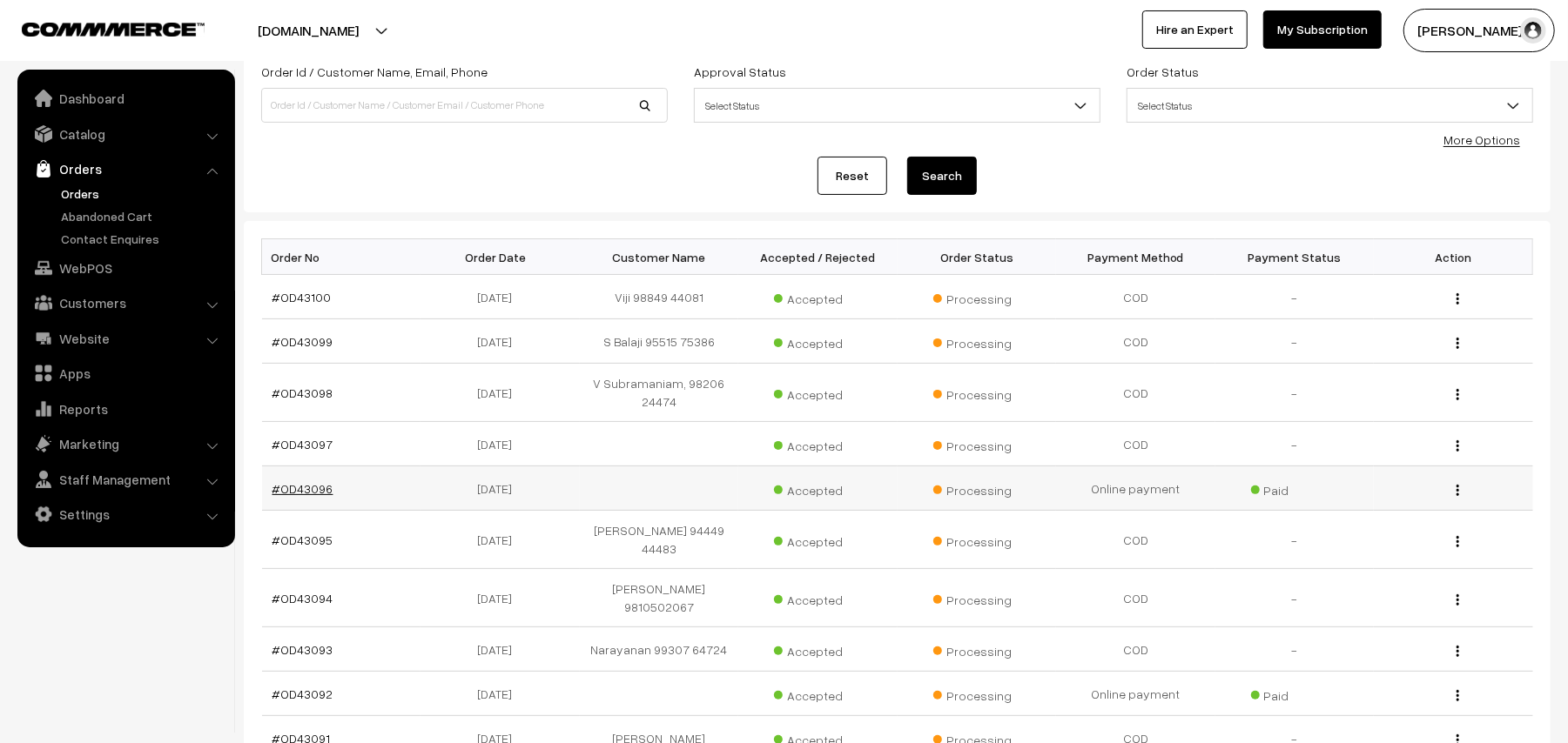
click at [322, 488] on link "#OD43096" at bounding box center [303, 489] width 61 height 15
